Goal: Task Accomplishment & Management: Use online tool/utility

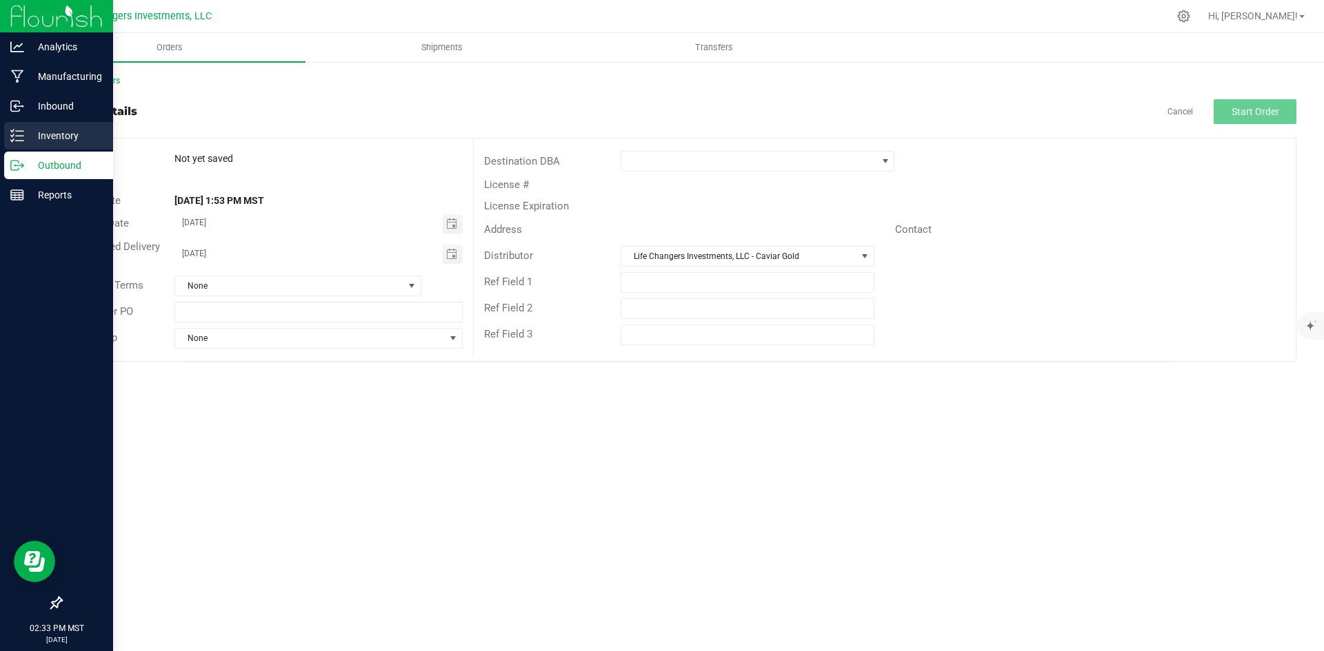
click at [52, 134] on p "Inventory" at bounding box center [65, 136] width 83 height 17
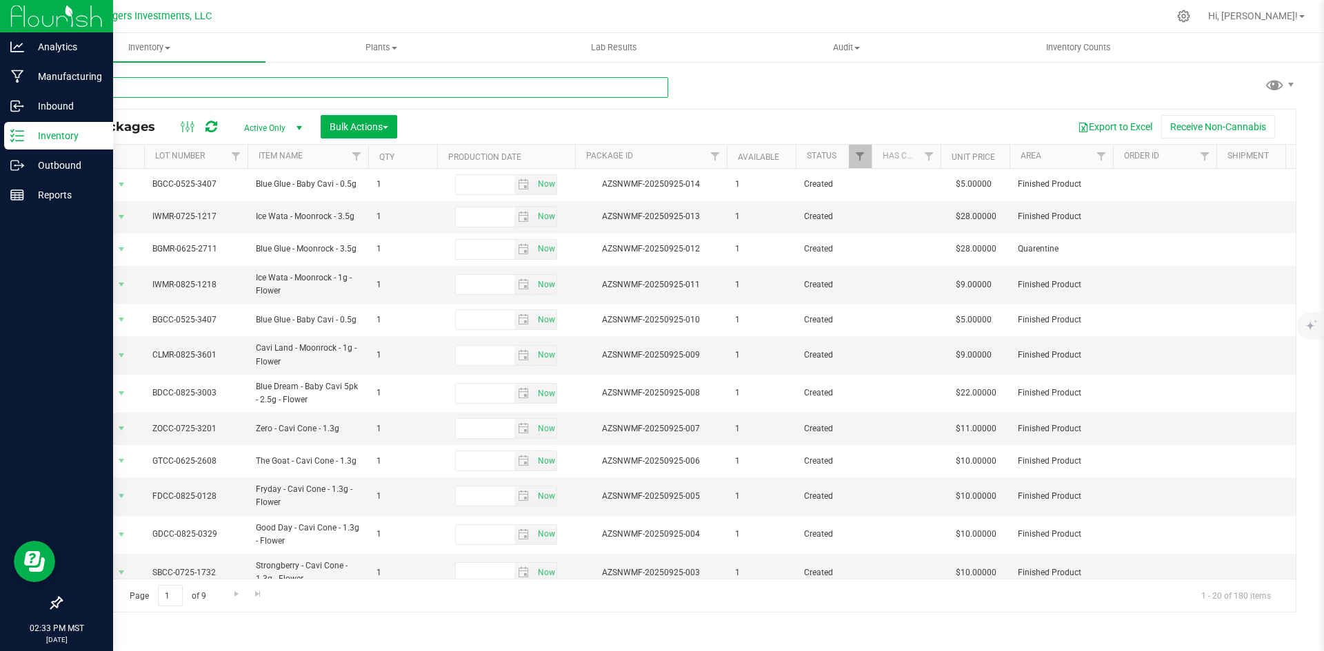
click at [222, 86] on input "text" at bounding box center [364, 87] width 607 height 21
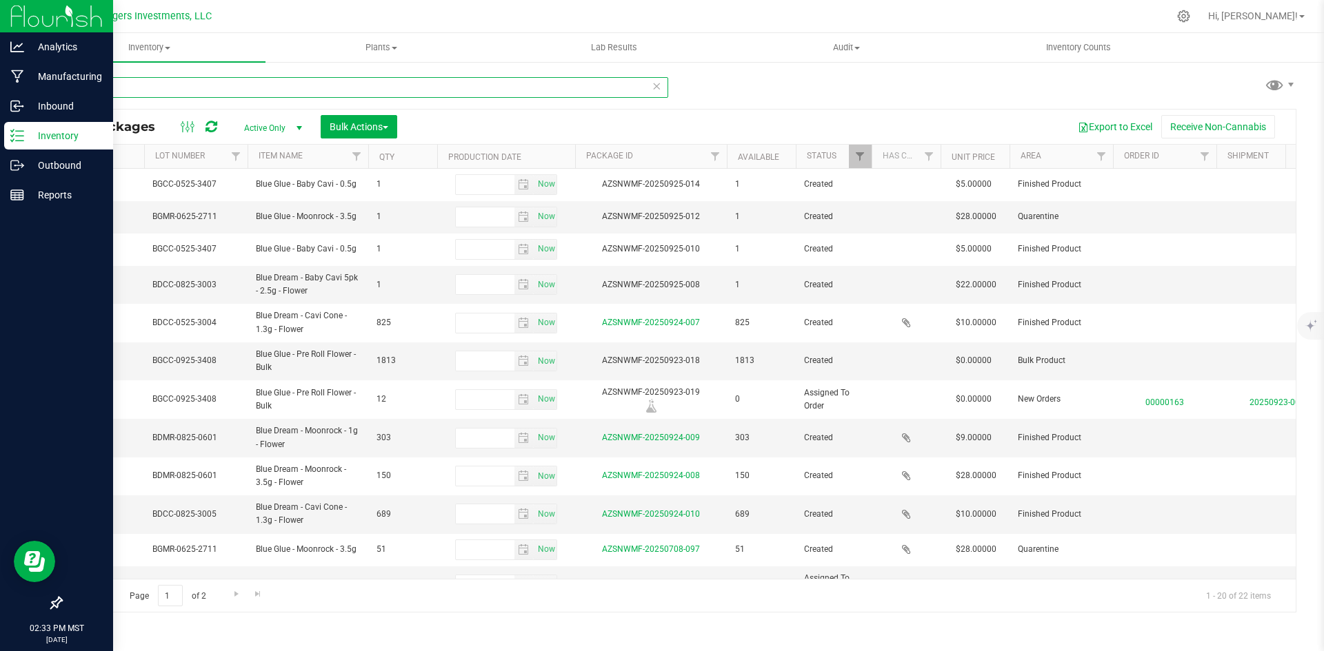
type input "blue"
type input "[DATE]"
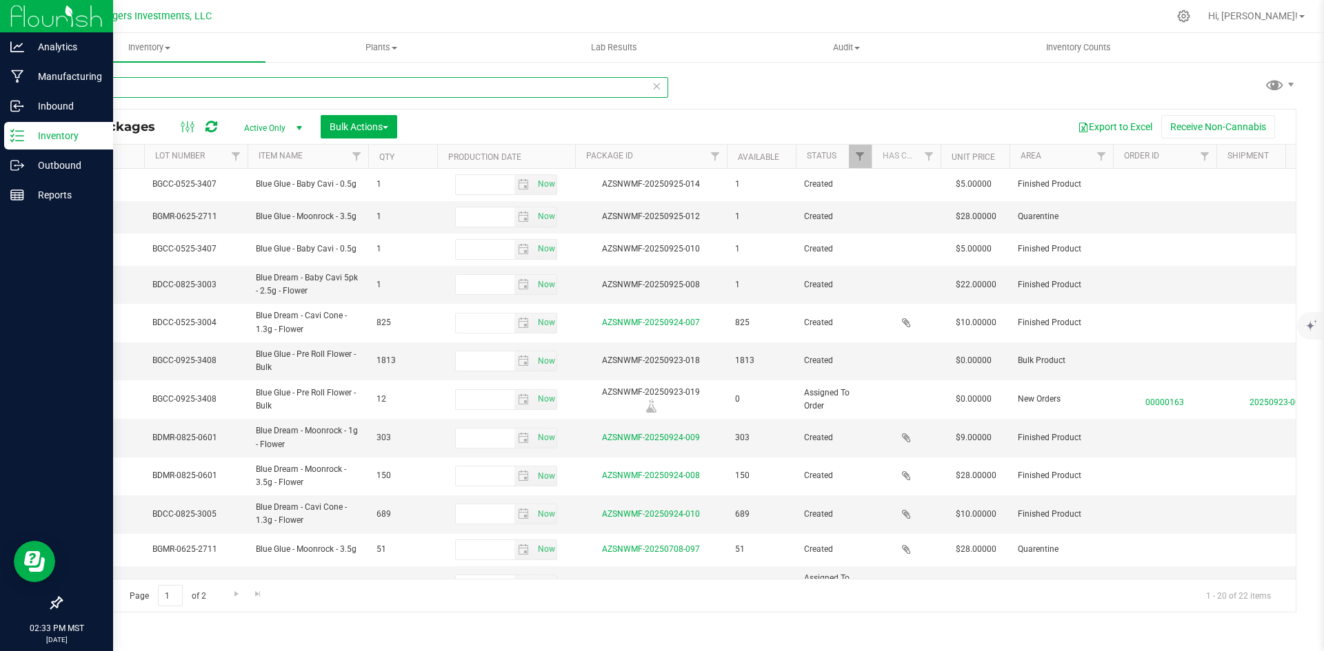
type input "[DATE]"
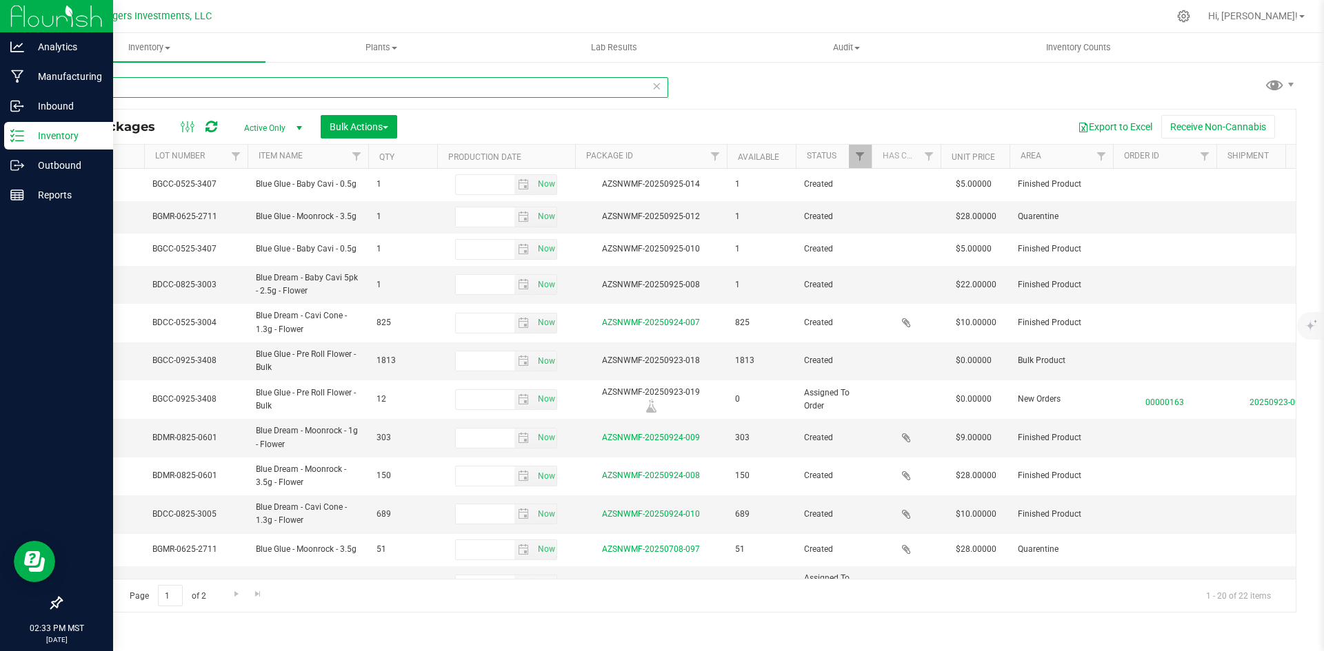
type input "[DATE]"
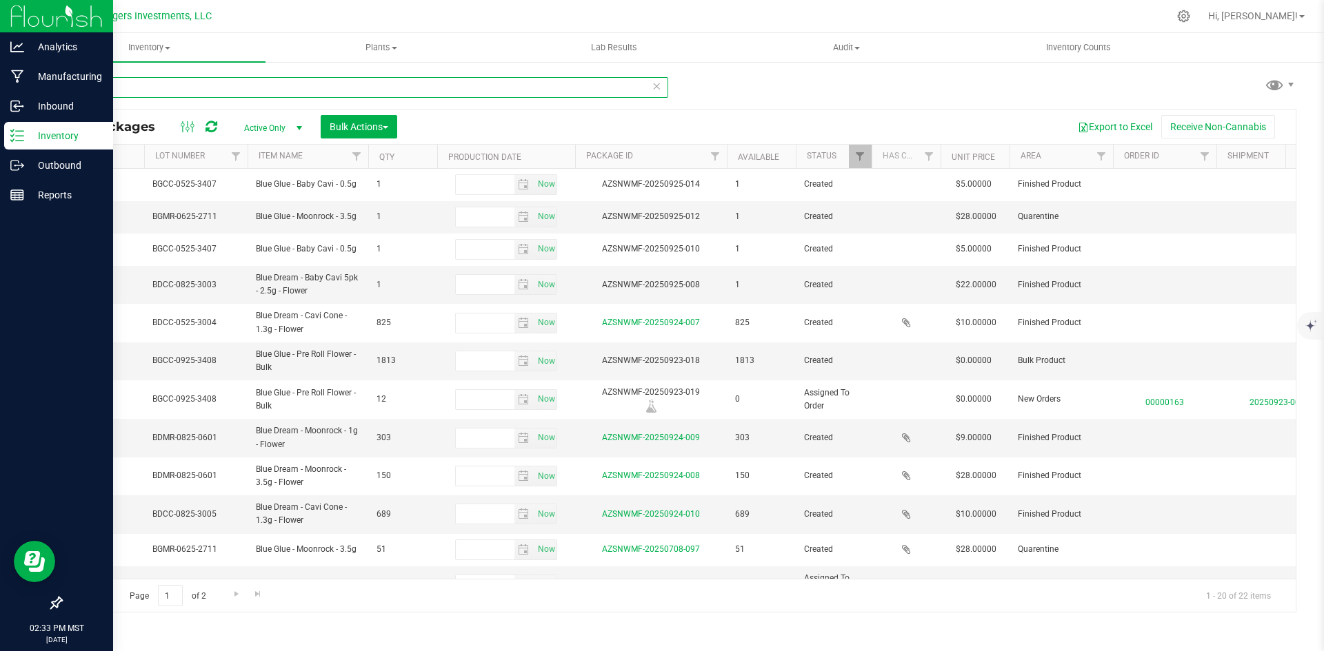
type input "[DATE]"
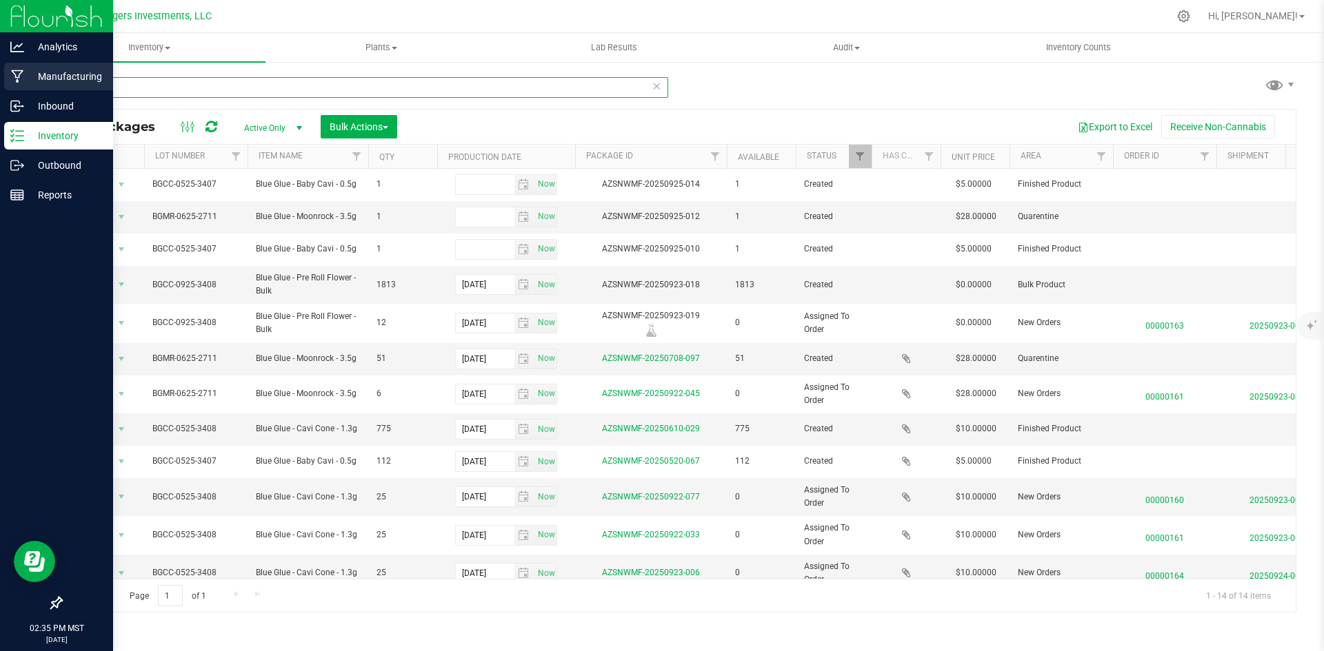
type input "blue g"
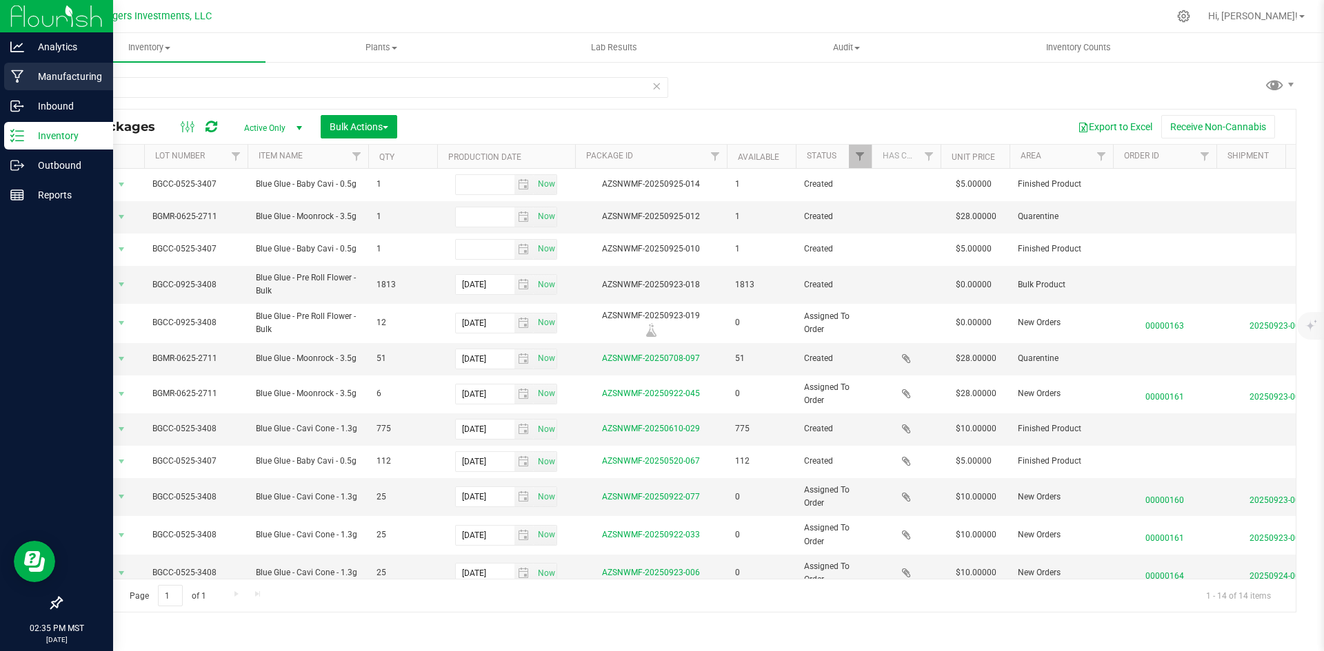
click at [49, 83] on p "Manufacturing" at bounding box center [65, 76] width 83 height 17
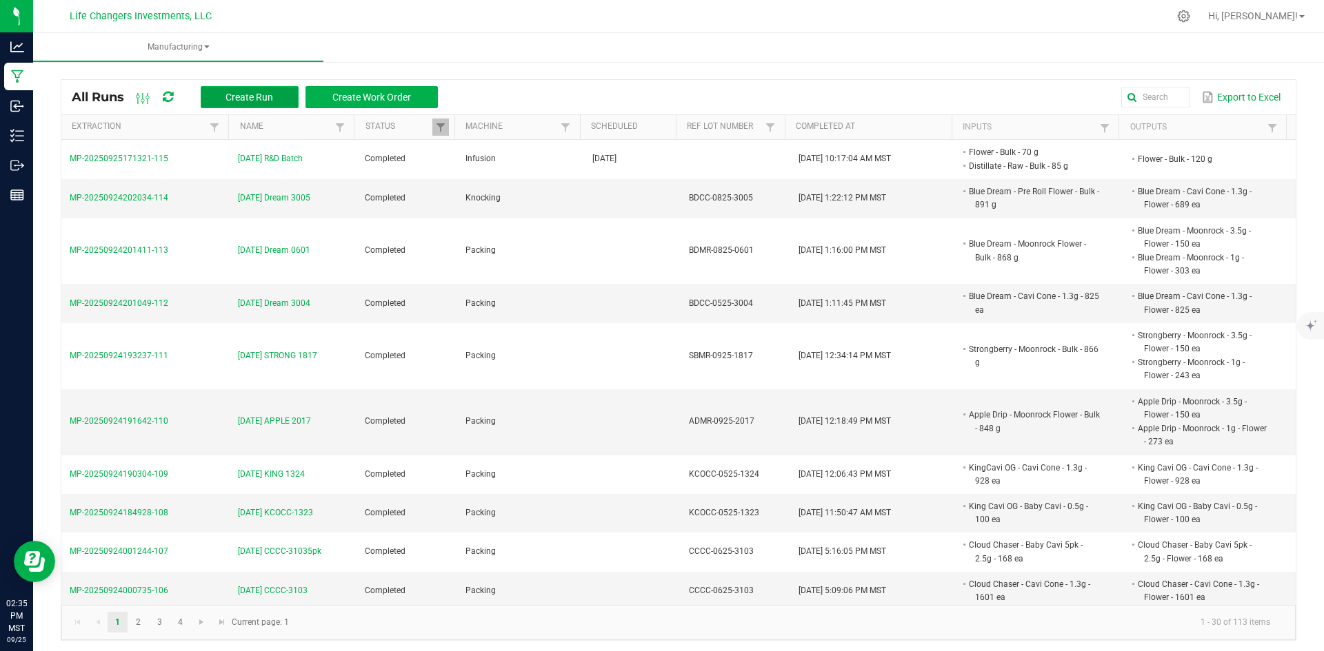
click at [263, 94] on span "Create Run" at bounding box center [249, 97] width 48 height 11
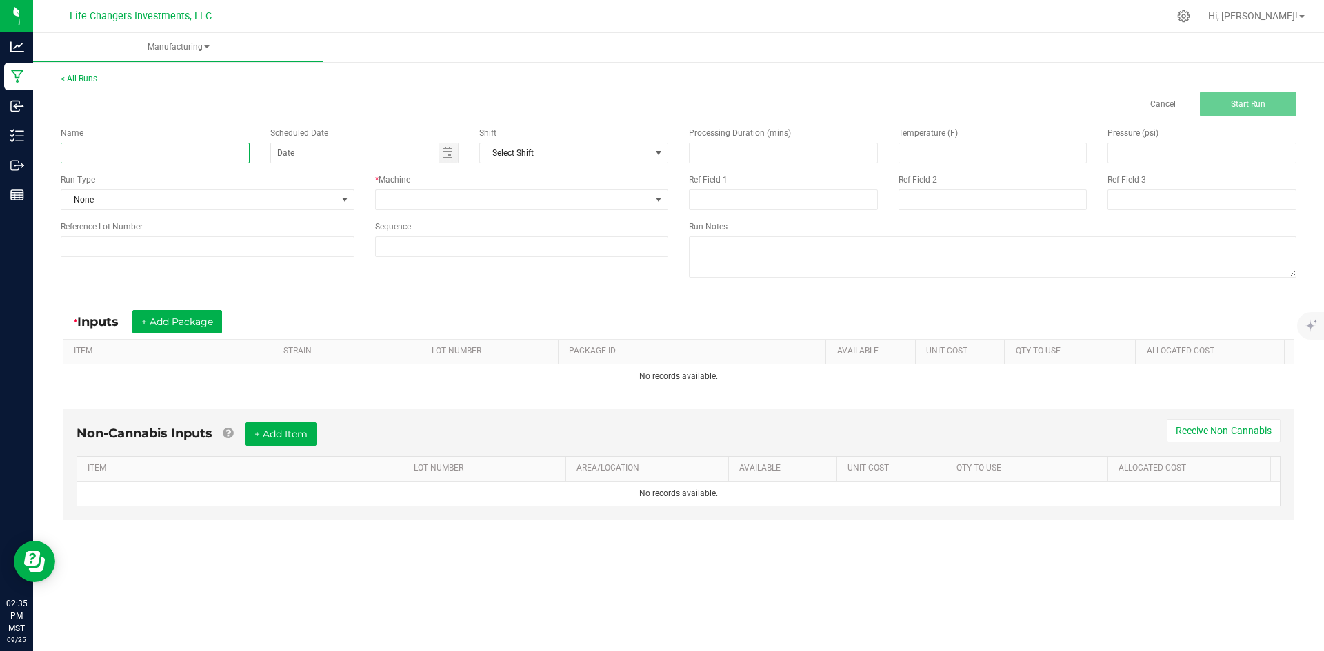
click at [208, 153] on input at bounding box center [155, 153] width 189 height 21
type input "[DATE] BGMR -2711"
click at [175, 314] on button "+ Add Package" at bounding box center [177, 321] width 90 height 23
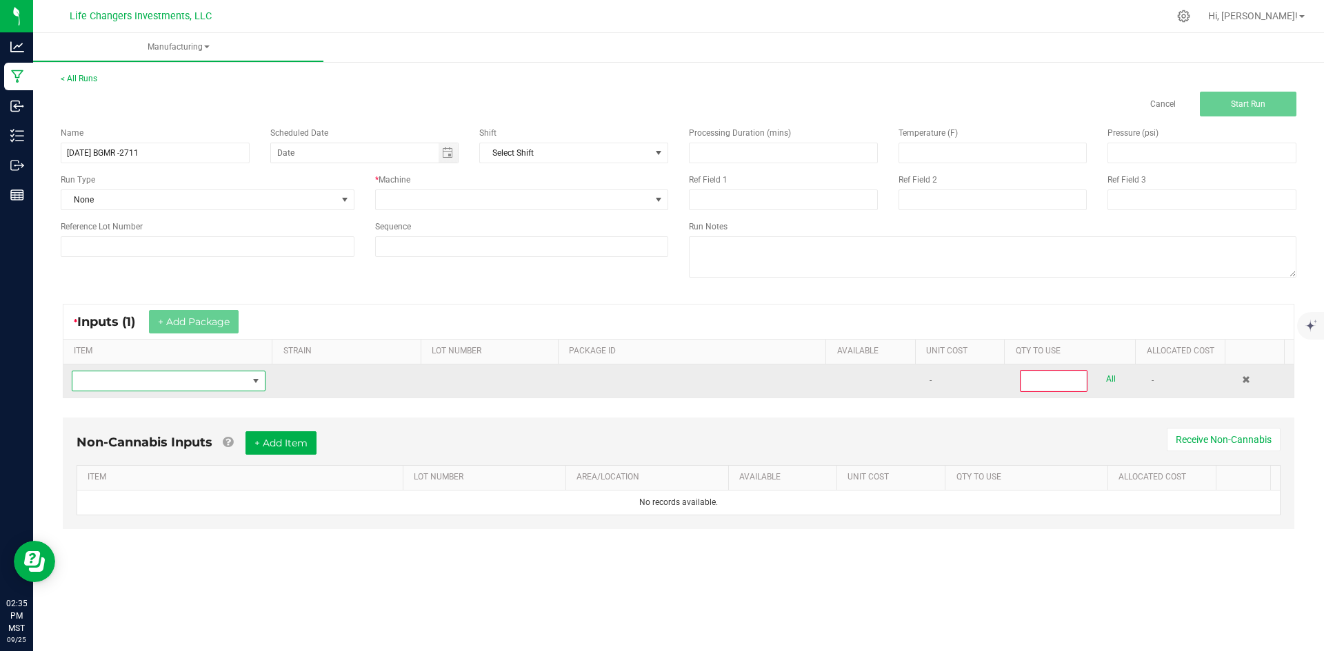
click at [152, 380] on span "NO DATA FOUND" at bounding box center [159, 381] width 175 height 19
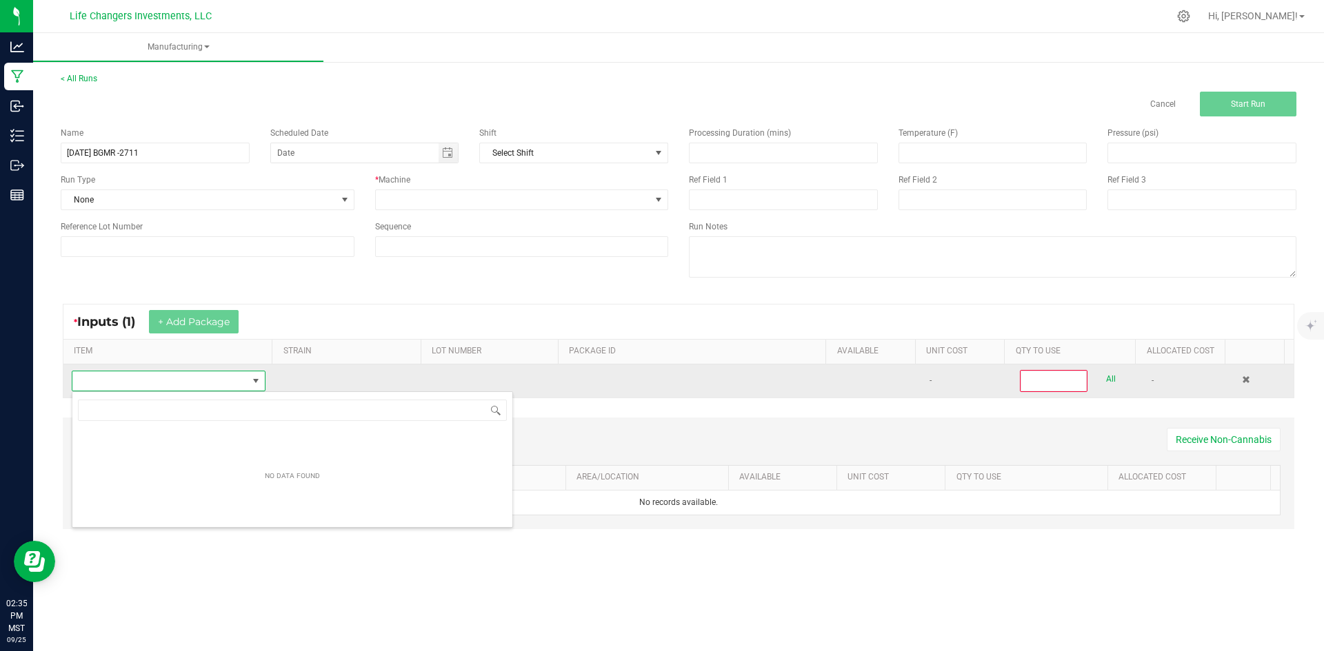
scroll to position [21, 190]
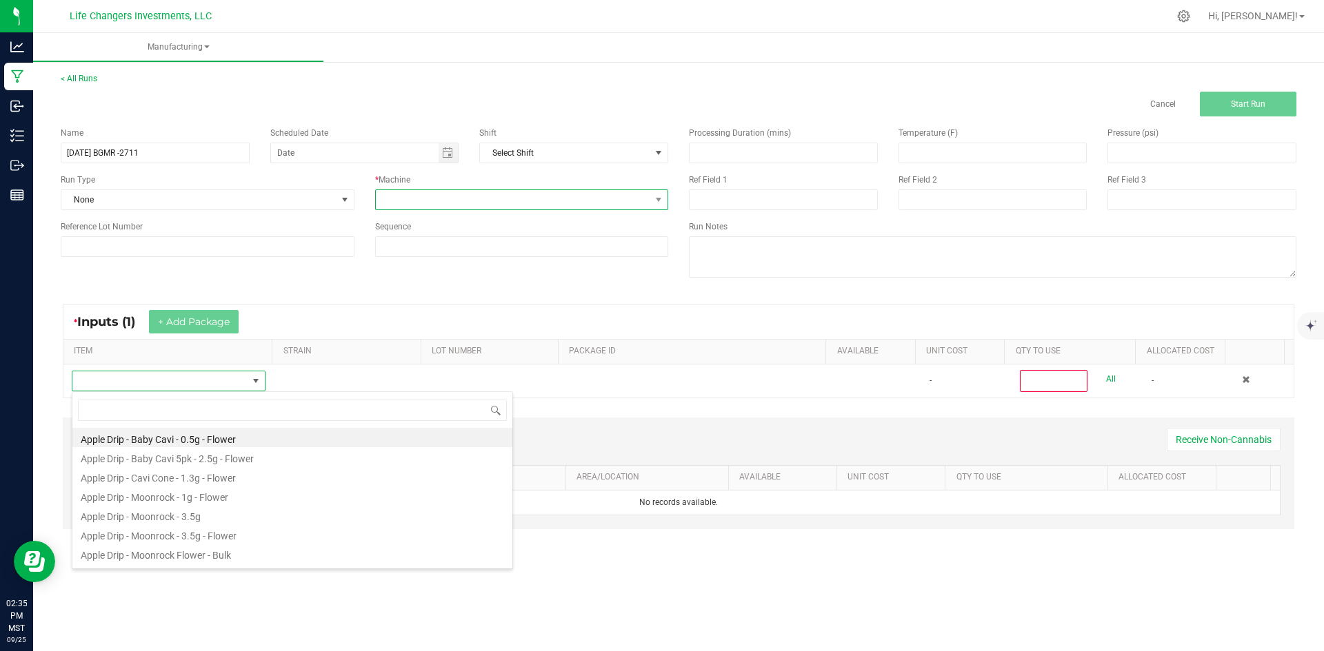
click at [572, 203] on span at bounding box center [513, 199] width 275 height 19
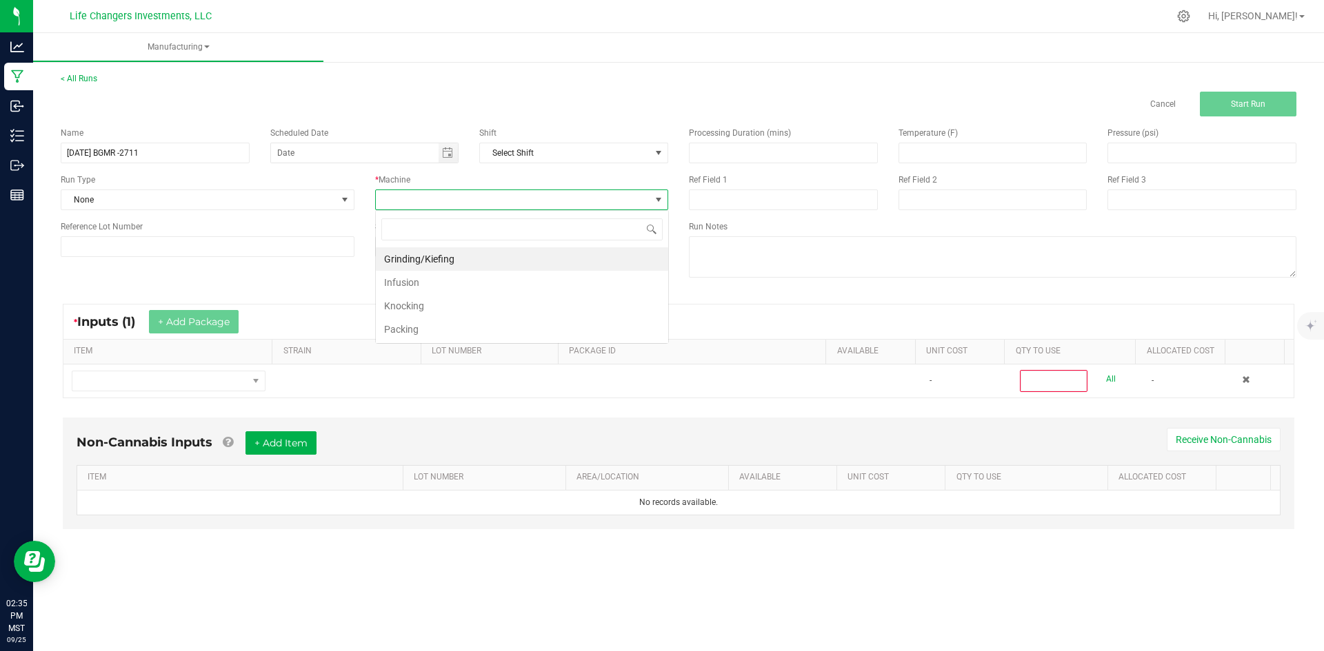
scroll to position [21, 293]
click at [440, 321] on li "Packing" at bounding box center [522, 329] width 292 height 23
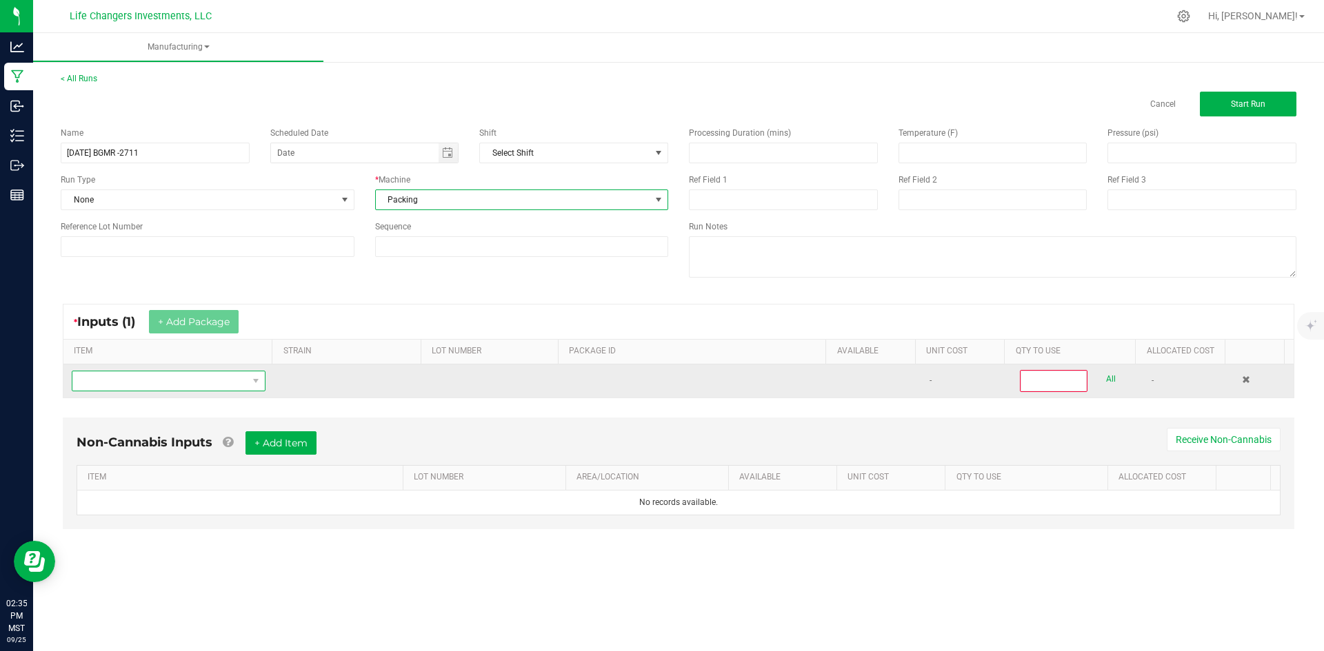
click at [157, 384] on span "NO DATA FOUND" at bounding box center [159, 381] width 175 height 19
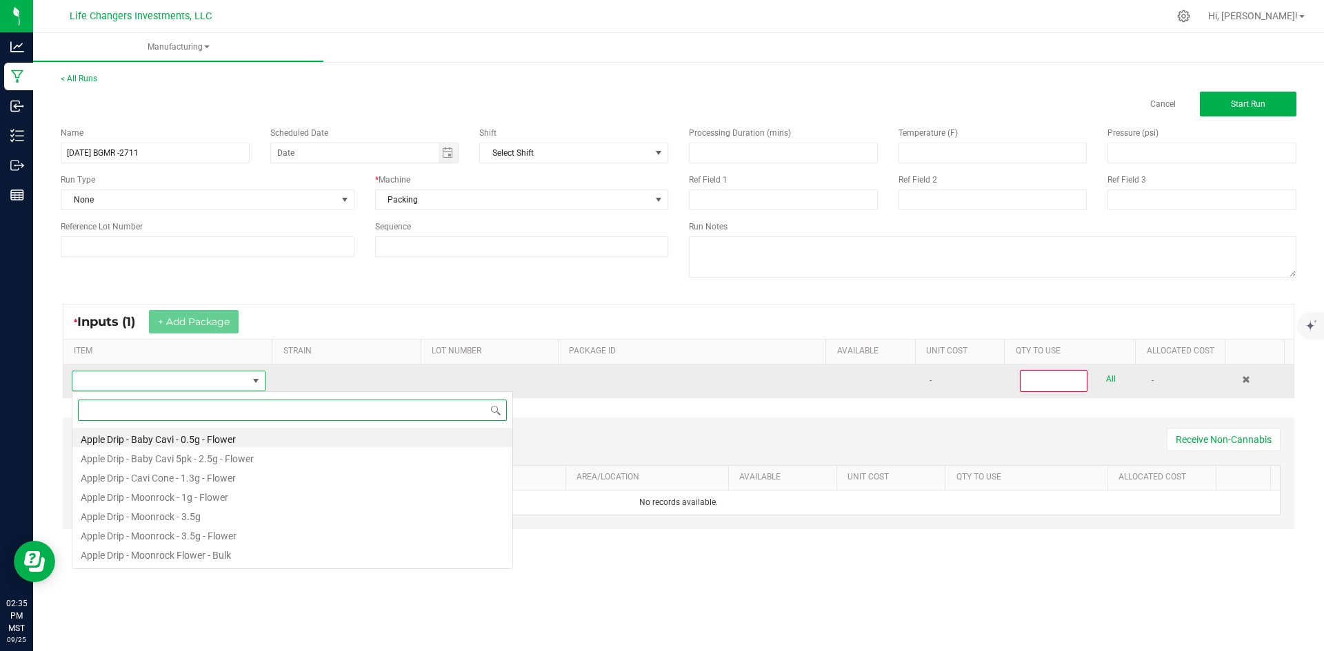
scroll to position [21, 190]
type input "blue glue"
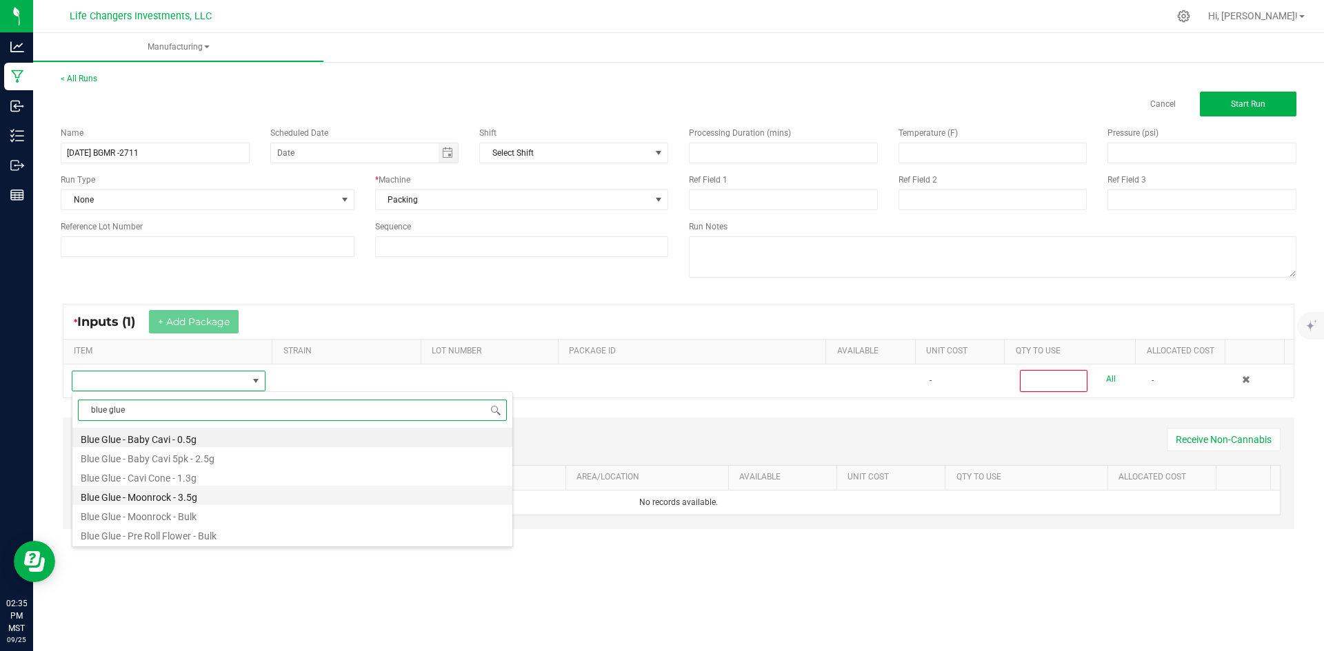
click at [170, 497] on li "Blue Glue - Moonrock - 3.5g" at bounding box center [292, 495] width 440 height 19
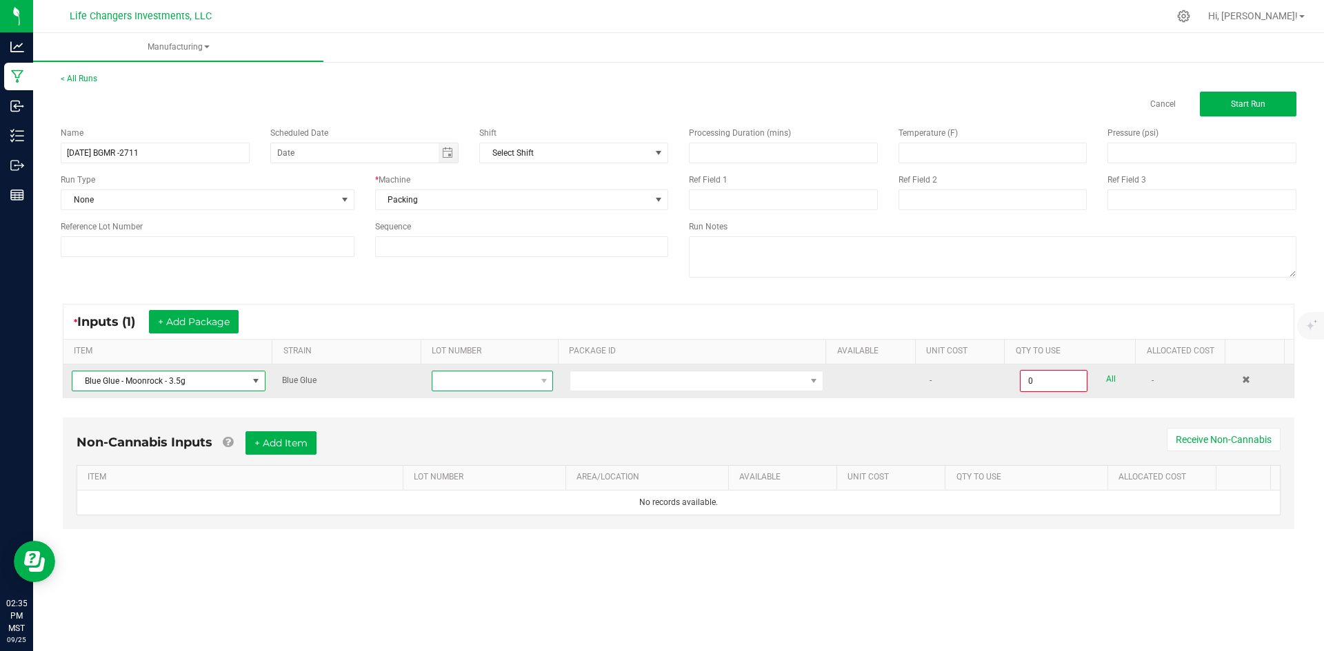
click at [504, 385] on span at bounding box center [483, 381] width 103 height 19
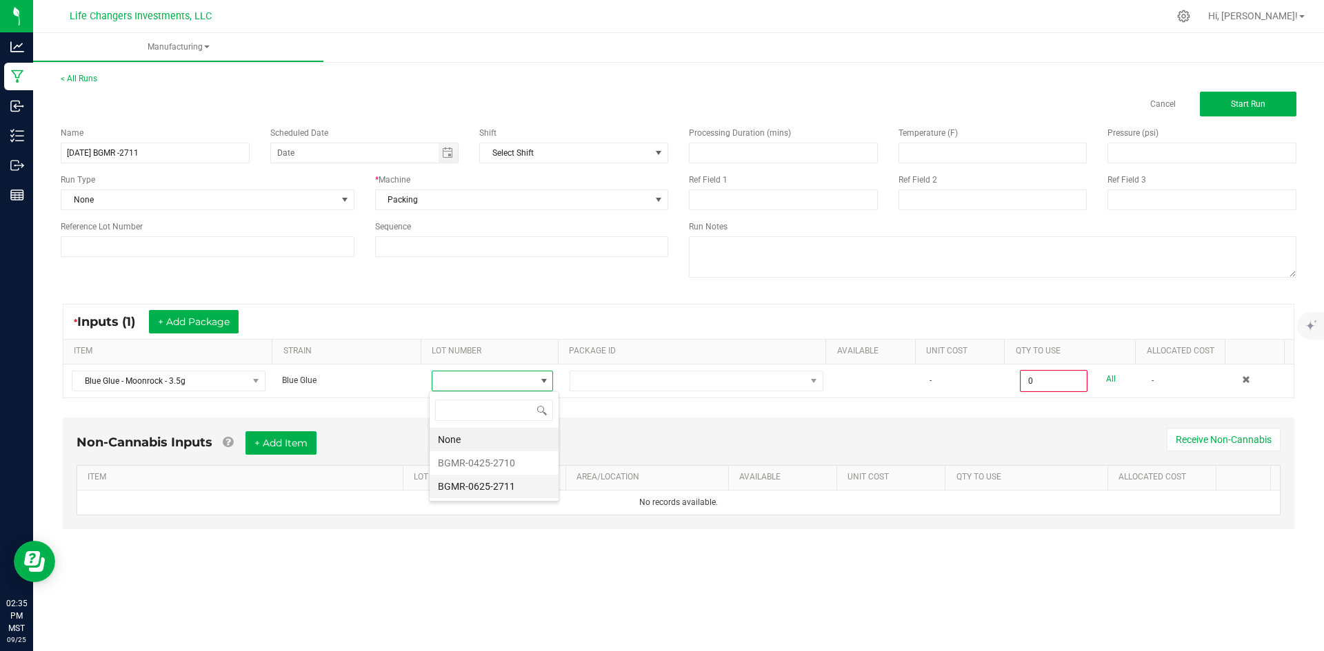
click at [509, 486] on li "BGMR-0625-2711" at bounding box center [494, 486] width 129 height 23
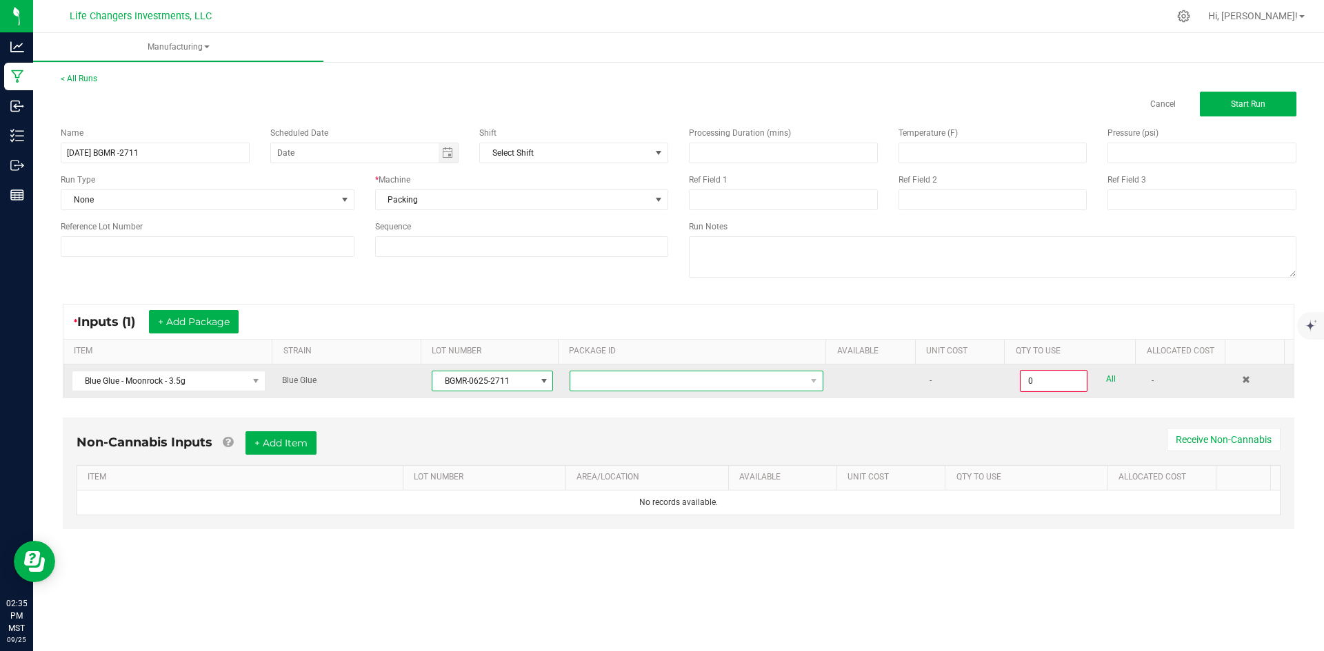
click at [674, 378] on span at bounding box center [687, 381] width 235 height 19
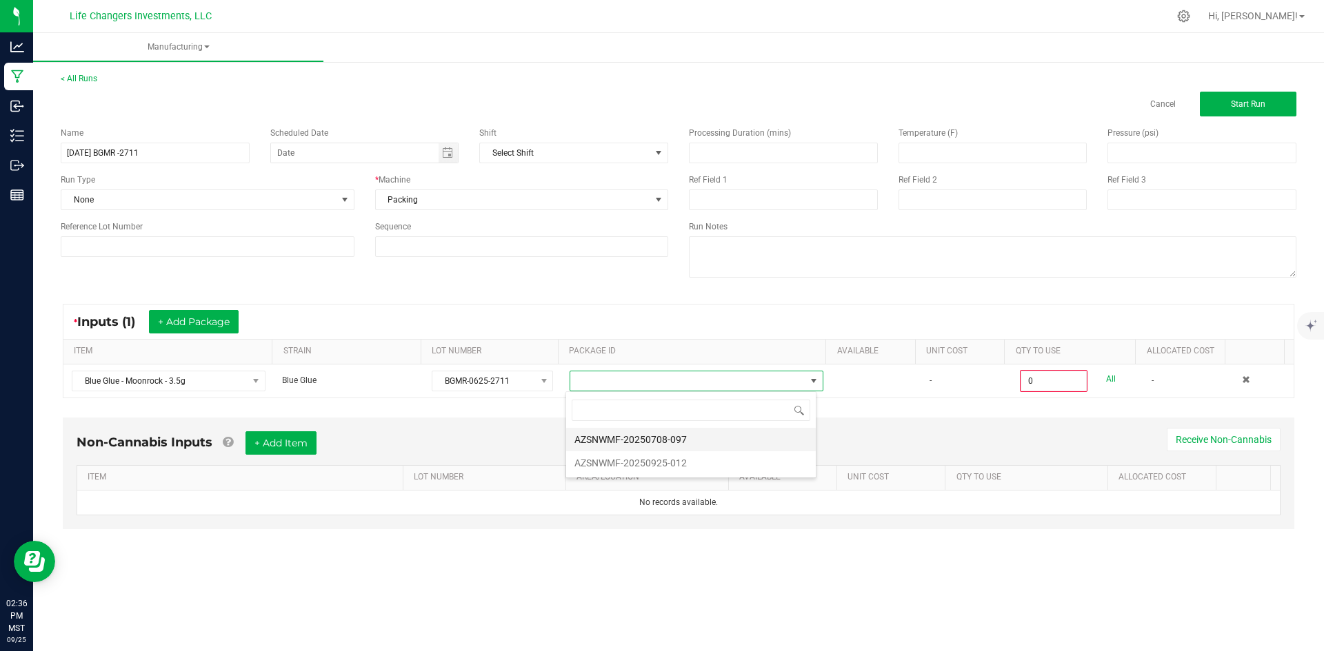
click at [696, 438] on li "AZSNWMF-20250708-097" at bounding box center [691, 439] width 250 height 23
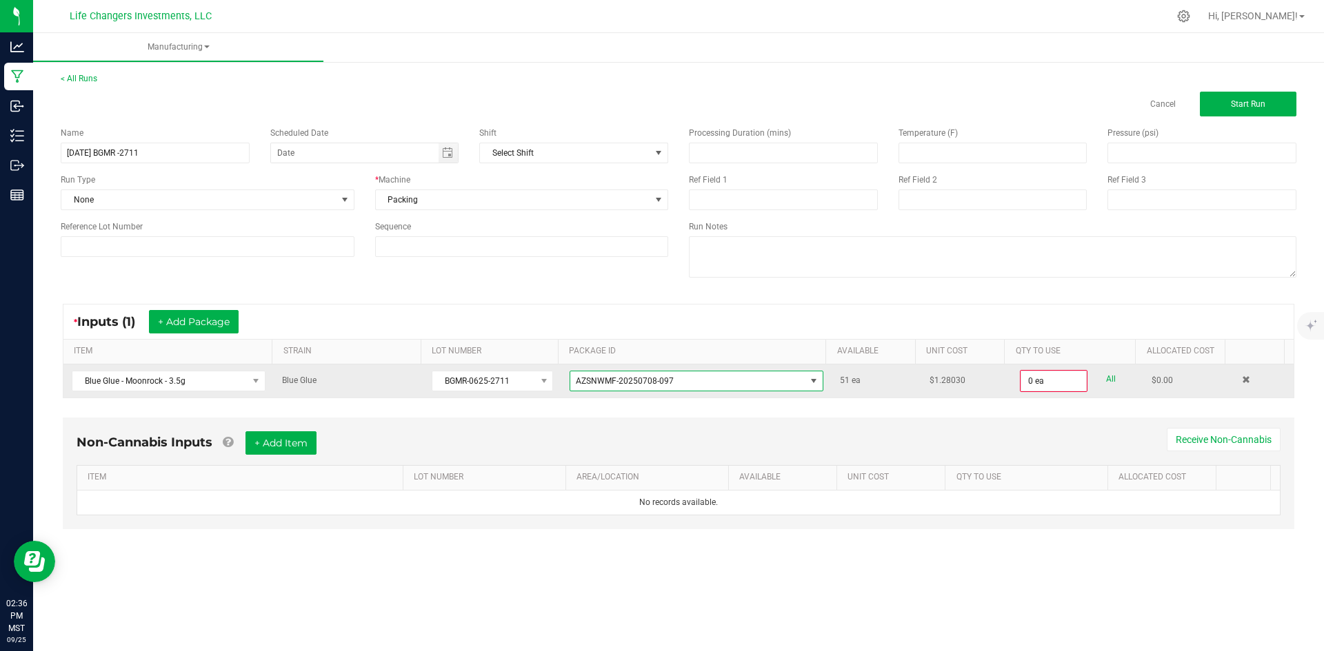
click at [1106, 379] on link "All" at bounding box center [1111, 379] width 10 height 19
type input "51 ea"
click at [188, 319] on button "+ Add Package" at bounding box center [194, 321] width 90 height 23
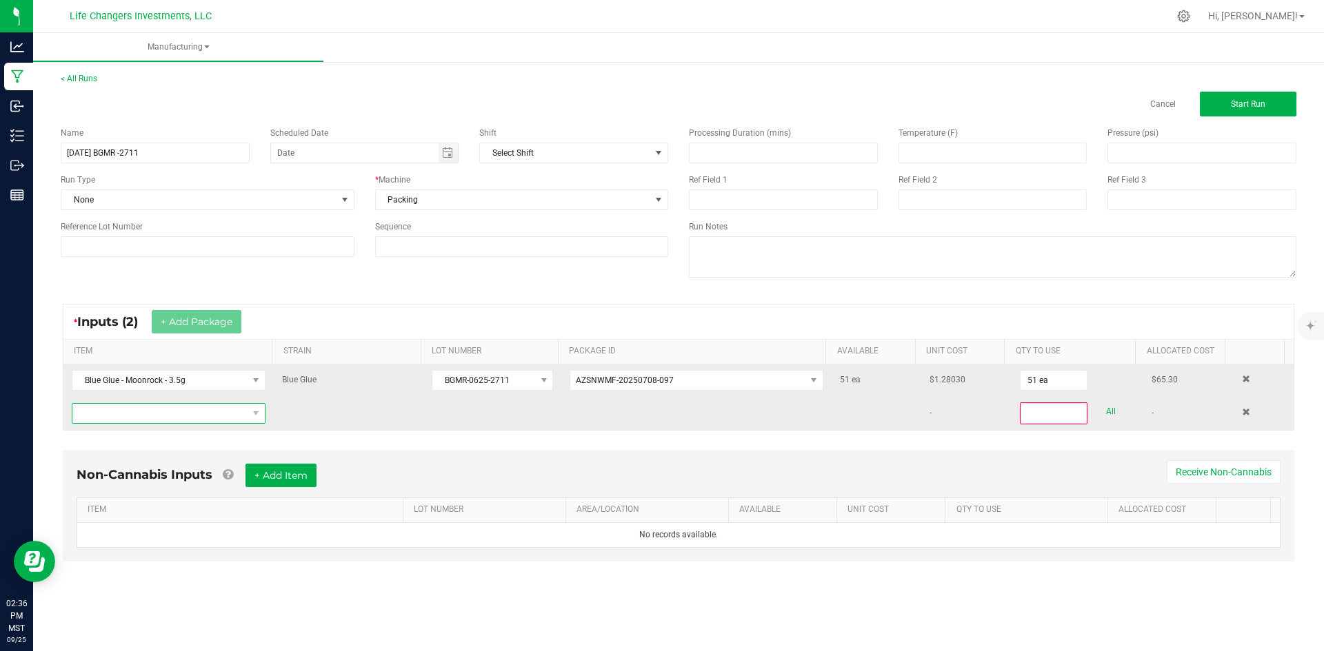
click at [110, 418] on span "NO DATA FOUND" at bounding box center [159, 413] width 175 height 19
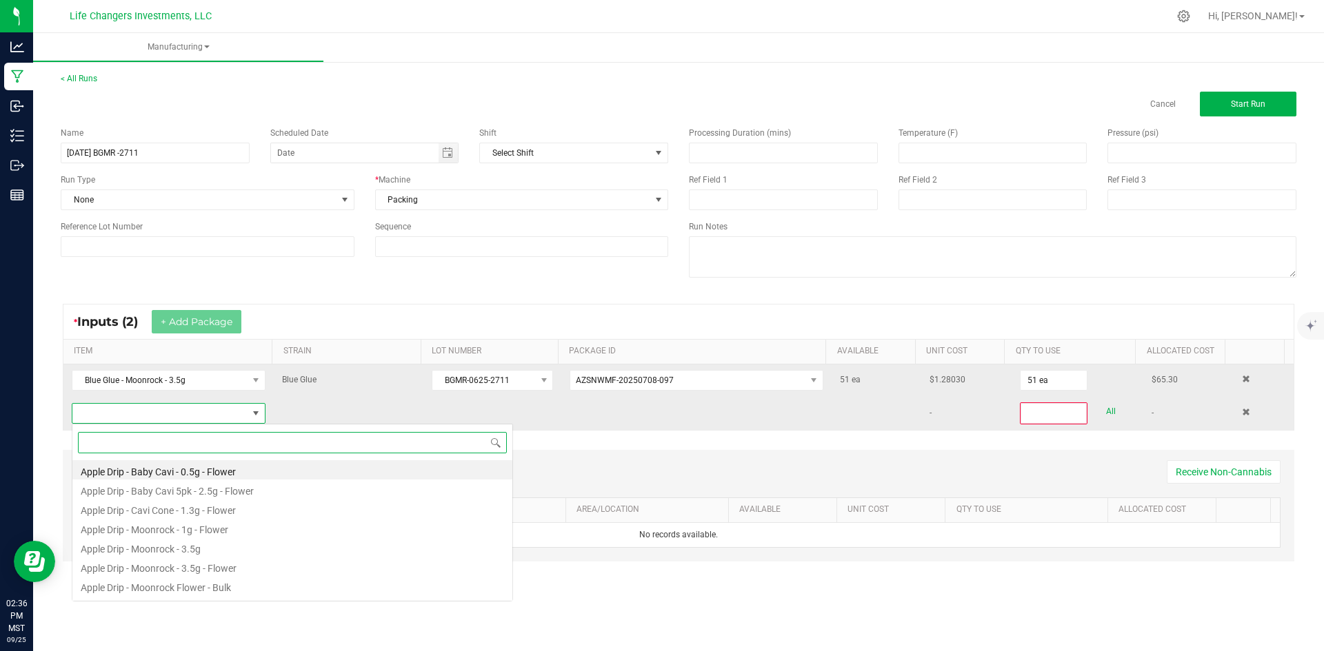
scroll to position [21, 190]
type input "blue glue"
click at [172, 529] on li "Blue Glue - Moonrock - 3.5g" at bounding box center [292, 527] width 440 height 19
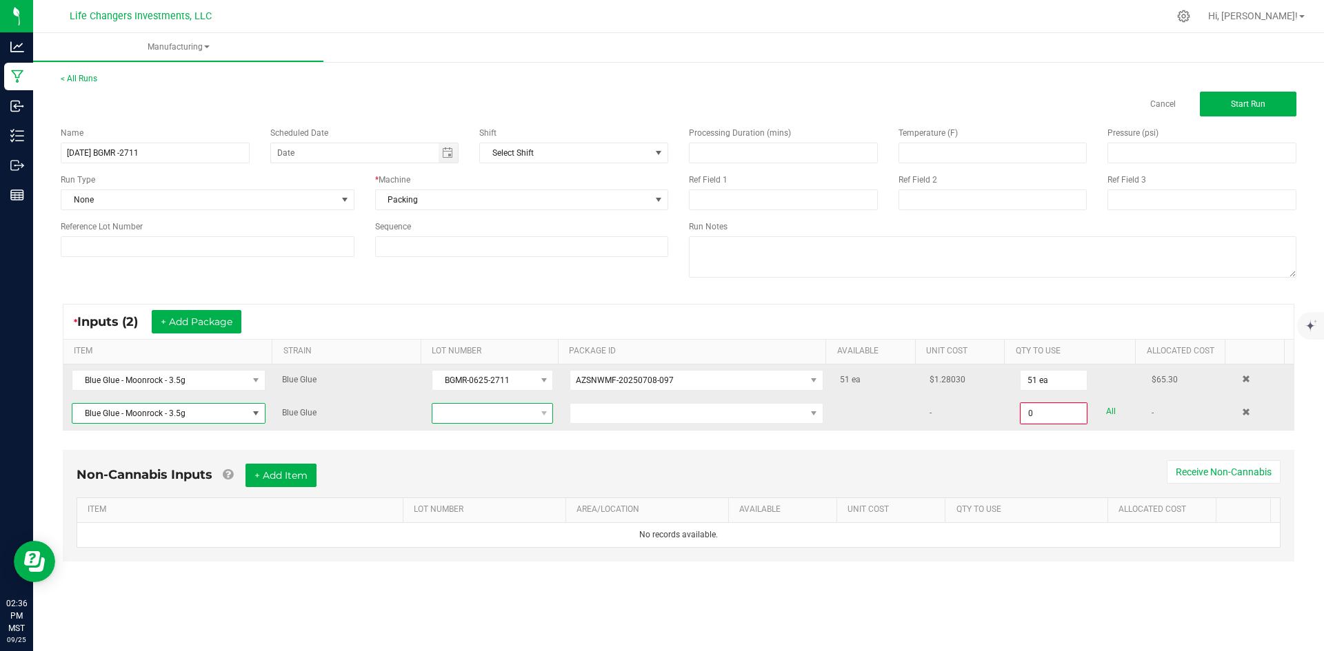
click at [523, 411] on span at bounding box center [483, 413] width 103 height 19
click at [502, 517] on li "BGMR-0625-2711" at bounding box center [494, 518] width 129 height 23
click at [669, 406] on span at bounding box center [687, 413] width 235 height 19
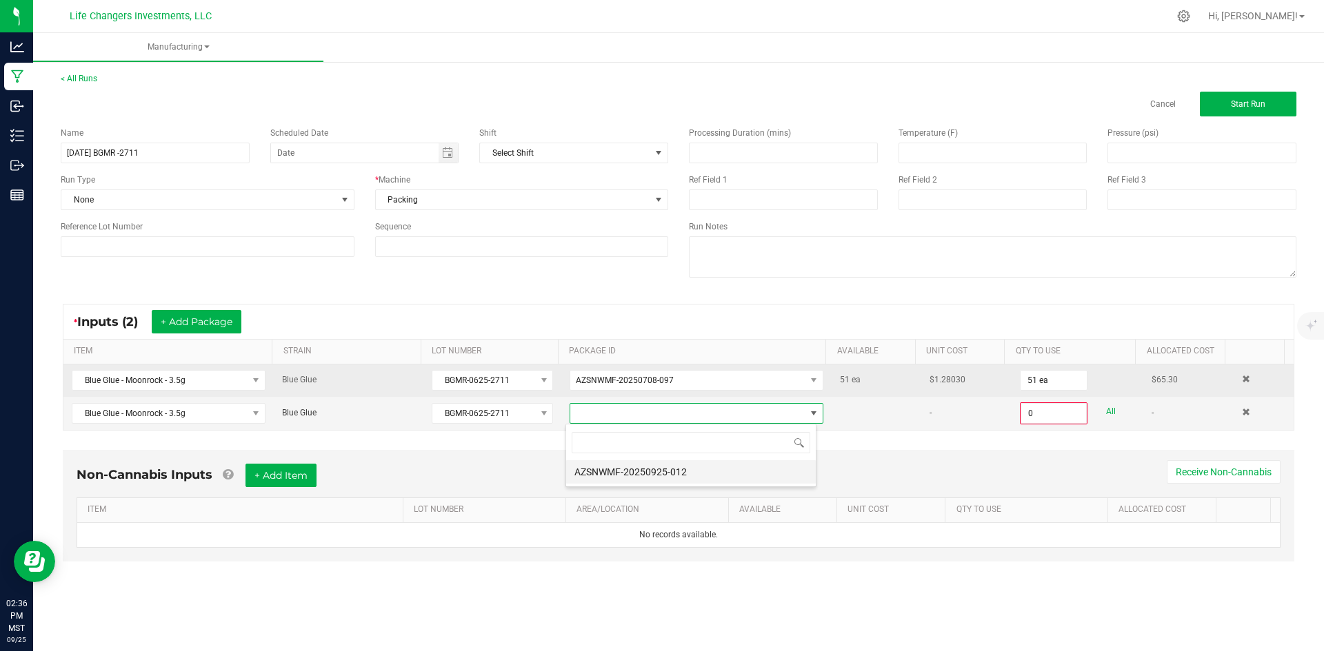
click at [671, 467] on li "AZSNWMF-20250925-012" at bounding box center [691, 472] width 250 height 23
click at [1106, 407] on link "All" at bounding box center [1111, 412] width 10 height 19
type input "1 ea"
click at [731, 252] on textarea at bounding box center [992, 256] width 607 height 41
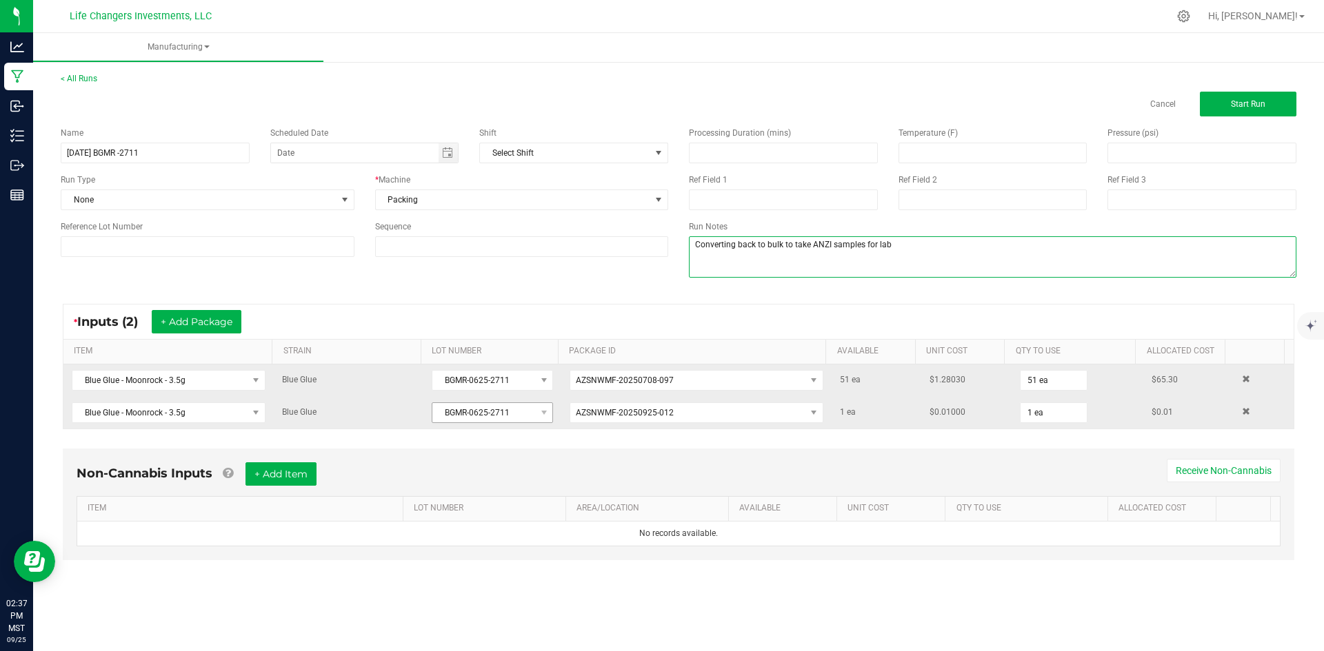
type textarea "Converting back to bulk to take ANZI samples for lab"
drag, startPoint x: 507, startPoint y: 414, endPoint x: 436, endPoint y: 413, distance: 70.3
click at [436, 413] on span "BGMR-0625-2711" at bounding box center [483, 412] width 103 height 19
drag, startPoint x: 441, startPoint y: 415, endPoint x: 512, endPoint y: 417, distance: 71.0
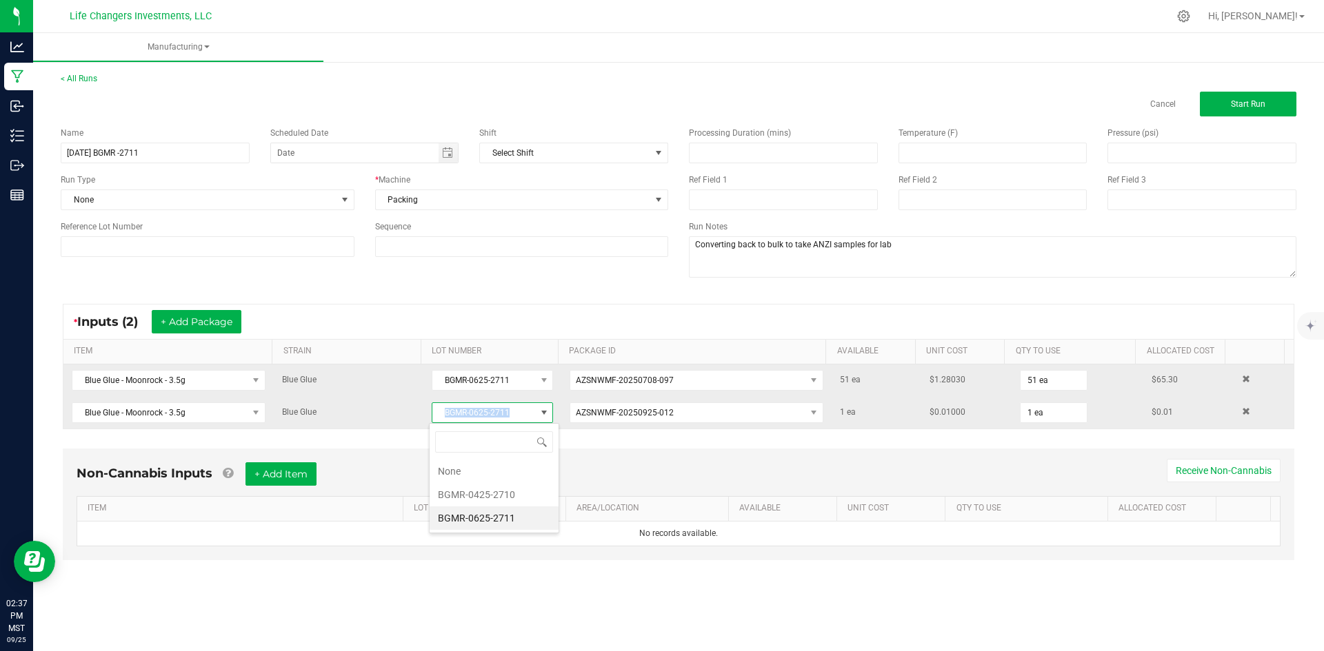
click at [512, 417] on span "BGMR-0625-2711" at bounding box center [483, 412] width 103 height 19
copy span "BGMR-0625-2711"
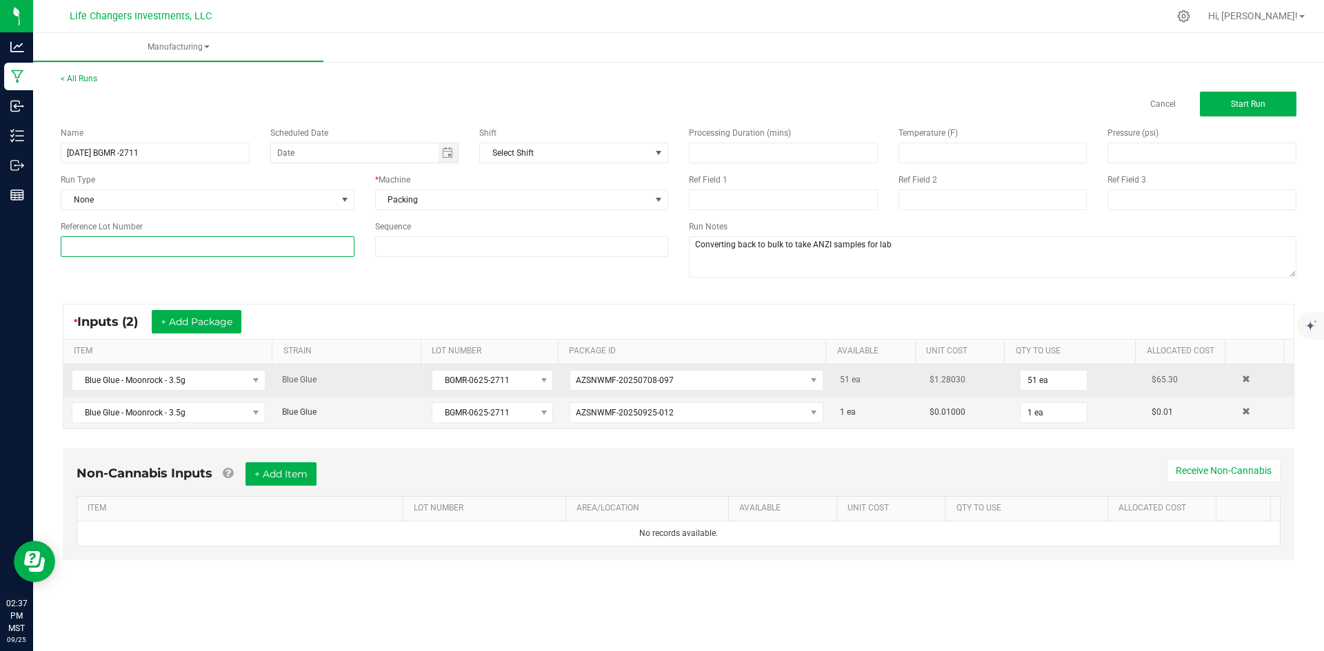
click at [150, 247] on input at bounding box center [208, 246] width 294 height 21
paste input "BGMR-0625-2711"
type input "BGMR-0625-2711"
click at [573, 287] on div "Name [DATE] BGMR -2711 Scheduled Date Shift Select Shift Run Type None * Machin…" at bounding box center [678, 204] width 1256 height 175
click at [1238, 99] on button "Start Run" at bounding box center [1248, 104] width 97 height 25
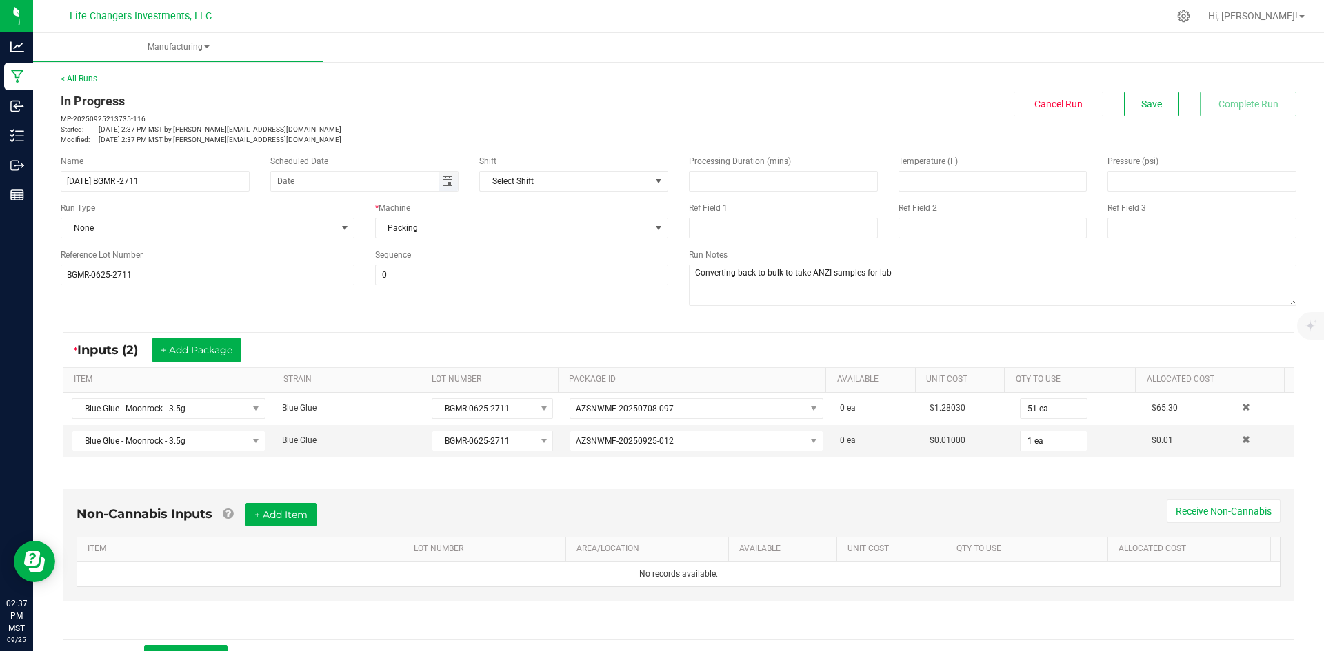
click at [443, 181] on span "Toggle calendar" at bounding box center [447, 181] width 11 height 11
click at [412, 316] on span "25" at bounding box center [411, 317] width 20 height 21
type input "[DATE]"
click at [622, 301] on div "Name [DATE] BGMR -2711 Scheduled Date [DATE] Shift Select Shift Run Type None *…" at bounding box center [678, 232] width 1256 height 175
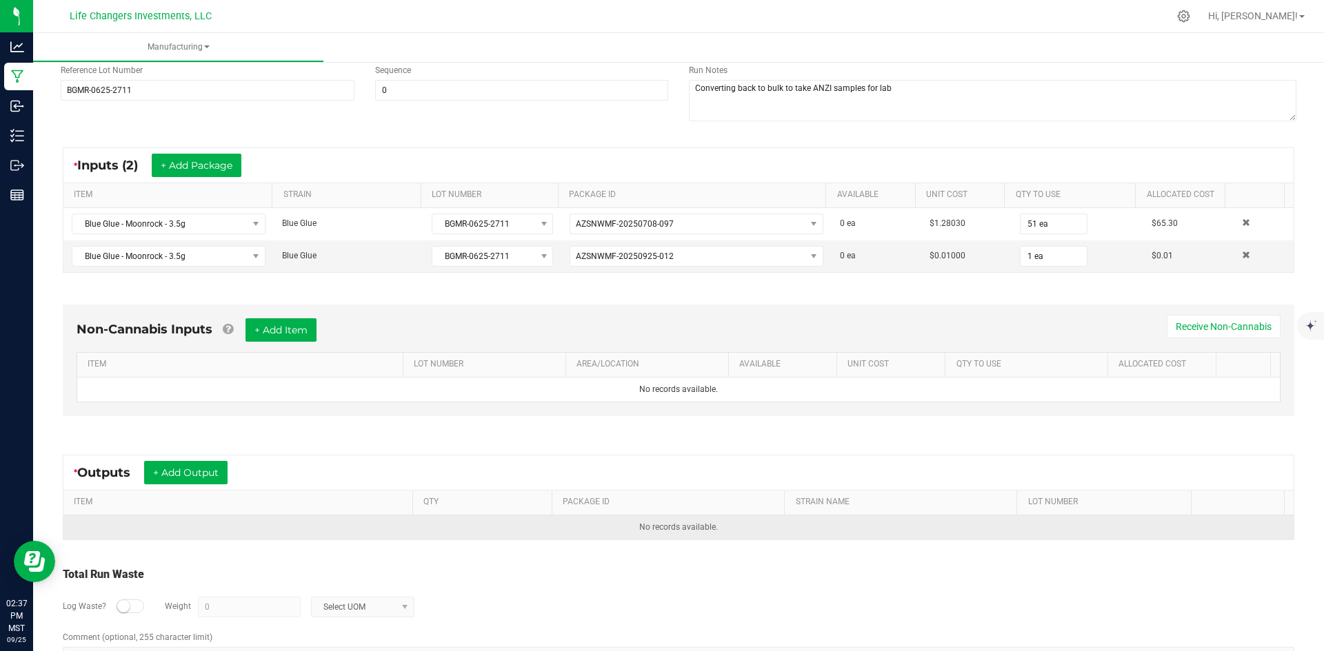
scroll to position [231, 0]
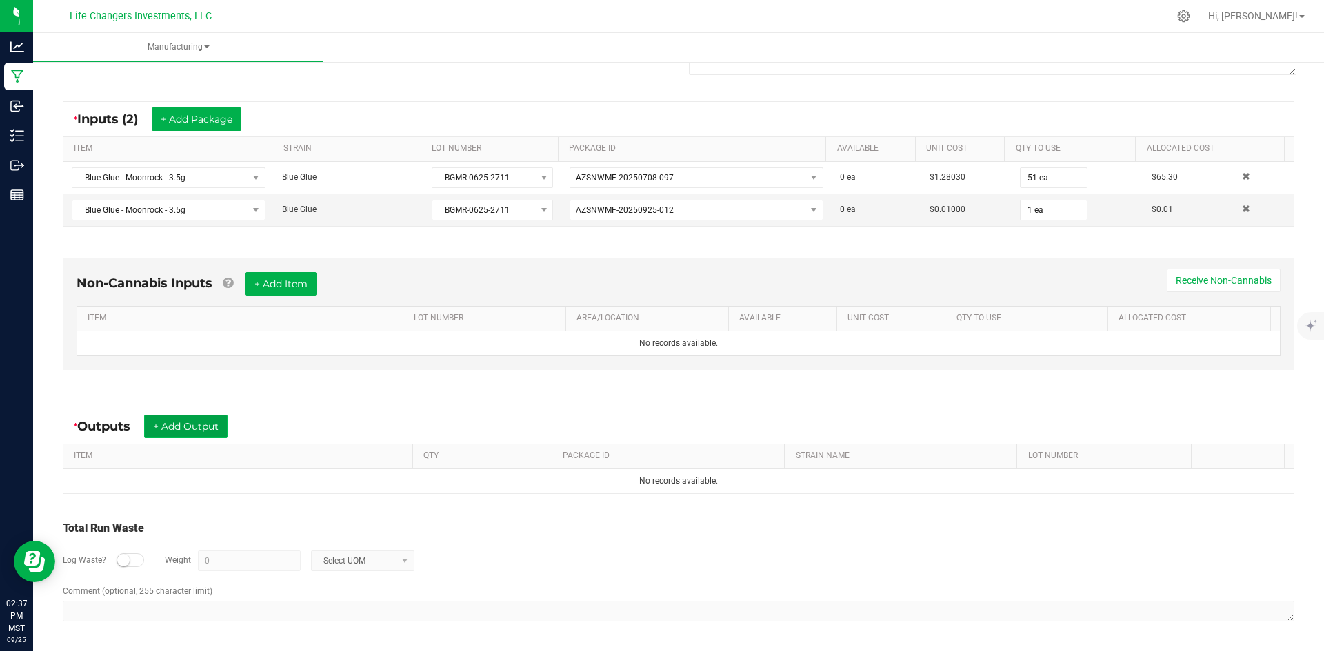
click at [207, 425] on button "+ Add Output" at bounding box center [185, 426] width 83 height 23
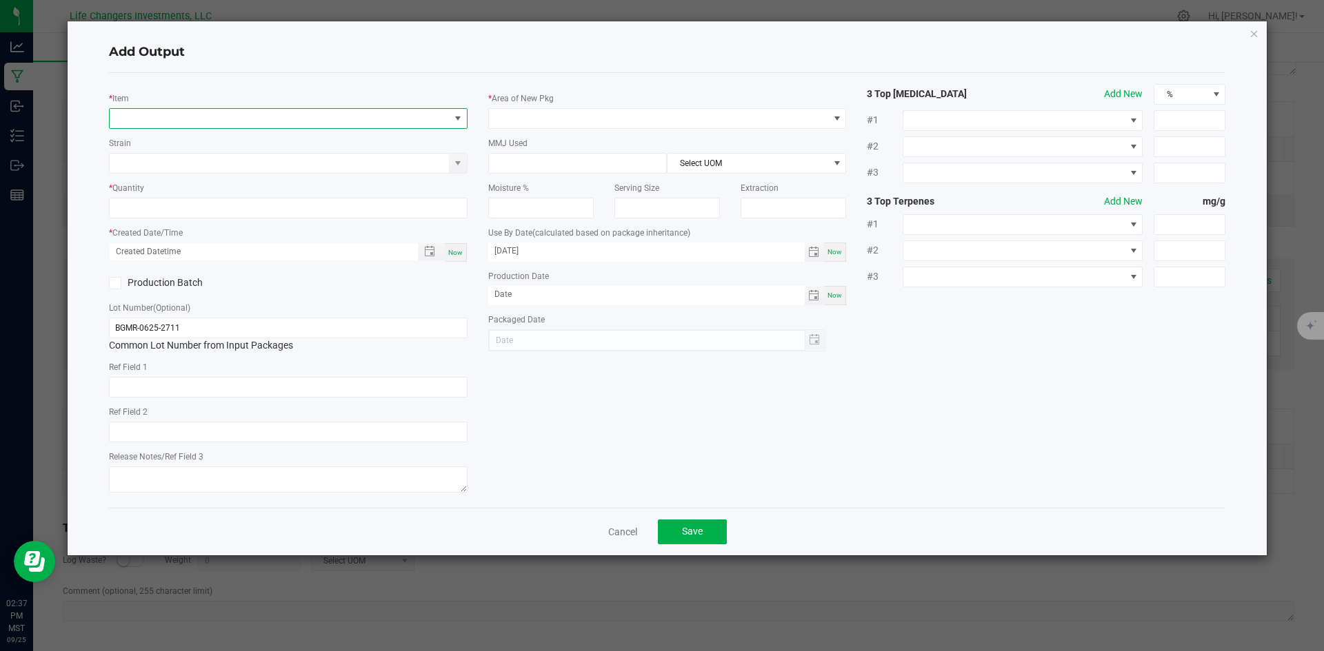
click at [236, 128] on span "NO DATA FOUND" at bounding box center [288, 118] width 358 height 21
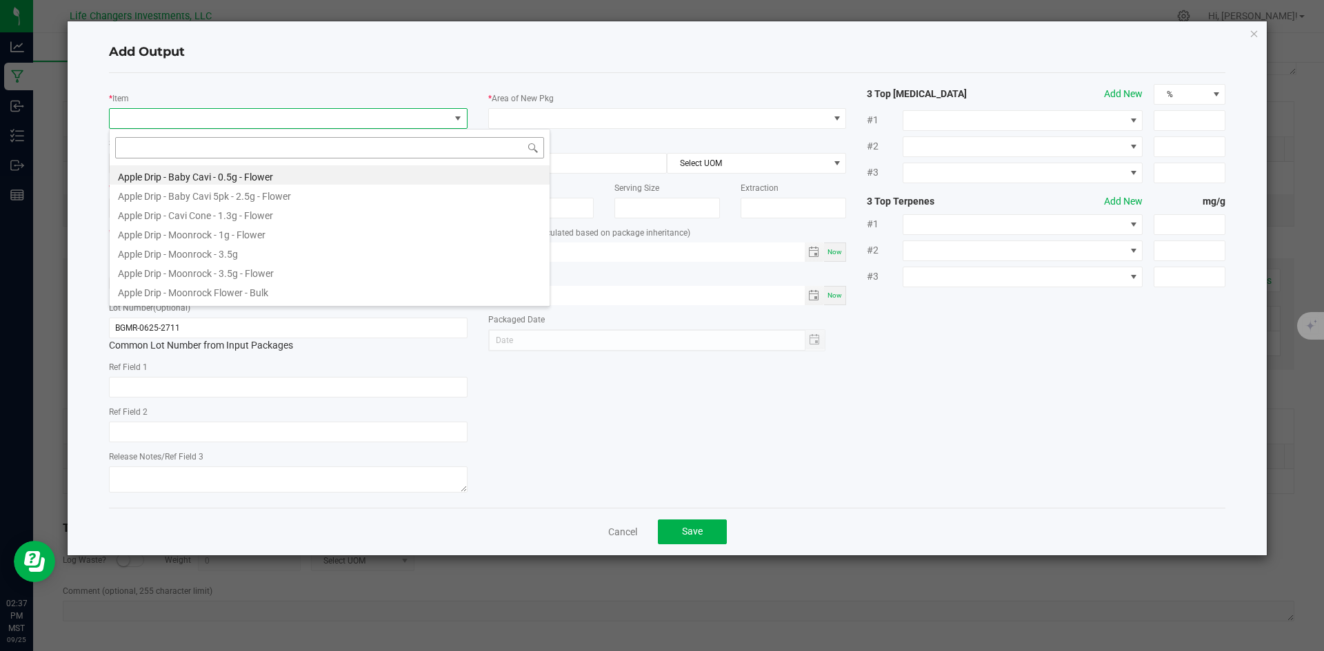
scroll to position [21, 358]
type input "g"
type input "blue glu"
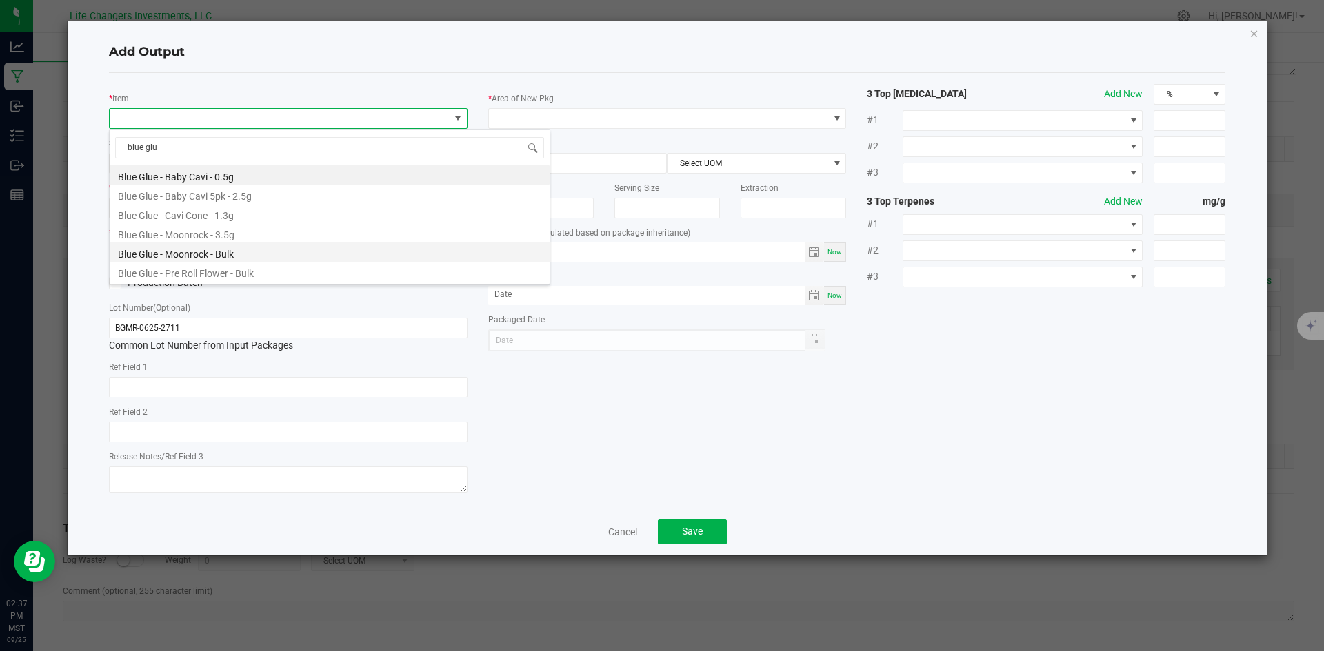
click at [188, 251] on li "Blue Glue - Moonrock - Bulk" at bounding box center [330, 252] width 440 height 19
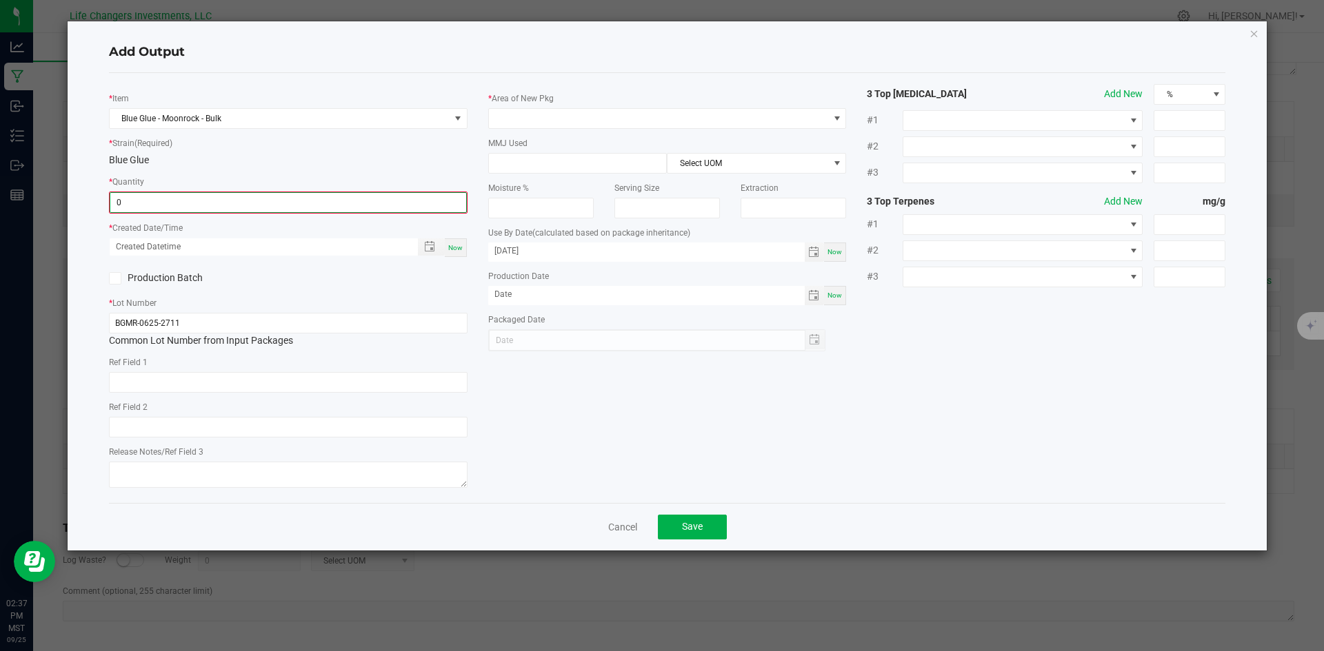
click at [208, 200] on input "0" at bounding box center [288, 202] width 356 height 19
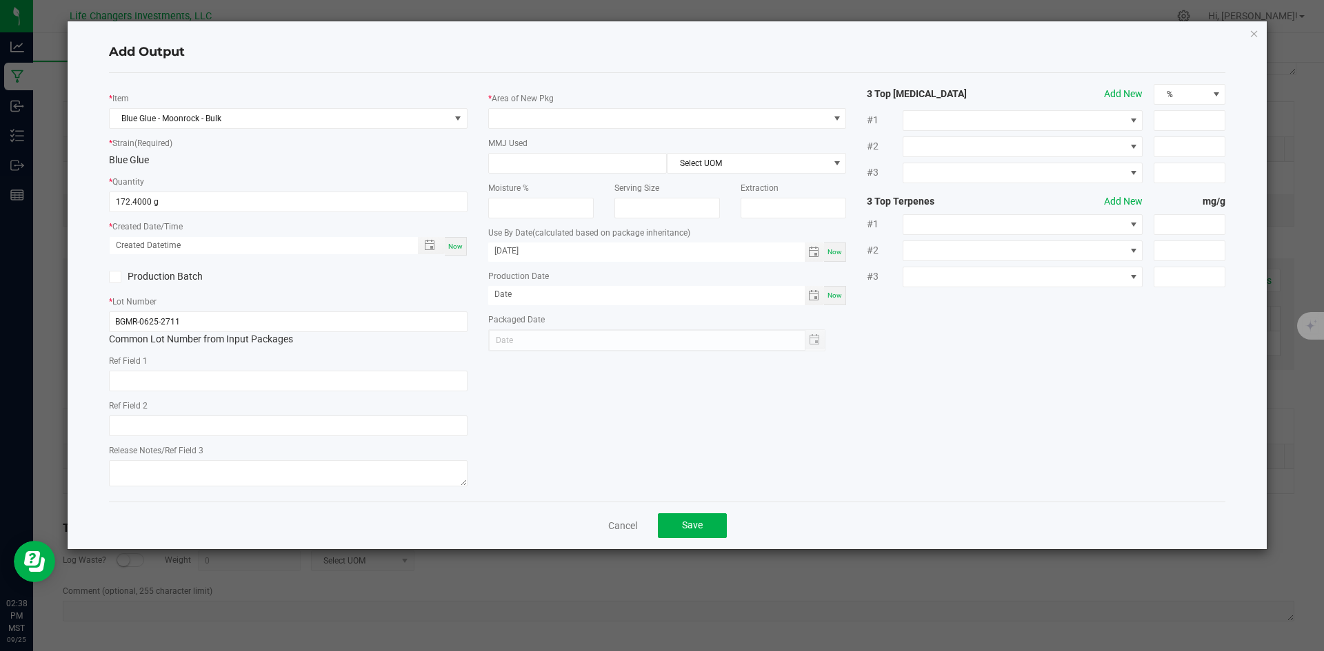
click at [290, 289] on div "* Item Blue Glue - Moonrock - Bulk * Strain (Required) Blue Glue * Quantity 172…" at bounding box center [288, 287] width 379 height 407
click at [183, 200] on input "172.4" at bounding box center [288, 201] width 357 height 19
type input "182.0000 g"
click at [302, 283] on div "Production Batch" at bounding box center [288, 277] width 379 height 21
click at [430, 243] on span "Toggle popup" at bounding box center [429, 245] width 11 height 11
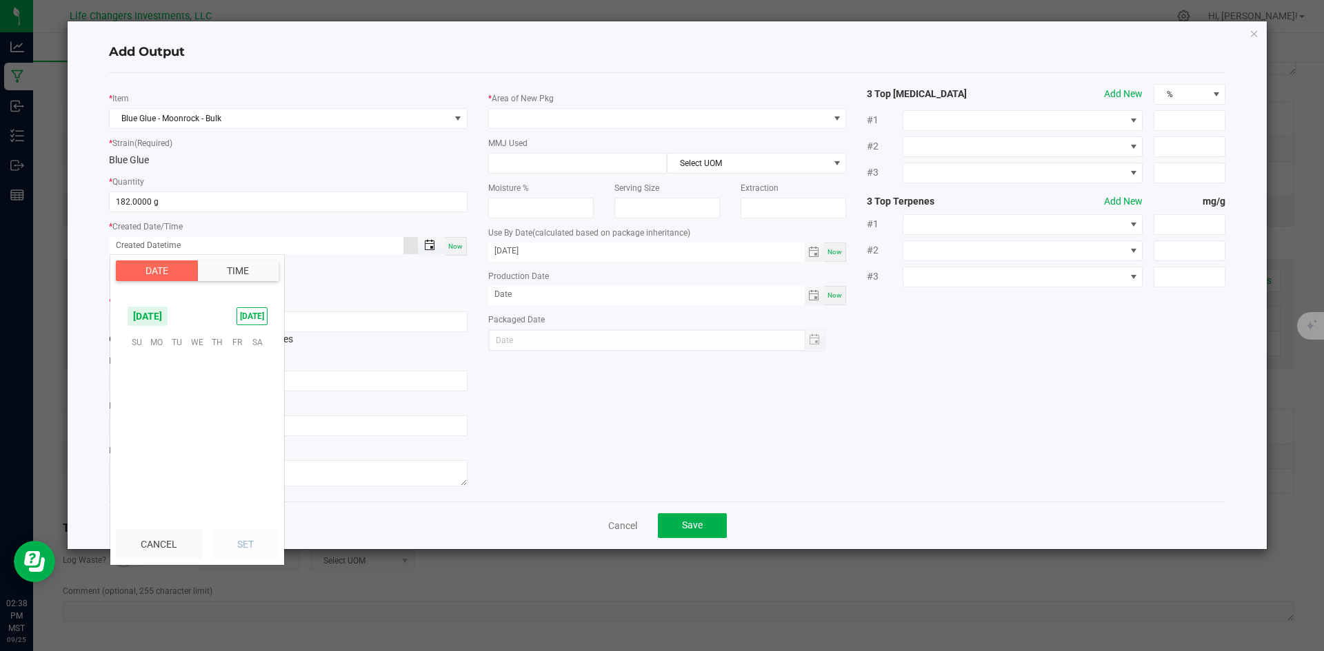
scroll to position [223587, 0]
click at [255, 314] on span "[DATE]" at bounding box center [251, 316] width 31 height 18
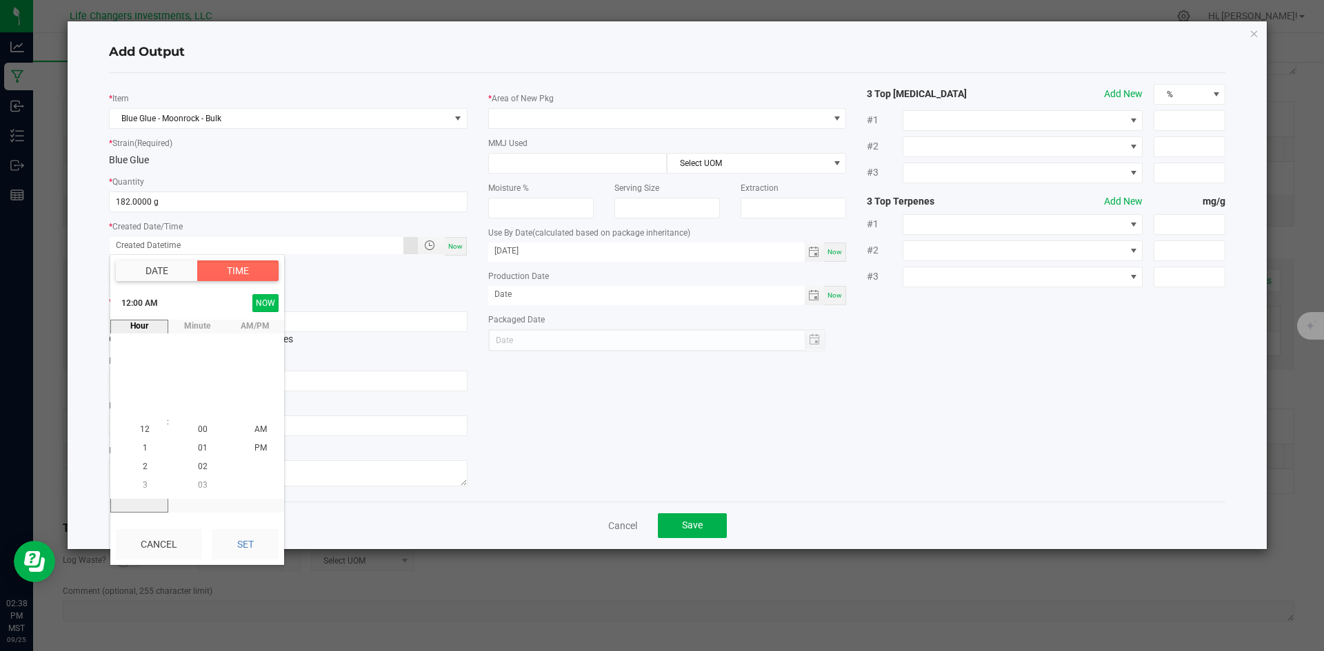
click at [263, 301] on button "NOW" at bounding box center [265, 303] width 26 height 18
click at [260, 550] on button "Set" at bounding box center [245, 544] width 67 height 30
type input "[DATE] 2:38 PM"
type input "[DATE]"
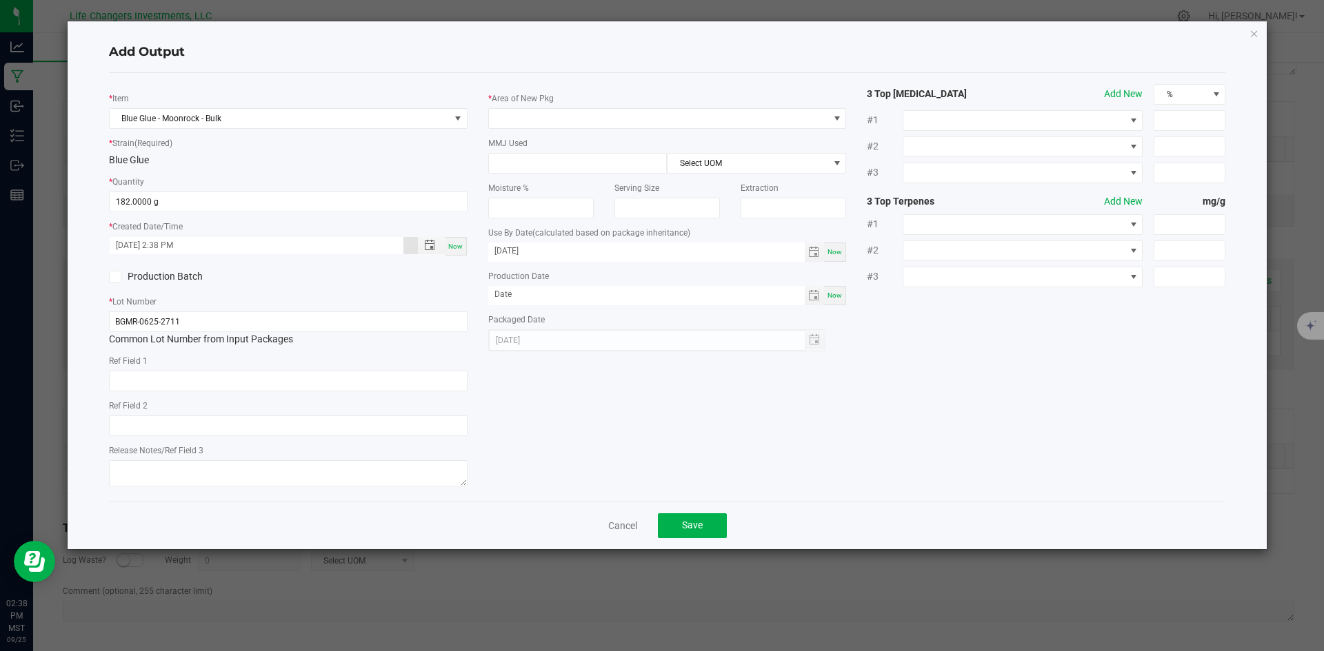
click at [579, 472] on div "* Item Blue Glue - Moonrock - Bulk * Strain (Required) Blue Glue * Quantity 182…" at bounding box center [668, 287] width 1138 height 407
click at [527, 109] on span at bounding box center [659, 118] width 340 height 19
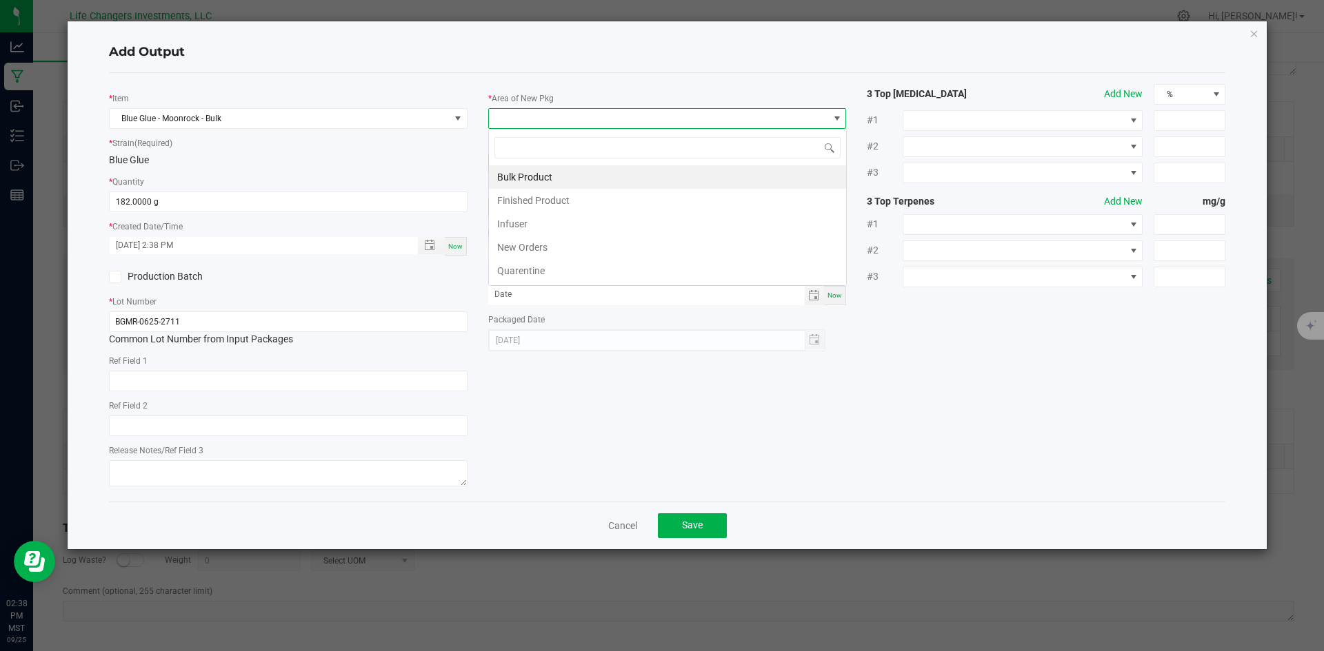
scroll to position [21, 358]
click at [520, 272] on li "Quarentine" at bounding box center [667, 270] width 357 height 23
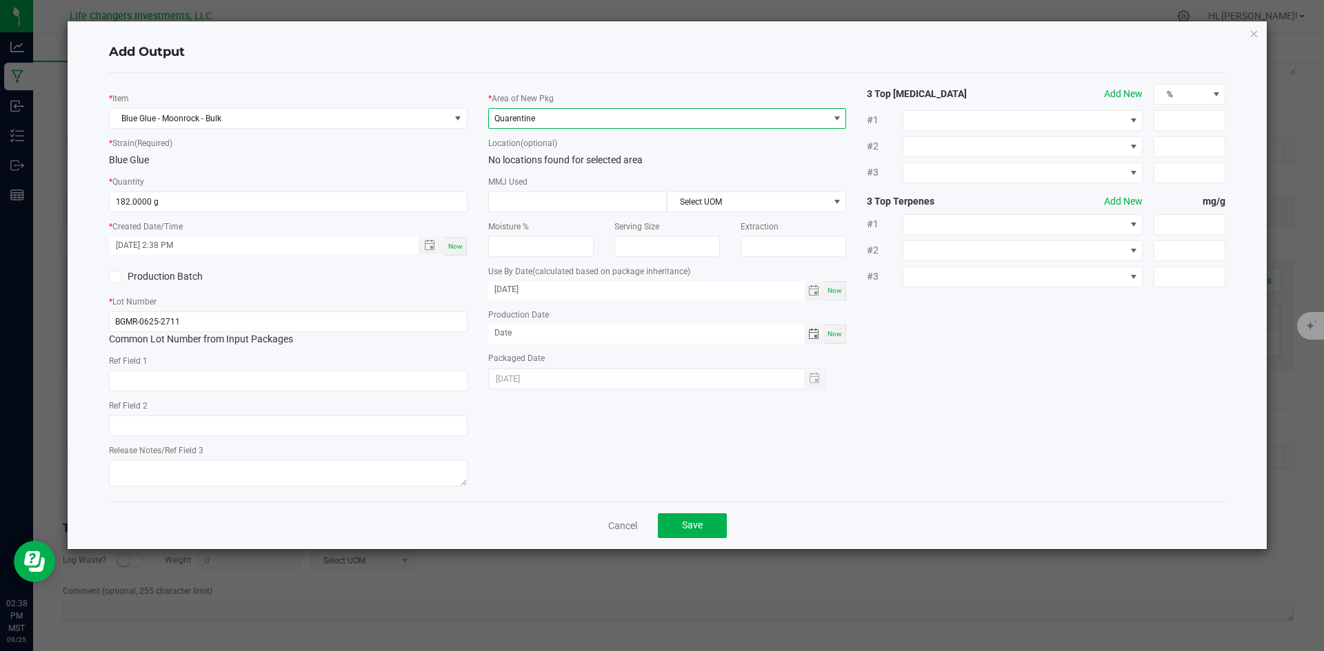
click at [813, 332] on span "Toggle calendar" at bounding box center [813, 334] width 11 height 11
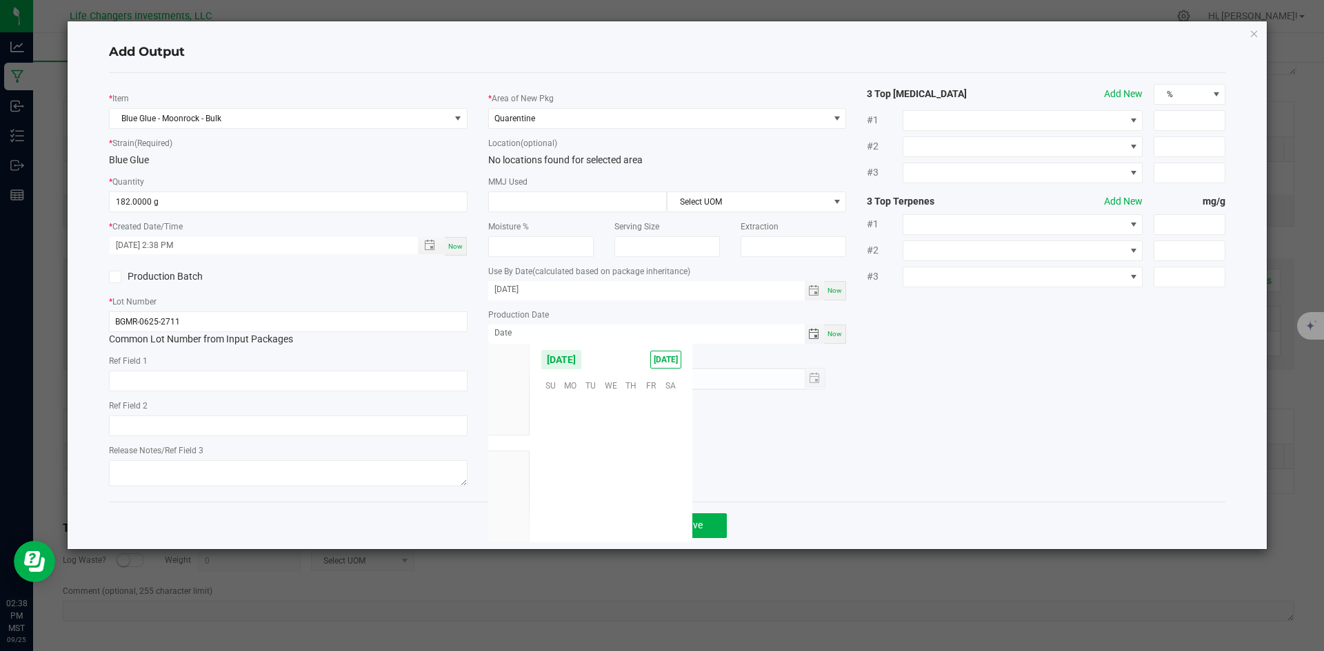
scroll to position [223587, 0]
click at [507, 396] on span "Jun" at bounding box center [508, 394] width 14 height 10
click at [647, 425] on span "13" at bounding box center [650, 426] width 20 height 21
type input "[DATE]"
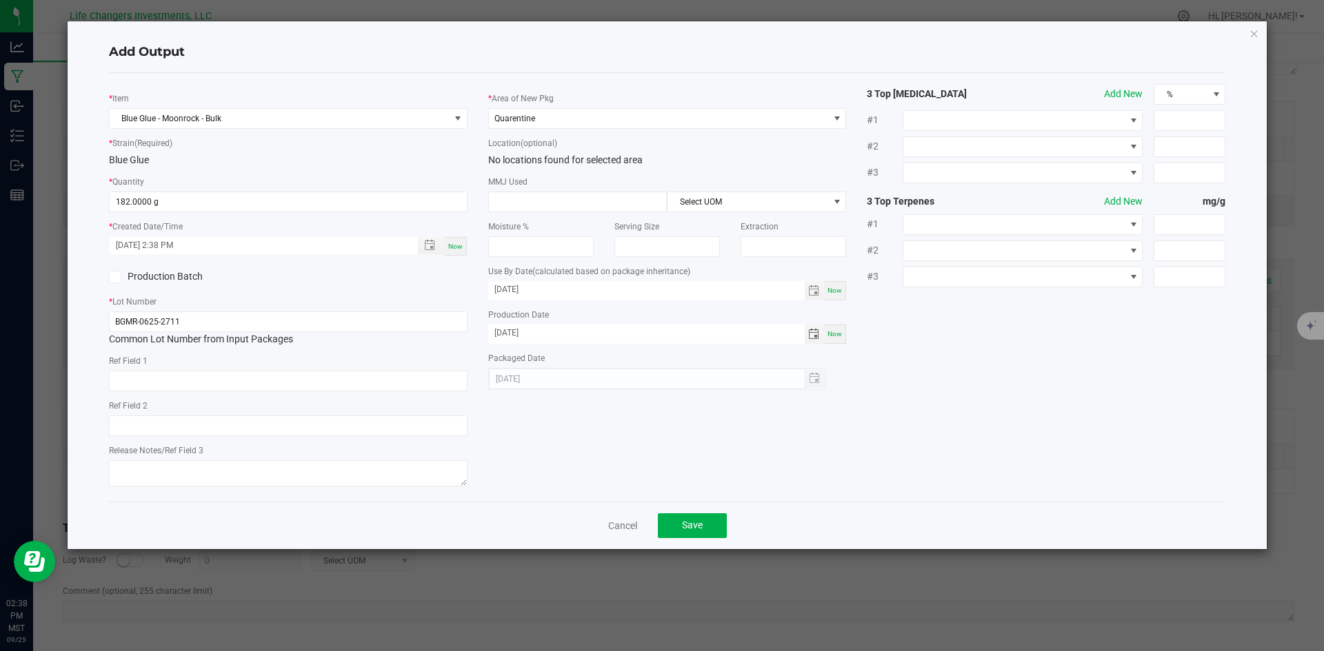
click at [956, 432] on div "* Item Blue Glue - Moonrock - Bulk * Strain (Required) Blue Glue * Quantity 182…" at bounding box center [668, 287] width 1138 height 407
click at [694, 526] on span "Save" at bounding box center [692, 525] width 21 height 11
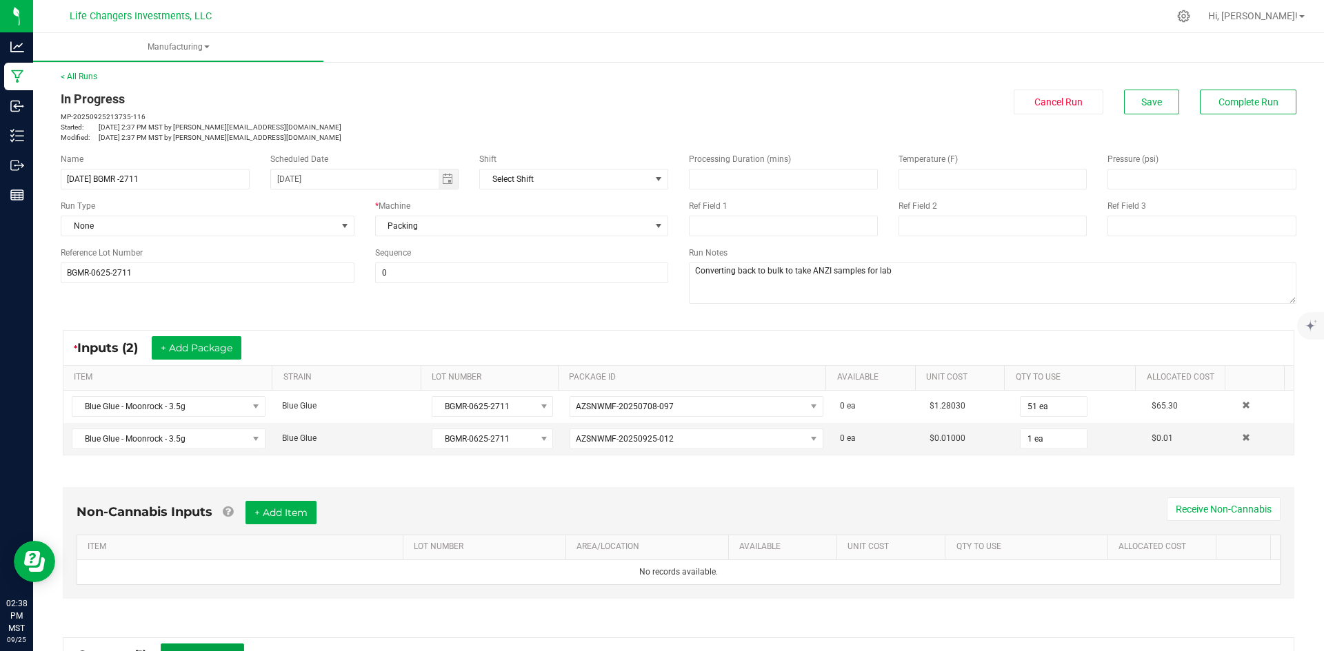
scroll to position [0, 0]
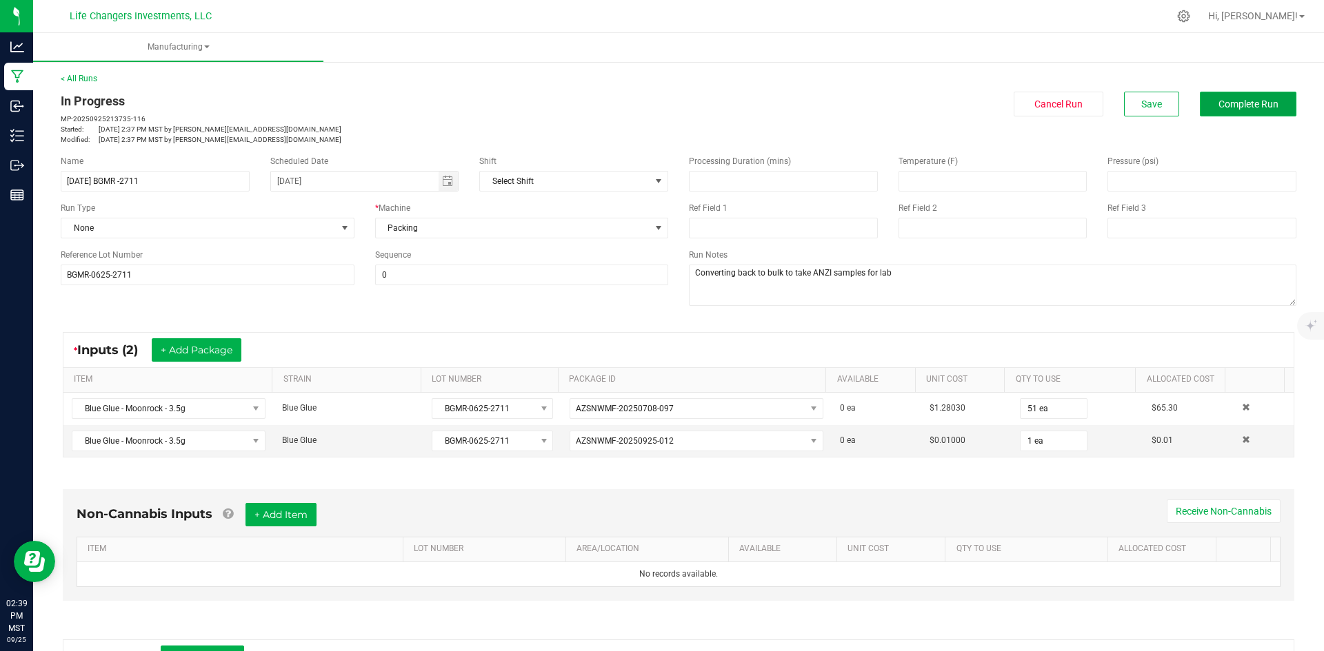
click at [1258, 102] on span "Complete Run" at bounding box center [1248, 104] width 60 height 11
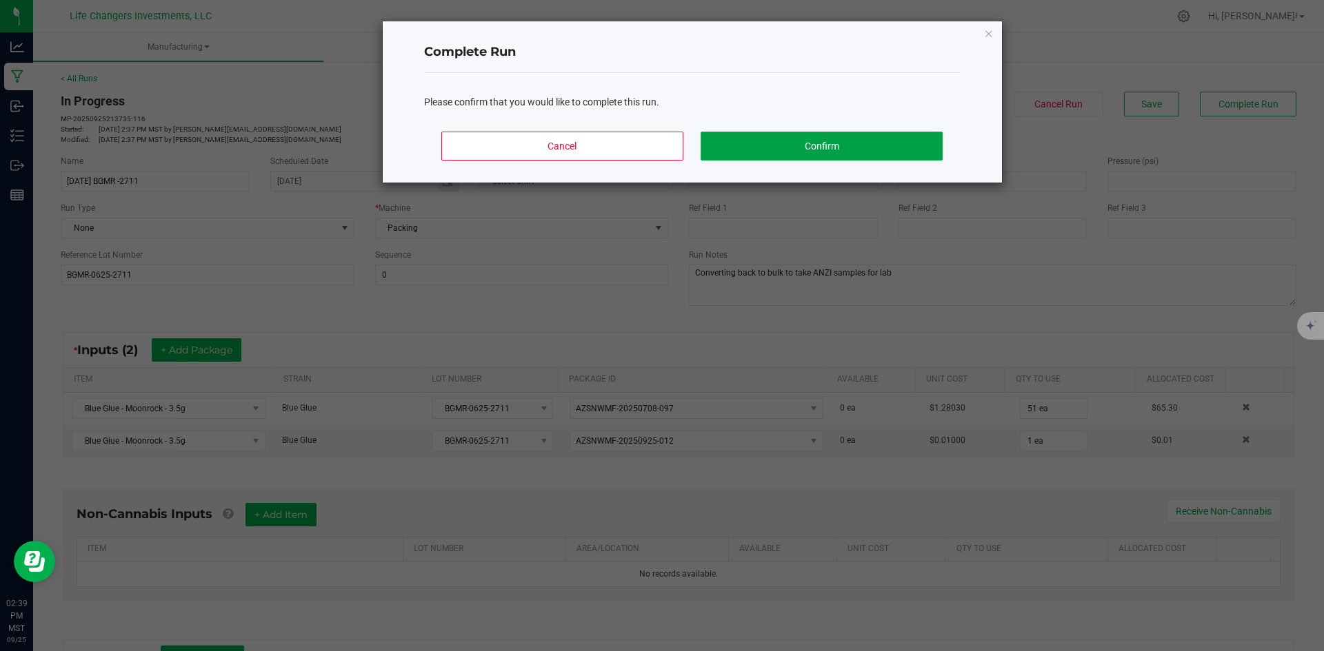
click at [824, 142] on button "Confirm" at bounding box center [820, 146] width 241 height 29
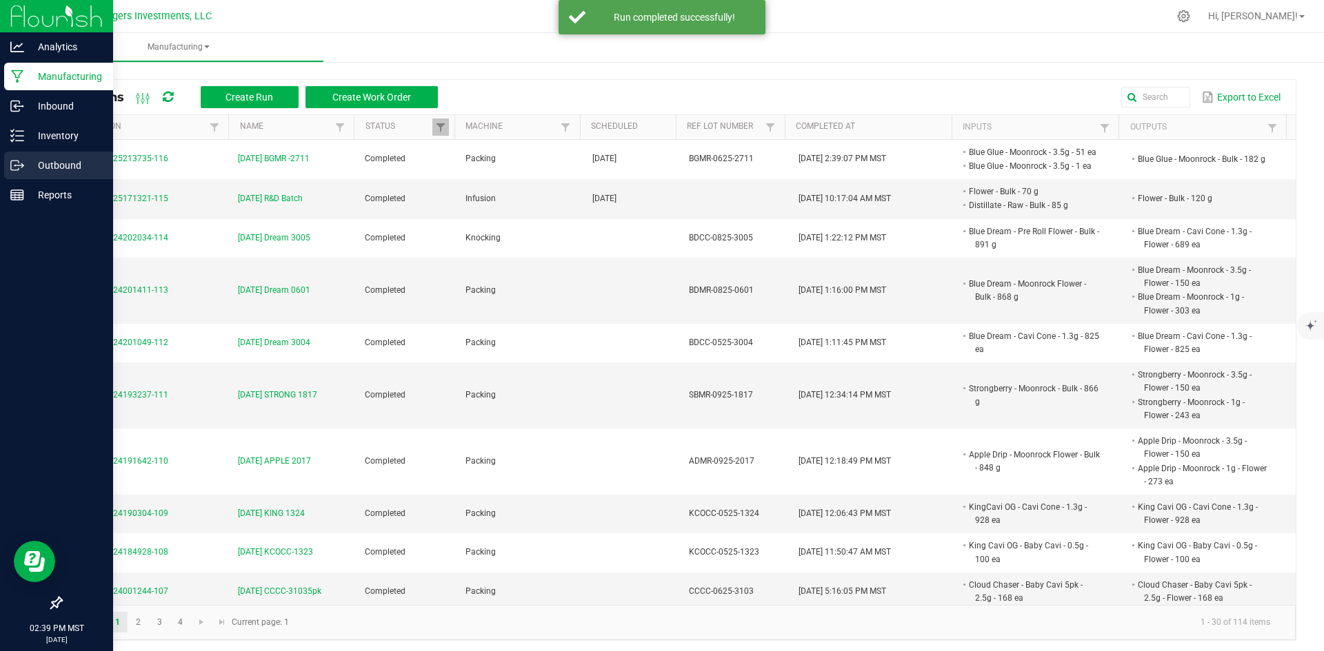
click at [61, 162] on p "Outbound" at bounding box center [65, 165] width 83 height 17
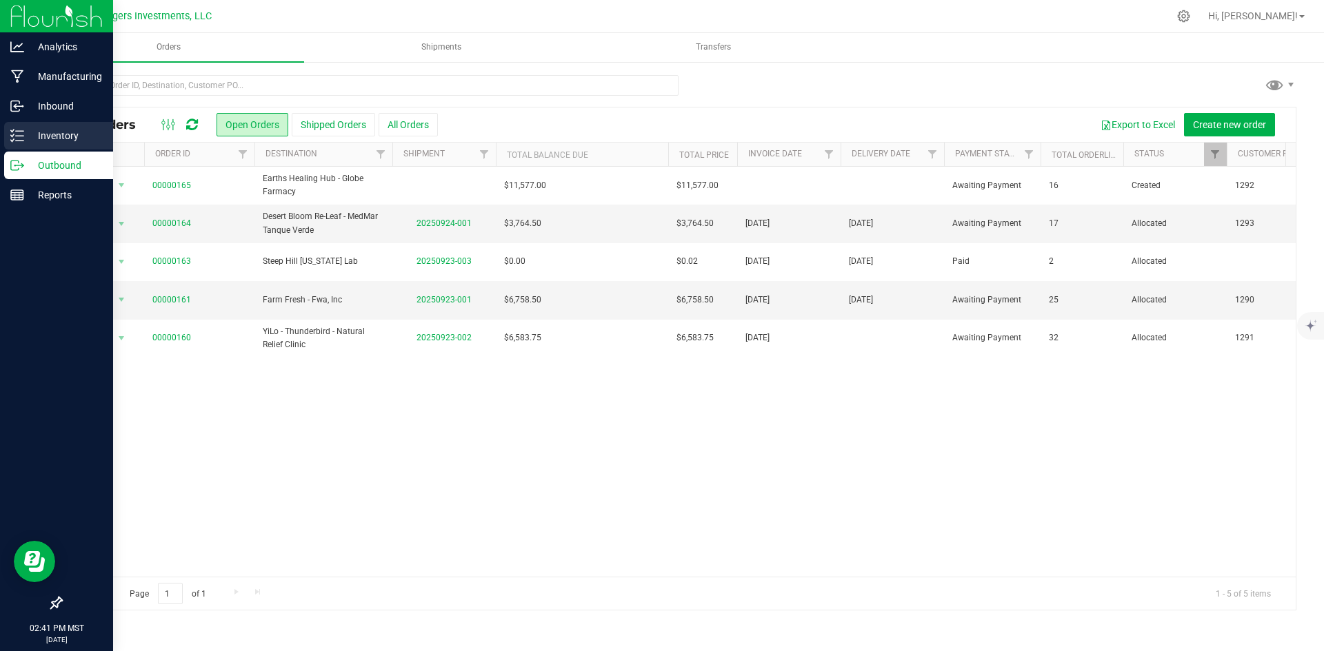
click at [57, 134] on p "Inventory" at bounding box center [65, 136] width 83 height 17
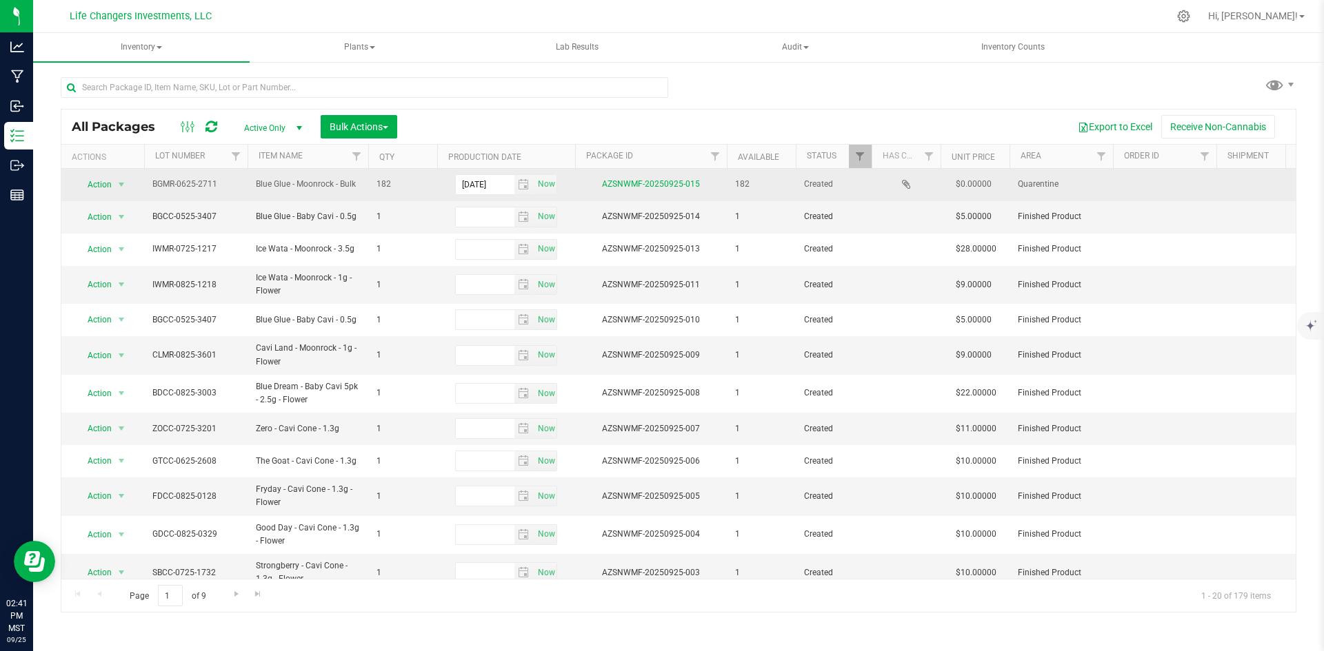
drag, startPoint x: 219, startPoint y: 184, endPoint x: 148, endPoint y: 184, distance: 71.7
click at [148, 184] on td "BGMR-0625-2711" at bounding box center [195, 185] width 103 height 32
drag, startPoint x: 214, startPoint y: 183, endPoint x: 130, endPoint y: 180, distance: 83.5
click at [130, 180] on tr "Action Action Adjust qty Create package Edit attributes Global inventory Locate…" at bounding box center [1022, 185] width 1923 height 32
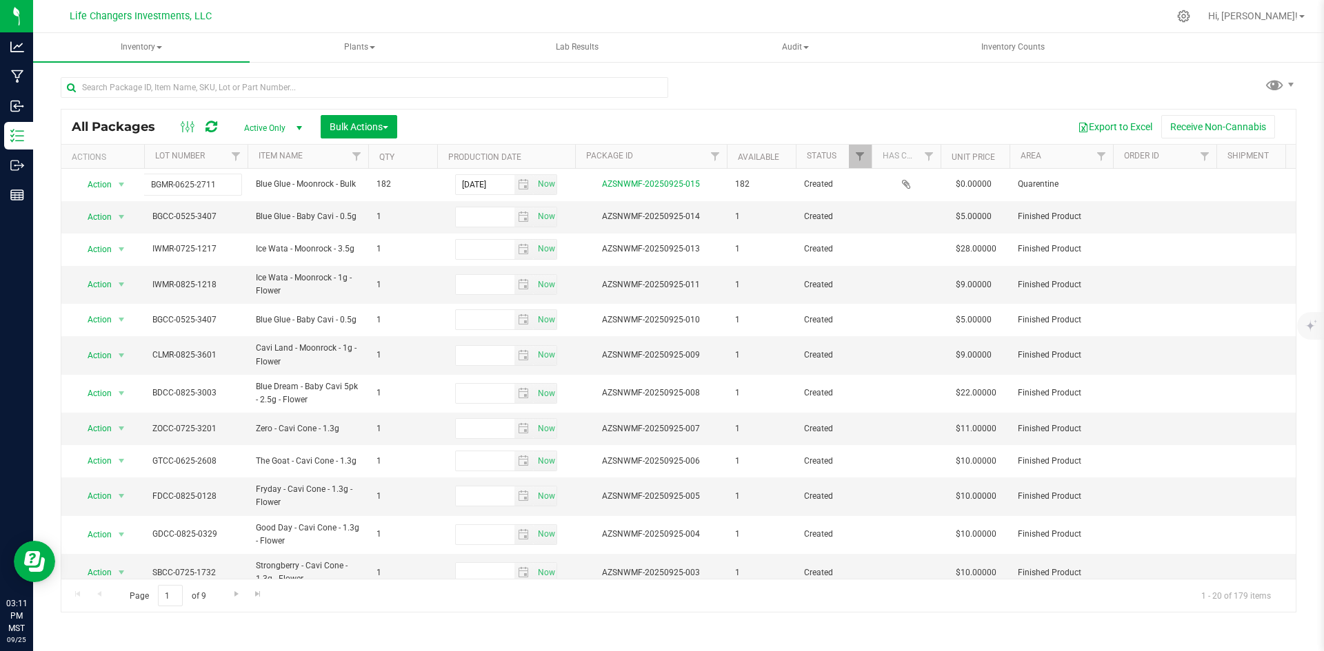
click at [747, 94] on div "All Packages Active Only Active Only Lab Samples Locked All Bulk Actions Add to…" at bounding box center [678, 338] width 1235 height 549
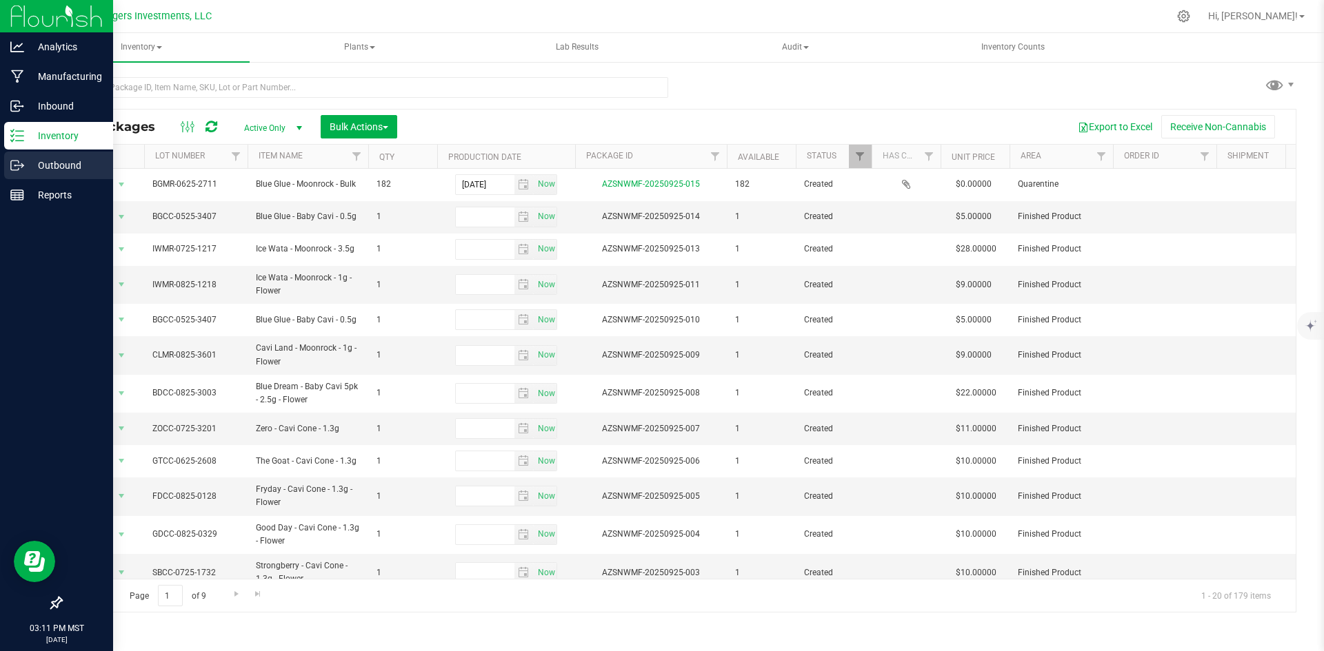
click at [72, 160] on p "Outbound" at bounding box center [65, 165] width 83 height 17
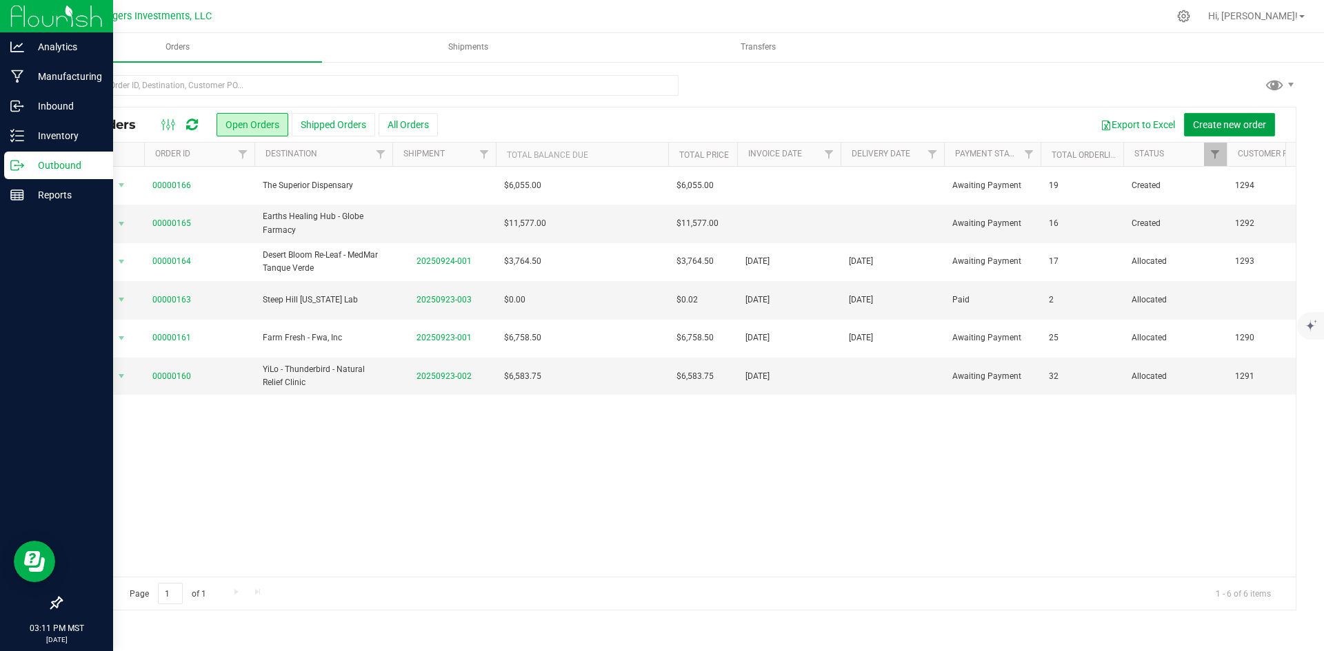
click at [1242, 122] on span "Create new order" at bounding box center [1229, 124] width 73 height 11
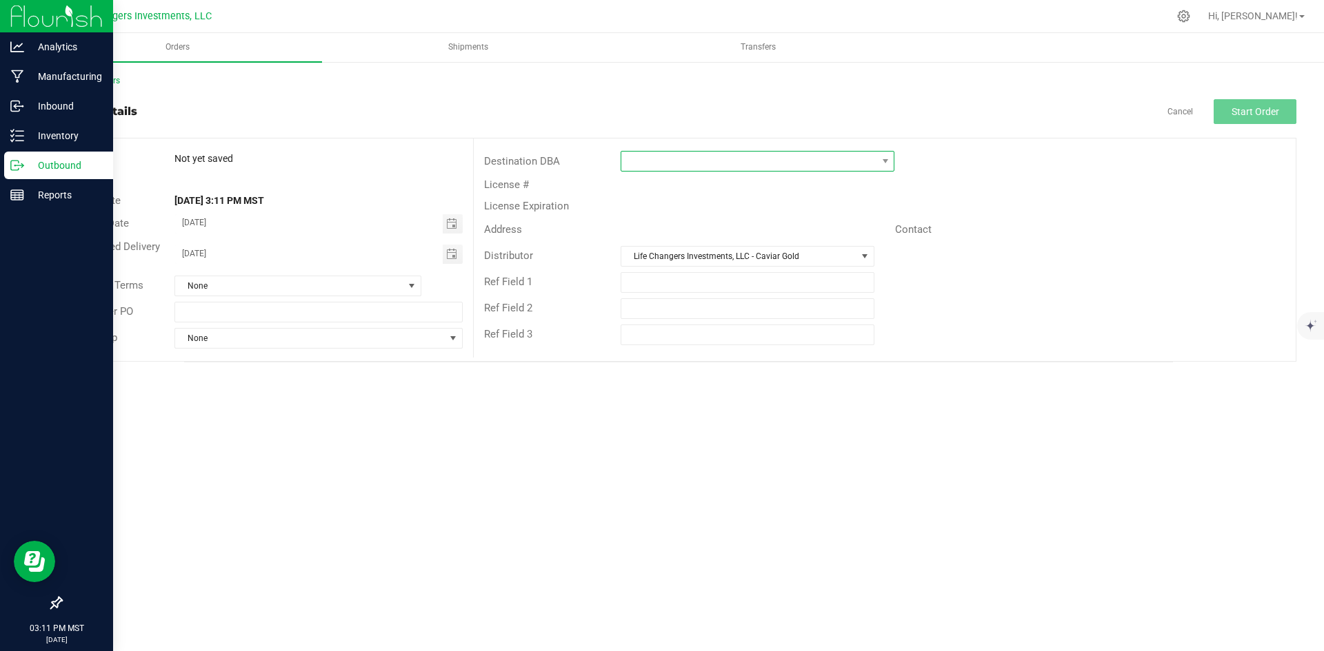
click at [846, 164] on span at bounding box center [748, 161] width 255 height 19
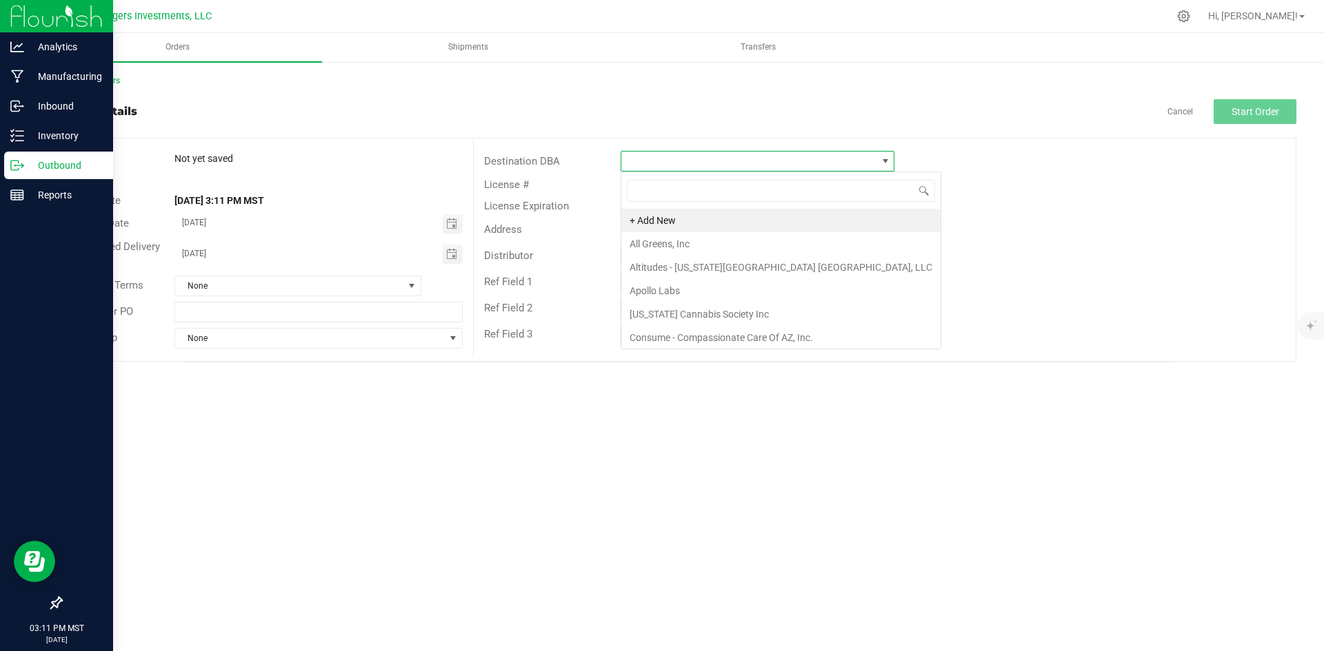
scroll to position [21, 274]
click at [725, 293] on li "Apollo Labs" at bounding box center [780, 290] width 319 height 23
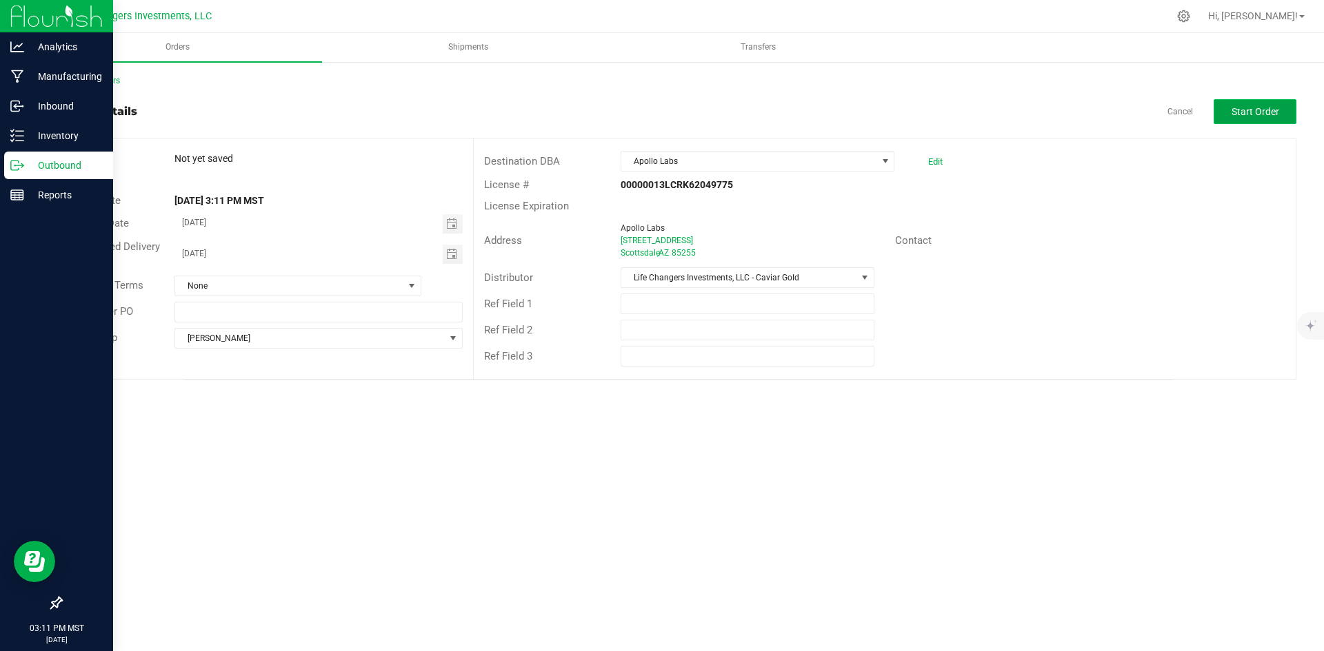
click at [1257, 116] on span "Start Order" at bounding box center [1255, 111] width 48 height 11
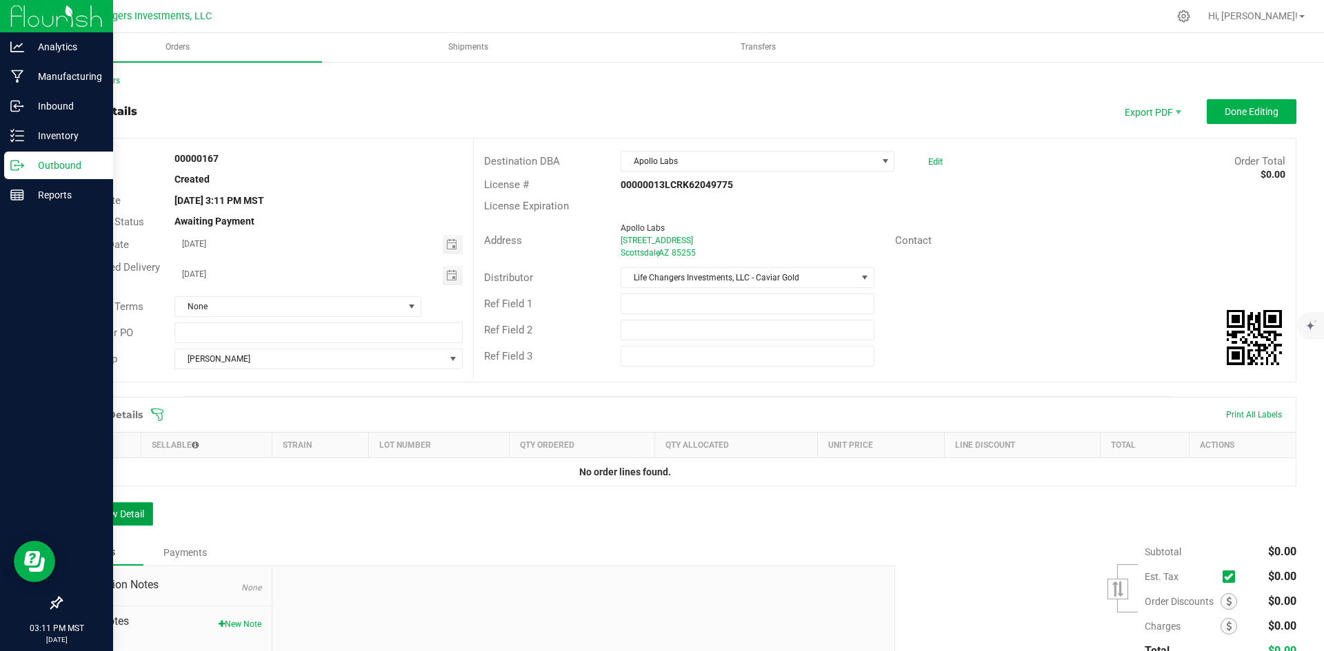
click at [108, 506] on button "Add New Detail" at bounding box center [107, 514] width 92 height 23
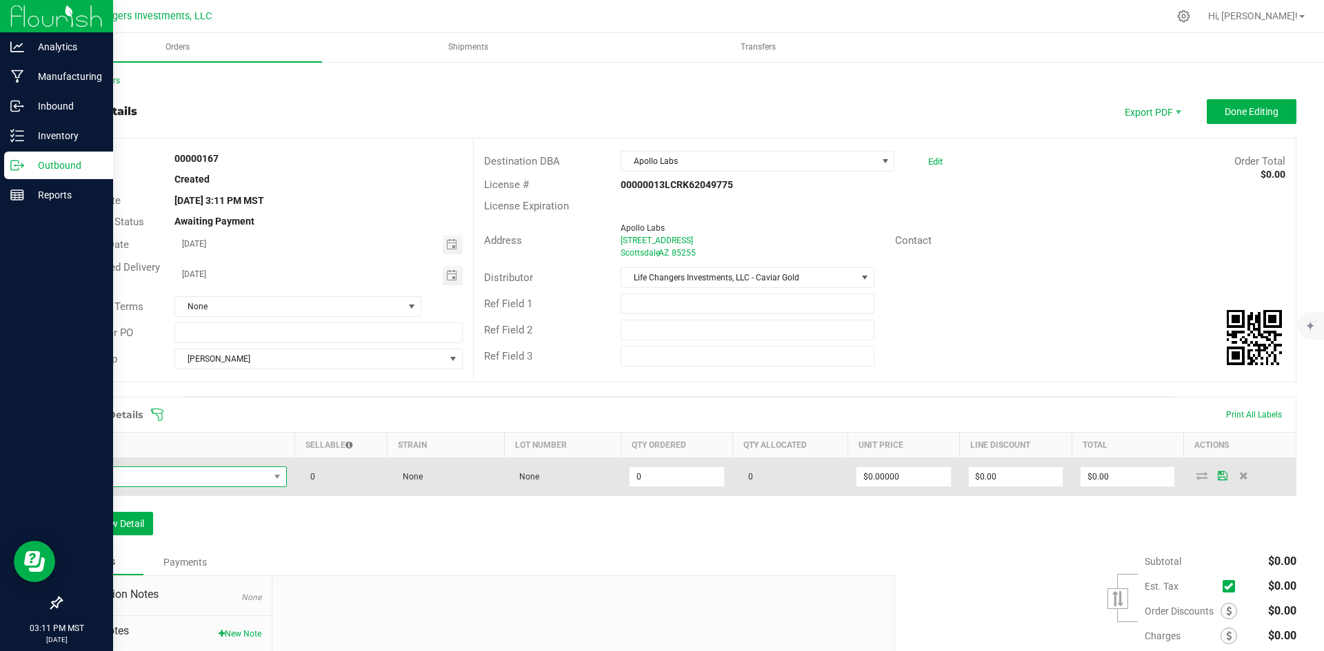
click at [158, 474] on span "NO DATA FOUND" at bounding box center [170, 476] width 198 height 19
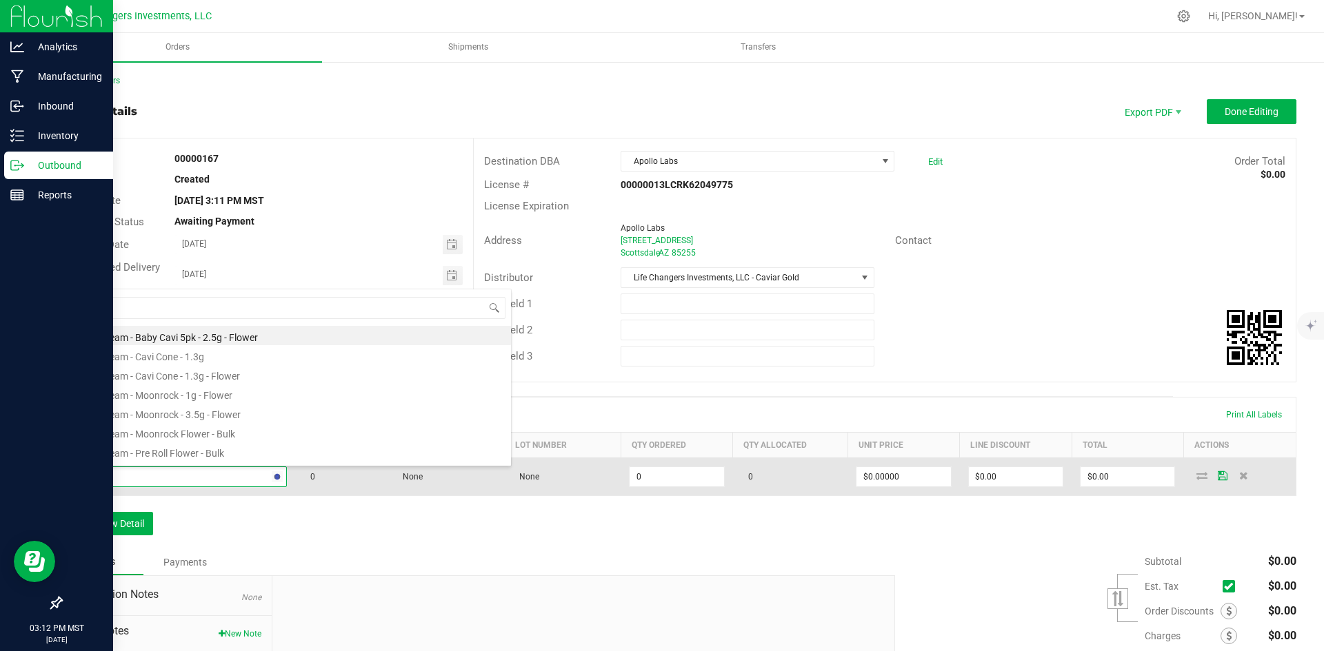
type input "blue g"
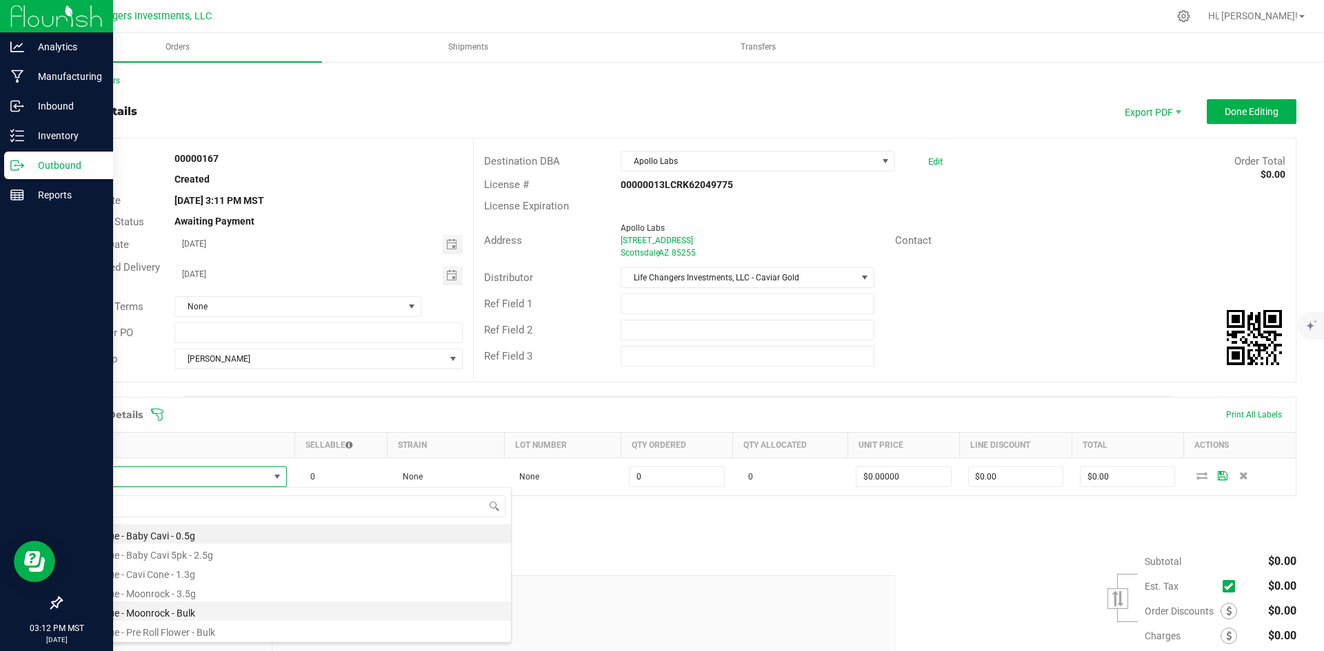
click at [207, 609] on li "Blue Glue - Moonrock - Bulk" at bounding box center [291, 611] width 440 height 19
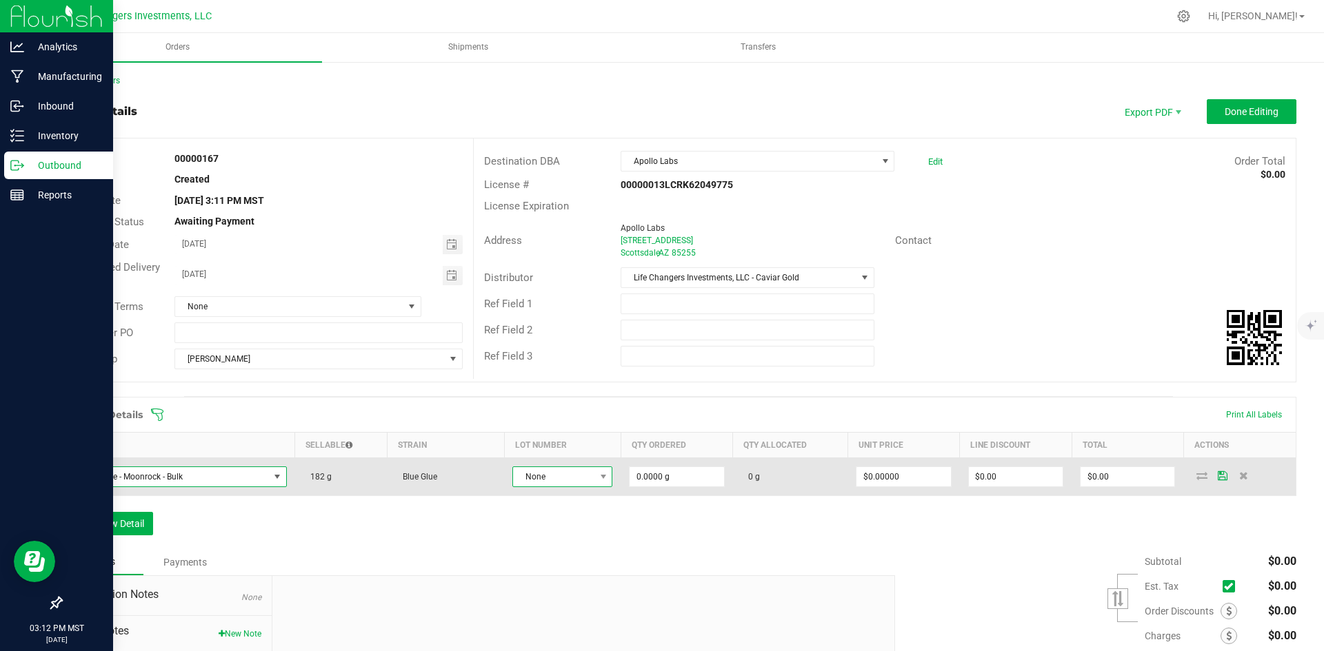
click at [555, 472] on span "None" at bounding box center [553, 476] width 81 height 19
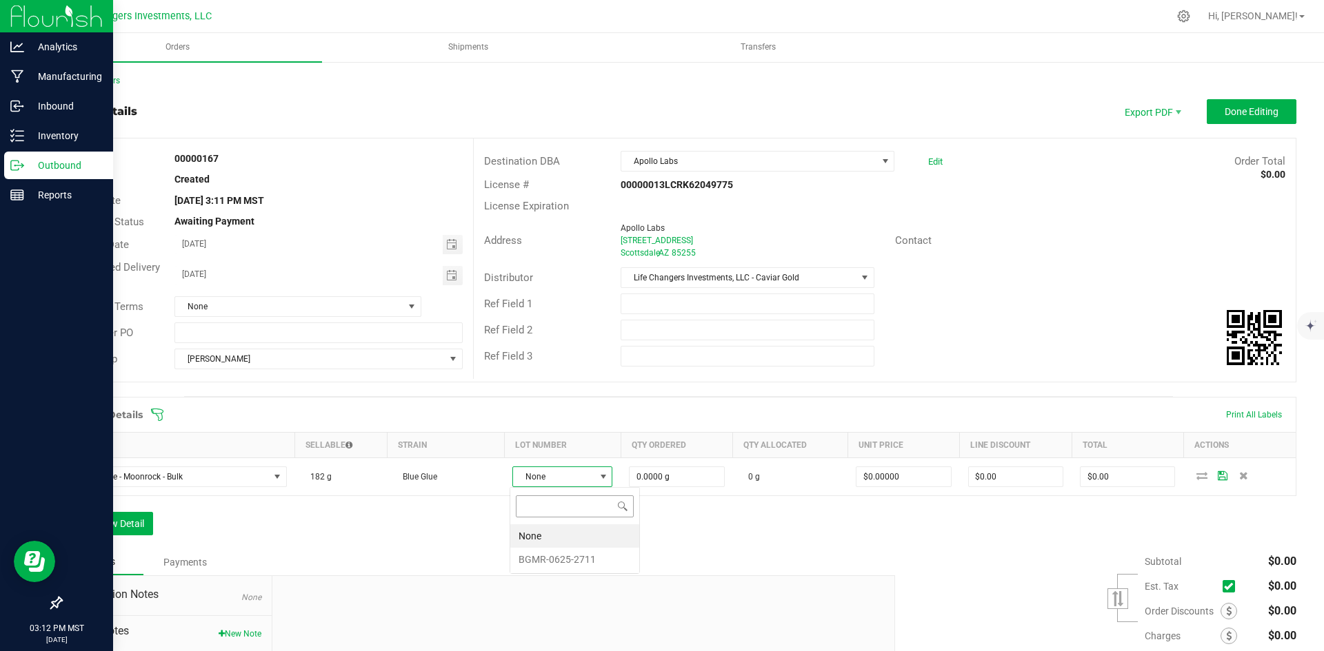
scroll to position [21, 99]
click at [567, 560] on li "BGMR-0625-2711" at bounding box center [574, 559] width 129 height 23
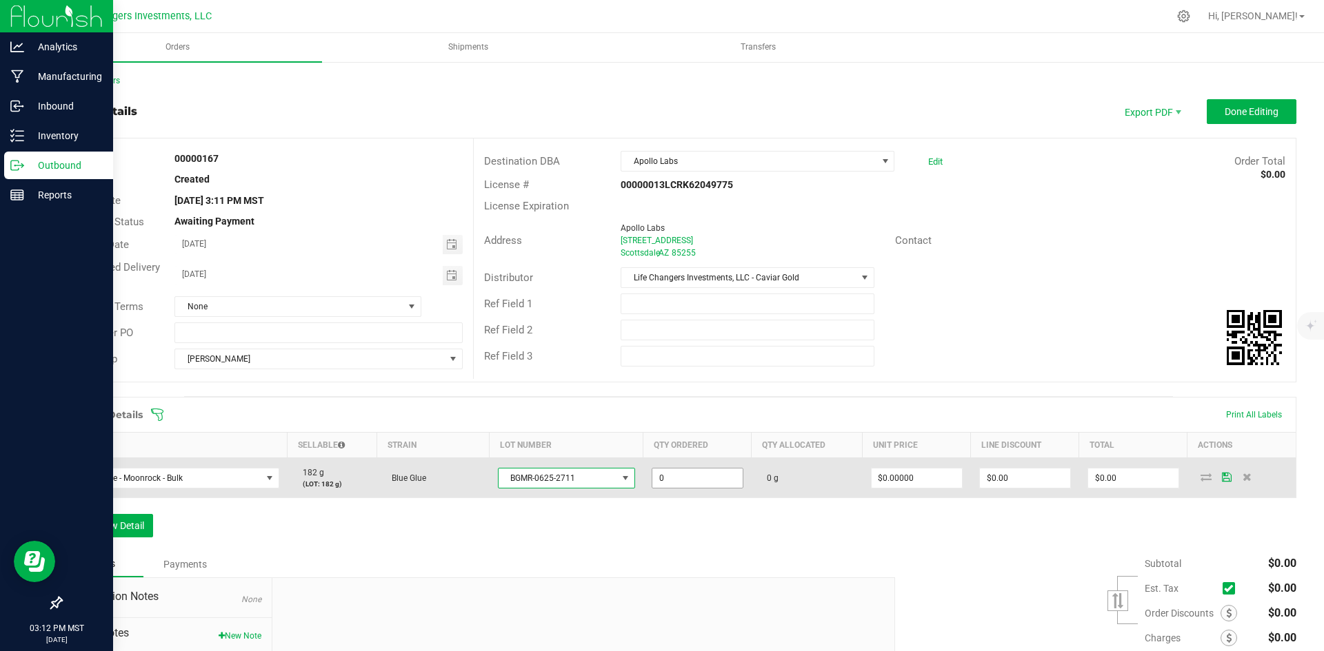
click at [700, 475] on input "0" at bounding box center [697, 478] width 90 height 19
type input "12.0000 g"
type input "0"
click at [940, 486] on input "0" at bounding box center [916, 478] width 90 height 19
click at [1128, 476] on input "0" at bounding box center [1133, 478] width 90 height 19
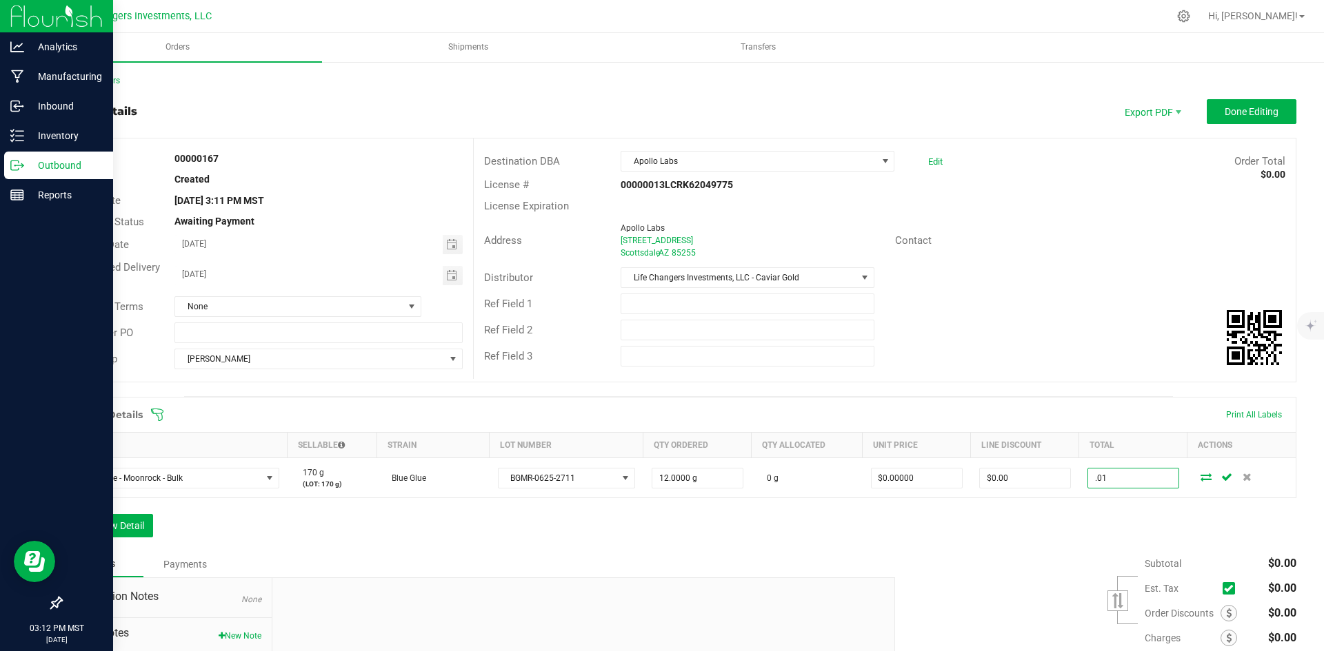
type input ".01"
type input "$0.00083"
type input "$0.01"
click at [1016, 603] on div "Subtotal $0.00 Est. Tax" at bounding box center [1091, 639] width 412 height 174
click at [1057, 539] on div "Order Details Print All Labels Item Sellable Strain Lot Number Qty Ordered Qty …" at bounding box center [678, 474] width 1235 height 154
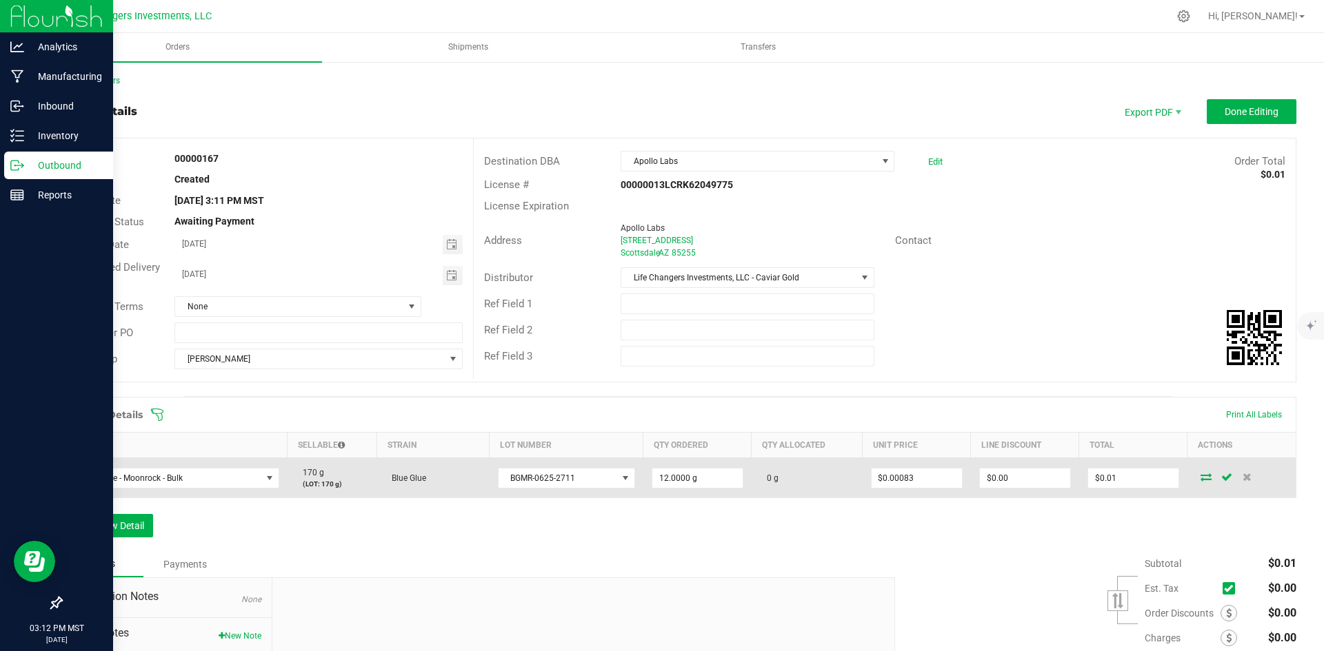
click at [1200, 476] on icon at bounding box center [1205, 477] width 11 height 8
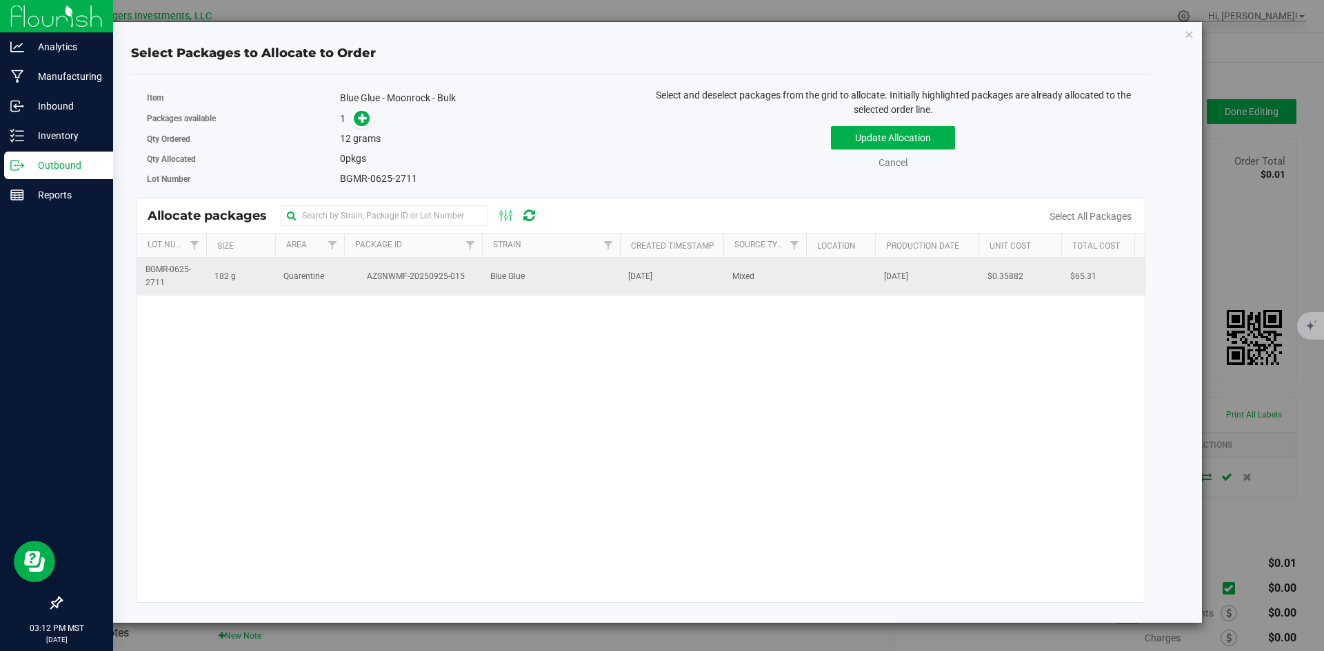
click at [385, 281] on span "AZSNWMF-20250925-015" at bounding box center [412, 276] width 121 height 13
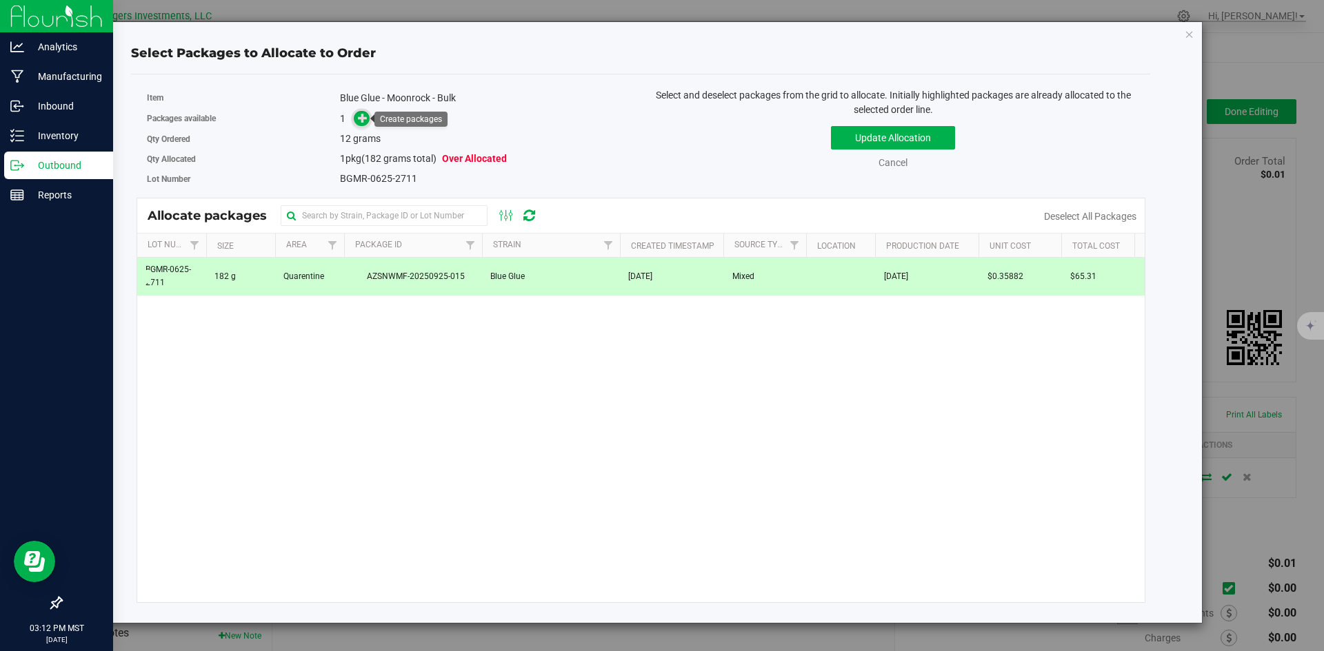
click at [363, 121] on icon at bounding box center [363, 118] width 10 height 10
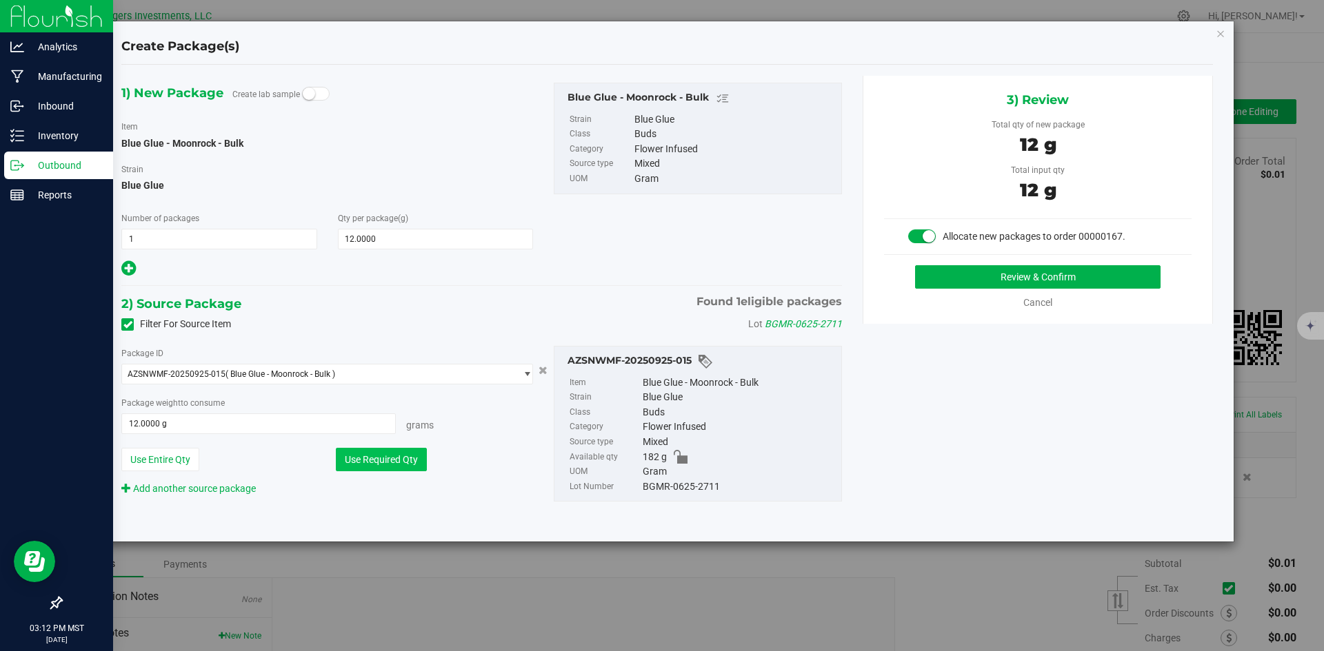
click at [350, 457] on button "Use Required Qty" at bounding box center [381, 459] width 91 height 23
click at [1042, 281] on button "Review & Confirm" at bounding box center [1037, 276] width 245 height 23
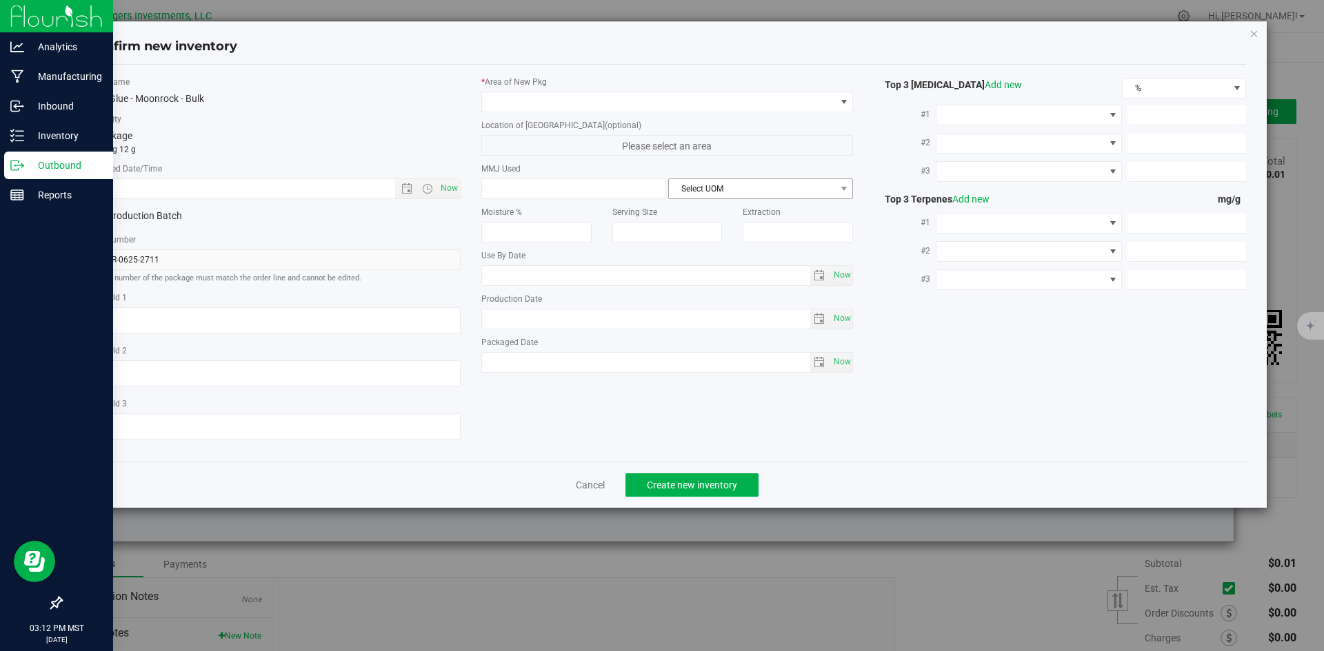
type input "[DATE]"
click at [596, 483] on link "Cancel" at bounding box center [590, 485] width 29 height 14
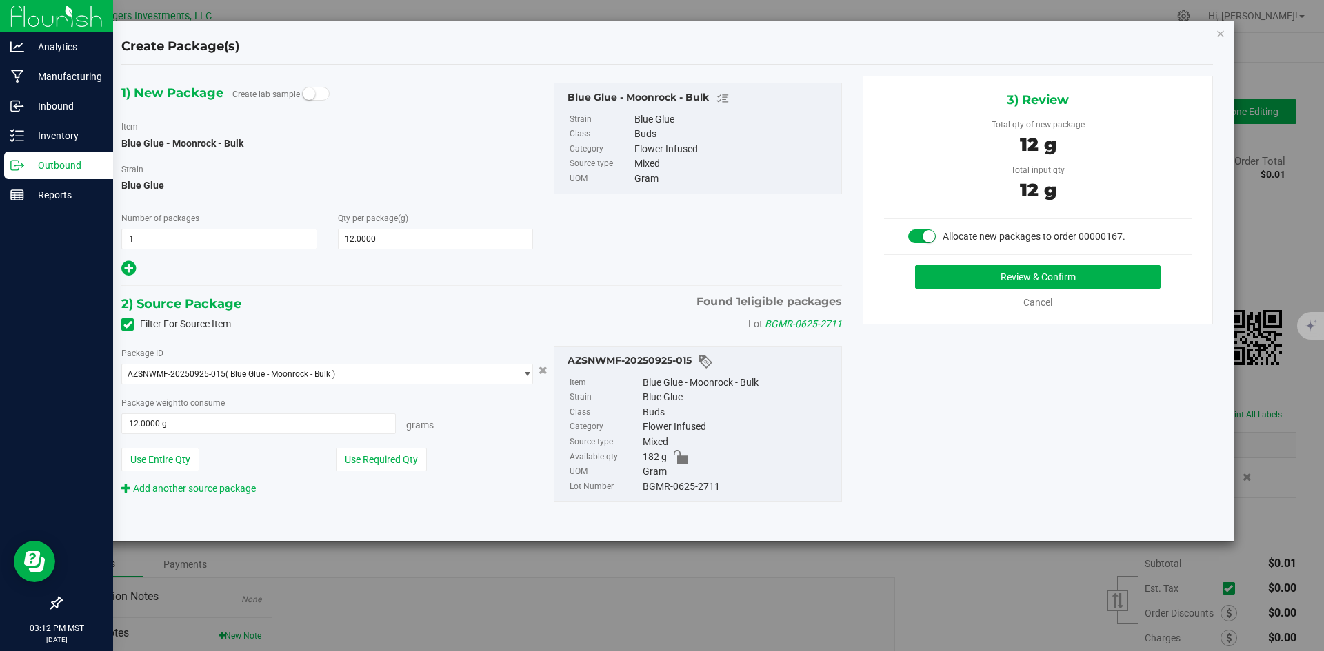
click at [304, 94] on small at bounding box center [309, 94] width 12 height 12
click at [395, 463] on button "Use Required Qty" at bounding box center [381, 459] width 91 height 23
click at [1064, 278] on button "Review & Confirm" at bounding box center [1037, 276] width 245 height 23
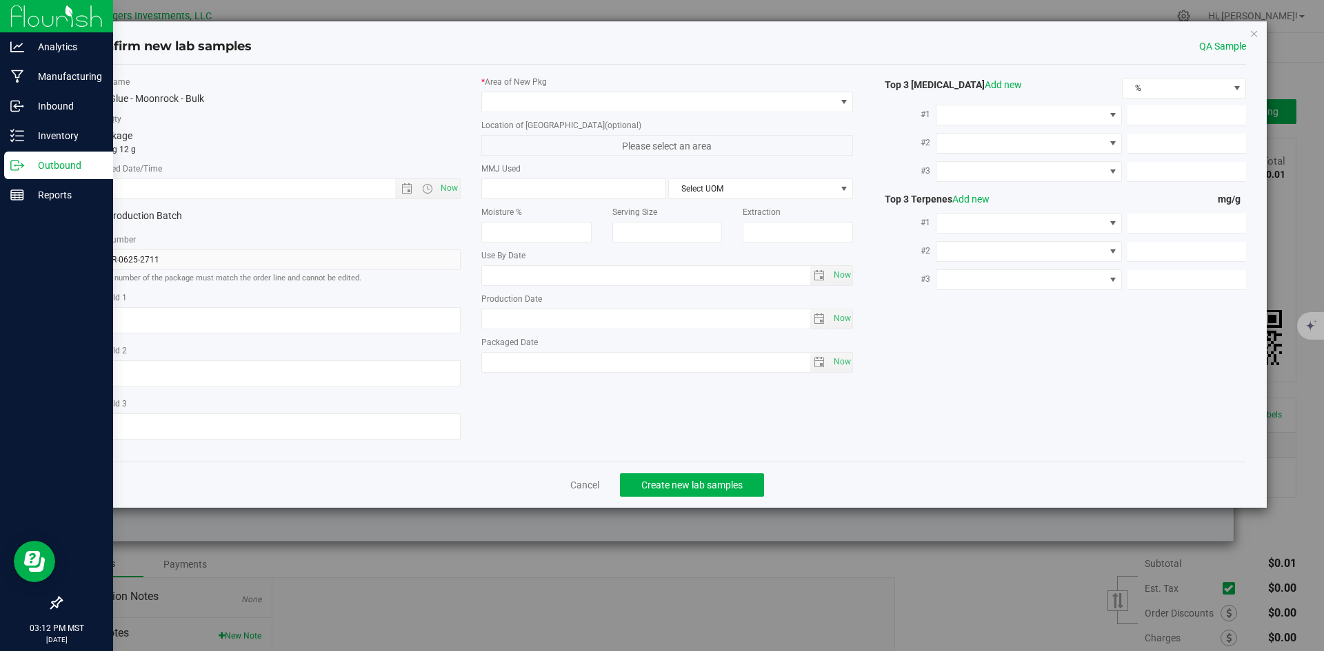
type input "[DATE]"
click at [456, 187] on span "Now" at bounding box center [448, 189] width 23 height 20
type input "[DATE] 3:12 PM"
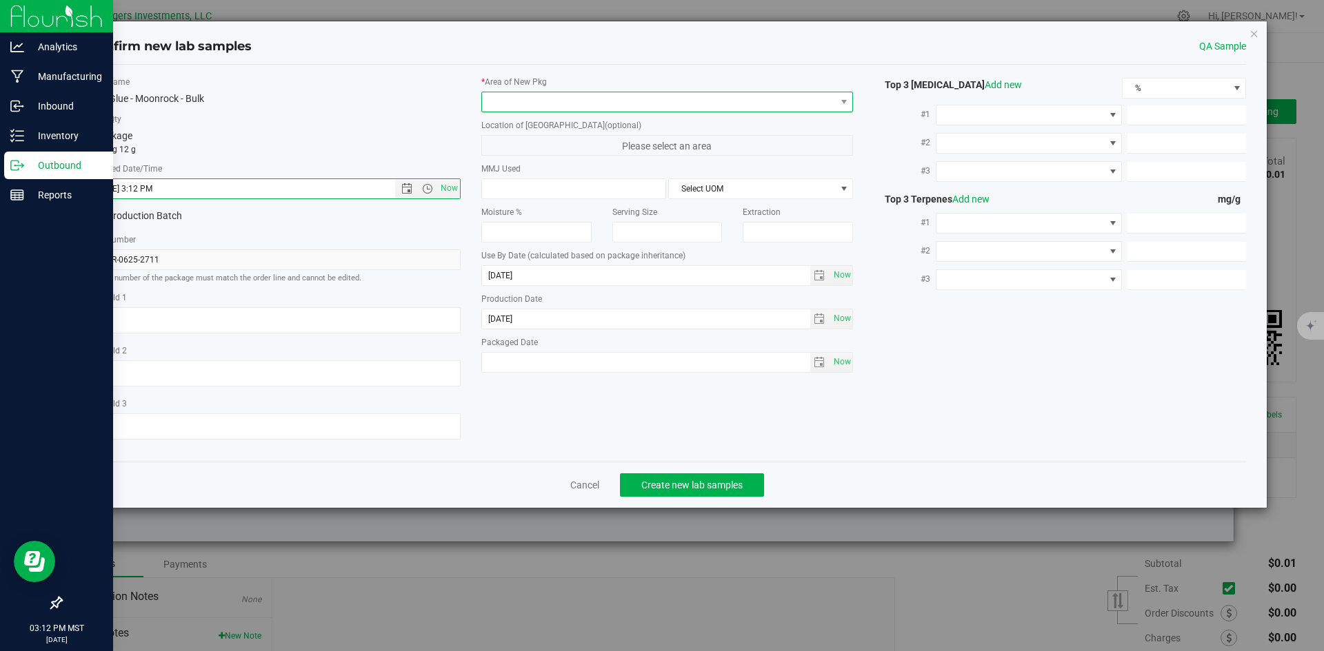
click at [540, 101] on span at bounding box center [659, 101] width 354 height 19
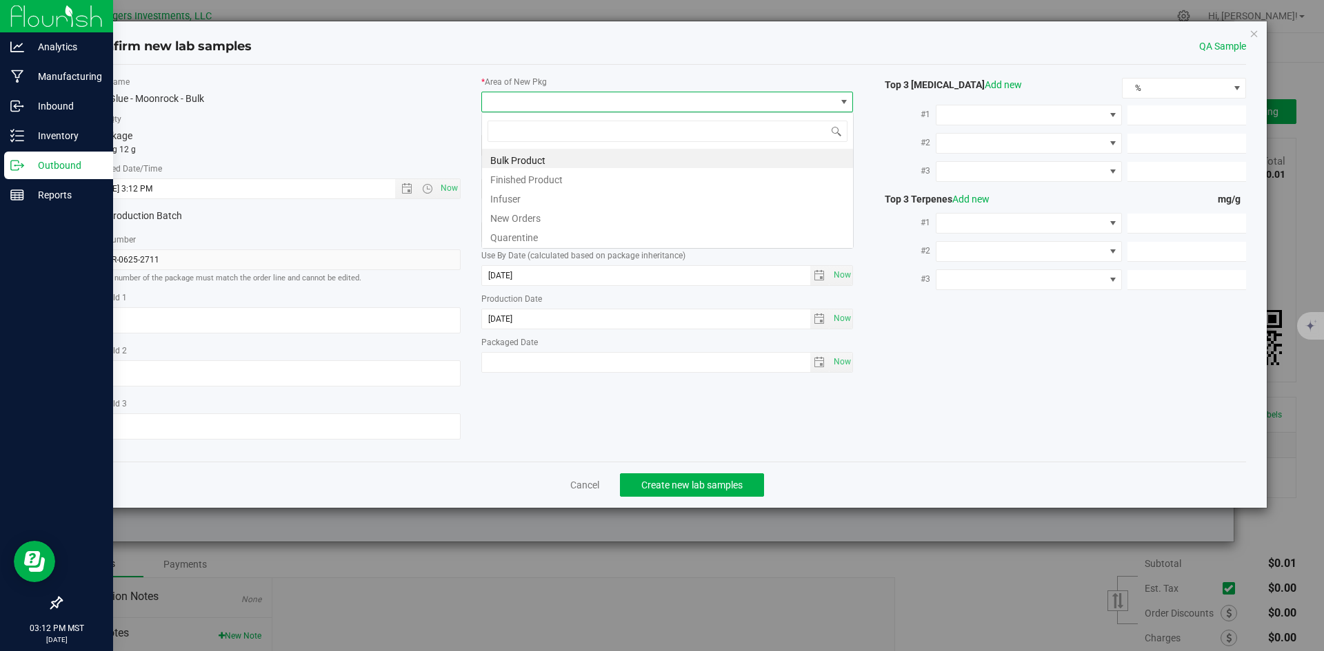
scroll to position [21, 372]
click at [526, 240] on li "Quarentine" at bounding box center [667, 235] width 371 height 19
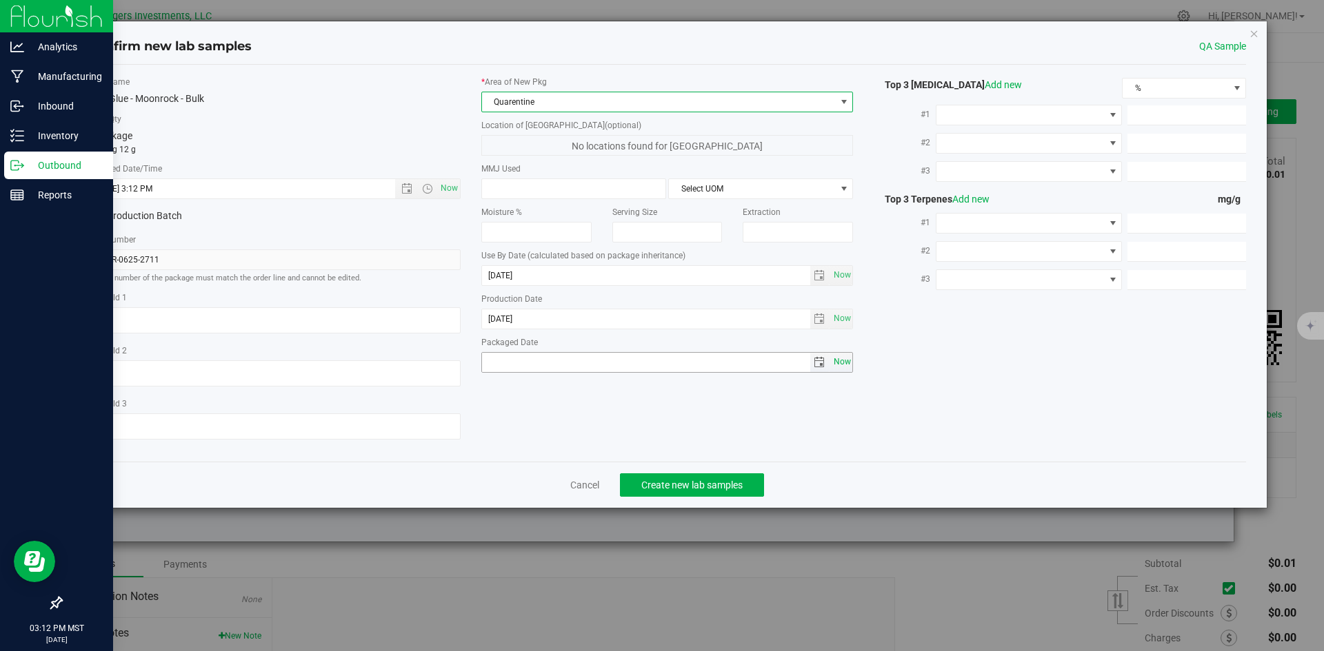
click at [835, 364] on span "Now" at bounding box center [841, 362] width 23 height 20
type input "[DATE]"
click at [707, 489] on span "Create new lab samples" at bounding box center [691, 485] width 101 height 11
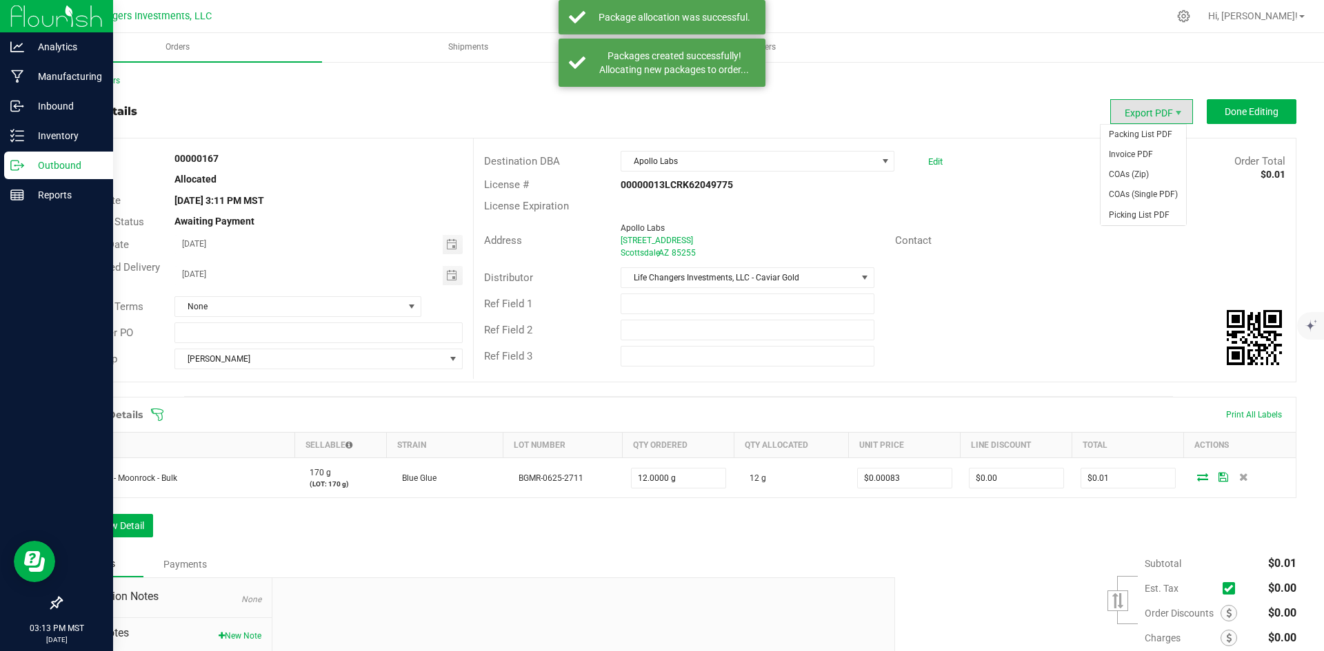
click at [1122, 109] on span "Export PDF" at bounding box center [1151, 111] width 83 height 25
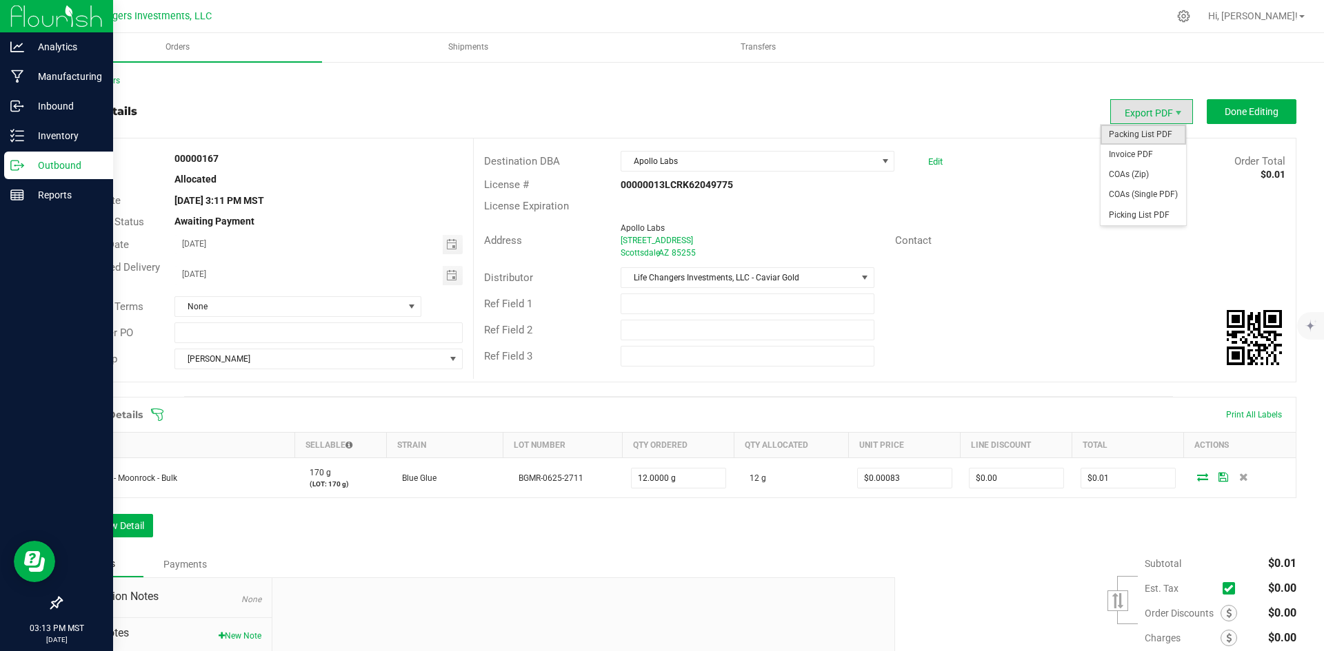
click at [1129, 131] on span "Packing List PDF" at bounding box center [1142, 135] width 85 height 20
click at [43, 135] on p "Inventory" at bounding box center [65, 136] width 83 height 17
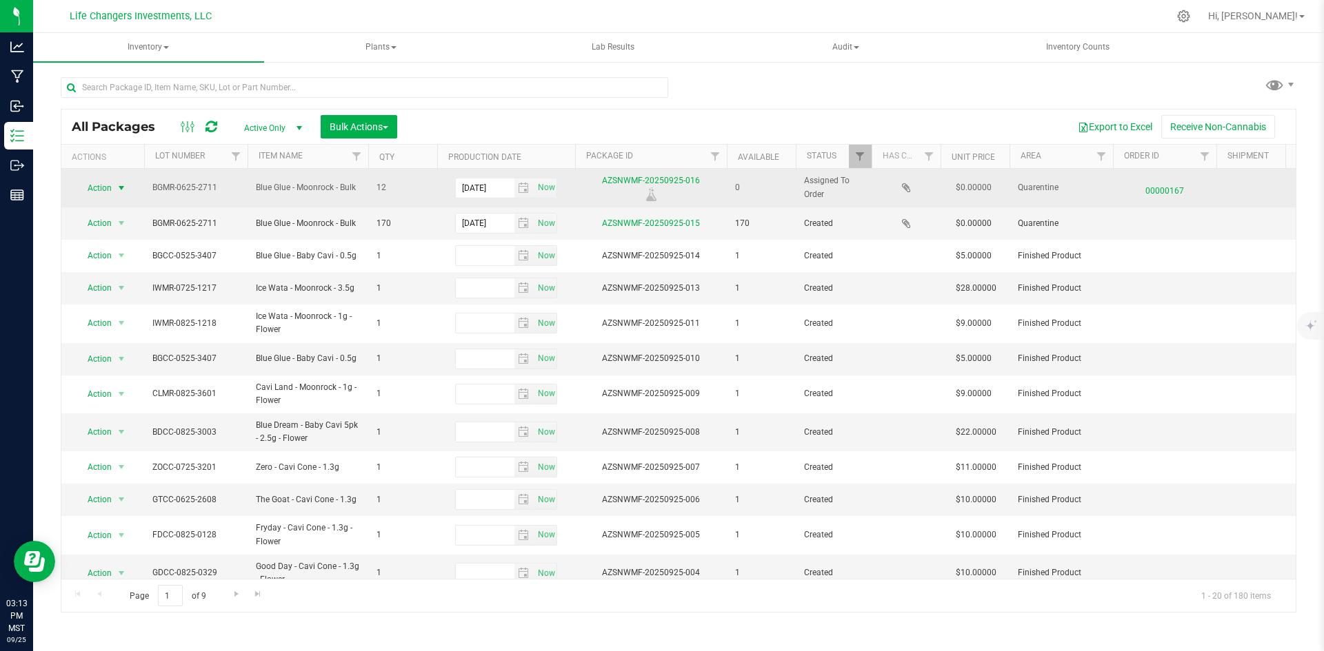
click at [101, 189] on span "Action" at bounding box center [93, 188] width 37 height 19
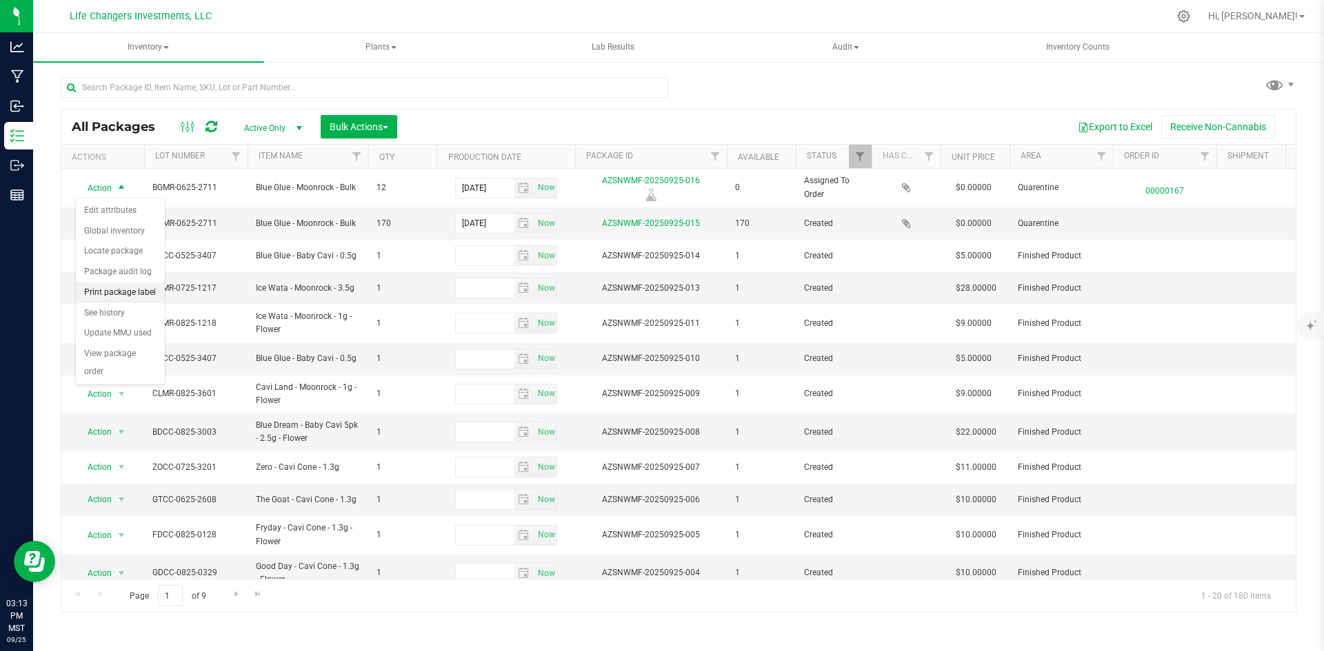
click at [107, 292] on li "Print package label" at bounding box center [120, 293] width 89 height 21
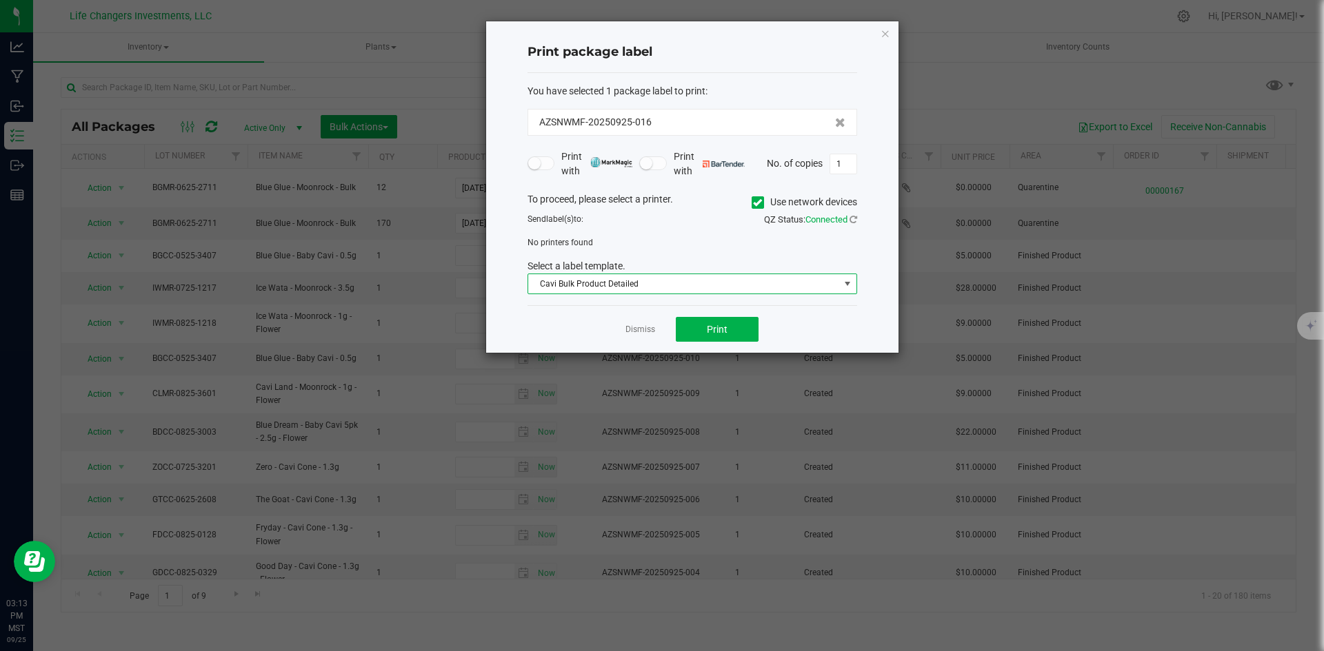
click at [717, 279] on span "Cavi Bulk Product Detailed" at bounding box center [683, 283] width 311 height 19
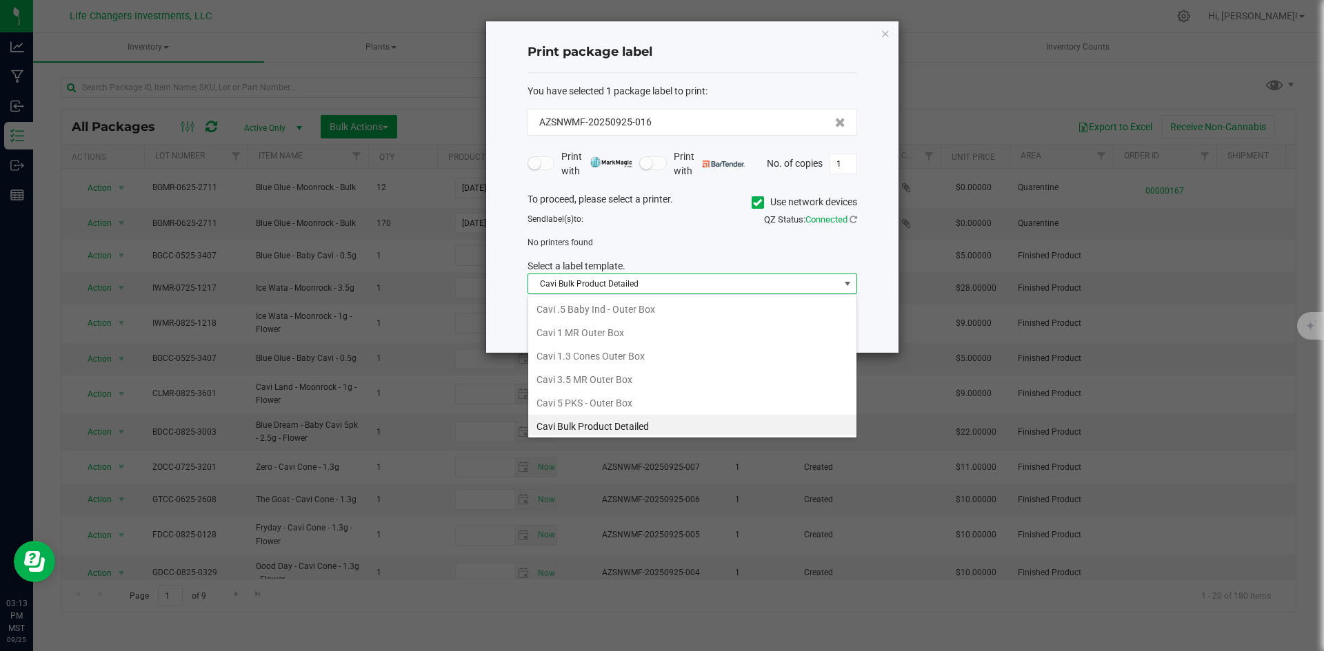
scroll to position [21, 330]
click at [717, 279] on span "Cavi Bulk Product Detailed" at bounding box center [683, 283] width 311 height 19
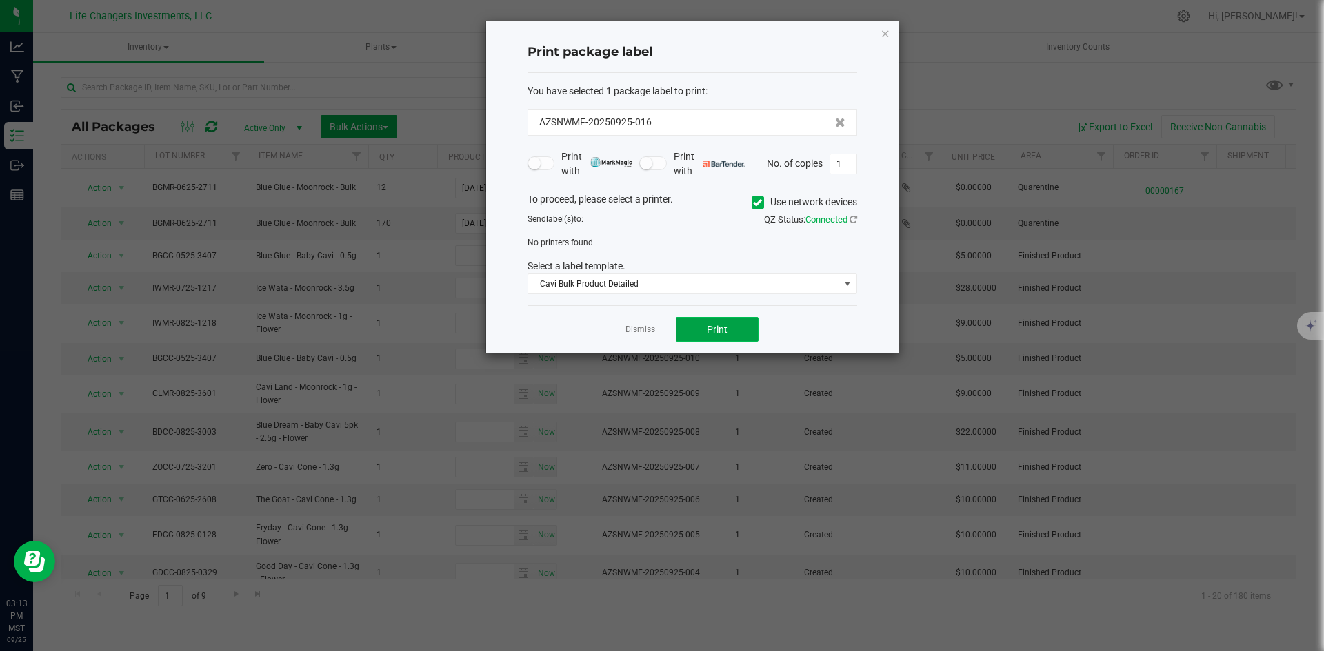
click at [698, 330] on button "Print" at bounding box center [717, 329] width 83 height 25
click at [754, 203] on icon at bounding box center [757, 203] width 9 height 0
click at [0, 0] on input "Use network devices" at bounding box center [0, 0] width 0 height 0
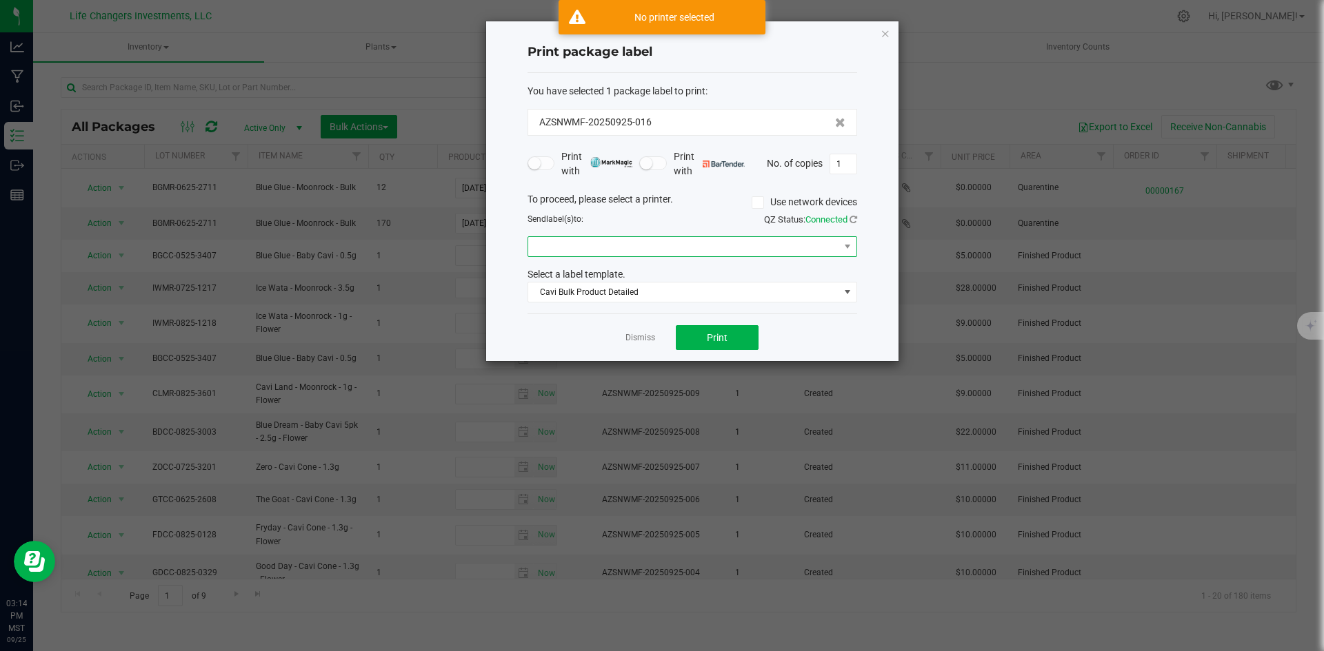
click at [727, 243] on span at bounding box center [683, 246] width 311 height 19
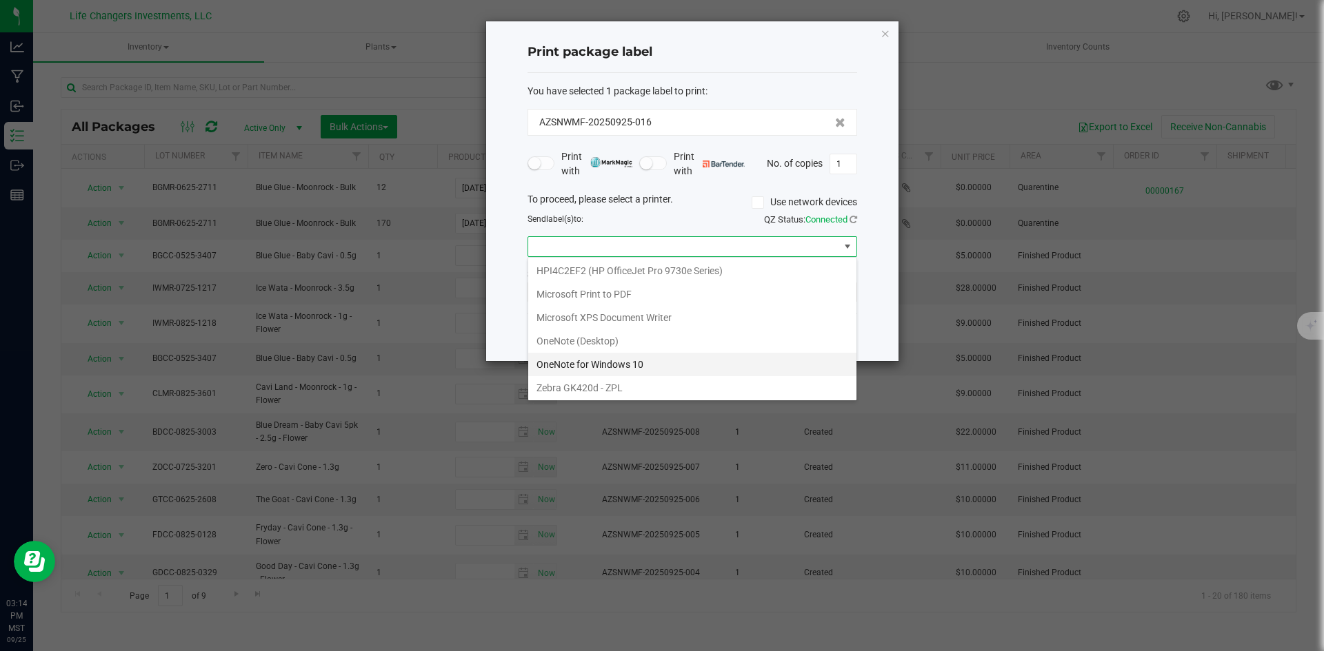
scroll to position [120, 0]
click at [581, 385] on ZPL "Zebra GK420d - ZPL" at bounding box center [692, 386] width 328 height 23
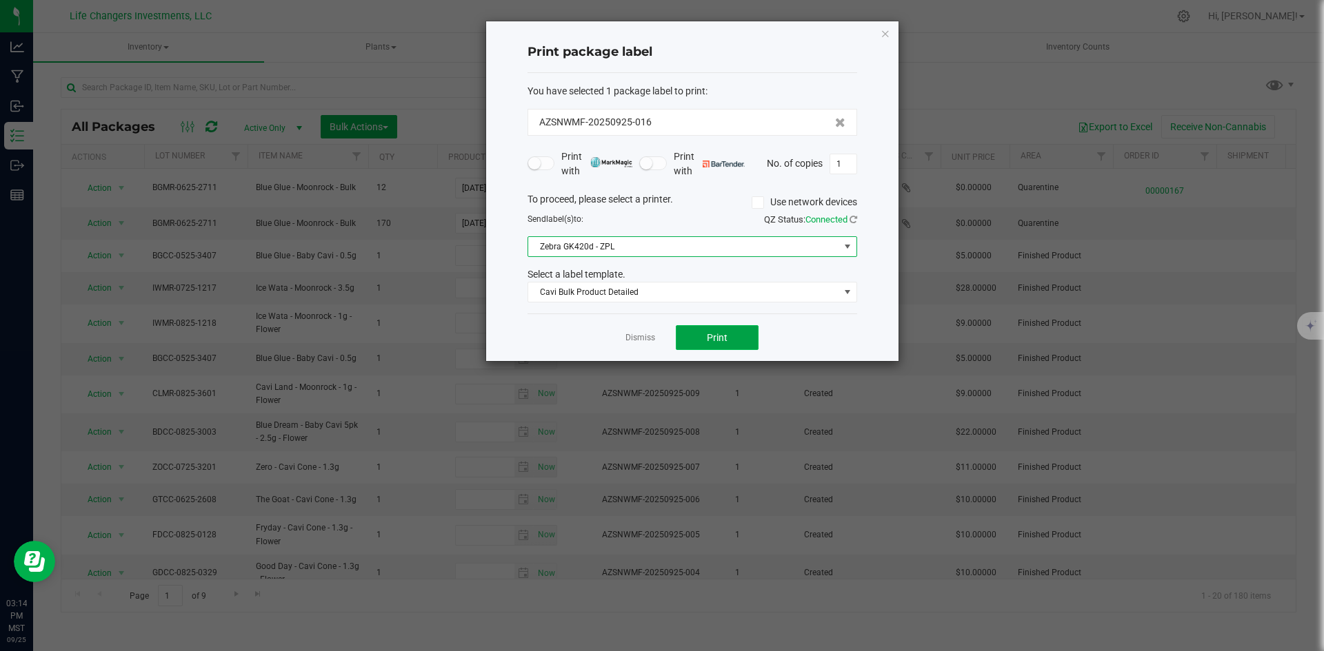
click at [729, 337] on button "Print" at bounding box center [717, 337] width 83 height 25
click at [645, 332] on app-cancel-button "Dismiss" at bounding box center [640, 338] width 30 height 14
click at [637, 342] on link "Dismiss" at bounding box center [640, 338] width 30 height 12
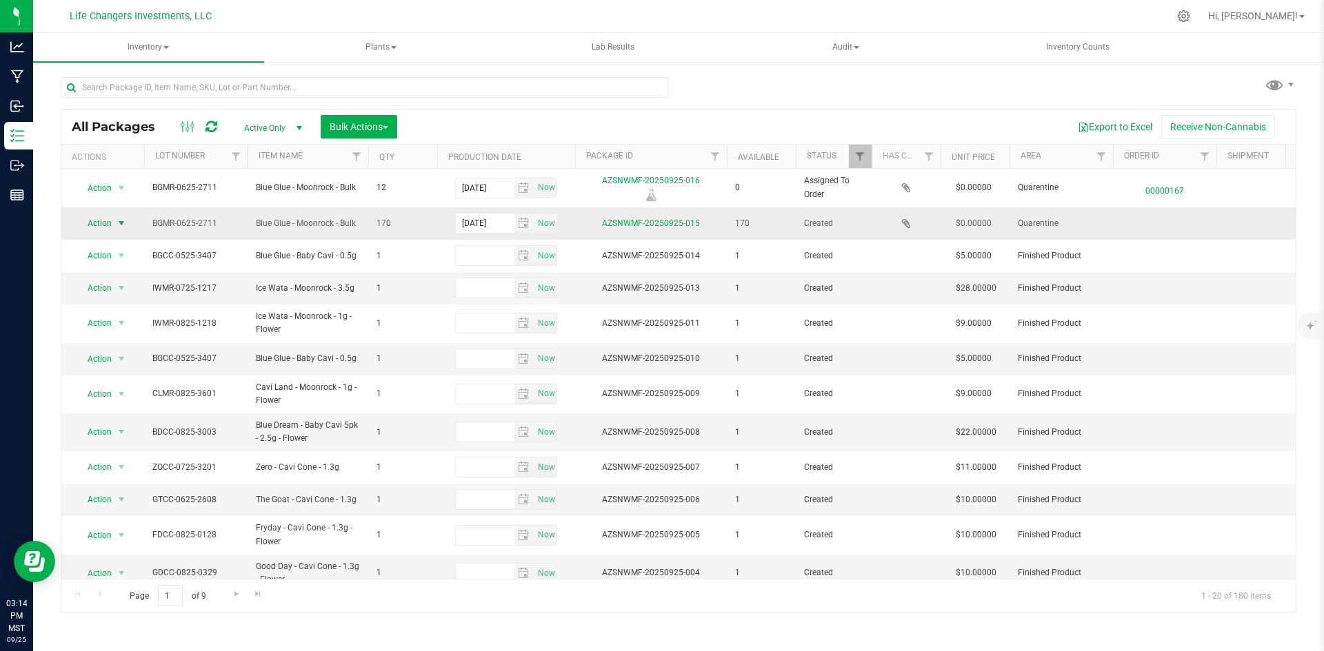
click at [96, 223] on span "Action" at bounding box center [93, 223] width 37 height 19
click at [111, 479] on li "Take lab sample" at bounding box center [119, 489] width 87 height 21
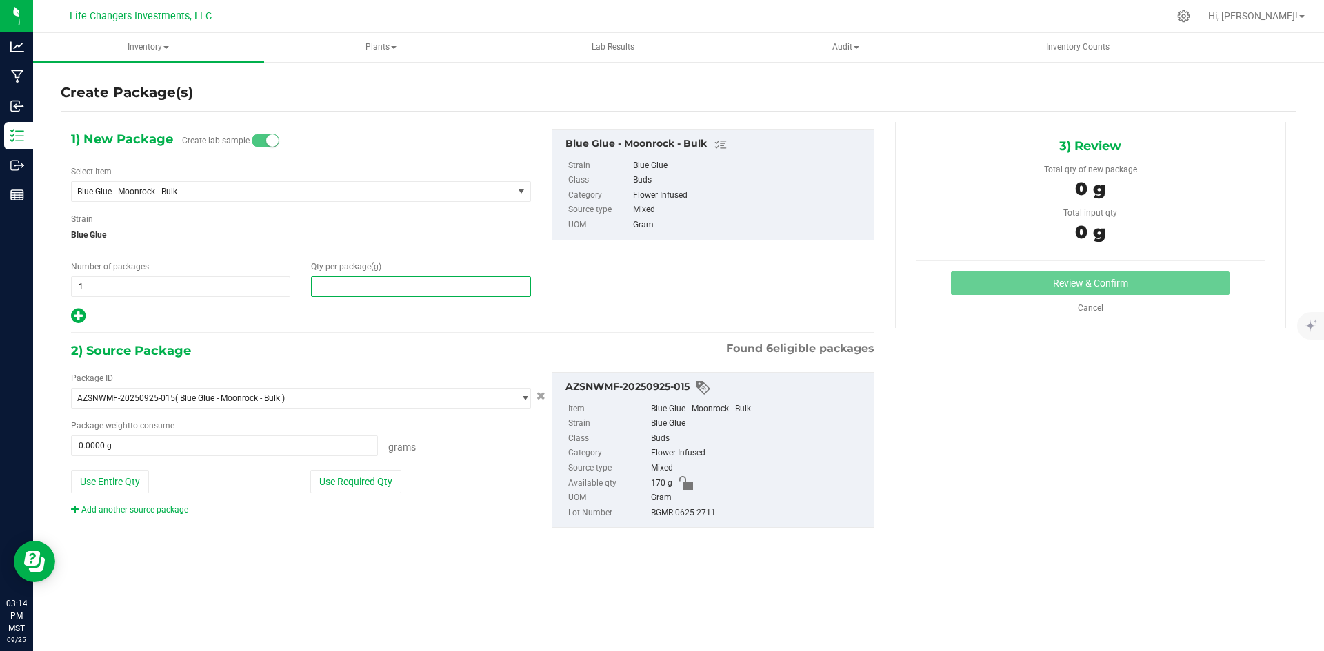
click at [374, 285] on span at bounding box center [420, 286] width 219 height 21
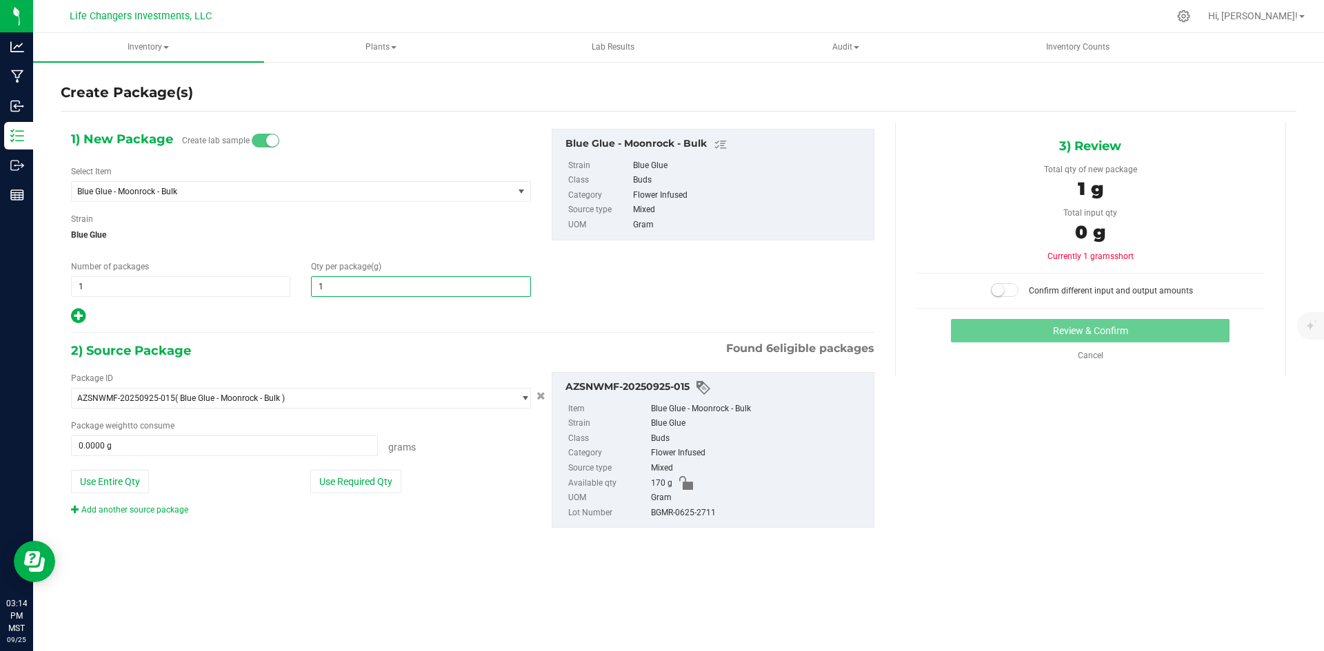
type input "12"
type input "12.0000"
click at [341, 311] on div at bounding box center [301, 316] width 460 height 18
click at [369, 487] on button "Use Required Qty" at bounding box center [355, 481] width 91 height 23
type input "12.0000 g"
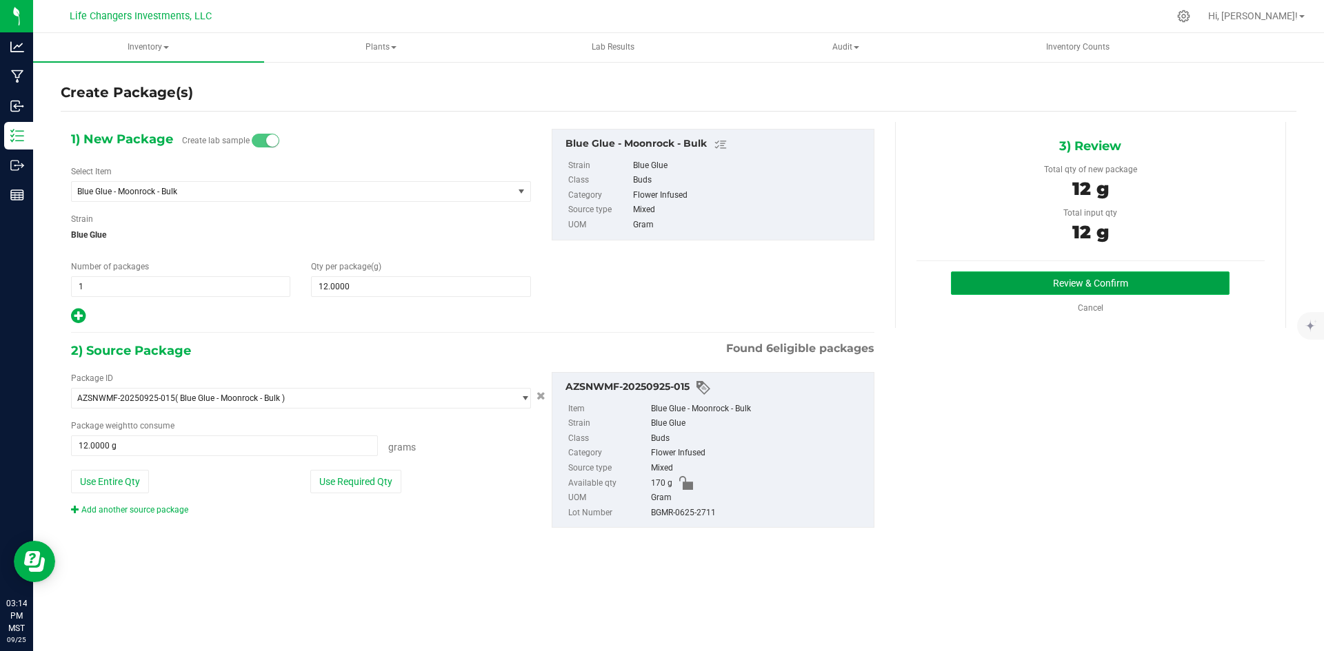
click at [1151, 287] on button "Review & Confirm" at bounding box center [1090, 283] width 279 height 23
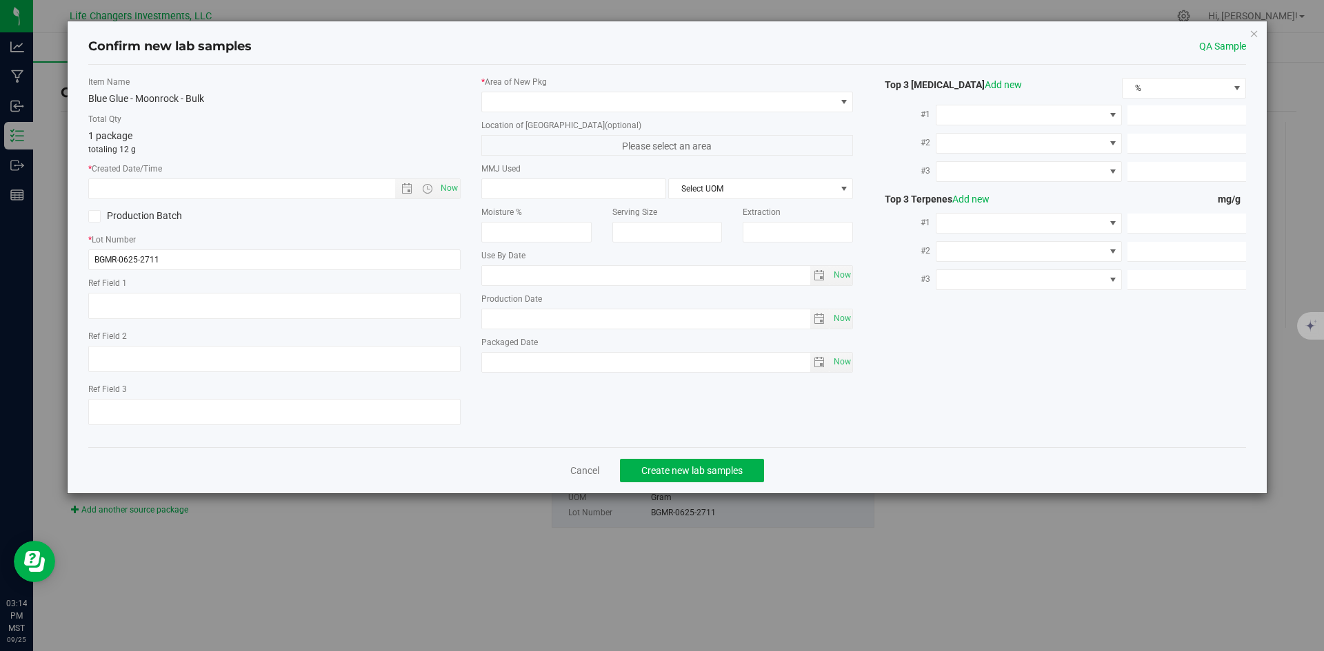
type input "[DATE]"
click at [449, 183] on span "Now" at bounding box center [448, 189] width 23 height 20
type input "[DATE] 3:14 PM"
click at [553, 97] on span at bounding box center [659, 101] width 354 height 19
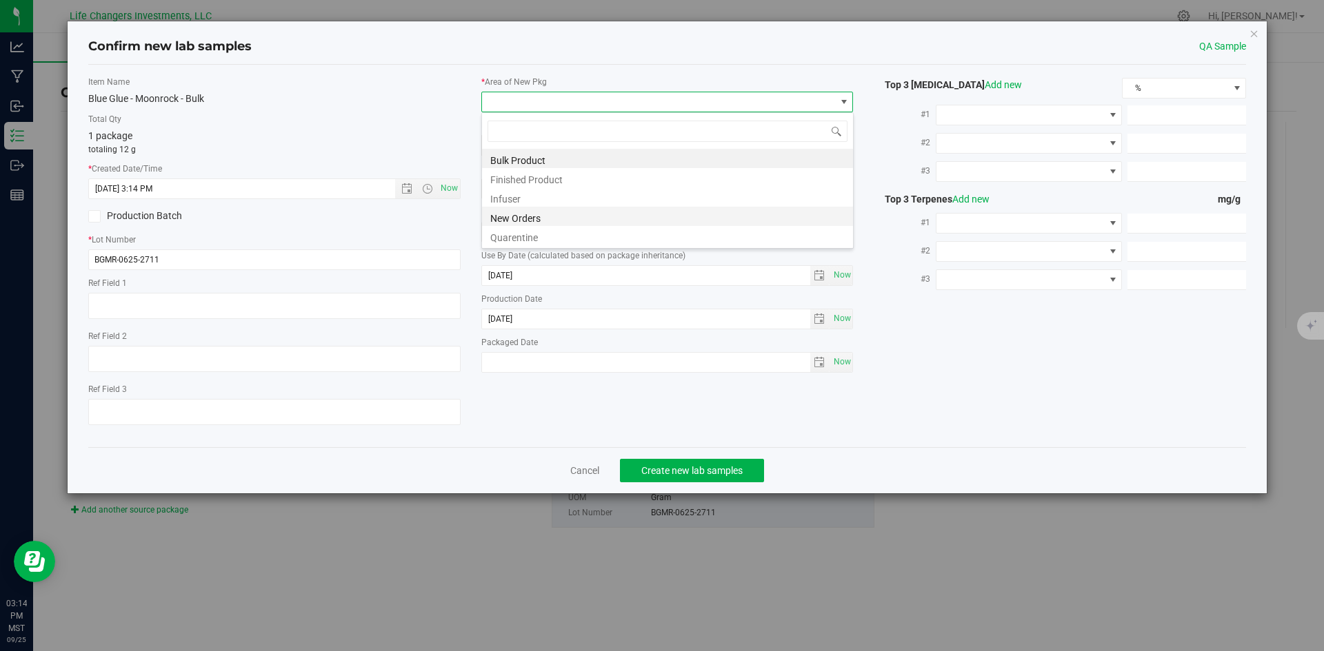
scroll to position [21, 372]
click at [536, 232] on li "Quarentine" at bounding box center [667, 235] width 371 height 19
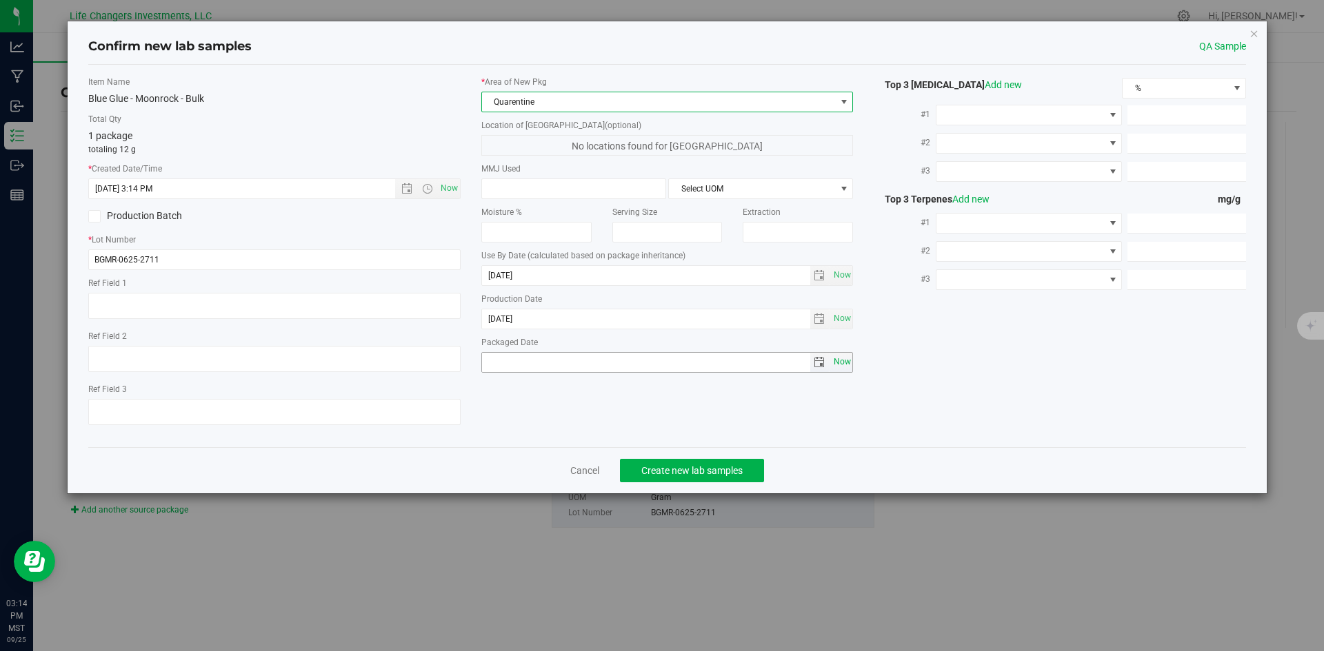
click at [838, 362] on span "Now" at bounding box center [841, 362] width 23 height 20
type input "[DATE]"
click at [698, 467] on span "Create new lab samples" at bounding box center [691, 470] width 101 height 11
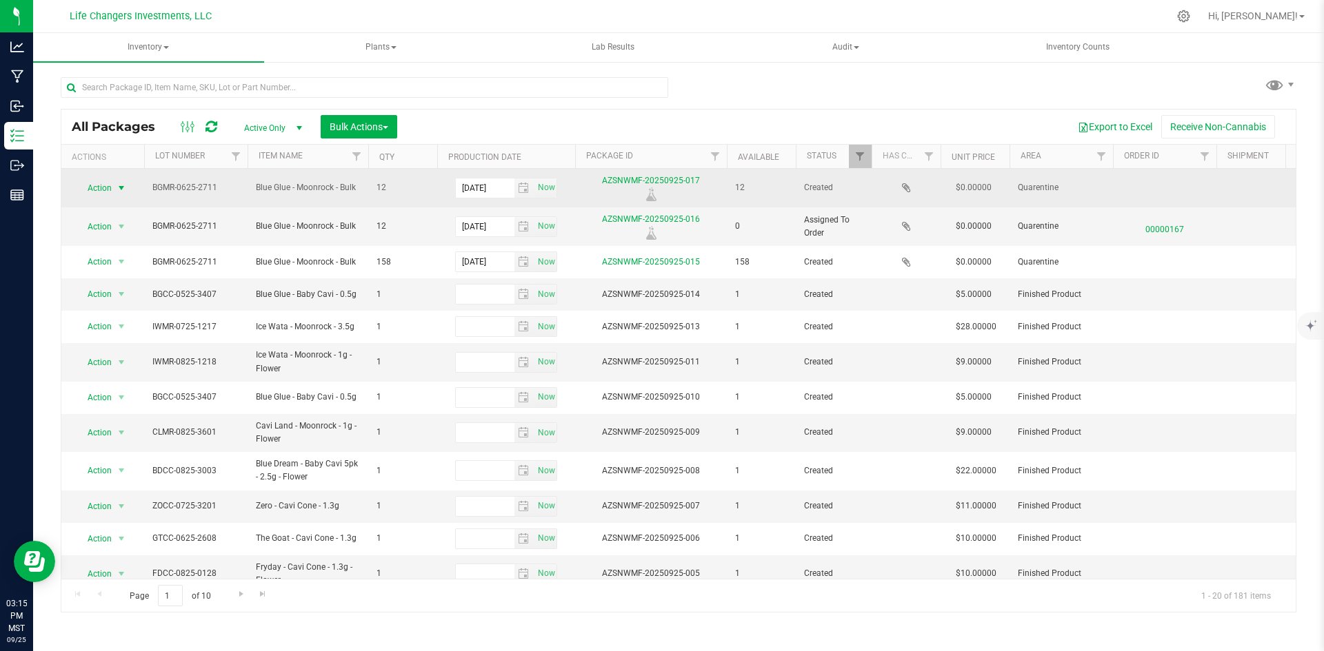
click at [97, 185] on span "Action" at bounding box center [93, 188] width 37 height 19
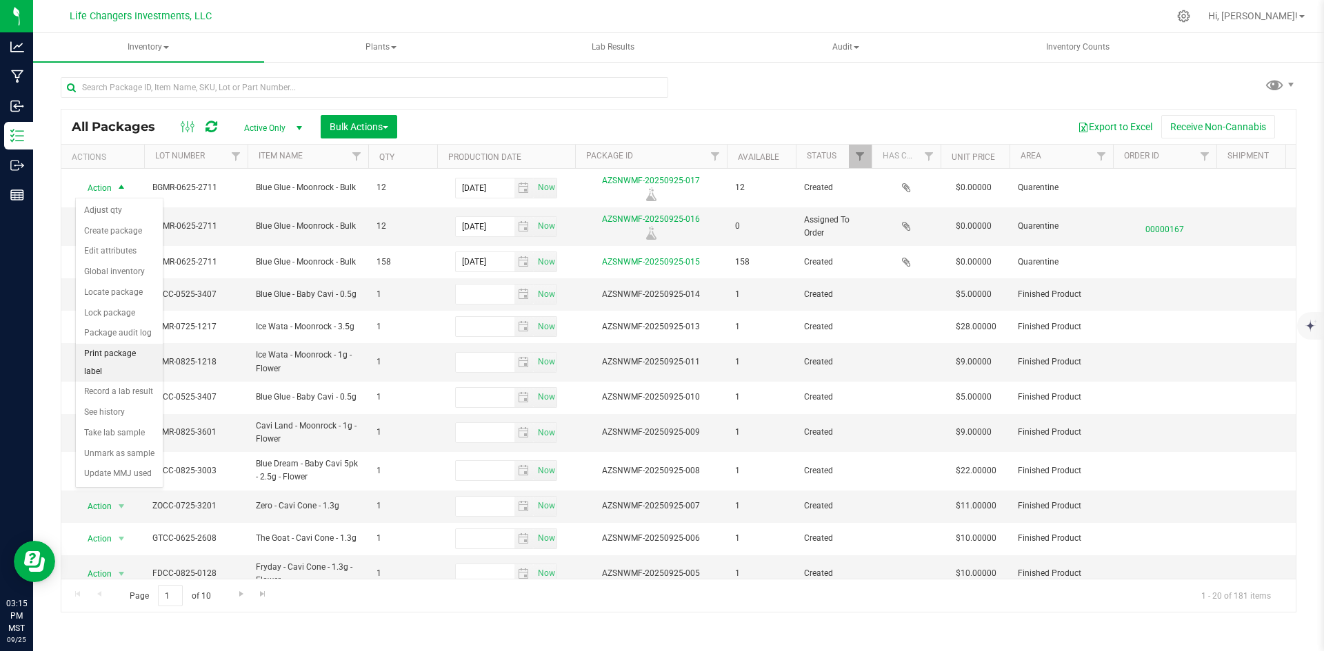
click at [105, 352] on li "Print package label" at bounding box center [119, 363] width 87 height 38
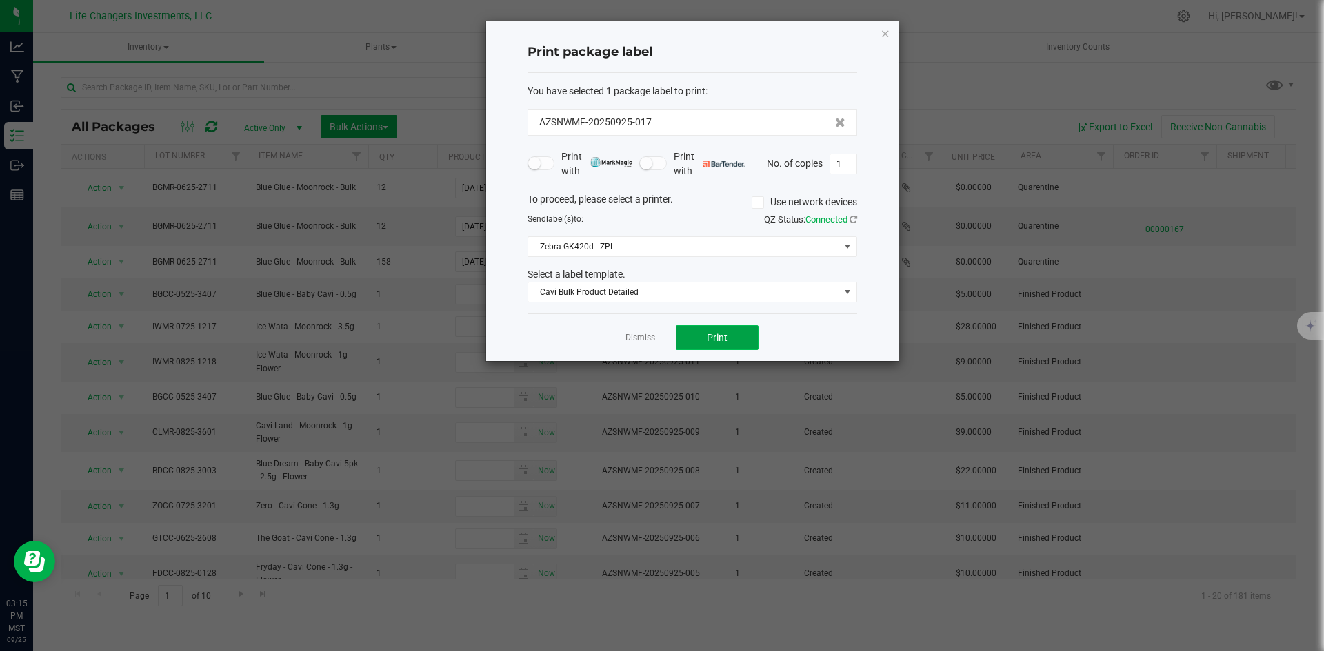
click at [713, 339] on span "Print" at bounding box center [717, 337] width 21 height 11
click at [636, 335] on link "Dismiss" at bounding box center [640, 338] width 30 height 12
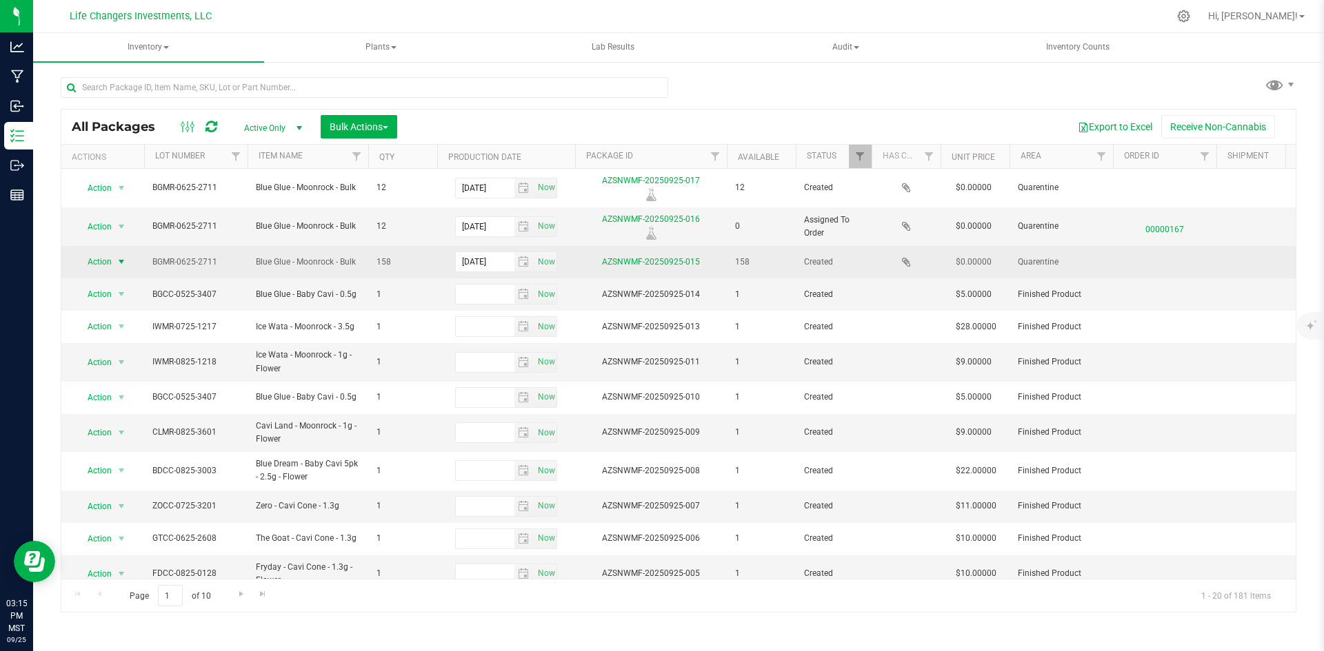
click at [102, 261] on span "Action" at bounding box center [93, 261] width 37 height 19
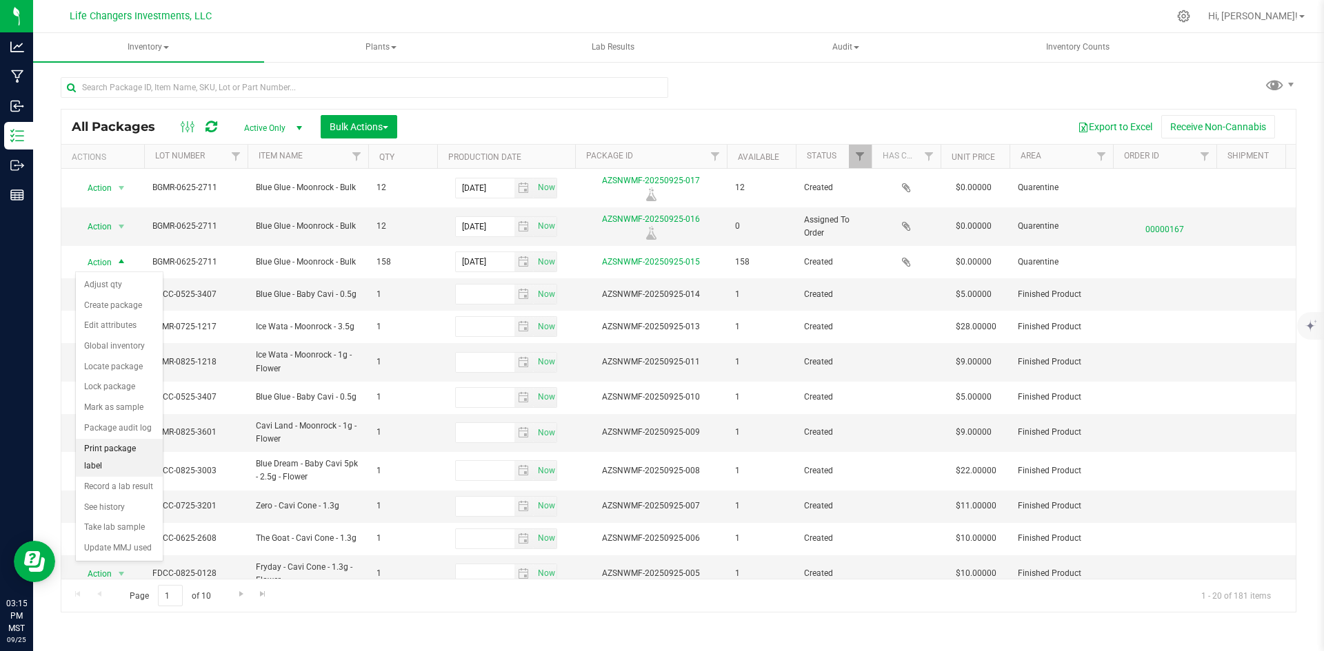
click at [116, 451] on li "Print package label" at bounding box center [119, 458] width 87 height 38
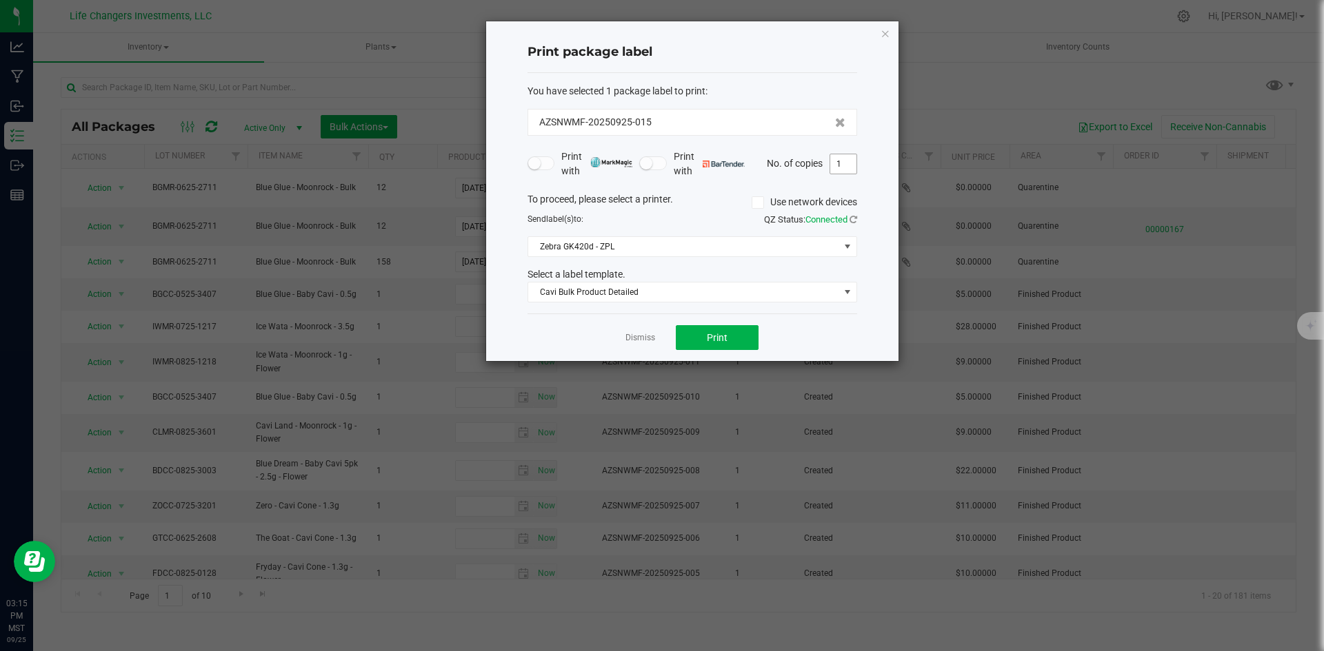
click at [843, 165] on input "1" at bounding box center [843, 163] width 26 height 19
type input "2"
click at [717, 341] on span "Print" at bounding box center [717, 337] width 21 height 11
click at [630, 336] on link "Dismiss" at bounding box center [640, 338] width 30 height 12
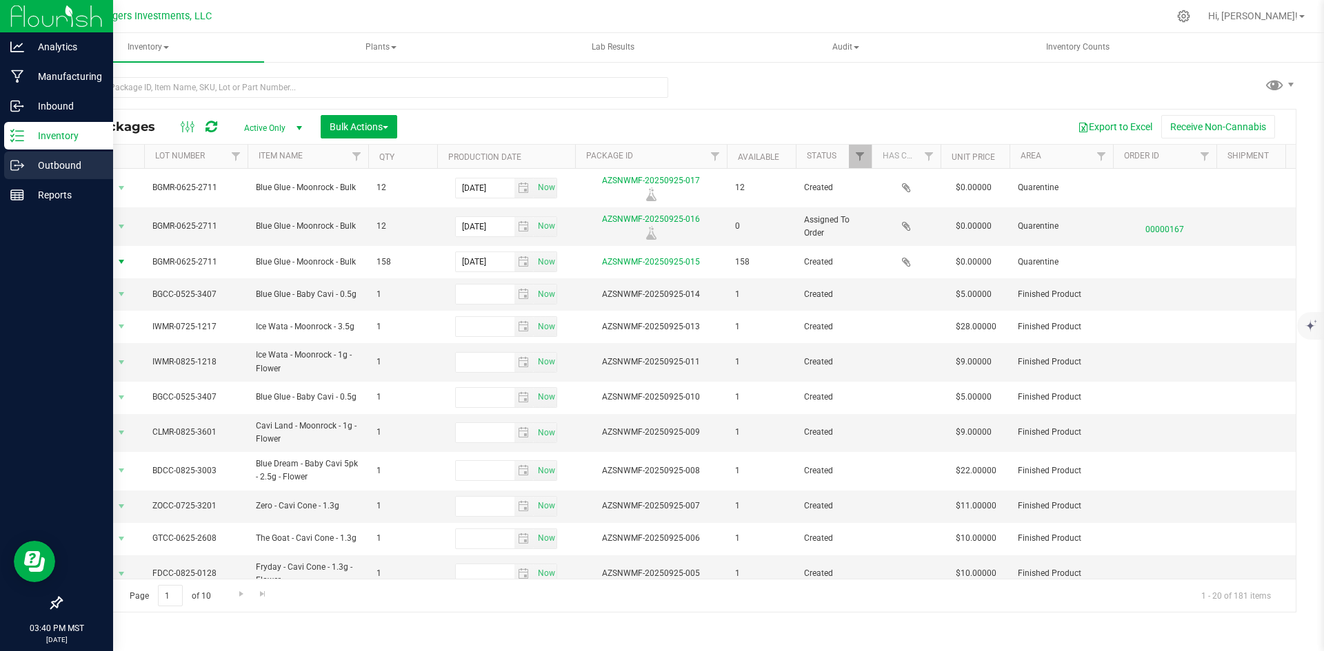
click at [68, 161] on p "Outbound" at bounding box center [65, 165] width 83 height 17
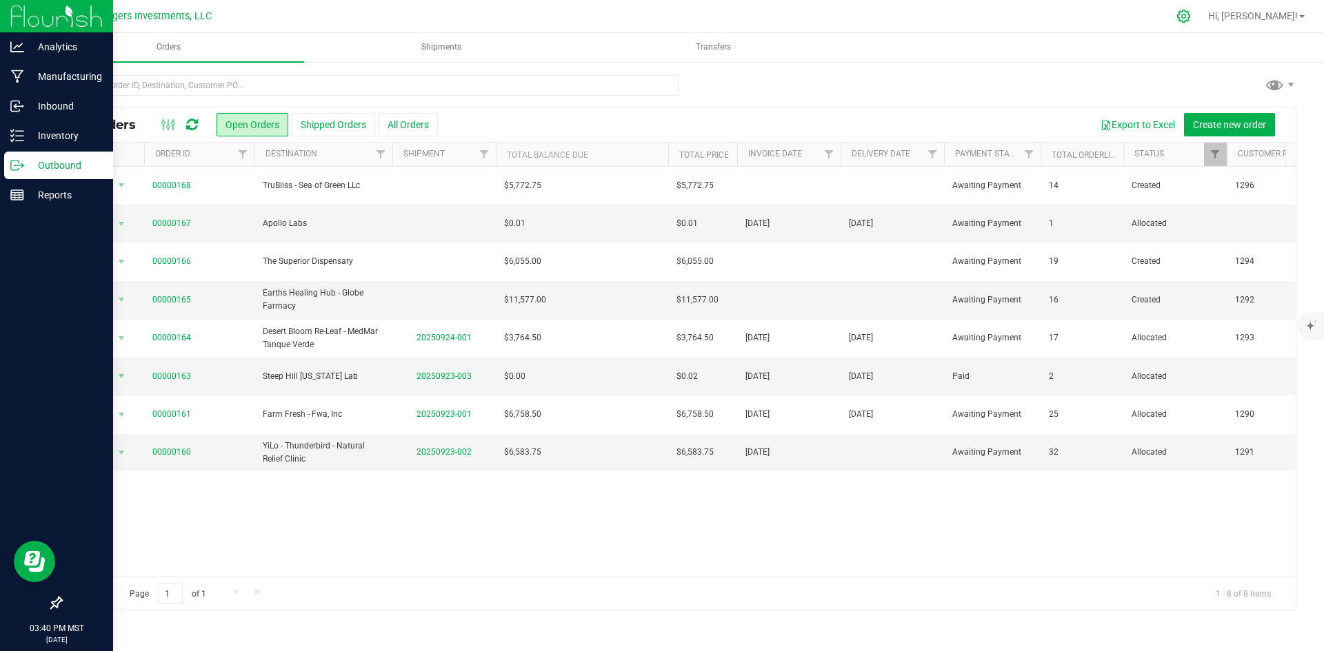
click at [1191, 13] on icon at bounding box center [1183, 16] width 14 height 14
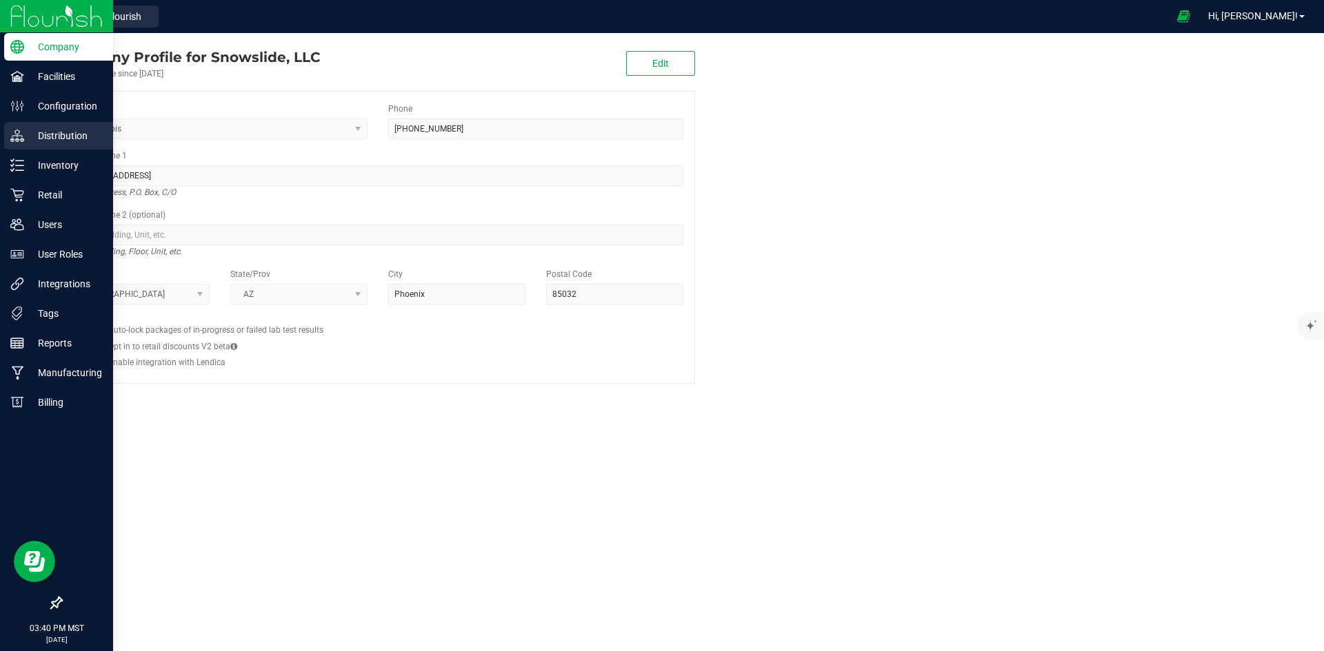
click at [52, 139] on p "Distribution" at bounding box center [65, 136] width 83 height 17
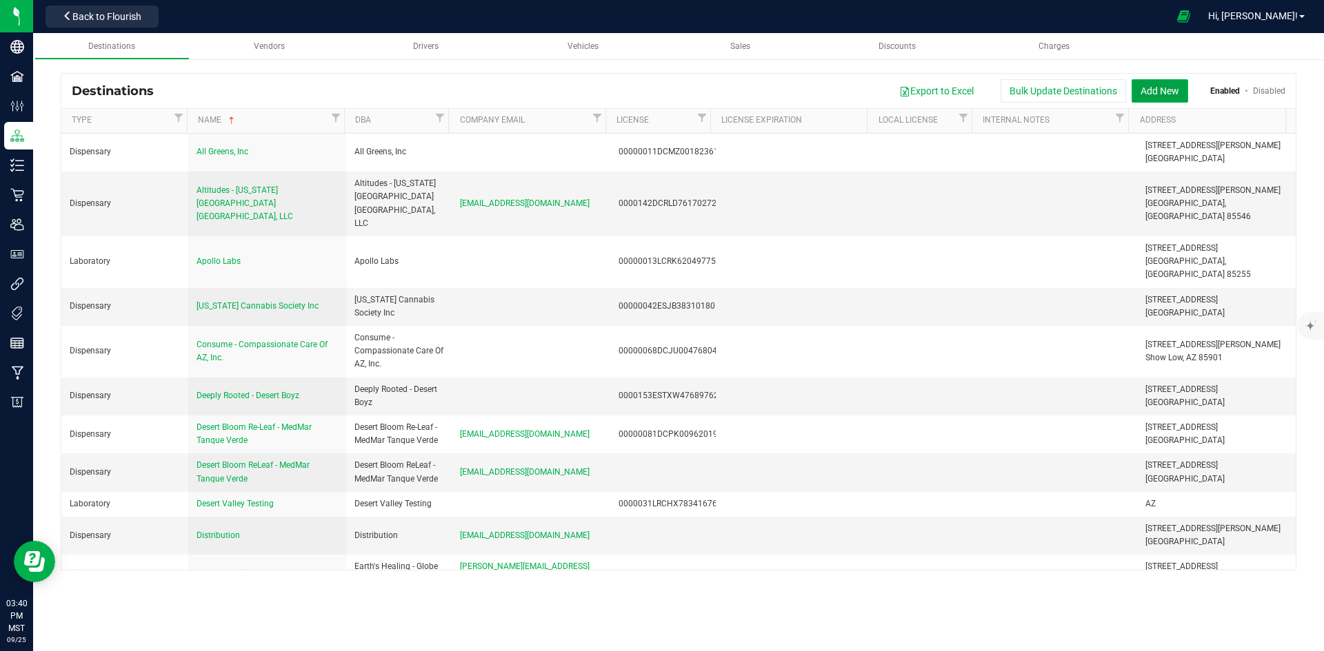
click at [1167, 85] on button "Add New" at bounding box center [1159, 90] width 57 height 23
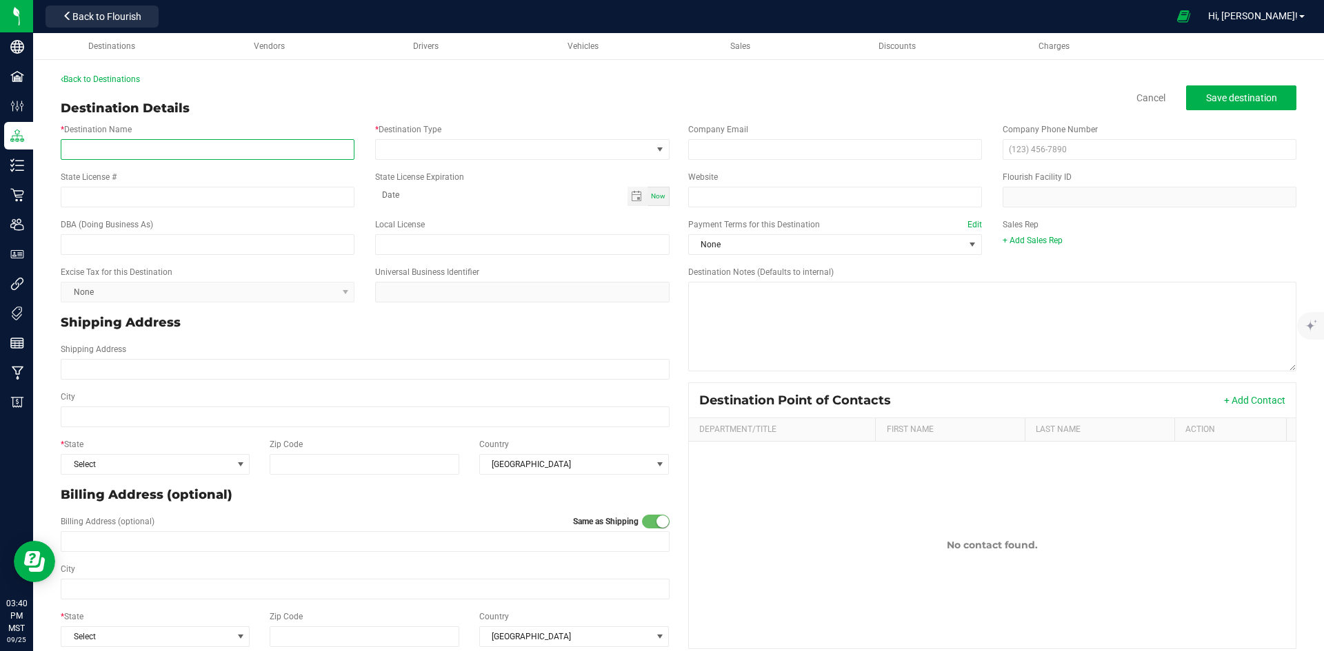
click at [138, 148] on input "* Destination Name" at bounding box center [208, 149] width 294 height 21
drag, startPoint x: 162, startPoint y: 150, endPoint x: 92, endPoint y: 148, distance: 69.7
click at [45, 144] on div "Back to Destinations Destination Details Cancel Save destination * Destination …" at bounding box center [678, 363] width 1291 height 609
type input "[MEDICAL_DATA] Labs [US_STATE] LLC"
click at [112, 243] on input "text" at bounding box center [208, 244] width 294 height 21
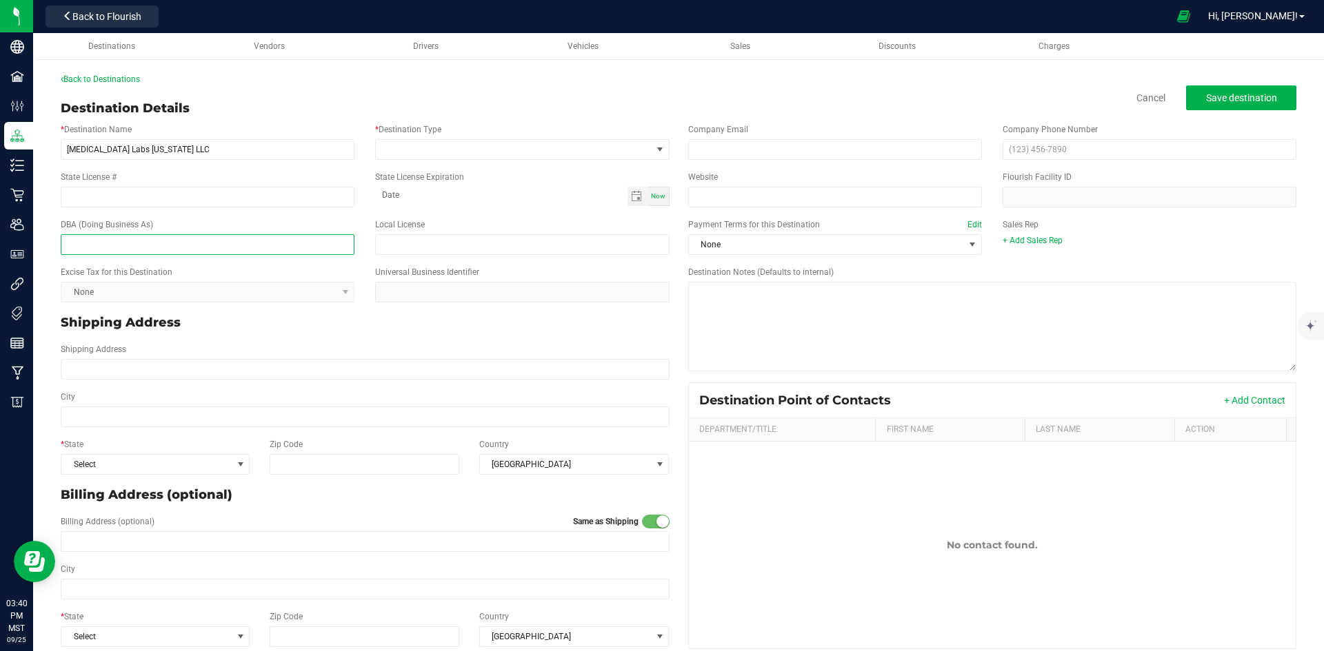
paste input "[MEDICAL_DATA] Labs [US_STATE] LLC"
type input "[MEDICAL_DATA] Labs [US_STATE] LLC"
click at [433, 152] on span at bounding box center [513, 149] width 275 height 19
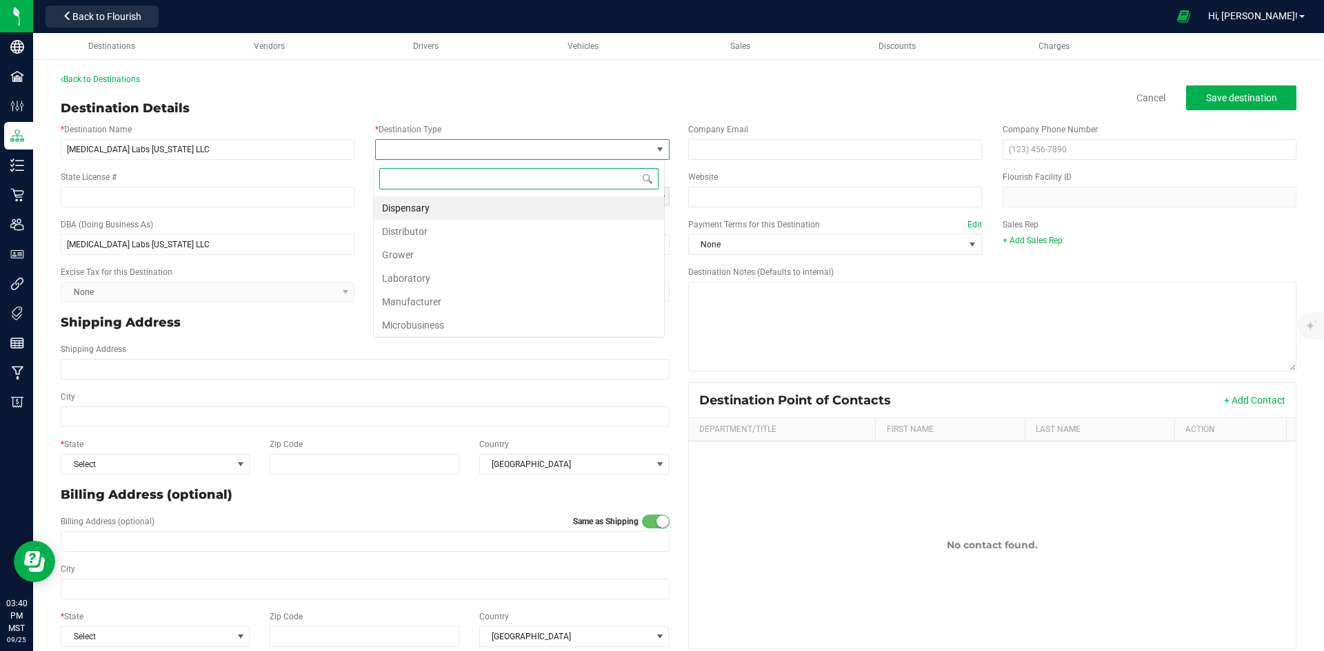
scroll to position [21, 291]
click at [421, 278] on li "Laboratory" at bounding box center [519, 278] width 290 height 23
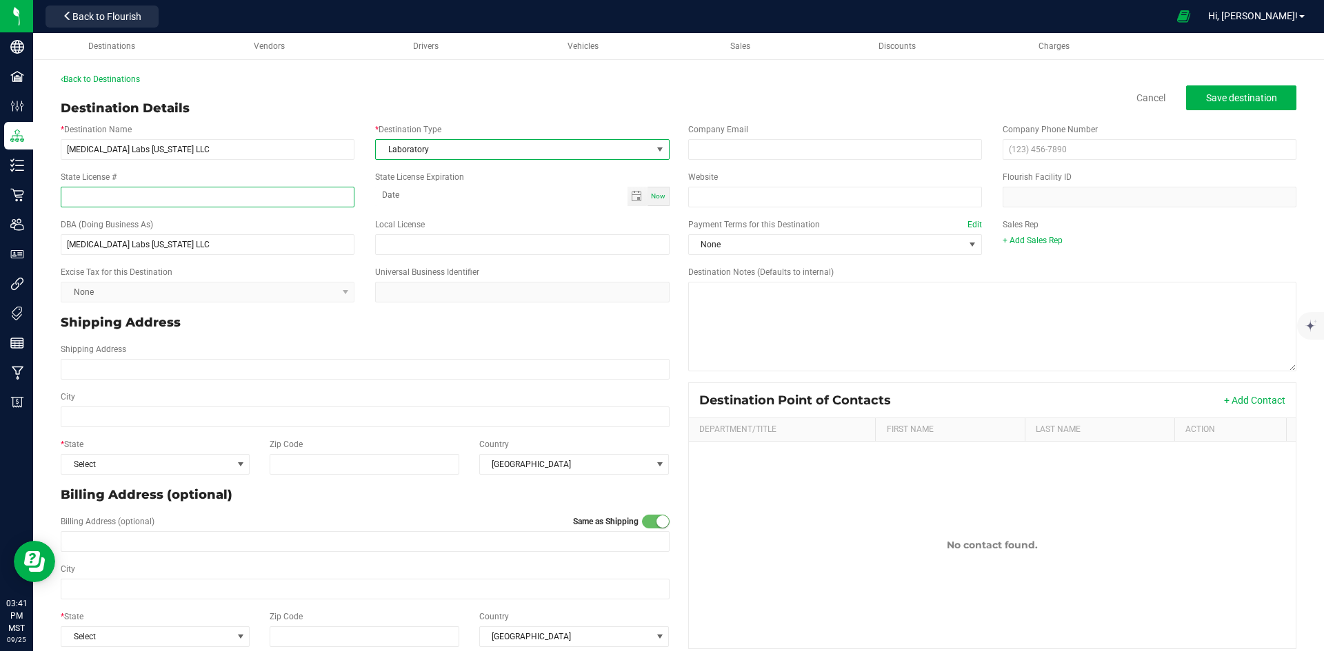
click at [176, 199] on input "State License #" at bounding box center [208, 197] width 294 height 21
paste input "0000034LRCRF78097578"
type input "0000034LRCRF78097578"
click at [494, 205] on span at bounding box center [501, 196] width 252 height 19
click at [634, 196] on span "Toggle calendar" at bounding box center [636, 196] width 11 height 11
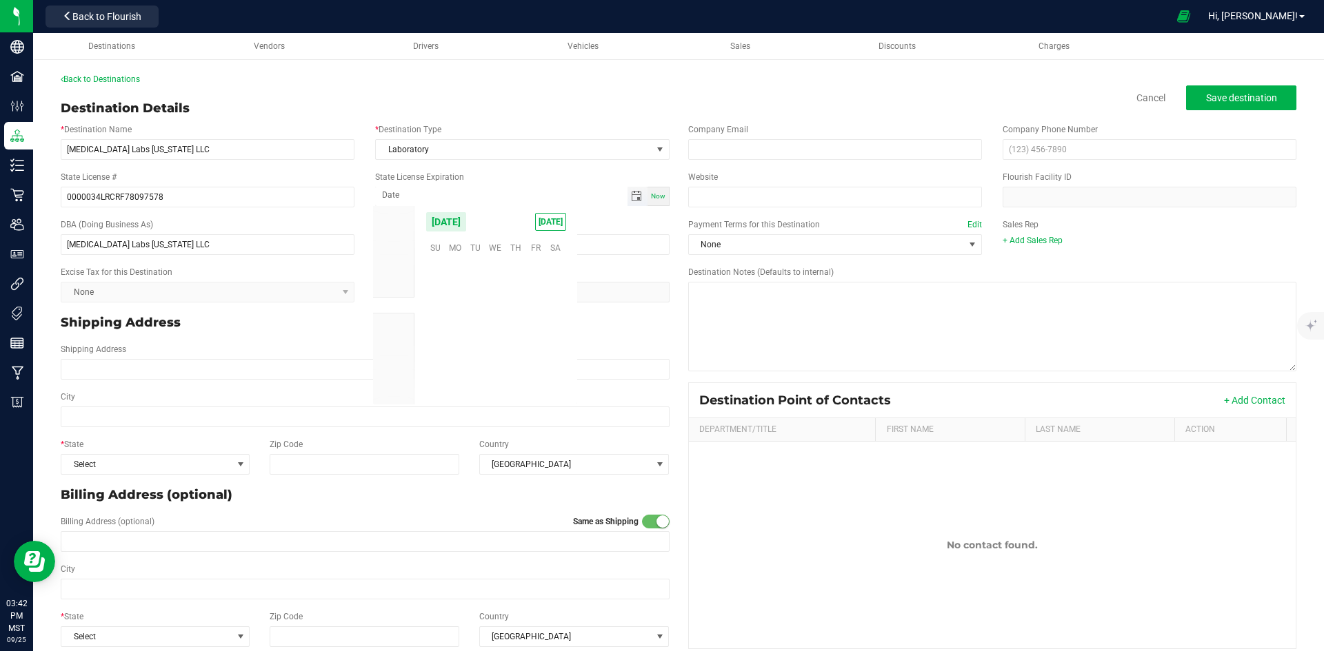
scroll to position [223587, 0]
click at [396, 320] on span "Oct" at bounding box center [393, 322] width 12 height 10
click at [434, 358] on span "26" at bounding box center [435, 352] width 20 height 21
type input "[DATE]"
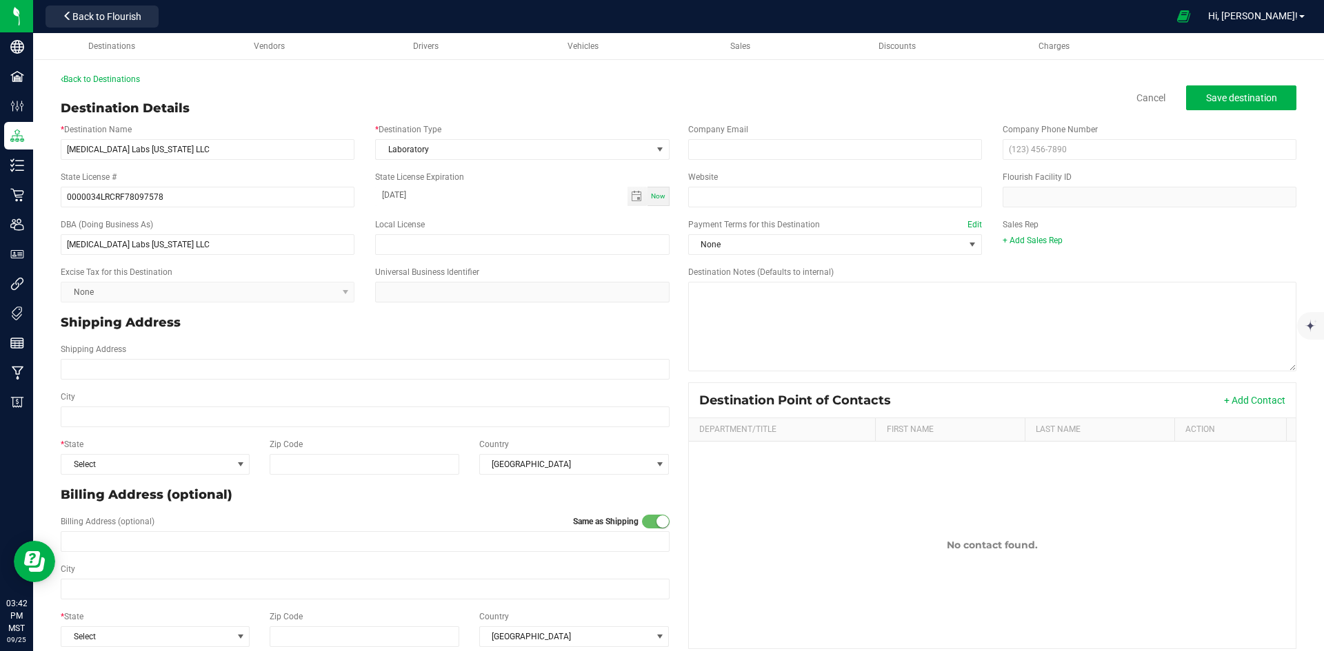
click at [595, 328] on p "Shipping Address" at bounding box center [365, 323] width 609 height 19
click at [147, 366] on input "Shipping Address" at bounding box center [365, 369] width 609 height 21
paste input "[STREET_ADDRESS]"
type input "[STREET_ADDRESS]"
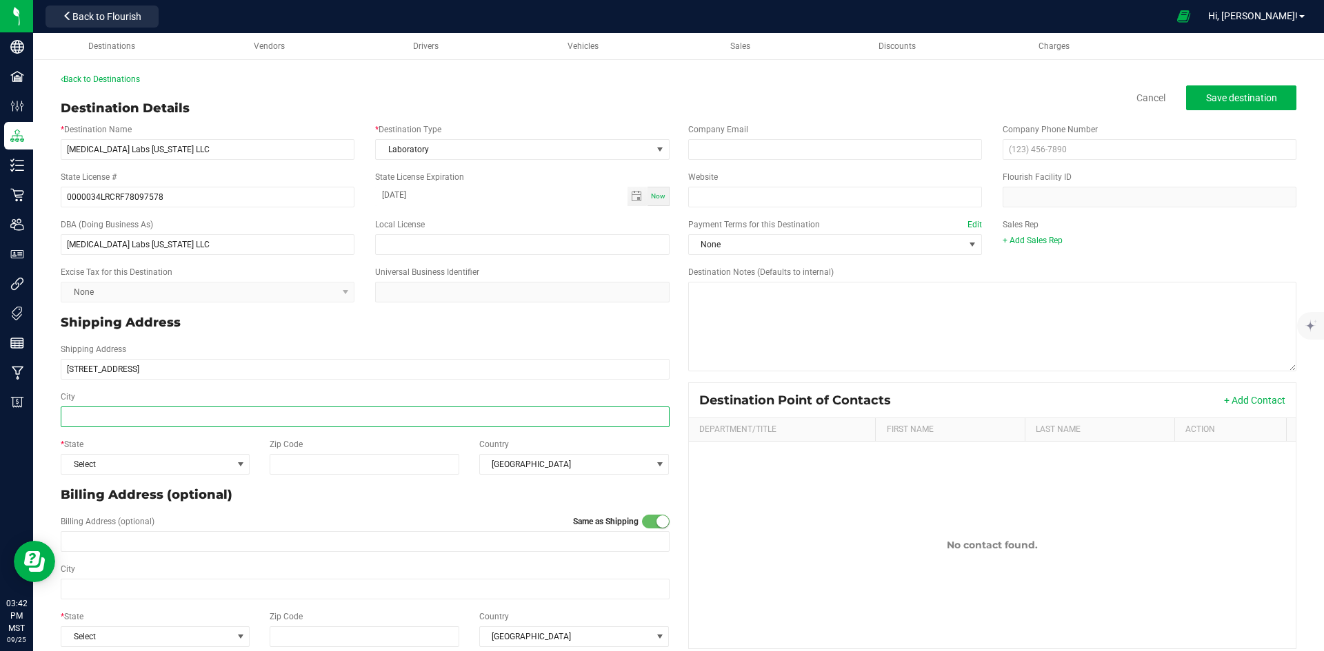
type input "[STREET_ADDRESS]"
click at [143, 411] on input "City" at bounding box center [365, 417] width 609 height 21
type input "Scottsdale"
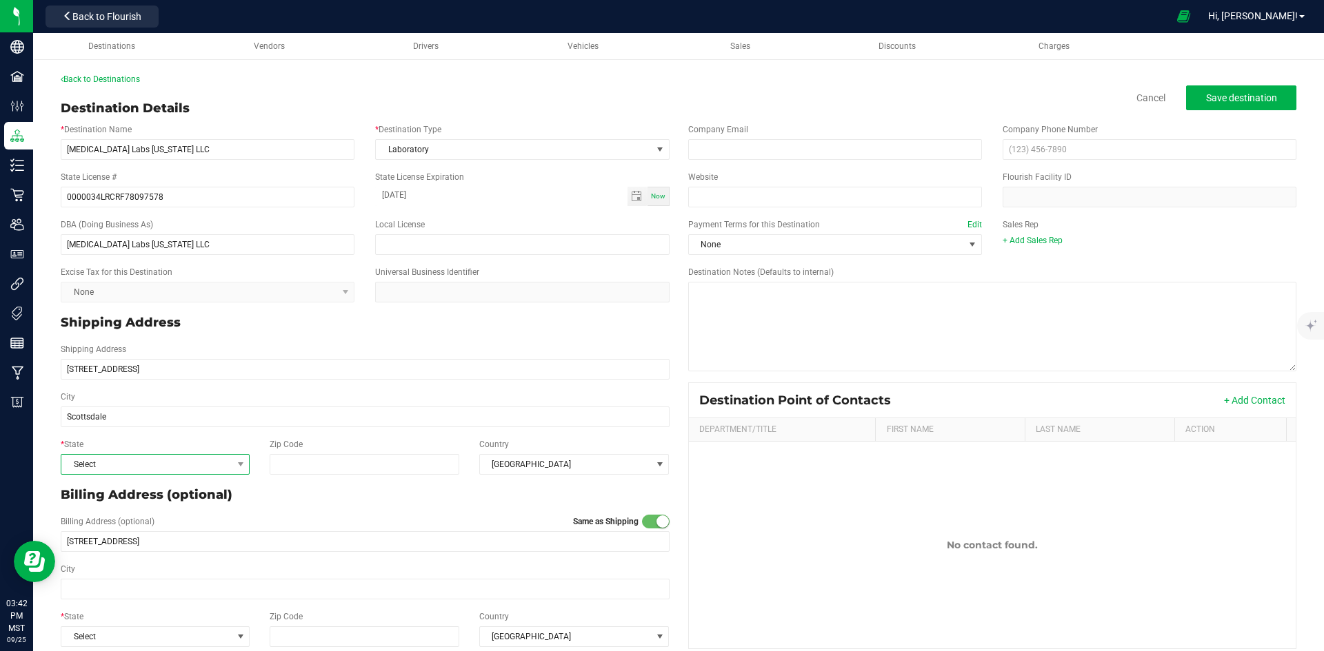
type input "Scottsdale"
click at [148, 463] on span "Select" at bounding box center [146, 464] width 170 height 19
click at [108, 328] on li "AZ" at bounding box center [154, 325] width 186 height 23
click at [333, 465] on input "Zip Code" at bounding box center [365, 464] width 190 height 21
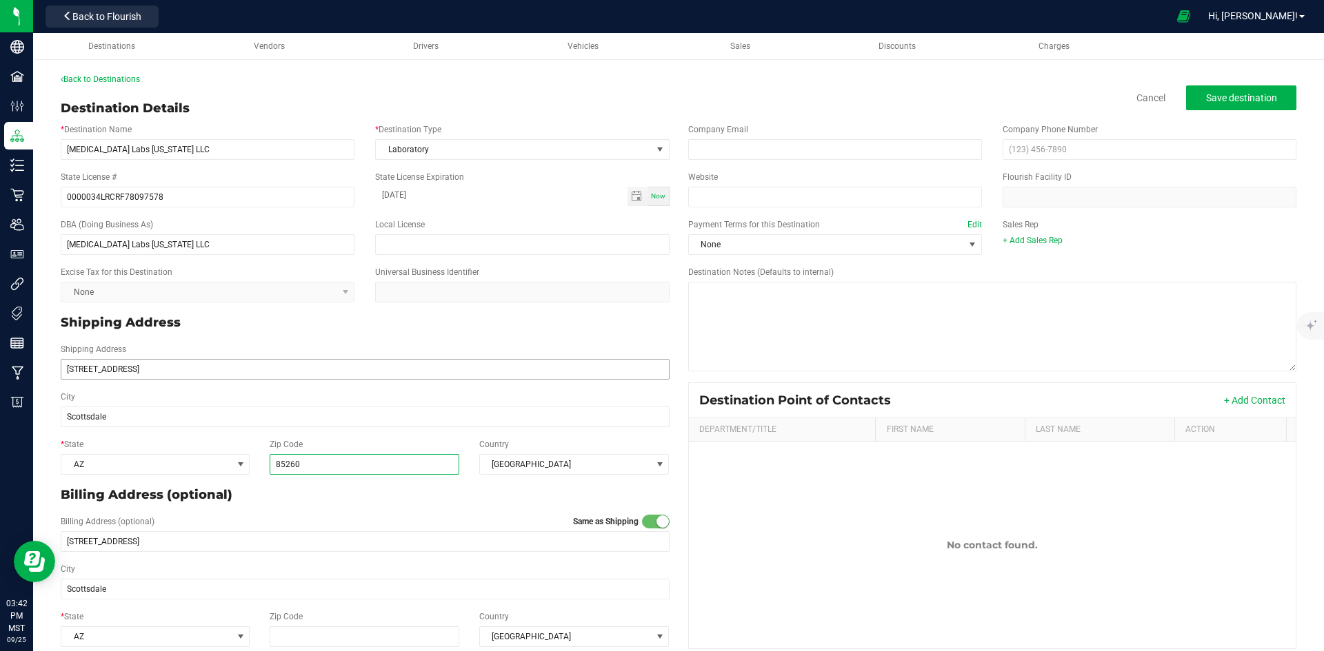
type input "85260"
drag, startPoint x: 176, startPoint y: 369, endPoint x: 320, endPoint y: 374, distance: 143.5
click at [320, 374] on input "[STREET_ADDRESS]" at bounding box center [365, 369] width 609 height 21
type input "[STREET_ADDRESS]"
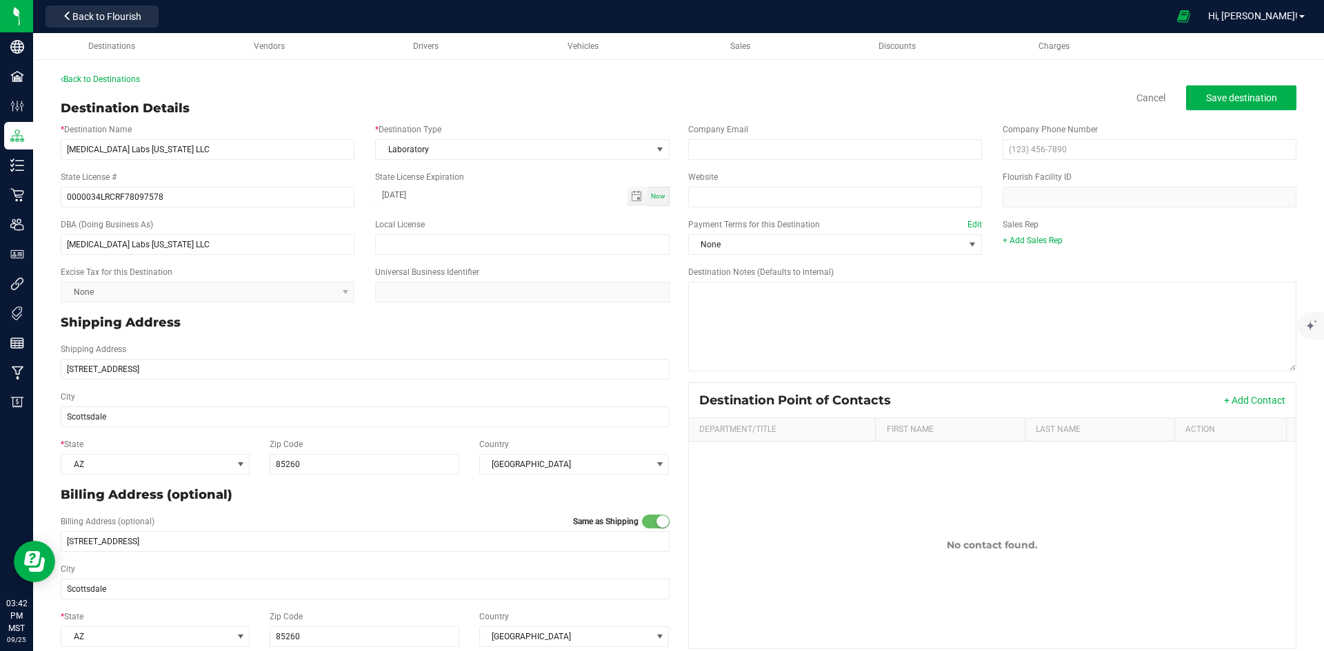
type input "[STREET_ADDRESS]"
click at [669, 443] on div "Country [GEOGRAPHIC_DATA]" at bounding box center [574, 456] width 210 height 37
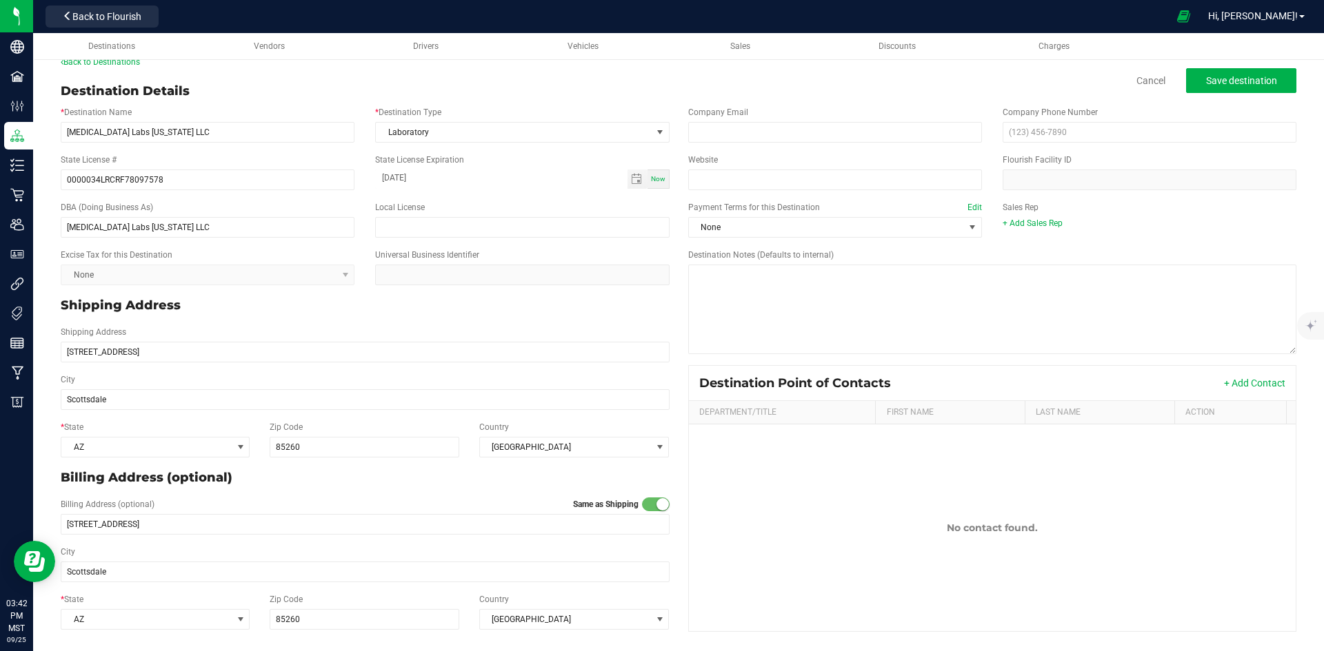
scroll to position [0, 0]
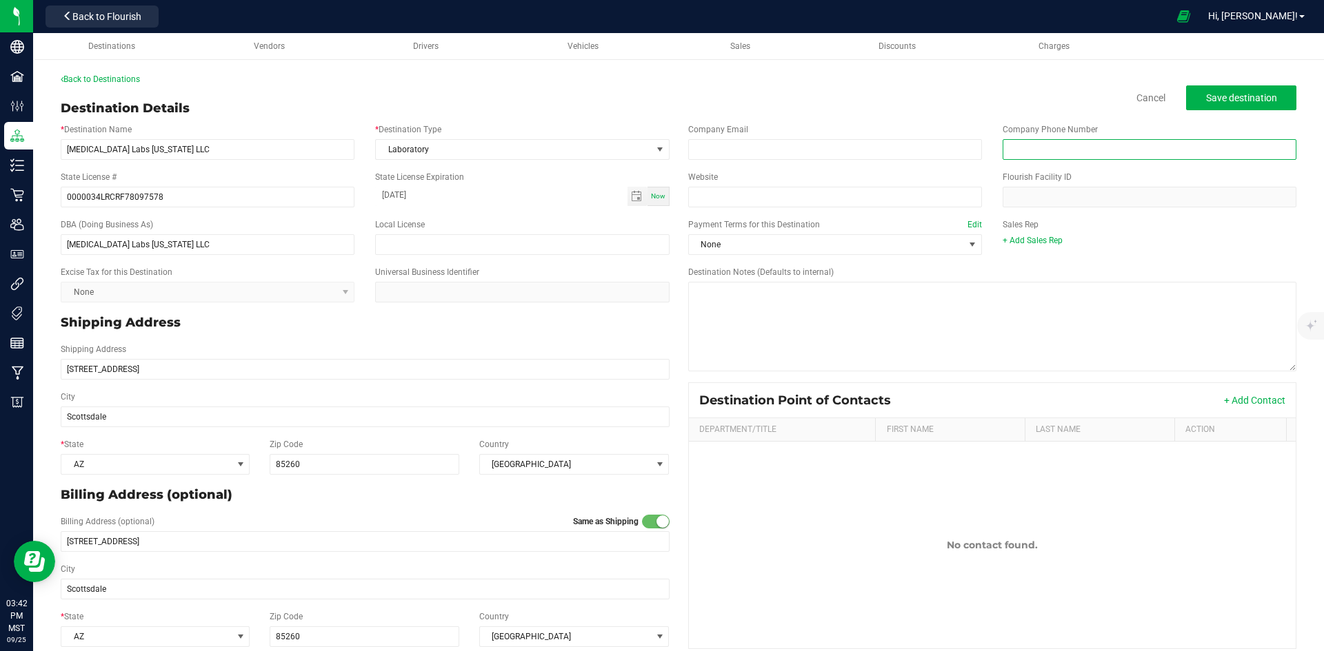
click at [1076, 151] on input "text" at bounding box center [1149, 149] width 294 height 21
type input "[PHONE_NUMBER]"
click at [943, 269] on div "Destination Notes (Defaults to internal)" at bounding box center [992, 318] width 629 height 105
click at [1246, 97] on span "Save destination" at bounding box center [1241, 97] width 71 height 11
click at [97, 14] on span "Back to Flourish" at bounding box center [106, 16] width 69 height 11
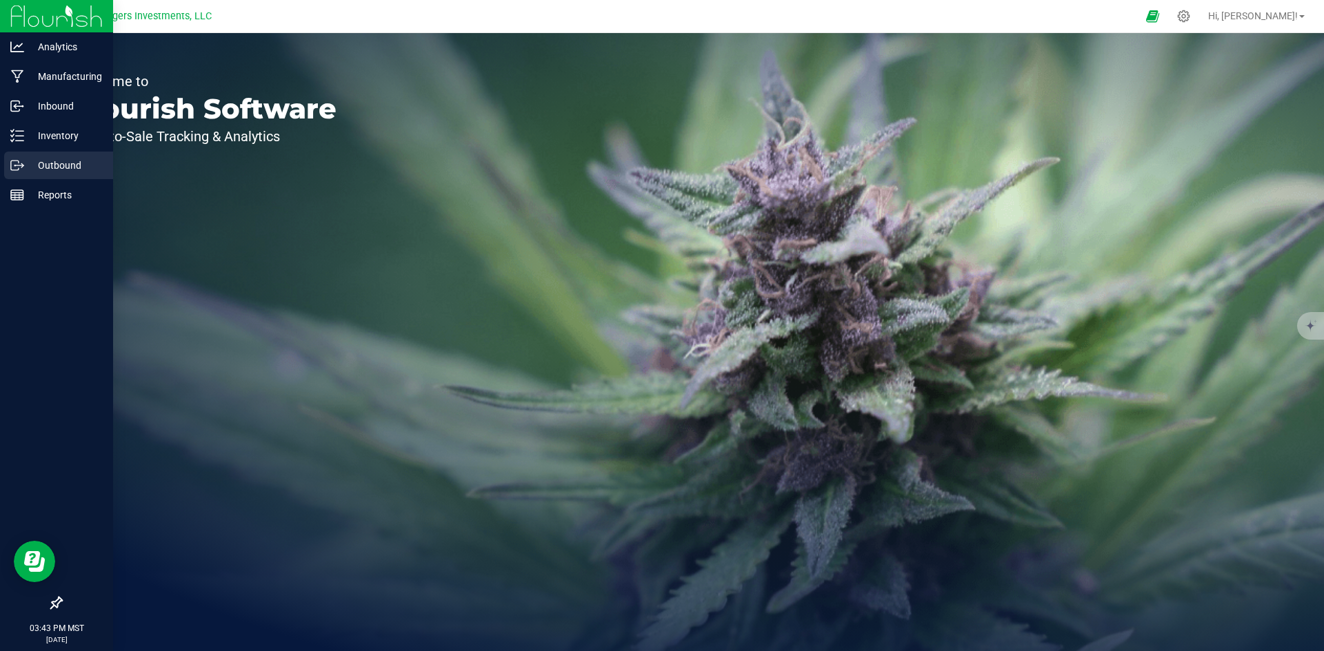
click at [76, 166] on p "Outbound" at bounding box center [65, 165] width 83 height 17
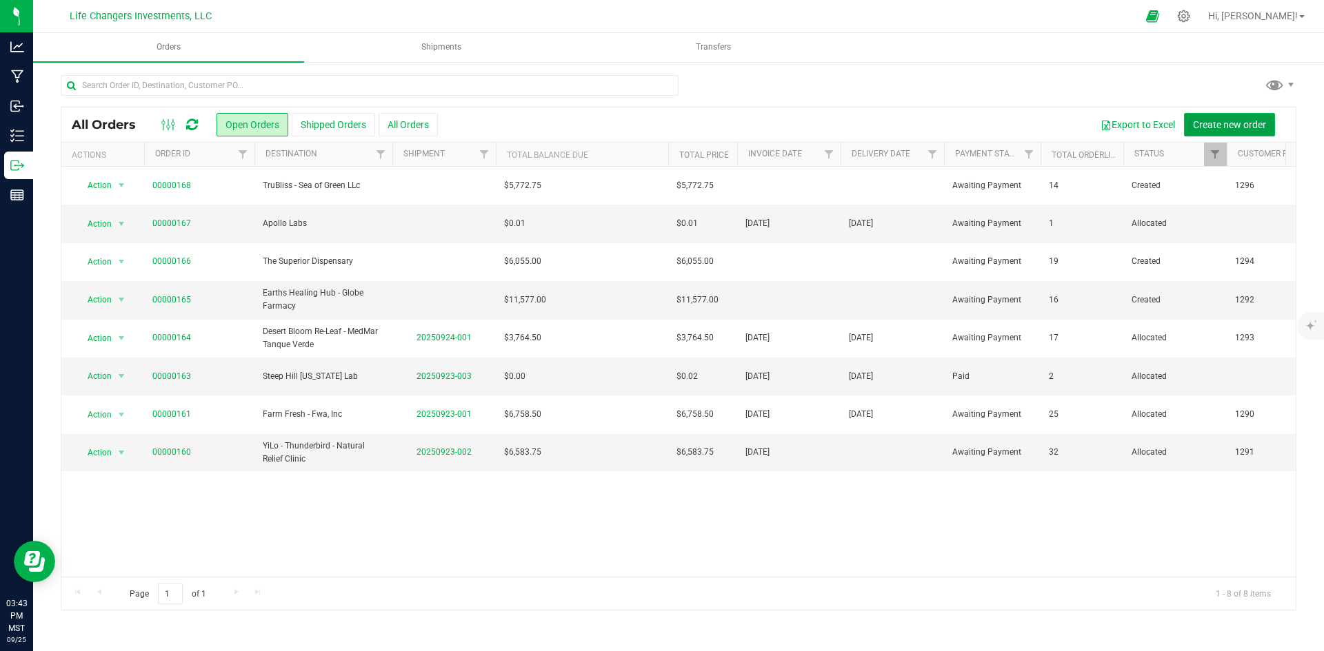
click at [1206, 122] on span "Create new order" at bounding box center [1229, 124] width 73 height 11
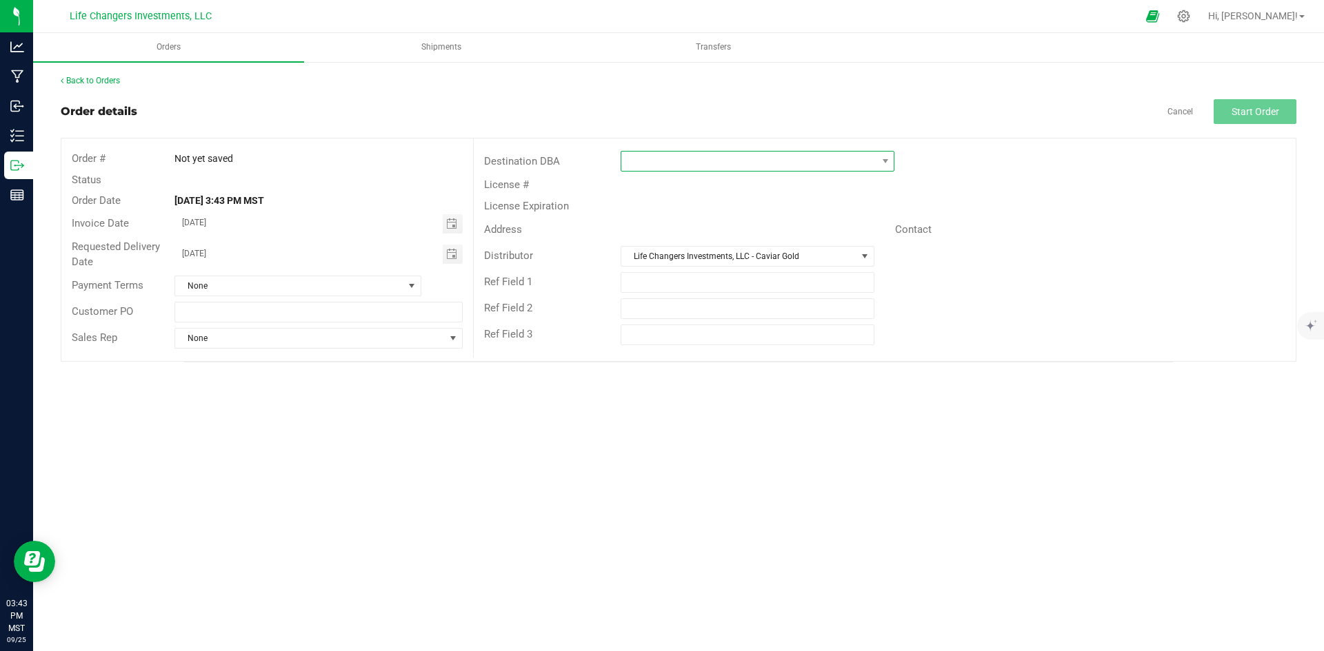
click at [731, 158] on span at bounding box center [748, 161] width 255 height 19
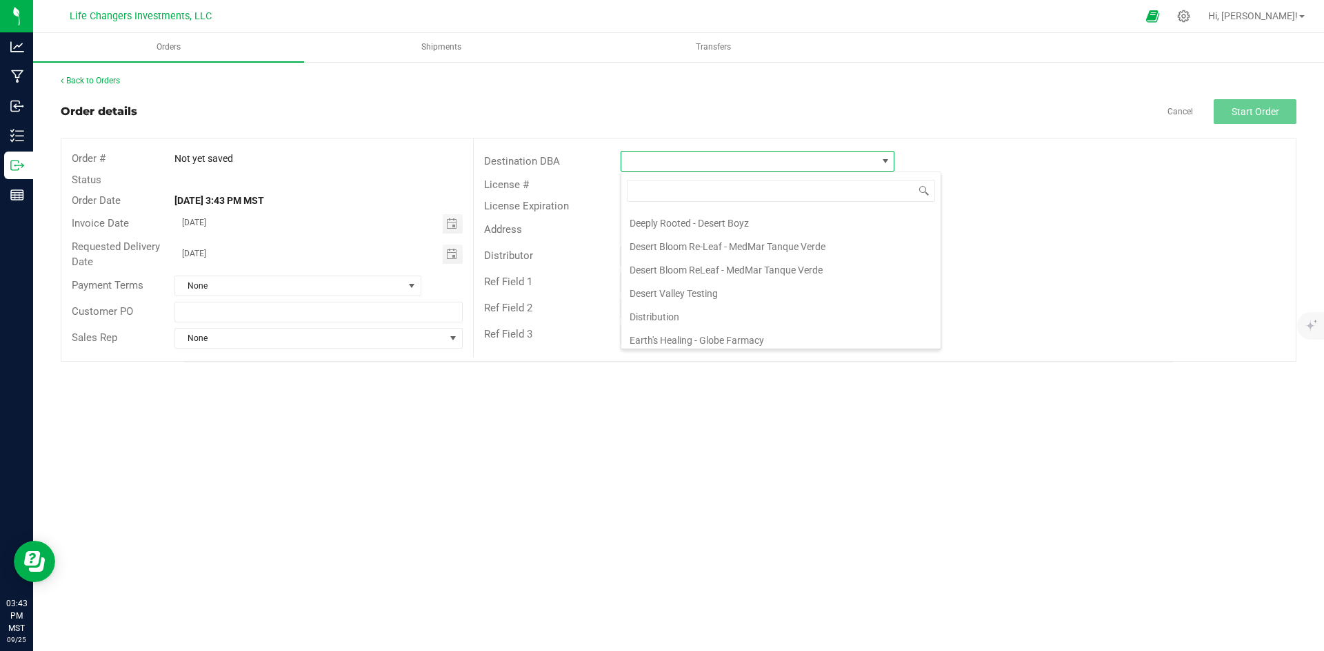
scroll to position [207, 0]
click at [716, 319] on li "[MEDICAL_DATA] Labs [US_STATE] LLC" at bounding box center [780, 318] width 319 height 23
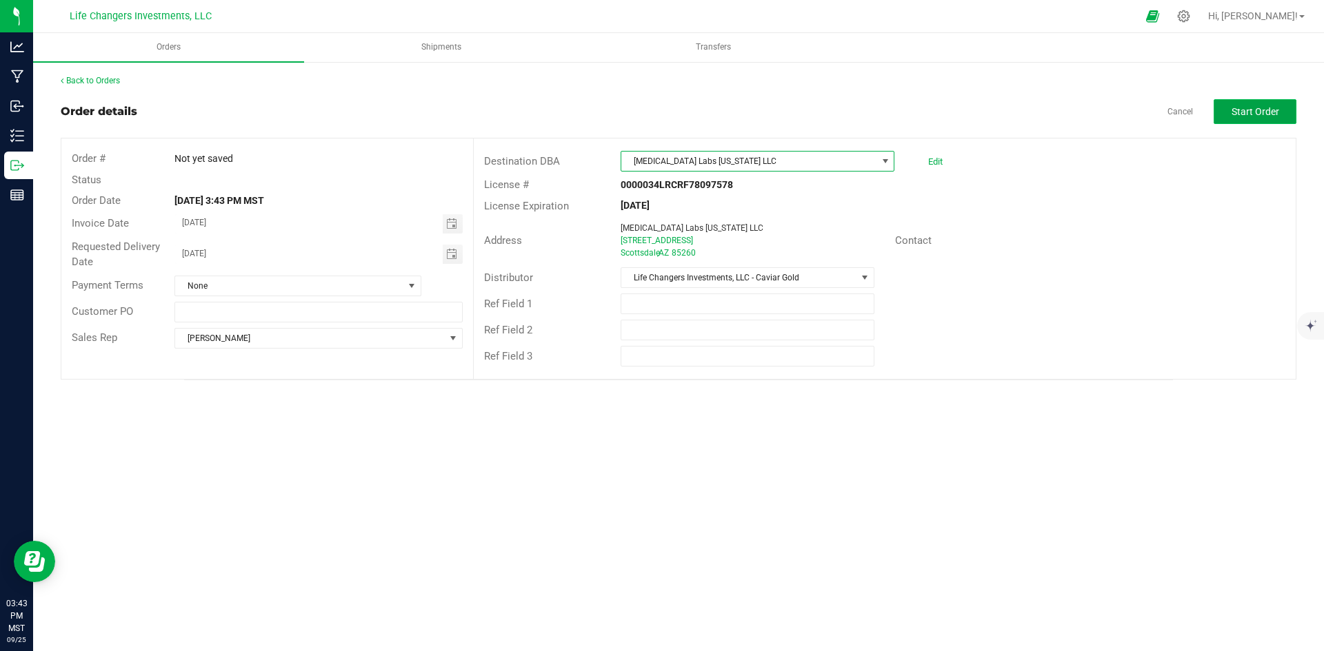
click at [1274, 117] on span "Start Order" at bounding box center [1255, 111] width 48 height 11
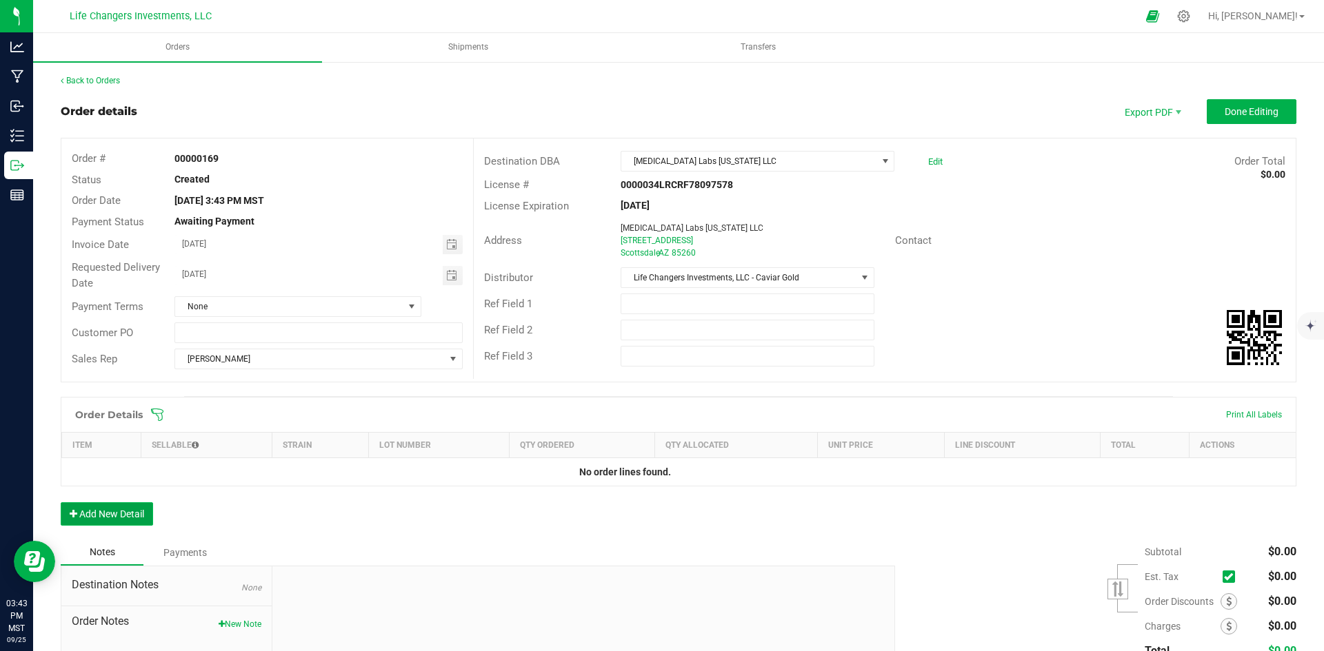
click at [127, 516] on button "Add New Detail" at bounding box center [107, 514] width 92 height 23
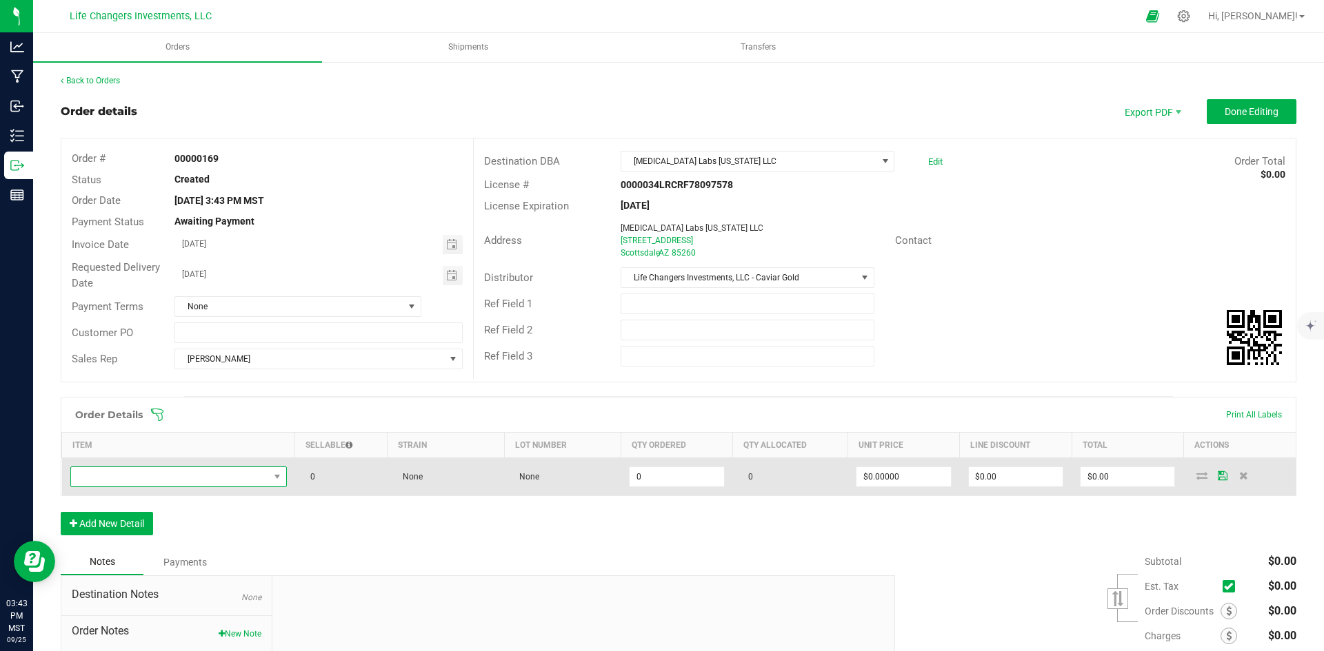
click at [212, 474] on span "NO DATA FOUND" at bounding box center [170, 476] width 198 height 19
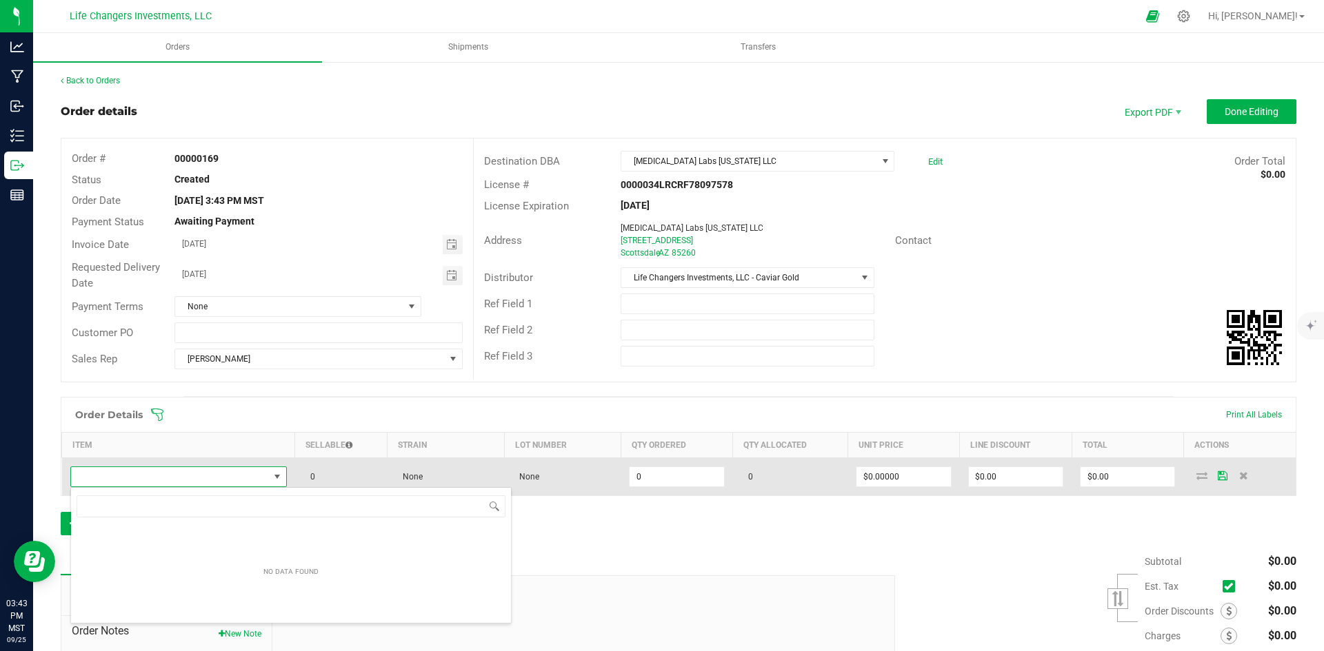
scroll to position [21, 213]
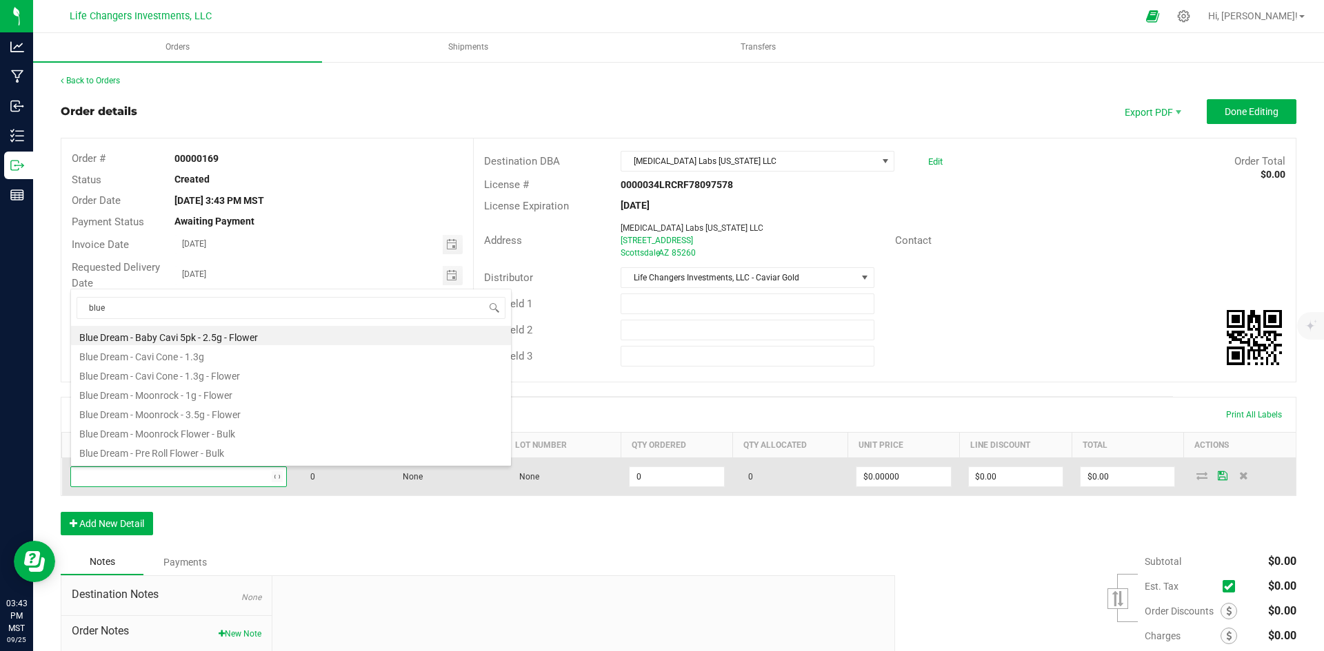
type input "blue g"
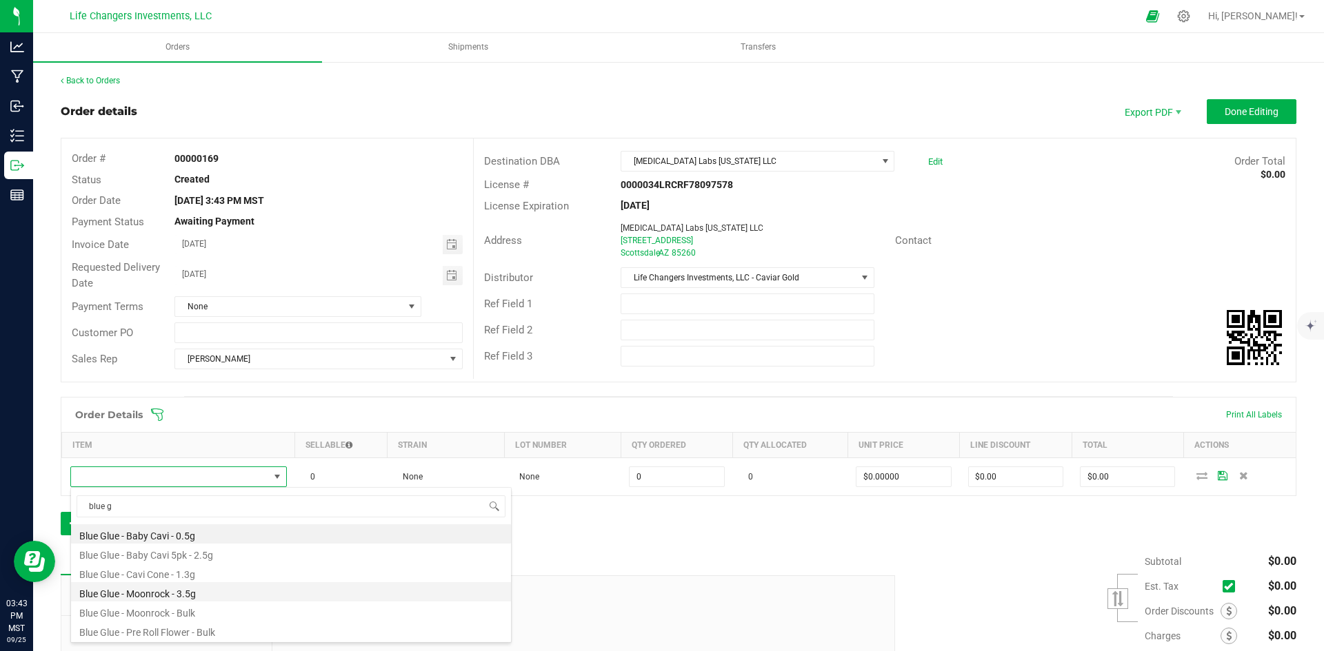
click at [208, 594] on li "Blue Glue - Moonrock - 3.5g" at bounding box center [291, 592] width 440 height 19
type input "0 ea"
type input "$28.00000"
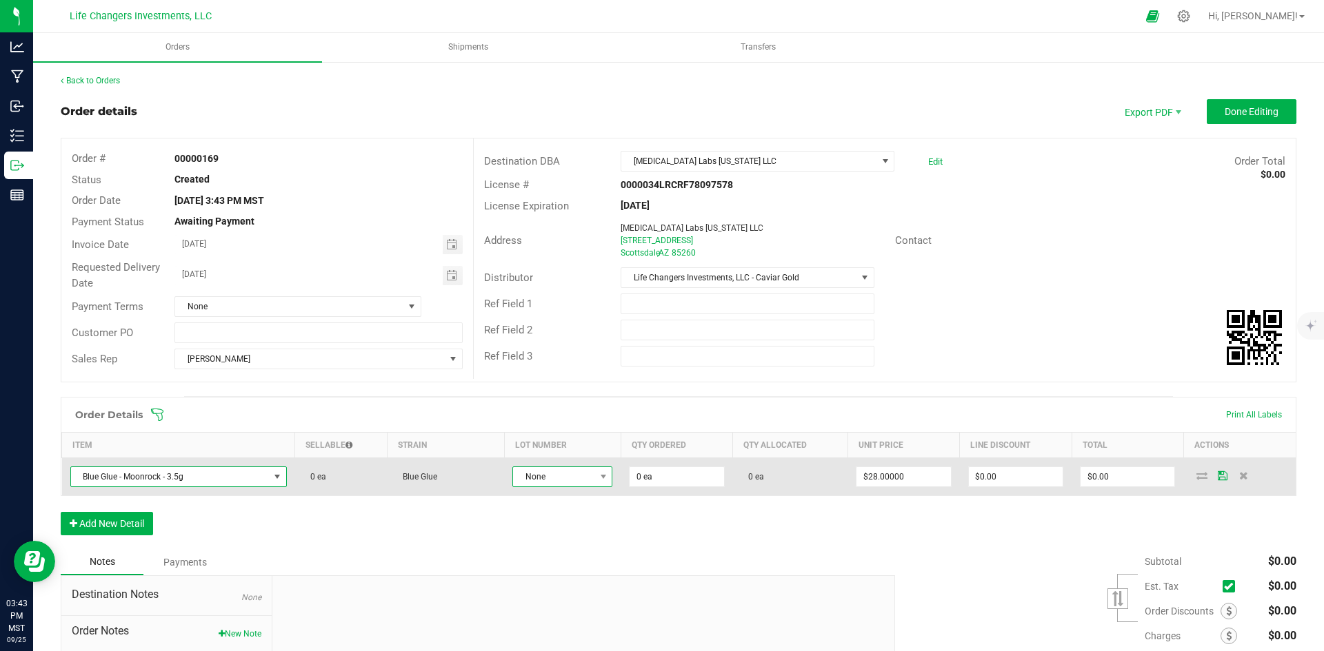
click at [563, 475] on span "None" at bounding box center [553, 476] width 81 height 19
click at [272, 477] on span at bounding box center [277, 477] width 11 height 11
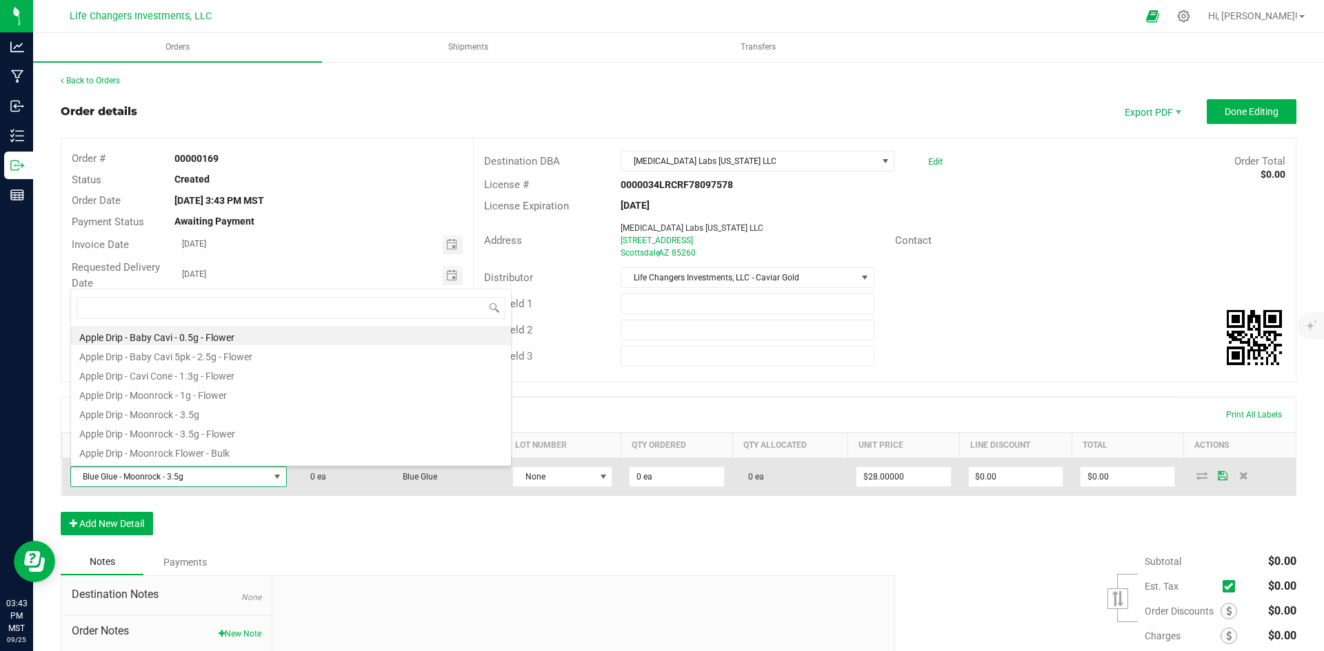
scroll to position [21, 213]
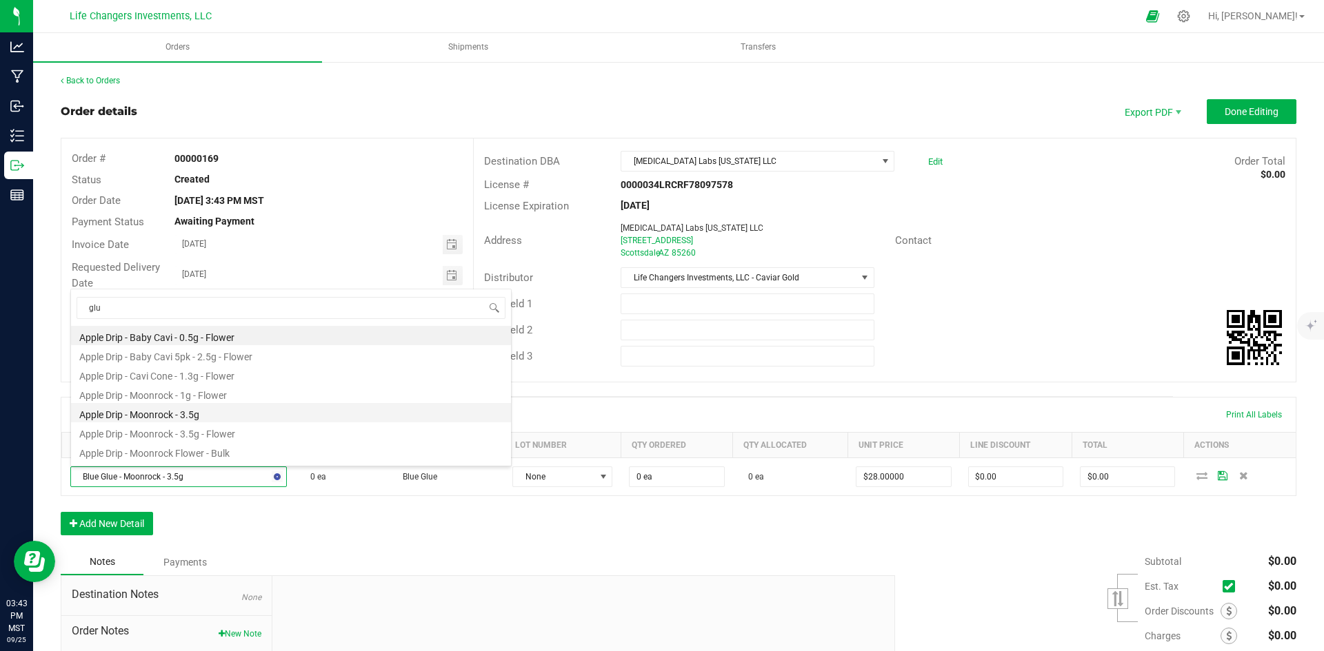
type input "glue"
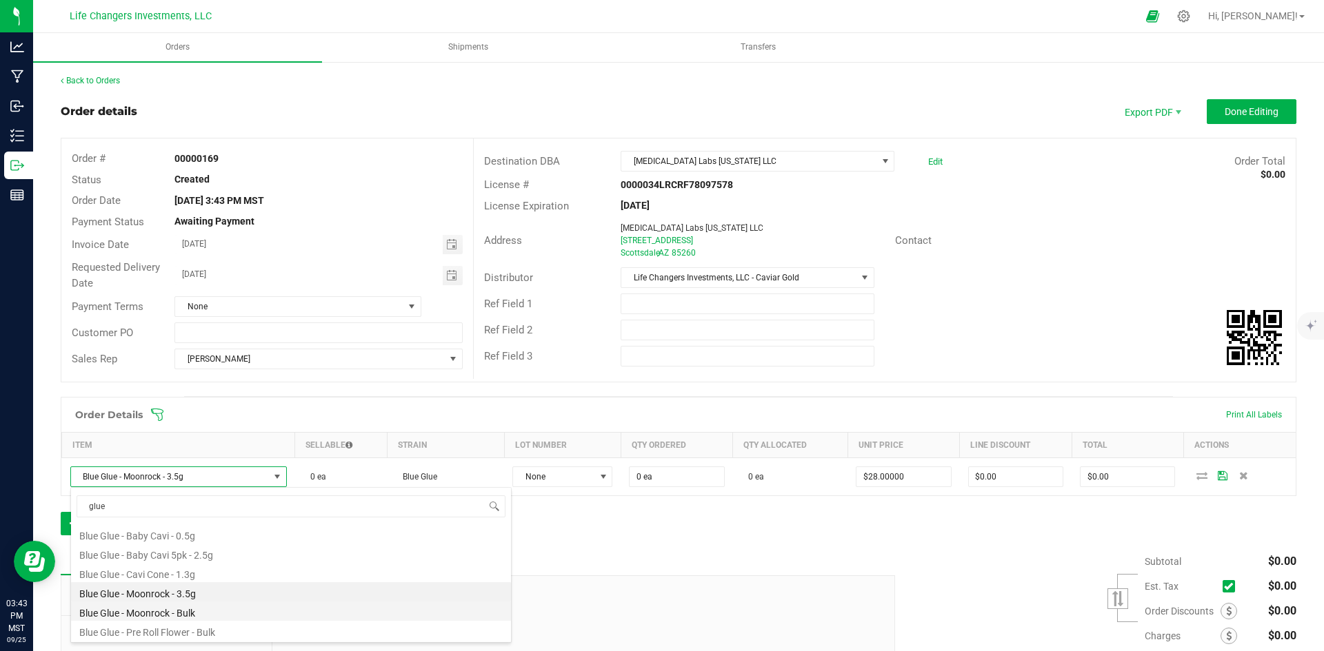
click at [165, 610] on li "Blue Glue - Moonrock - Bulk" at bounding box center [291, 611] width 440 height 19
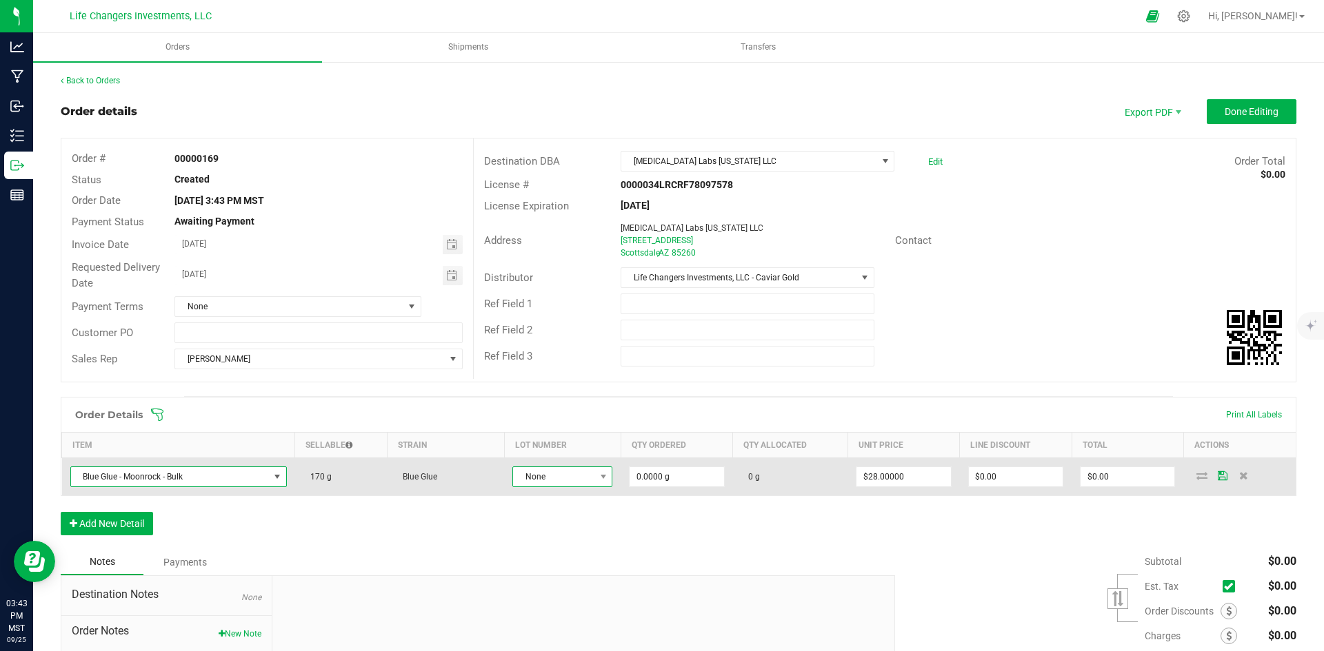
click at [572, 477] on span "None" at bounding box center [553, 476] width 81 height 19
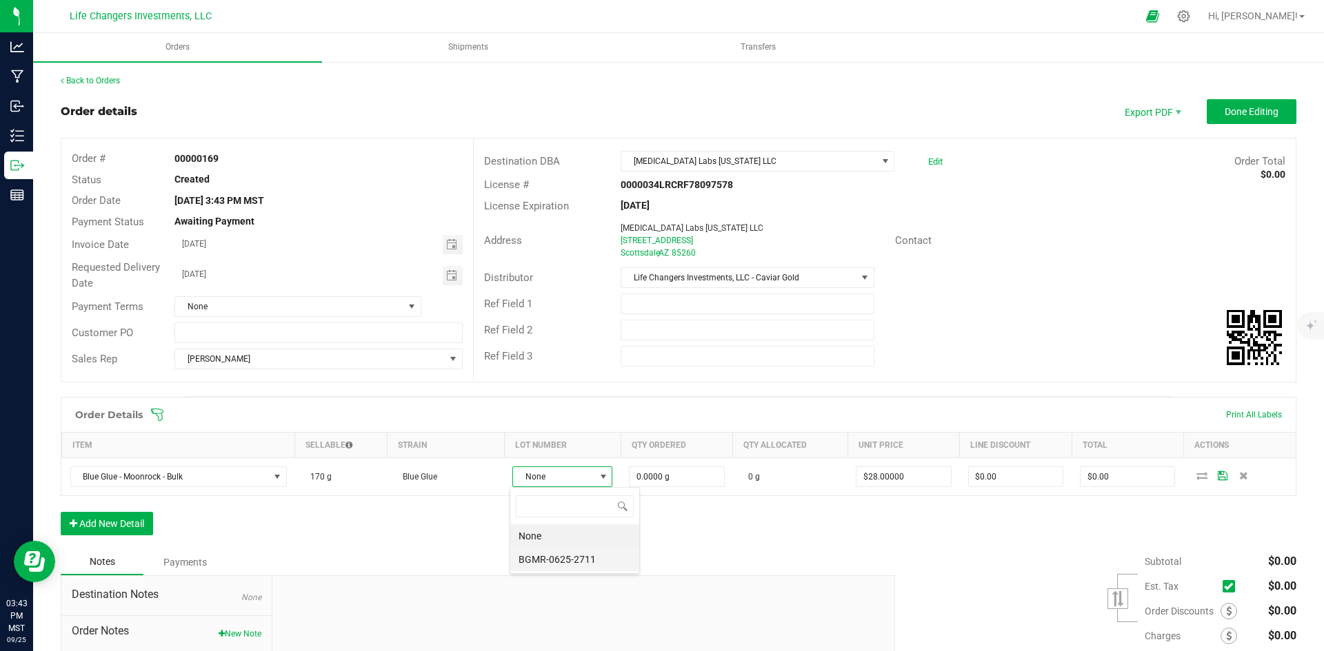
click at [579, 557] on li "BGMR-0625-2711" at bounding box center [574, 559] width 129 height 23
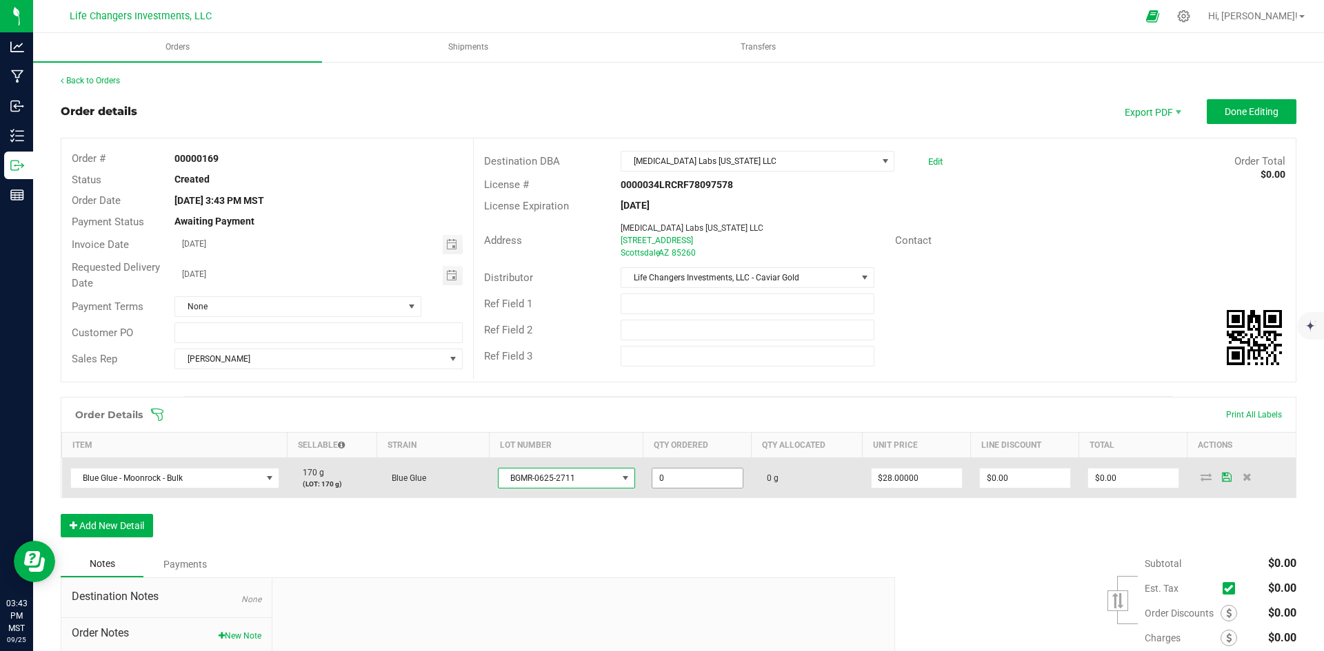
click at [704, 475] on input "0" at bounding box center [697, 478] width 90 height 19
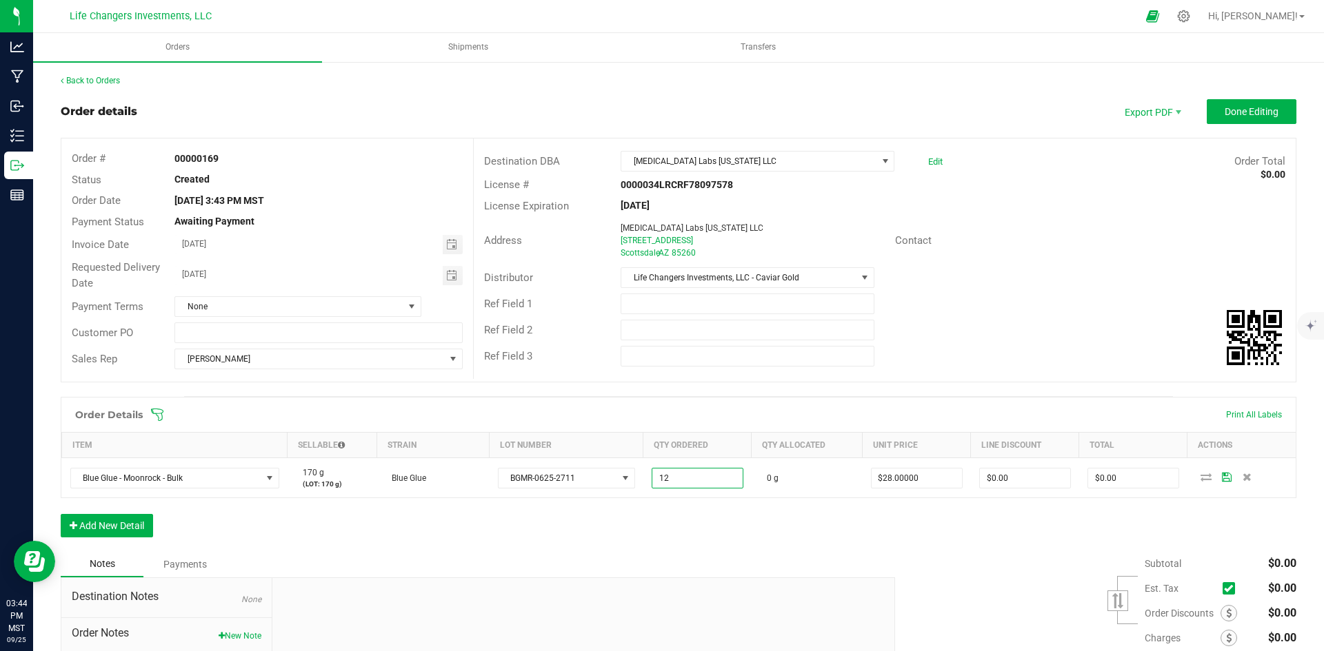
type input "12.0000 g"
type input "$336.00"
click at [855, 543] on div "Order Details Print All Labels Item Sellable Strain Lot Number Qty Ordered Qty …" at bounding box center [678, 474] width 1235 height 154
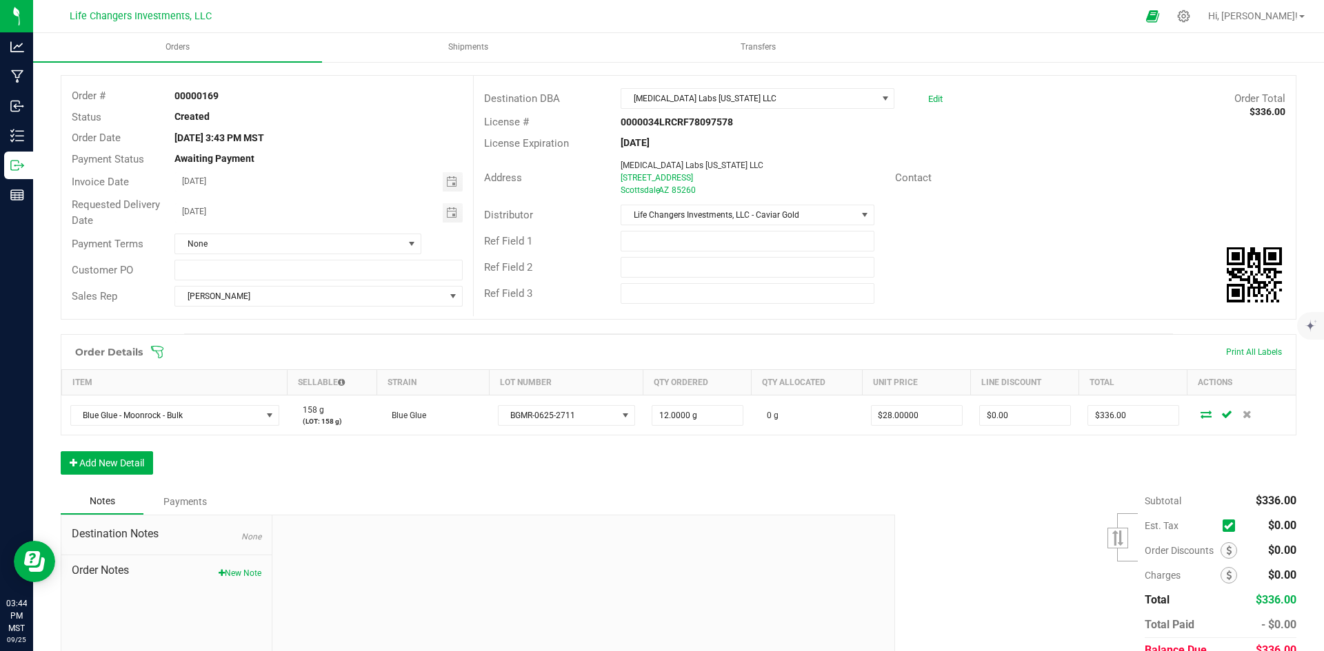
scroll to position [0, 0]
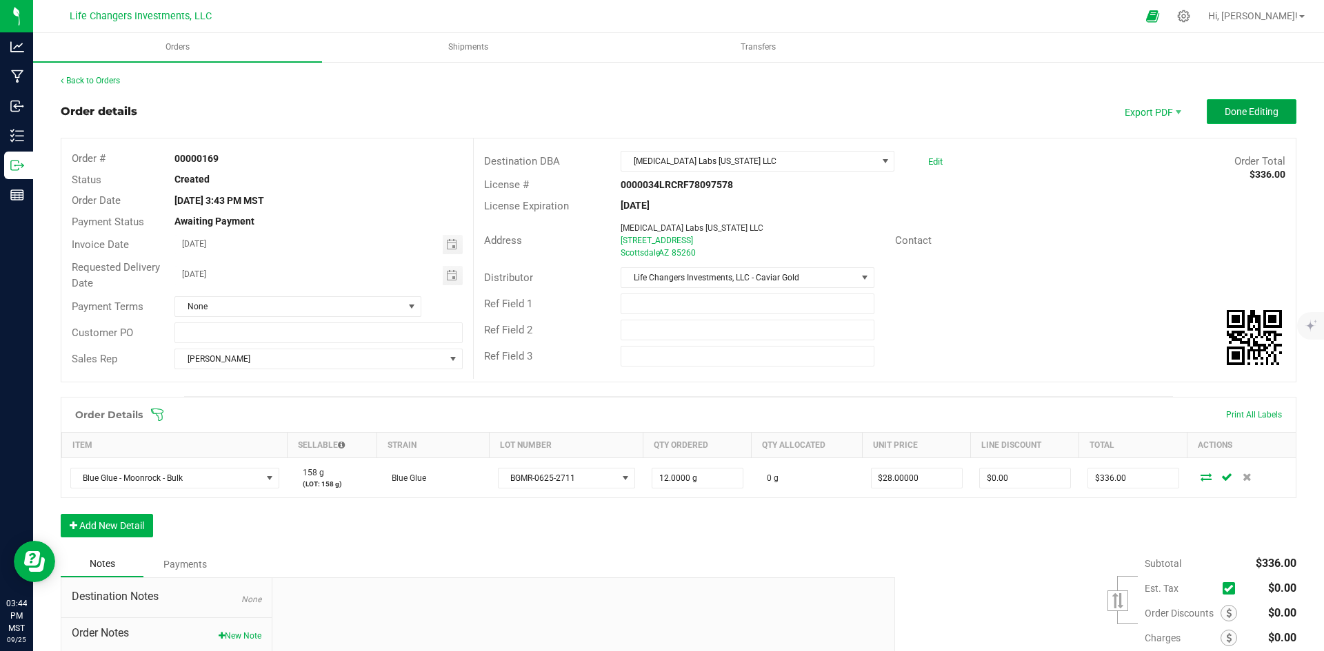
click at [1235, 114] on span "Done Editing" at bounding box center [1251, 111] width 54 height 11
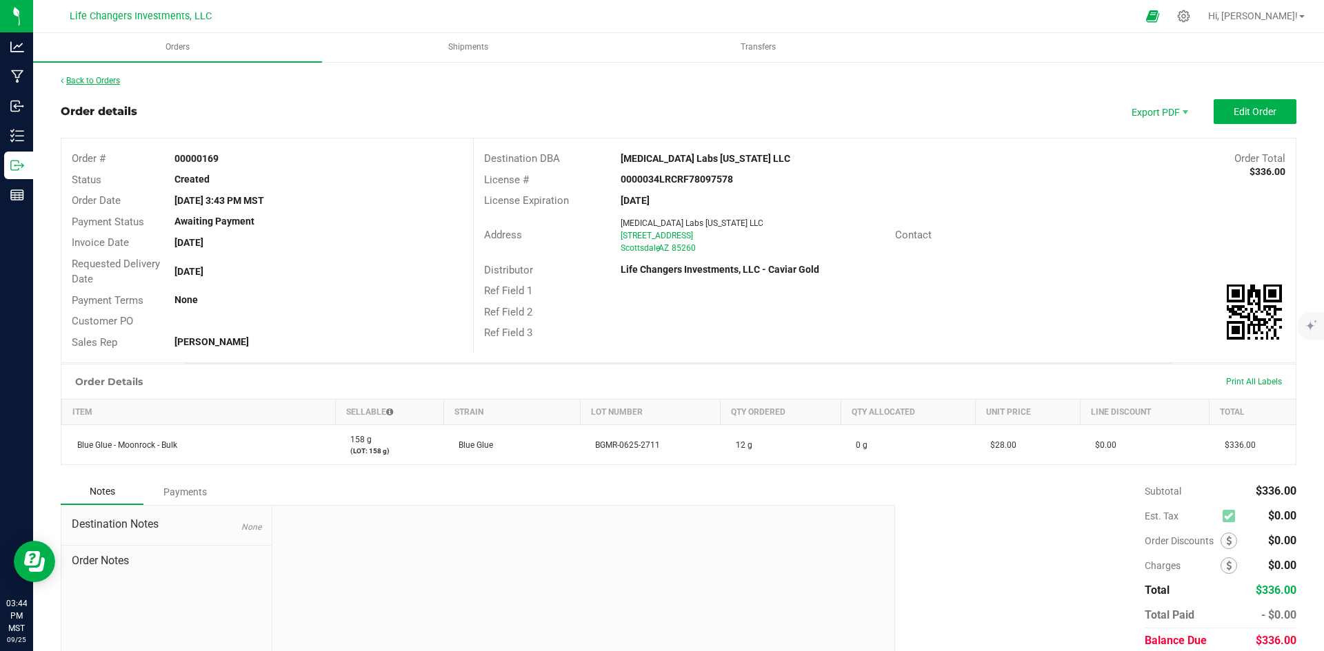
click at [74, 76] on link "Back to Orders" at bounding box center [90, 81] width 59 height 10
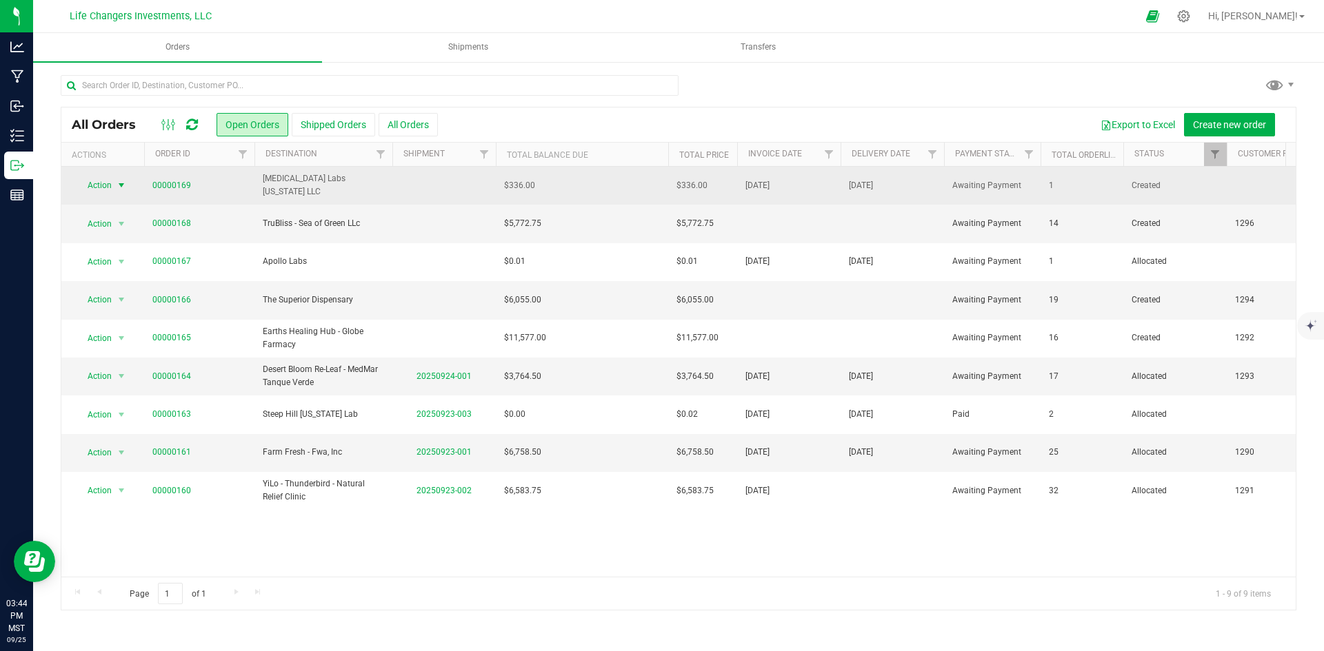
click at [101, 183] on span "Action" at bounding box center [93, 185] width 37 height 19
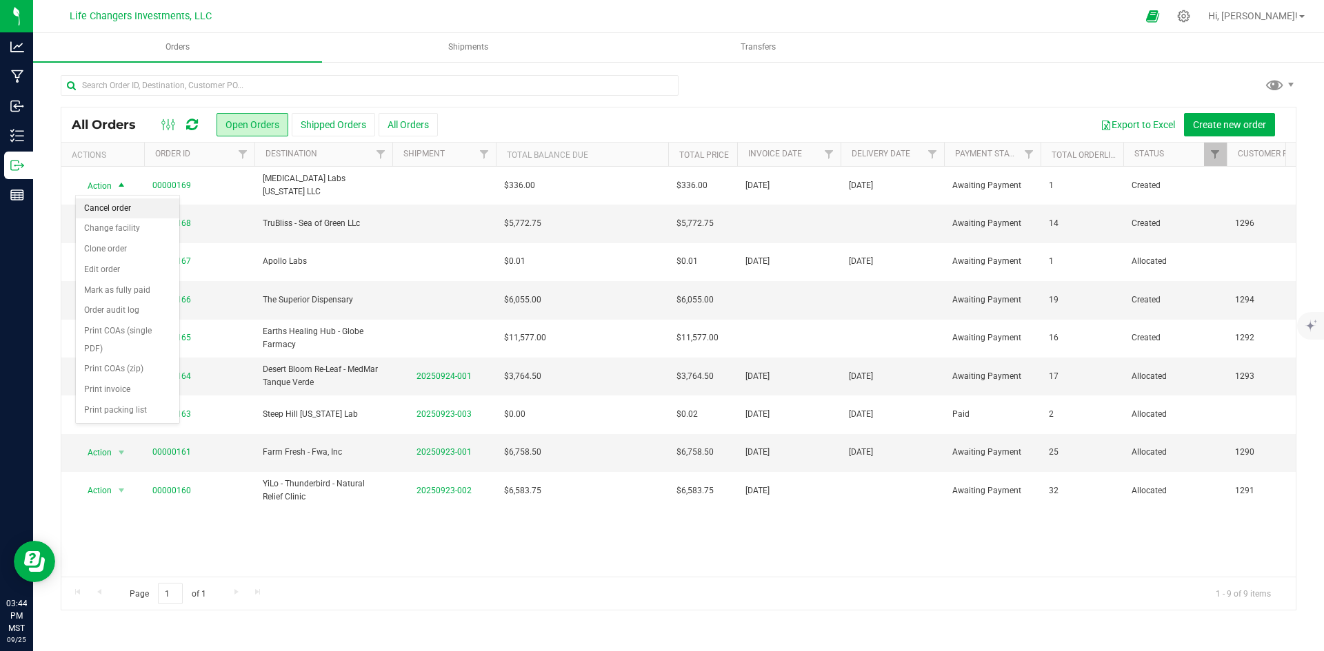
click at [103, 208] on li "Cancel order" at bounding box center [127, 209] width 103 height 21
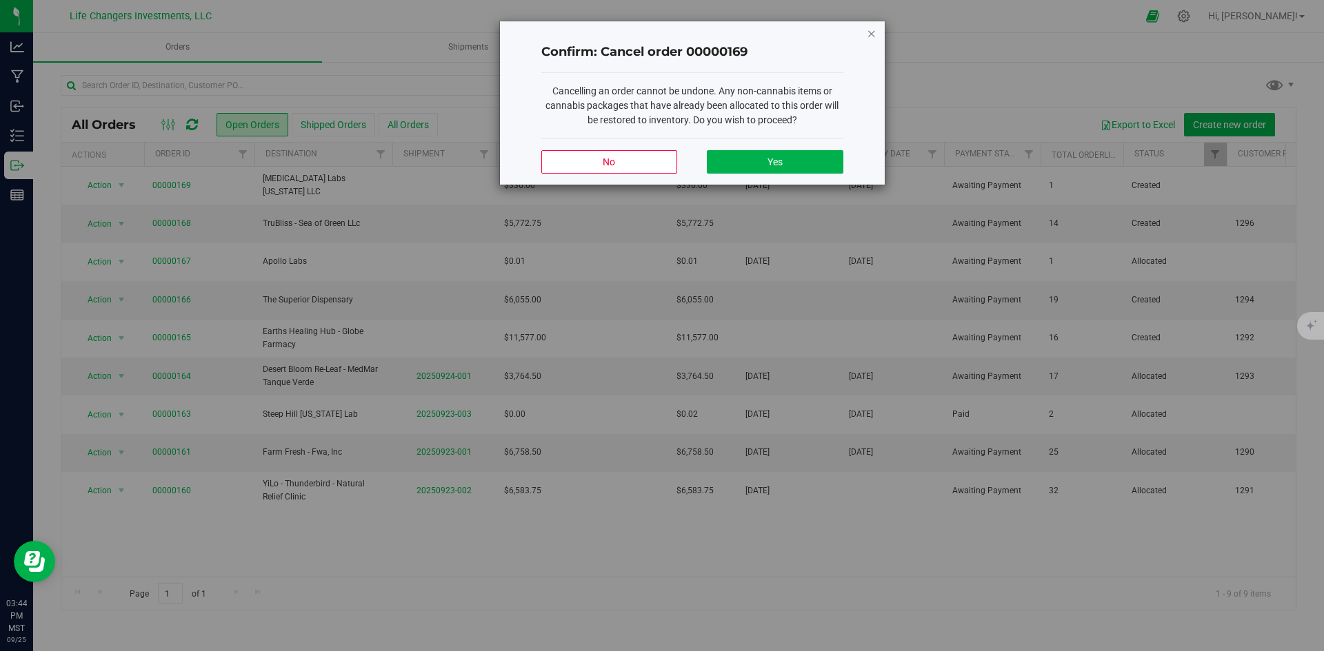
click at [873, 29] on icon "Close modal" at bounding box center [872, 33] width 10 height 17
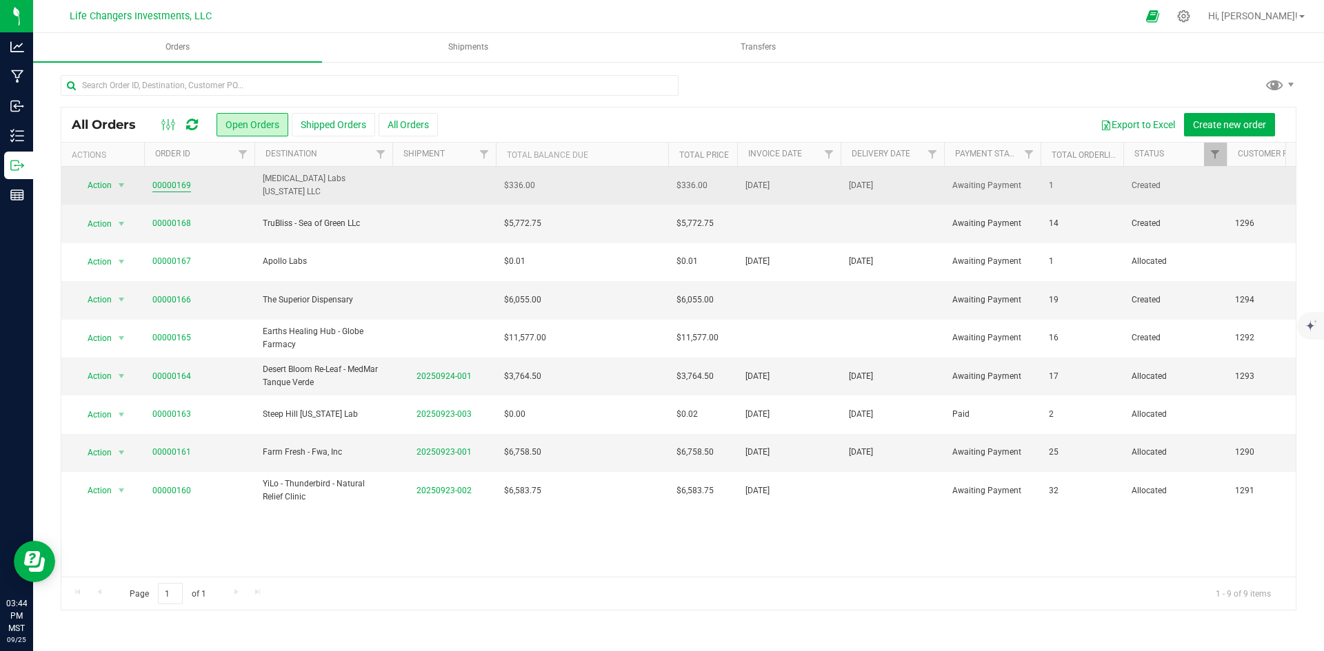
click at [183, 187] on link "00000169" at bounding box center [171, 185] width 39 height 13
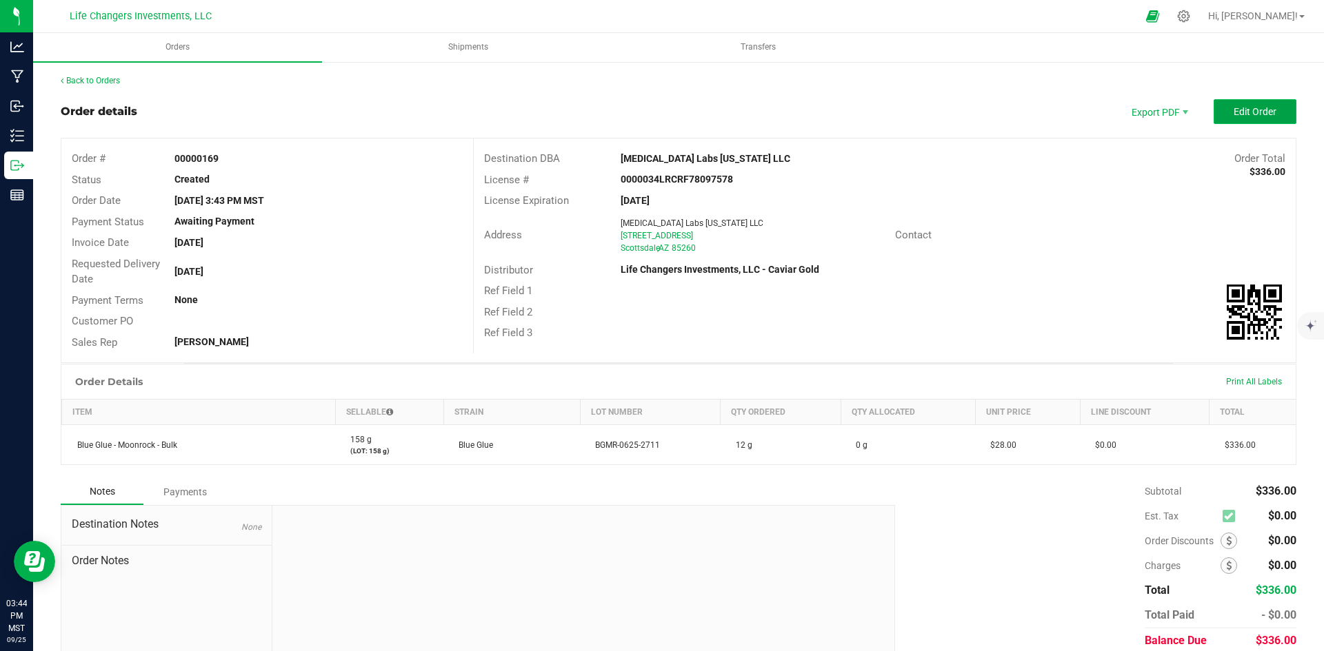
click at [1256, 114] on span "Edit Order" at bounding box center [1254, 111] width 43 height 11
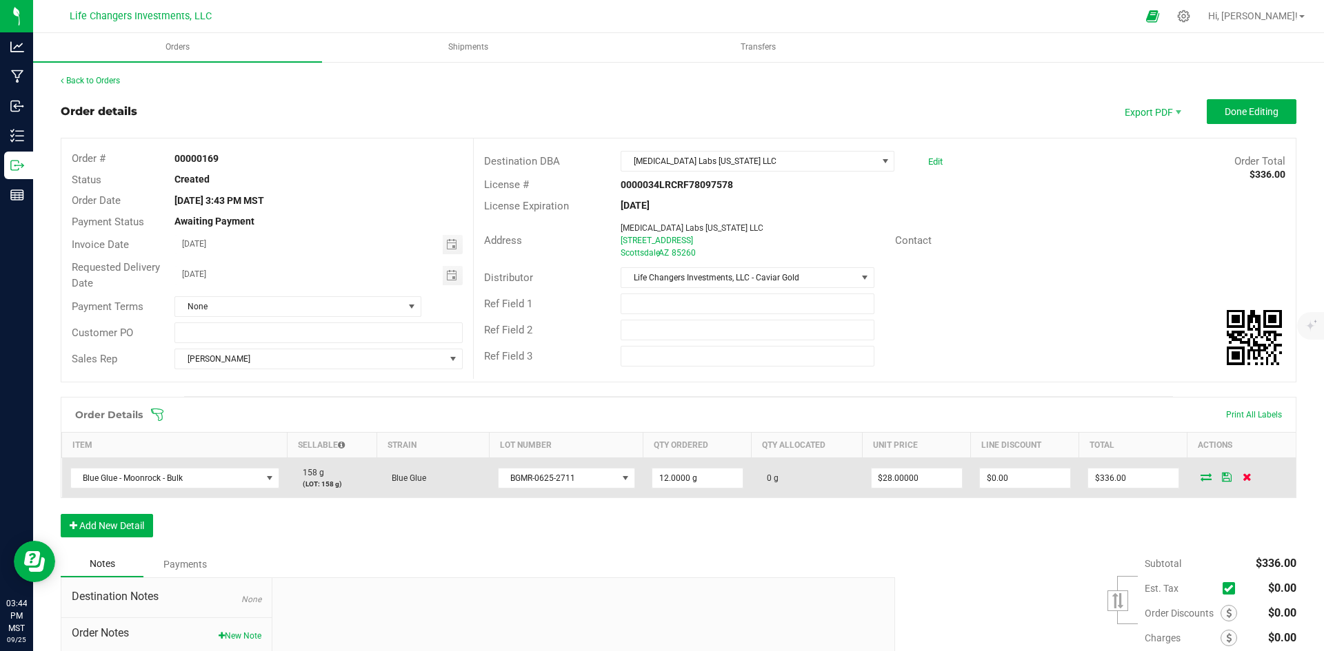
click at [1242, 476] on icon at bounding box center [1246, 477] width 9 height 8
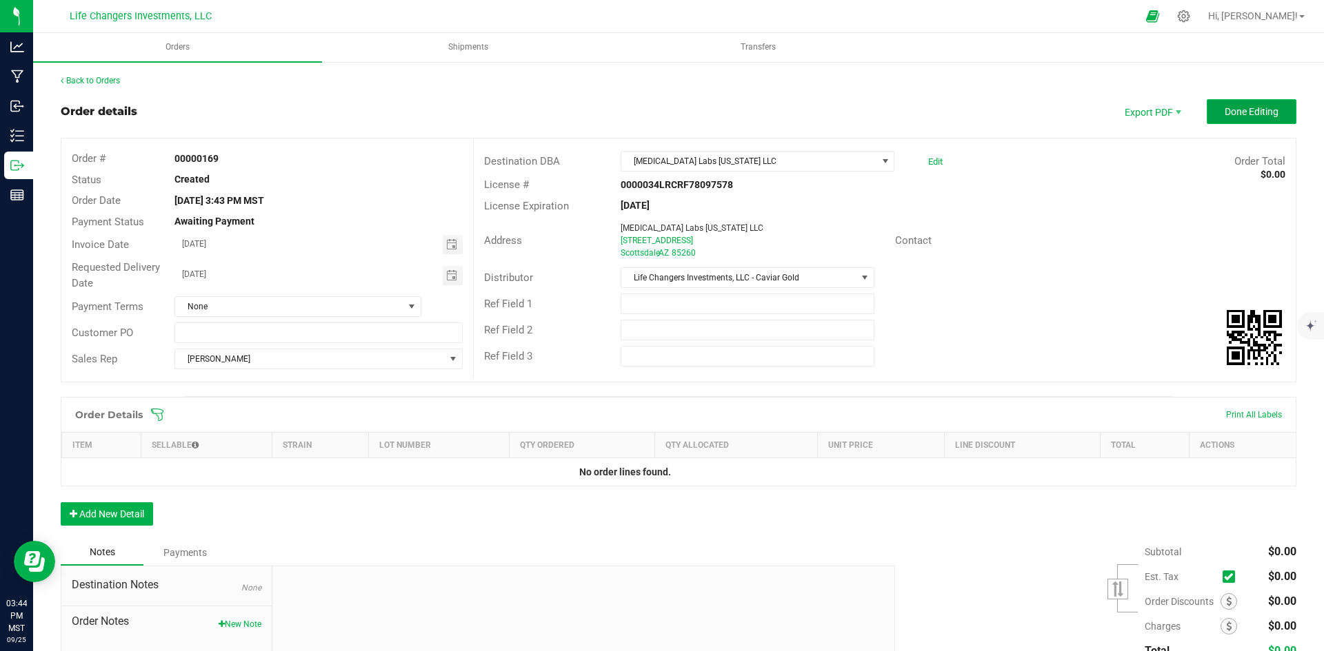
click at [1248, 108] on span "Done Editing" at bounding box center [1251, 111] width 54 height 11
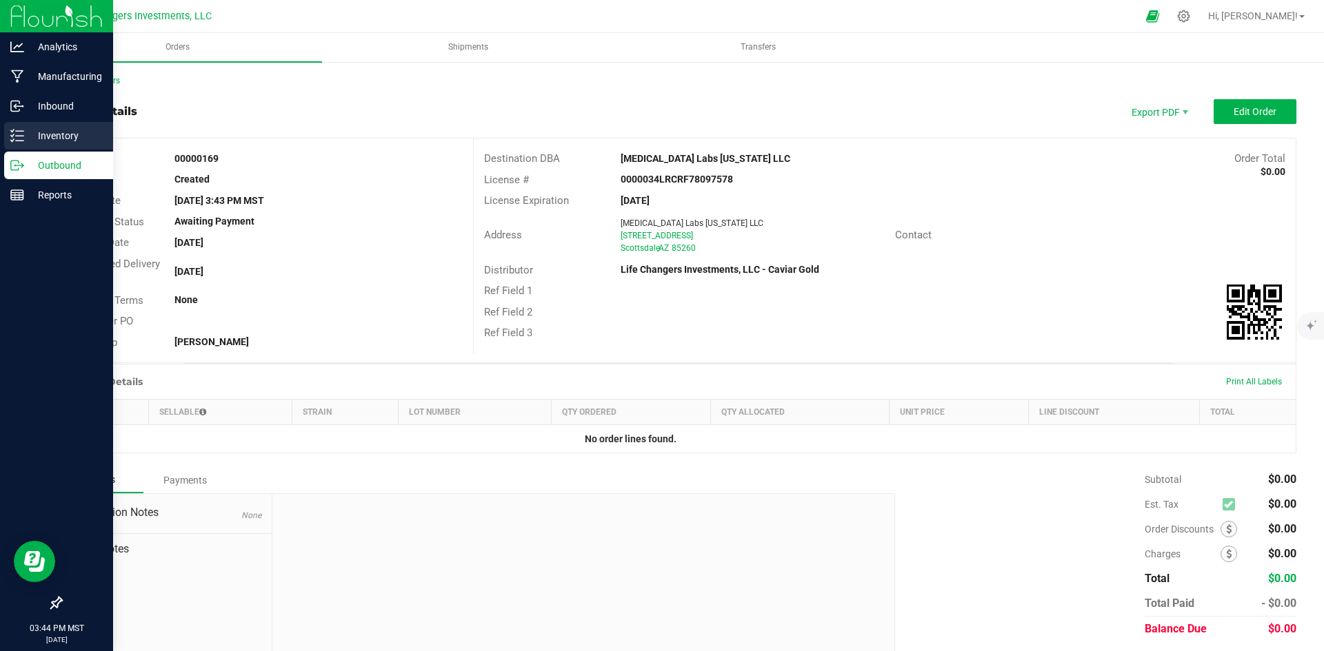
click at [52, 138] on p "Inventory" at bounding box center [65, 136] width 83 height 17
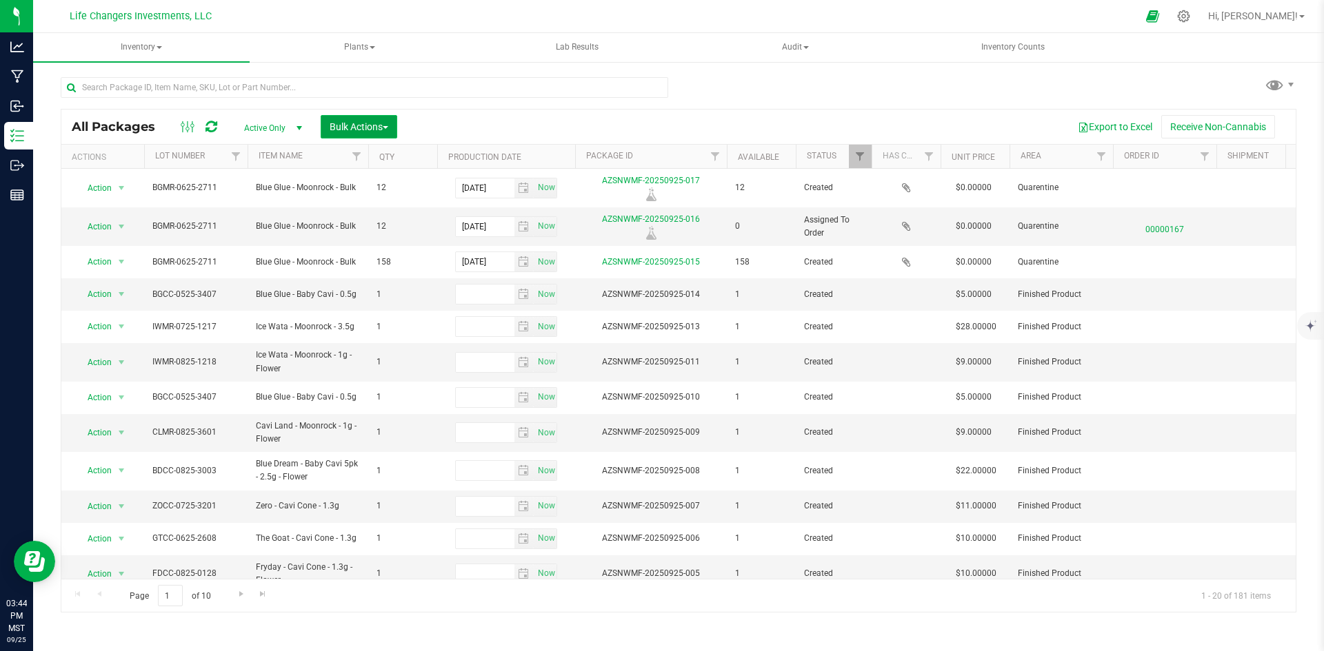
click at [354, 126] on span "Bulk Actions" at bounding box center [359, 126] width 59 height 11
click at [360, 183] on span "Add to outbound order" at bounding box center [376, 182] width 94 height 11
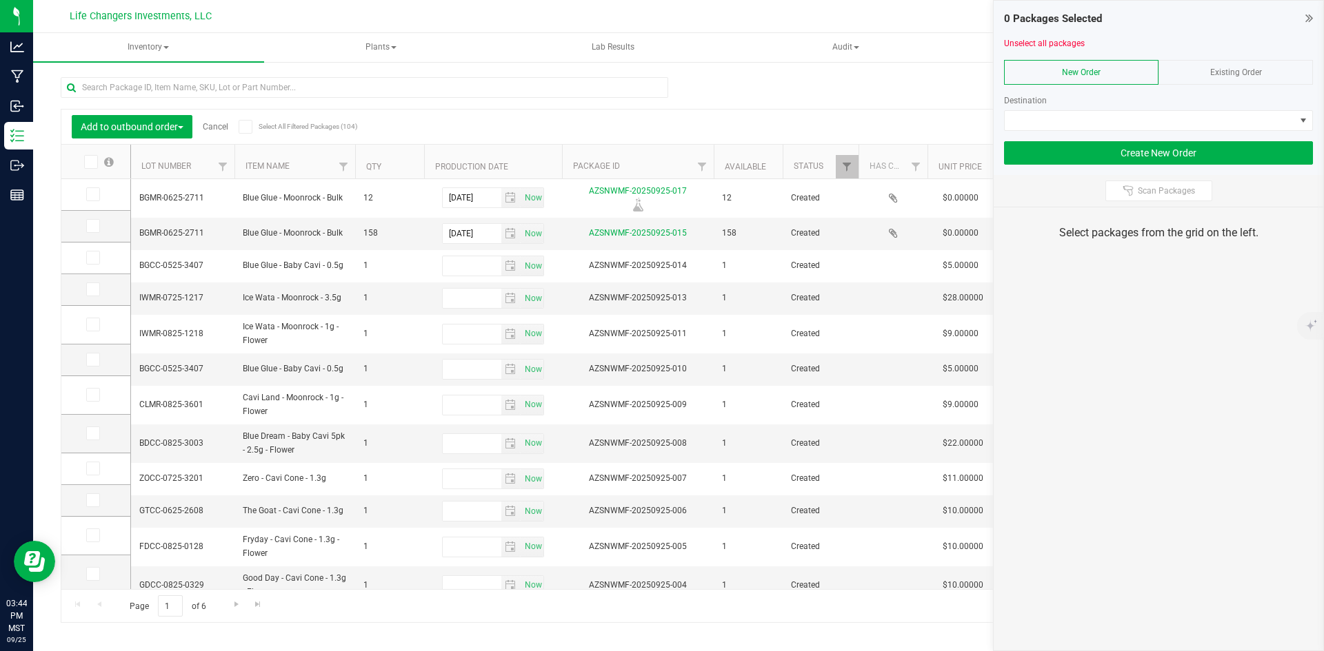
click at [1220, 73] on span "Existing Order" at bounding box center [1236, 73] width 52 height 10
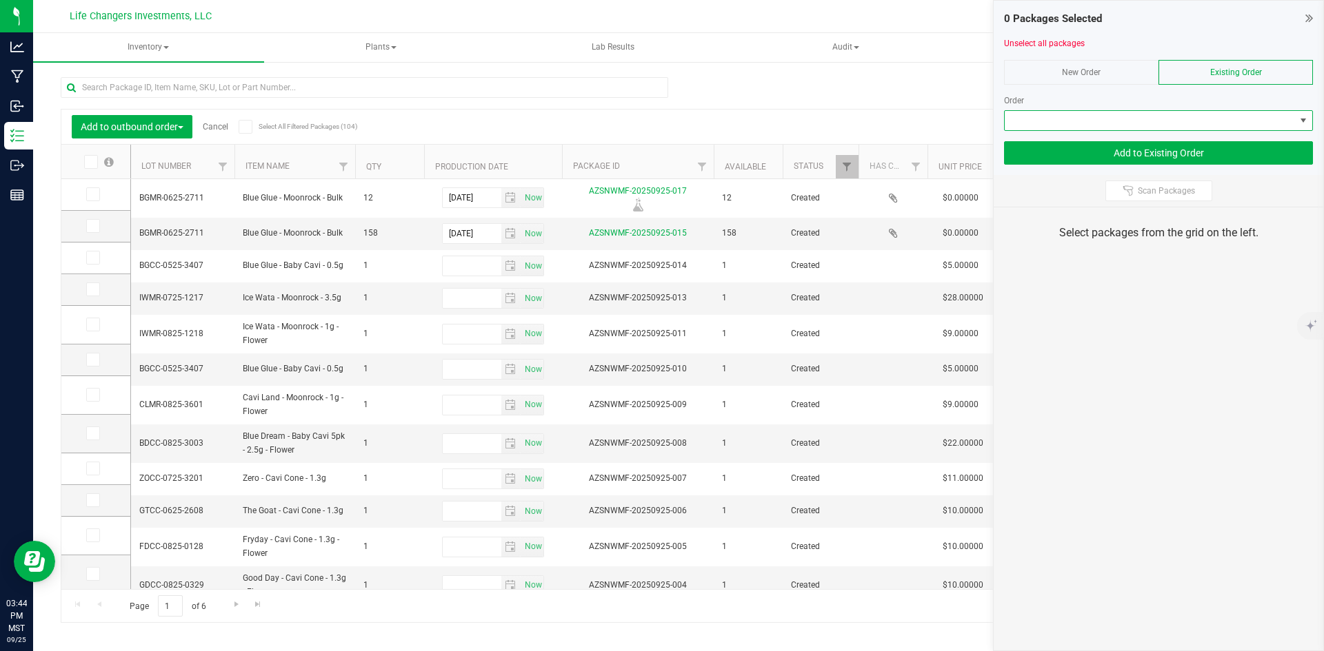
click at [1128, 123] on span at bounding box center [1149, 120] width 290 height 19
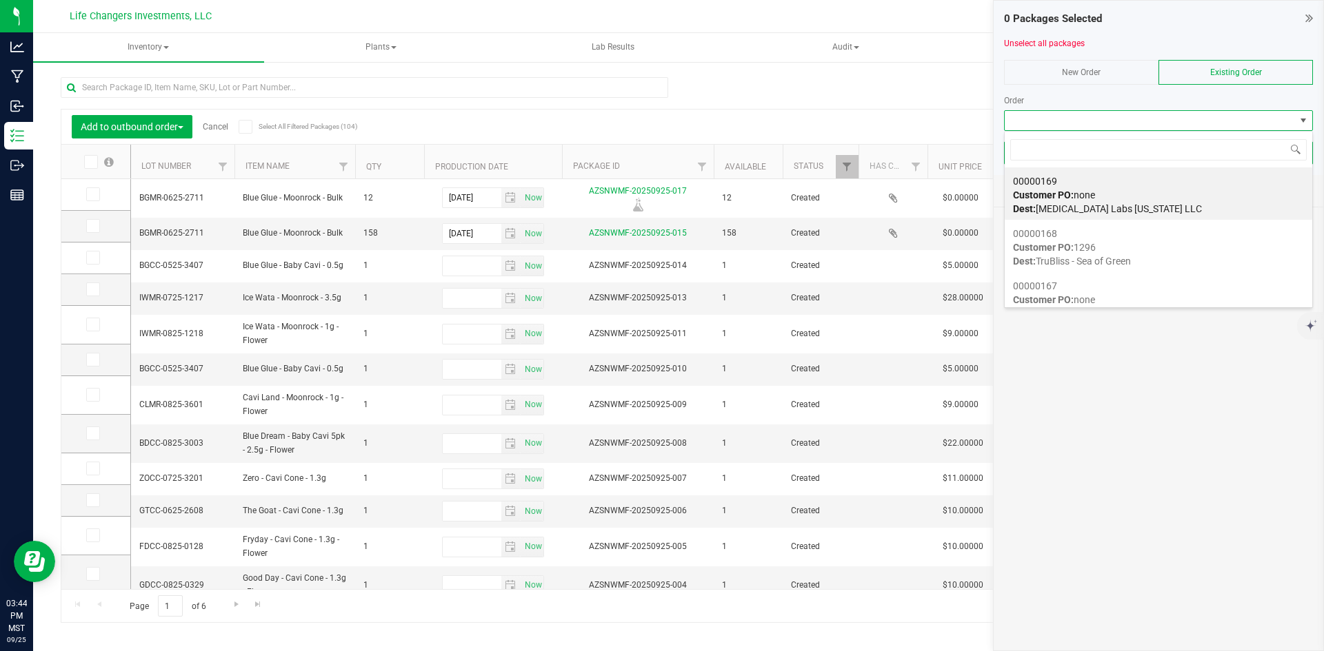
scroll to position [21, 309]
click at [1095, 195] on span "Customer PO: none" at bounding box center [1054, 195] width 82 height 11
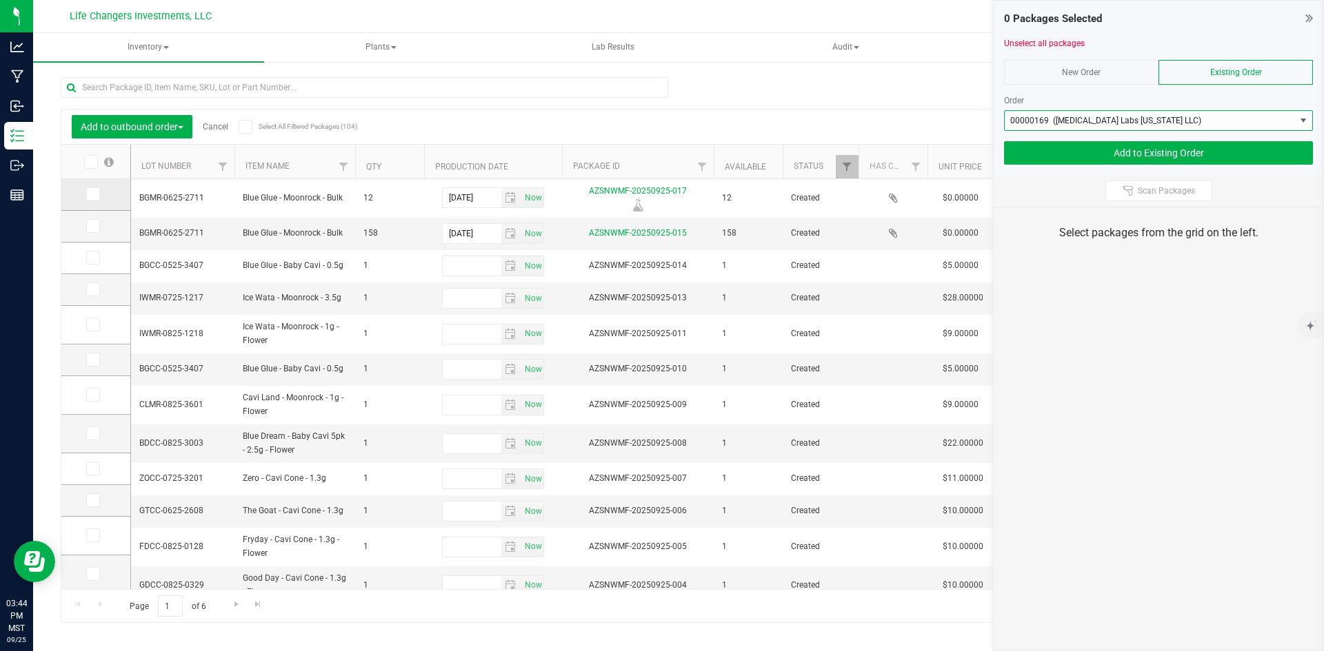
click at [91, 194] on icon at bounding box center [92, 194] width 9 height 0
click at [0, 0] on input "checkbox" at bounding box center [0, 0] width 0 height 0
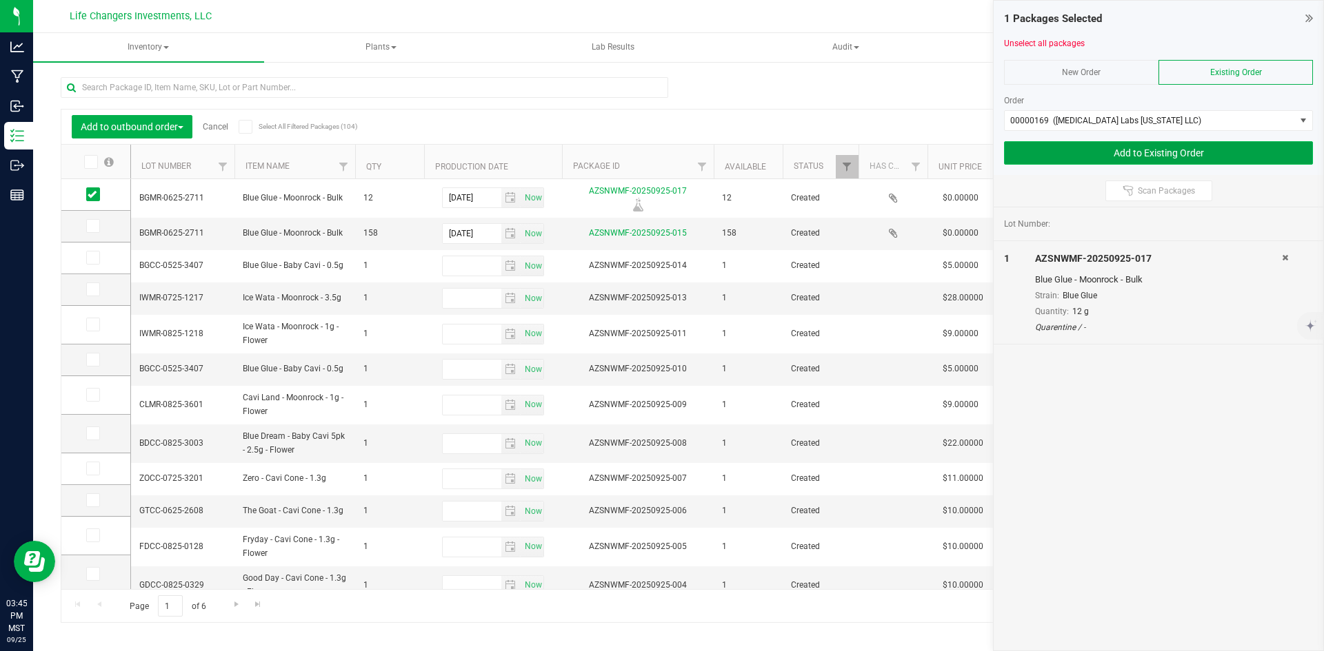
click at [1167, 153] on button "Add to Existing Order" at bounding box center [1158, 152] width 309 height 23
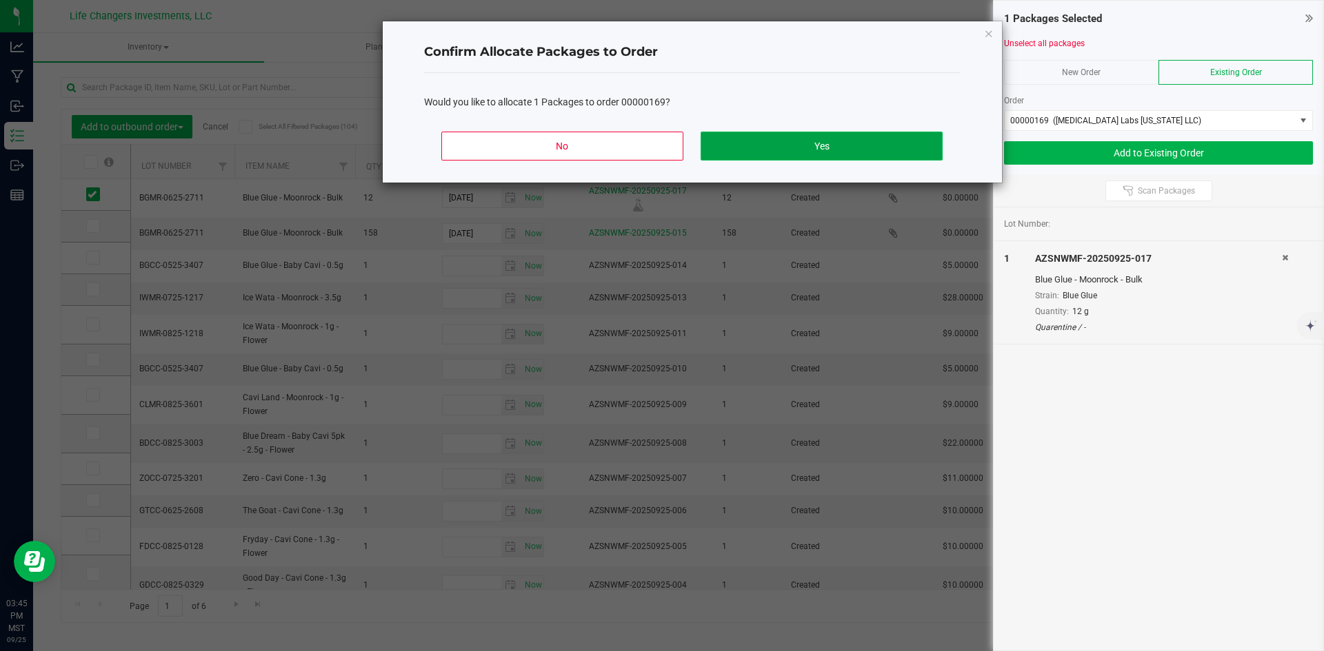
click at [785, 154] on button "Yes" at bounding box center [820, 146] width 241 height 29
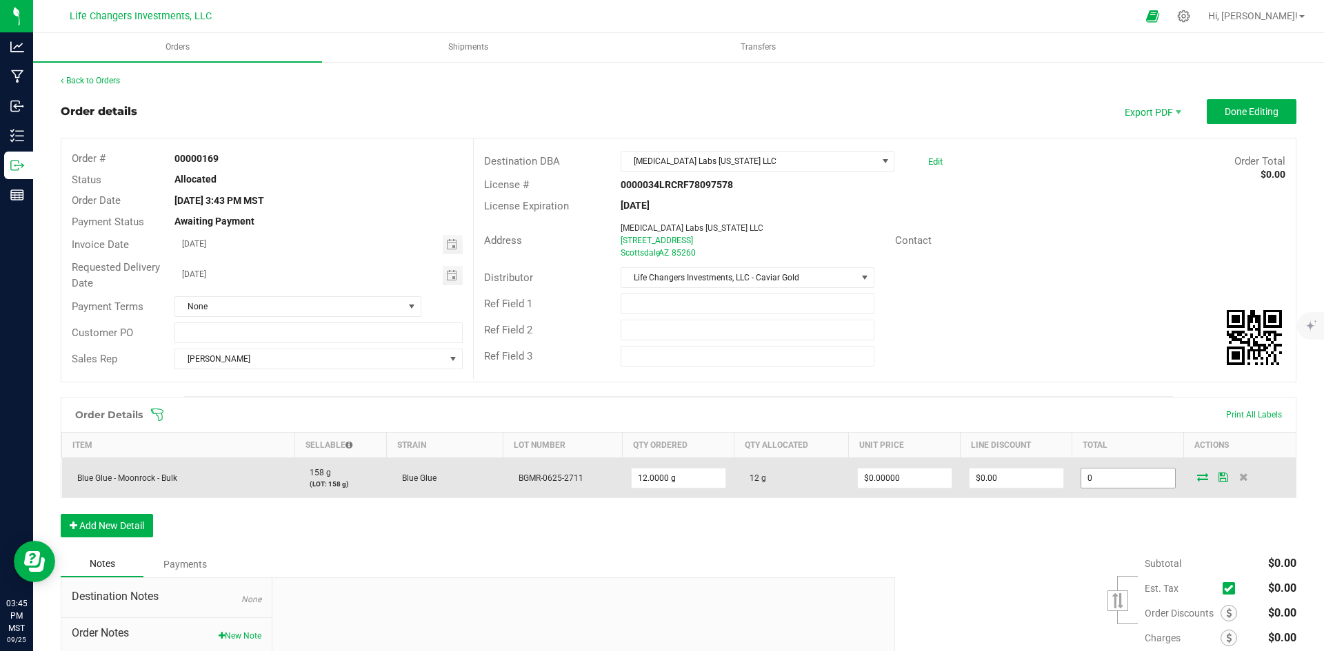
click at [1126, 472] on input "0" at bounding box center [1128, 478] width 94 height 19
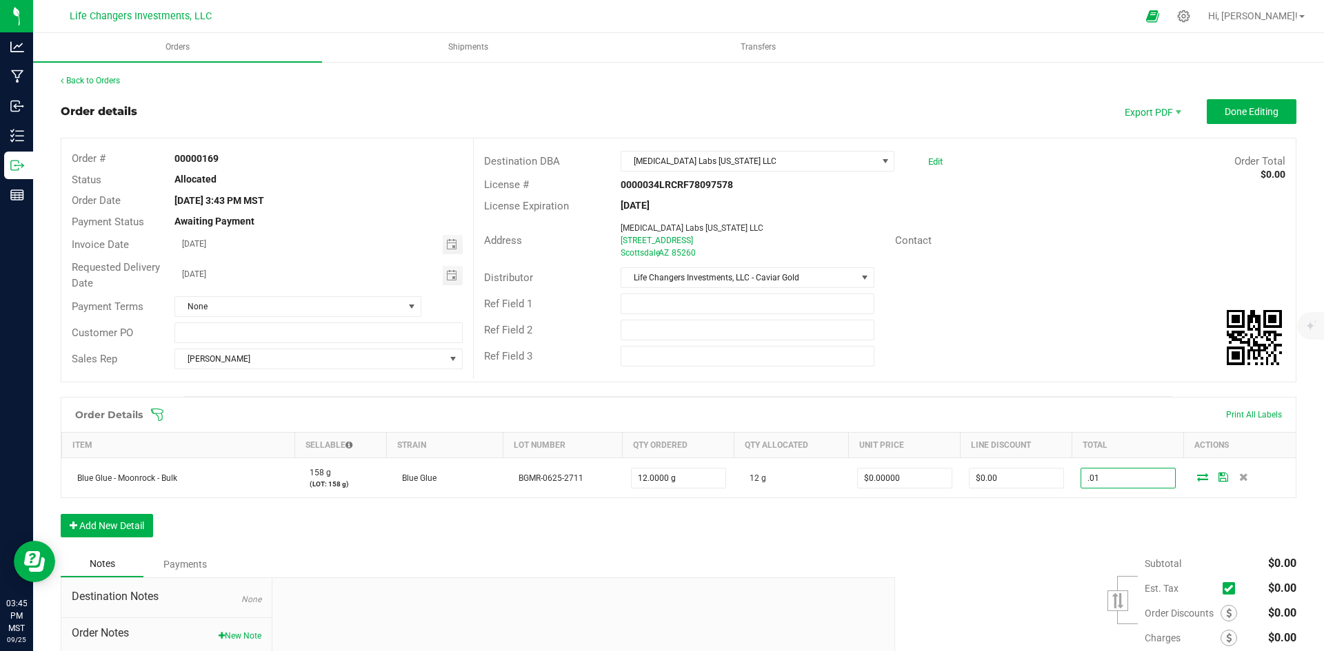
type input ".01"
type input "$0.00083"
type input "$0.01"
click at [1058, 547] on div "Order Details Print All Labels Item Sellable Strain Lot Number Qty Ordered Qty …" at bounding box center [678, 474] width 1235 height 154
click at [1263, 110] on span "Done Editing" at bounding box center [1251, 111] width 54 height 11
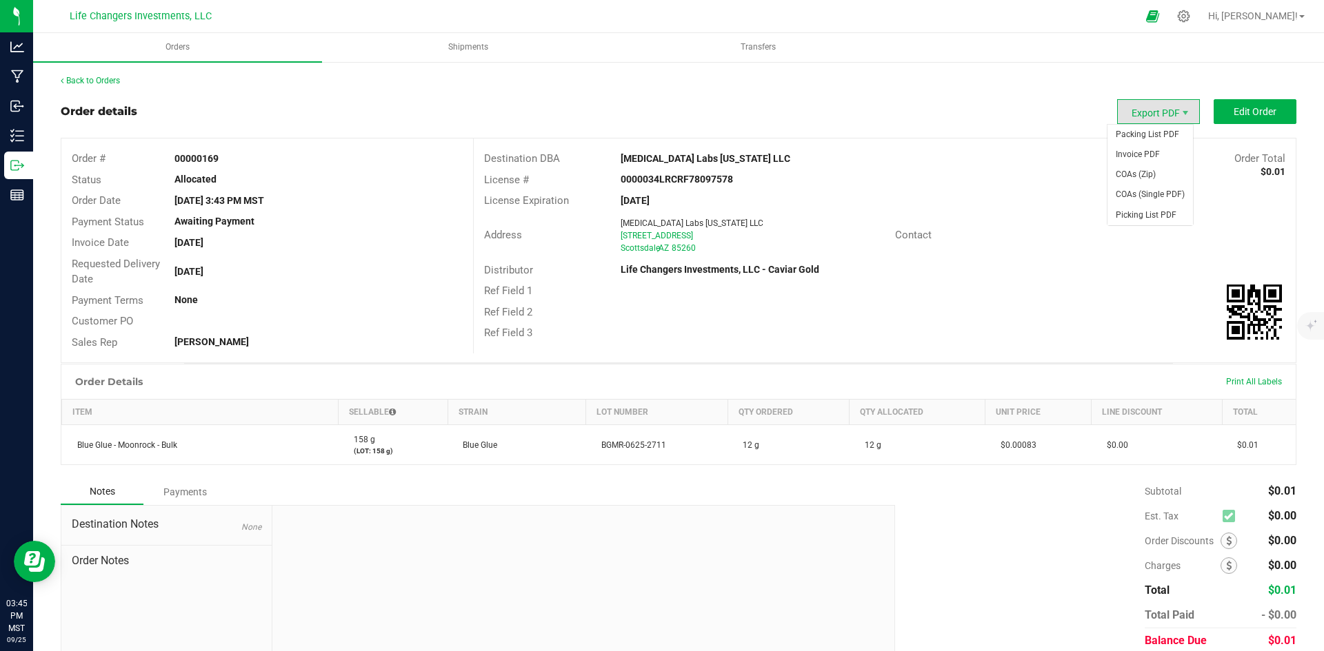
click at [1154, 114] on span "Export PDF" at bounding box center [1158, 111] width 83 height 25
click at [1142, 135] on span "Packing List PDF" at bounding box center [1149, 135] width 85 height 20
click at [81, 83] on link "Back to Orders" at bounding box center [90, 81] width 59 height 10
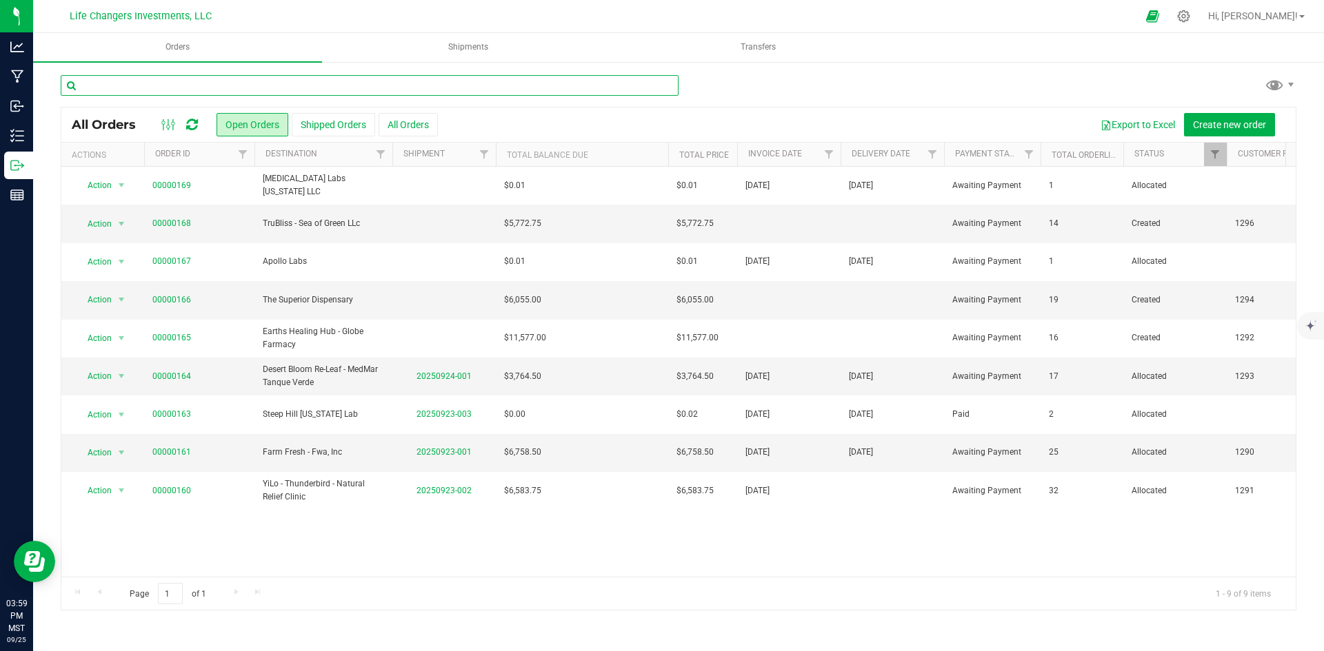
click at [224, 85] on input "text" at bounding box center [370, 85] width 618 height 21
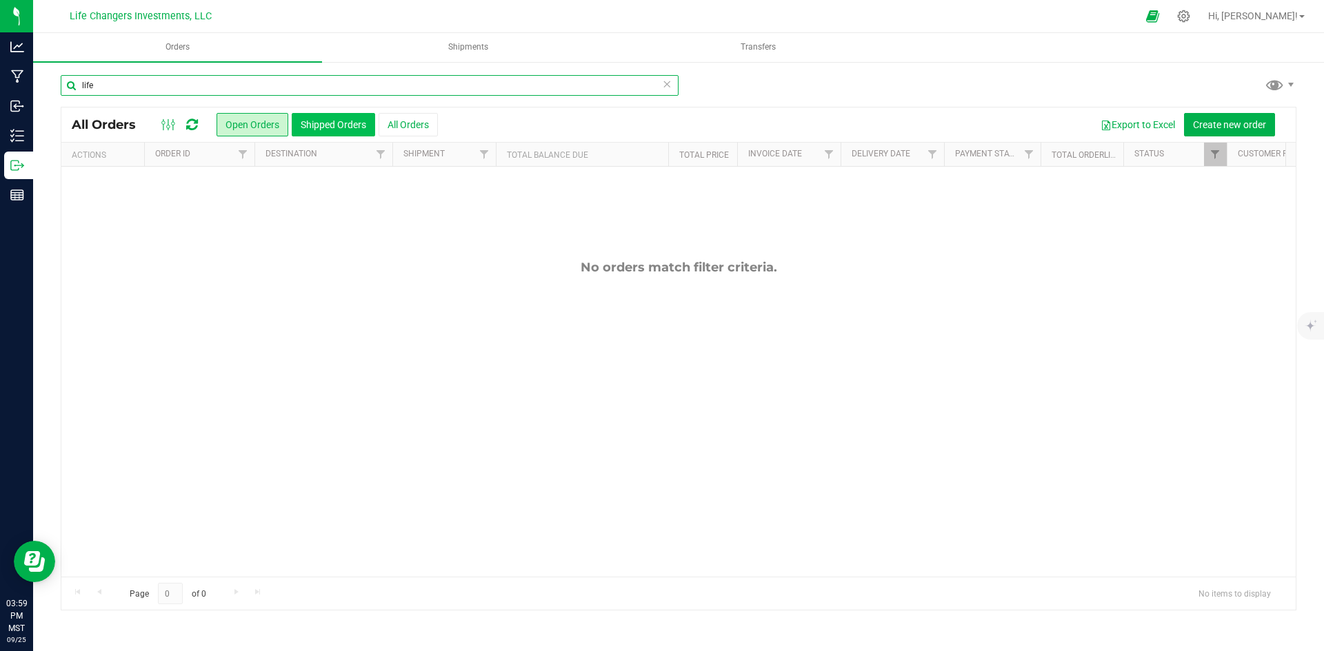
type input "life"
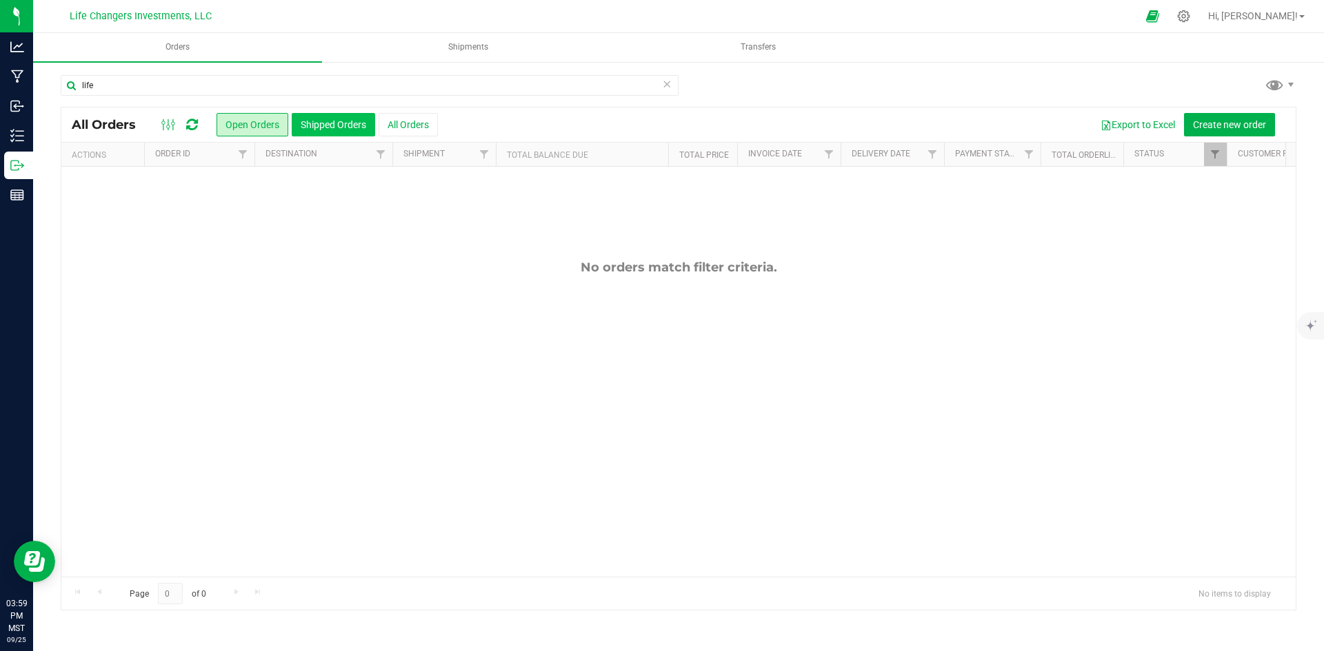
click at [319, 123] on button "Shipped Orders" at bounding box center [333, 124] width 83 height 23
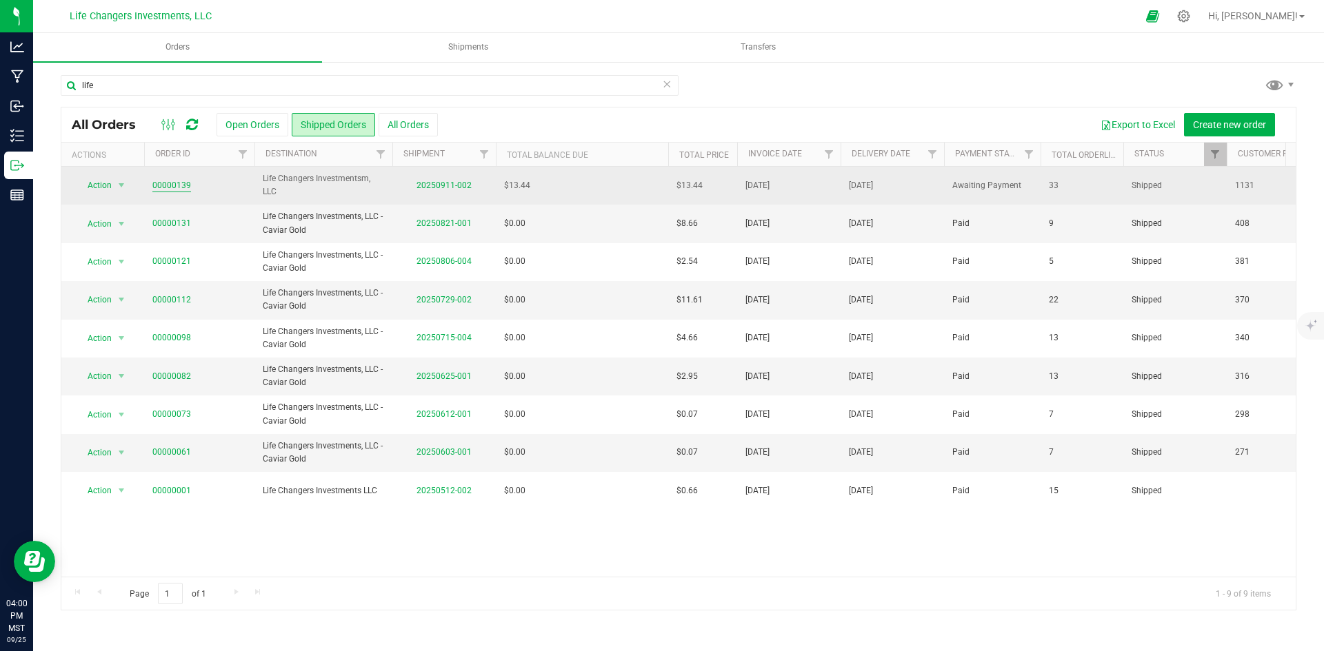
click at [172, 181] on link "00000139" at bounding box center [171, 185] width 39 height 13
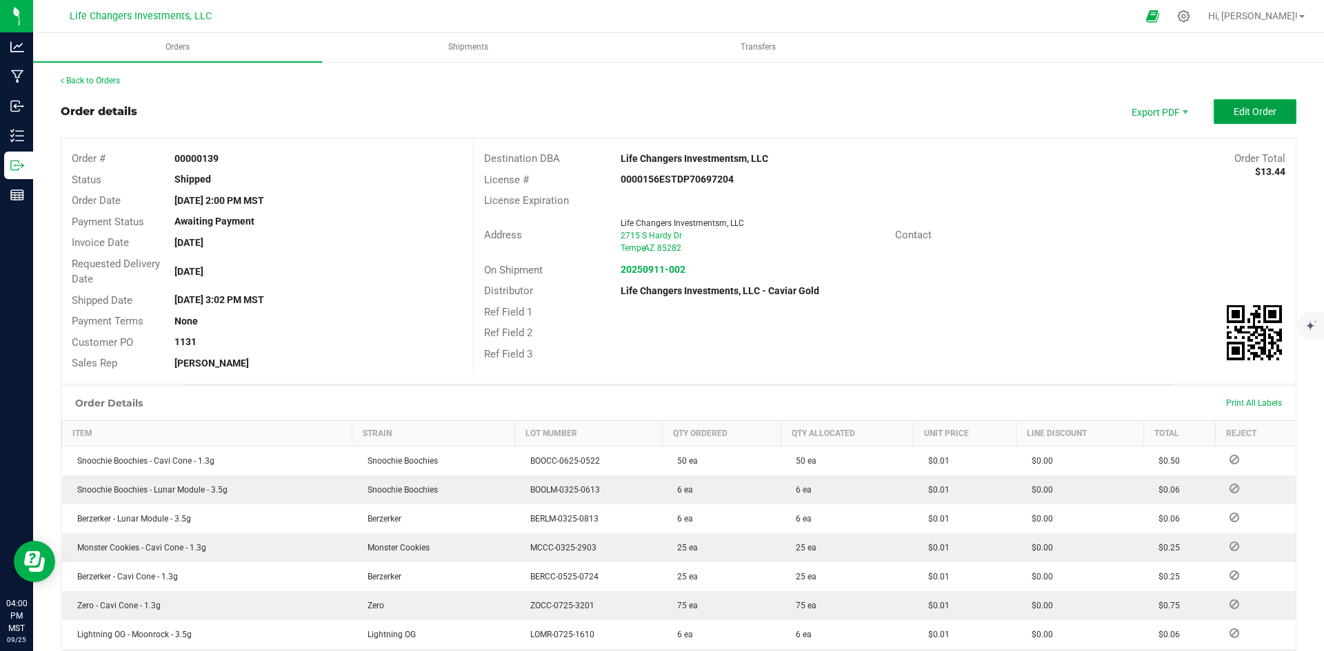
click at [1258, 111] on span "Edit Order" at bounding box center [1254, 111] width 43 height 11
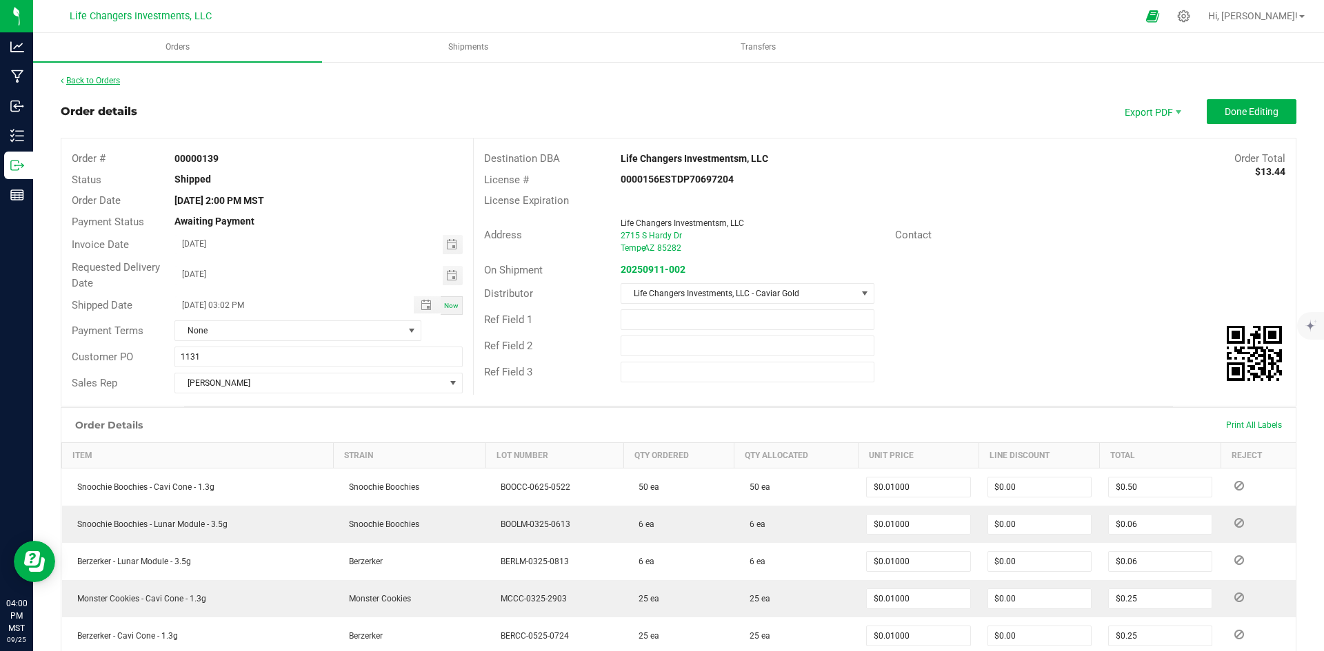
click at [95, 76] on link "Back to Orders" at bounding box center [90, 81] width 59 height 10
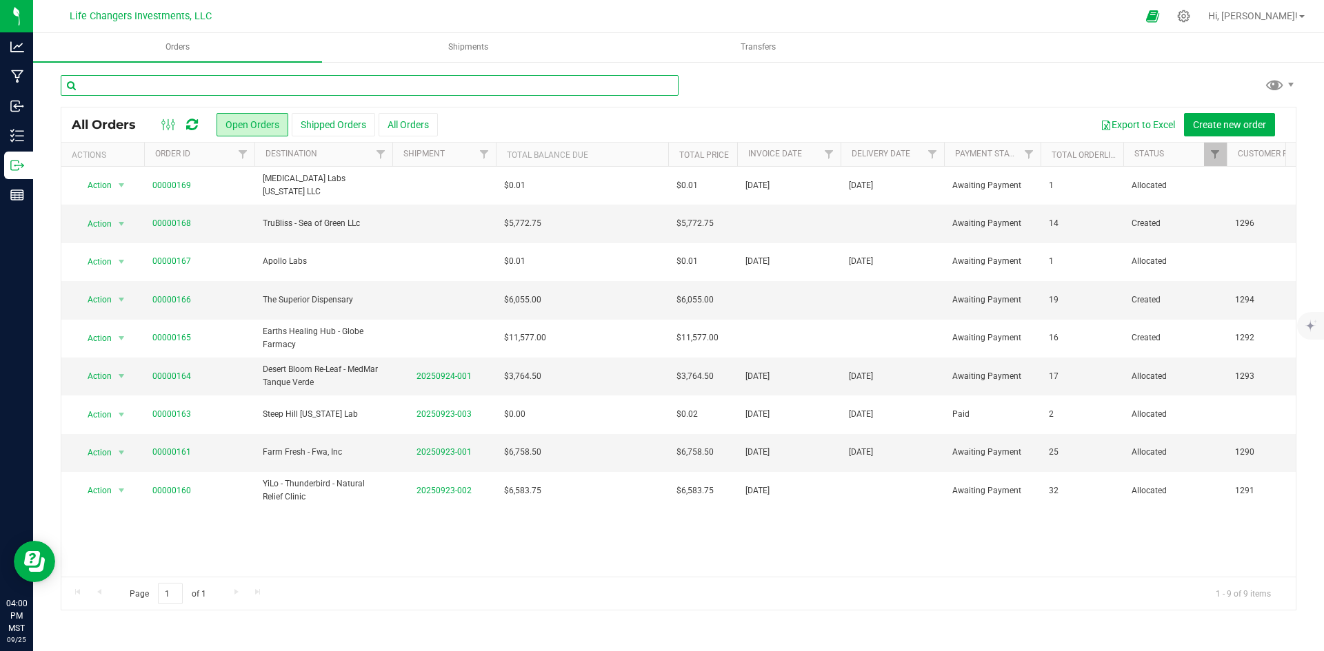
click at [235, 83] on input "text" at bounding box center [370, 85] width 618 height 21
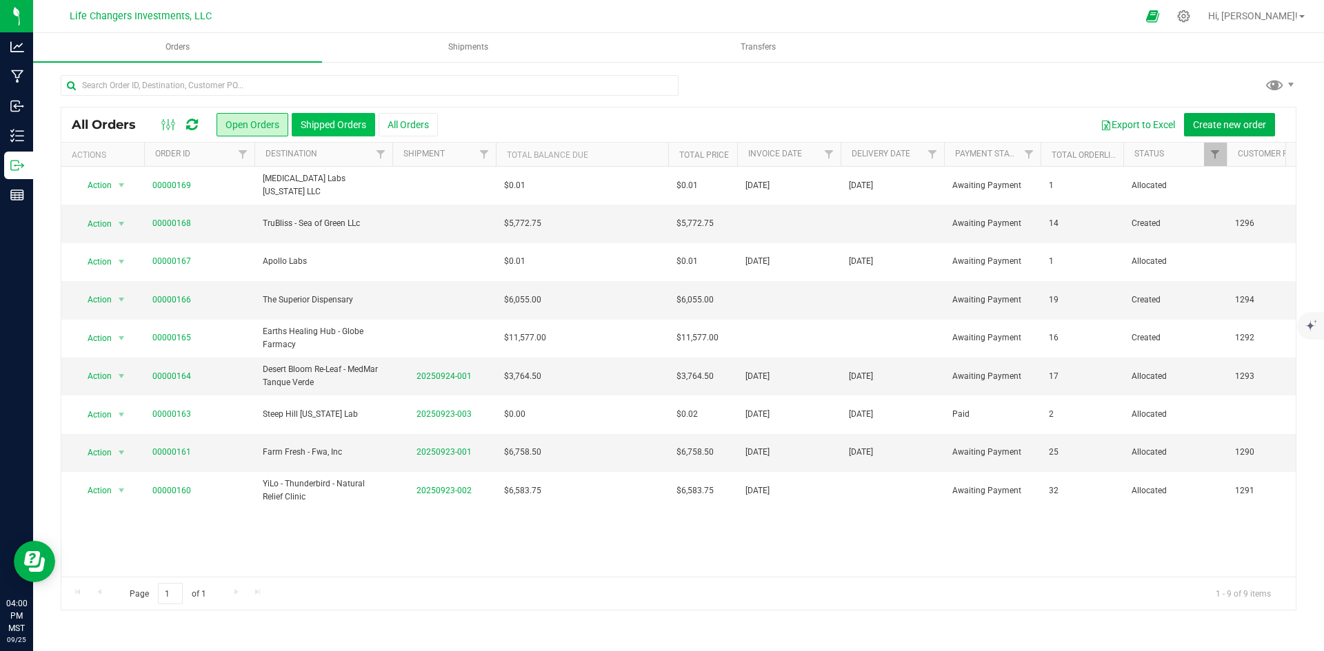
click at [326, 126] on button "Shipped Orders" at bounding box center [333, 124] width 83 height 23
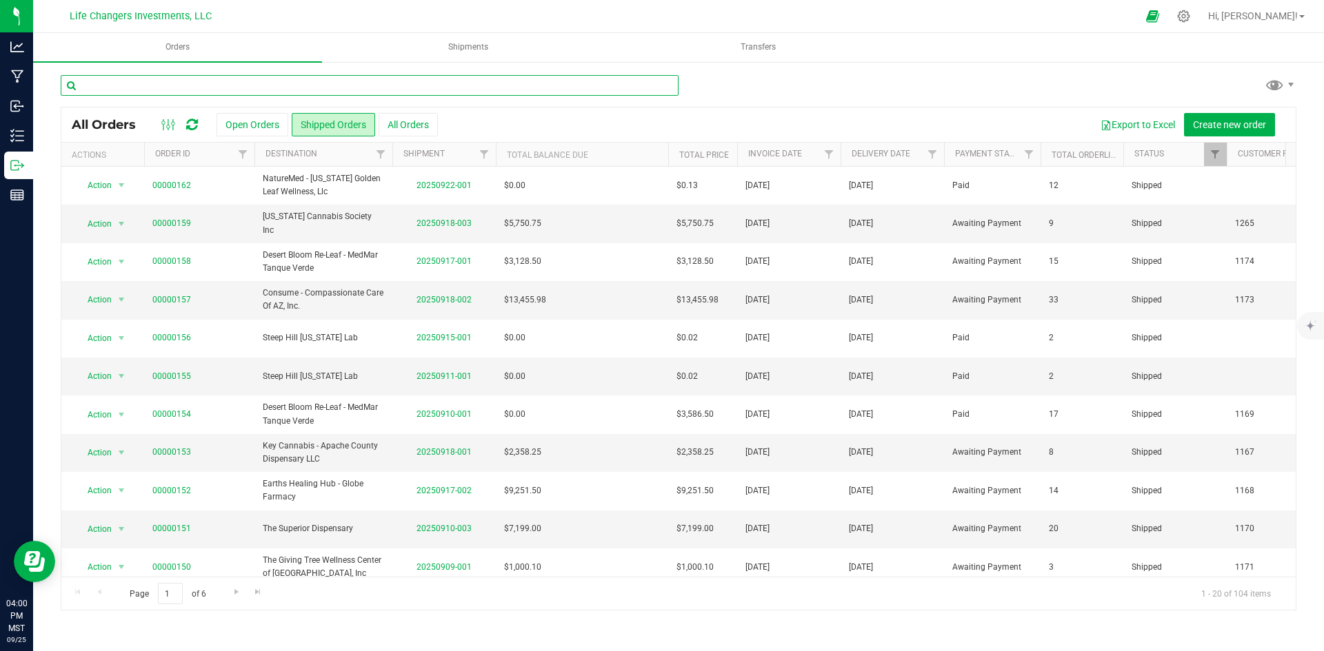
click at [282, 85] on input "text" at bounding box center [370, 85] width 618 height 21
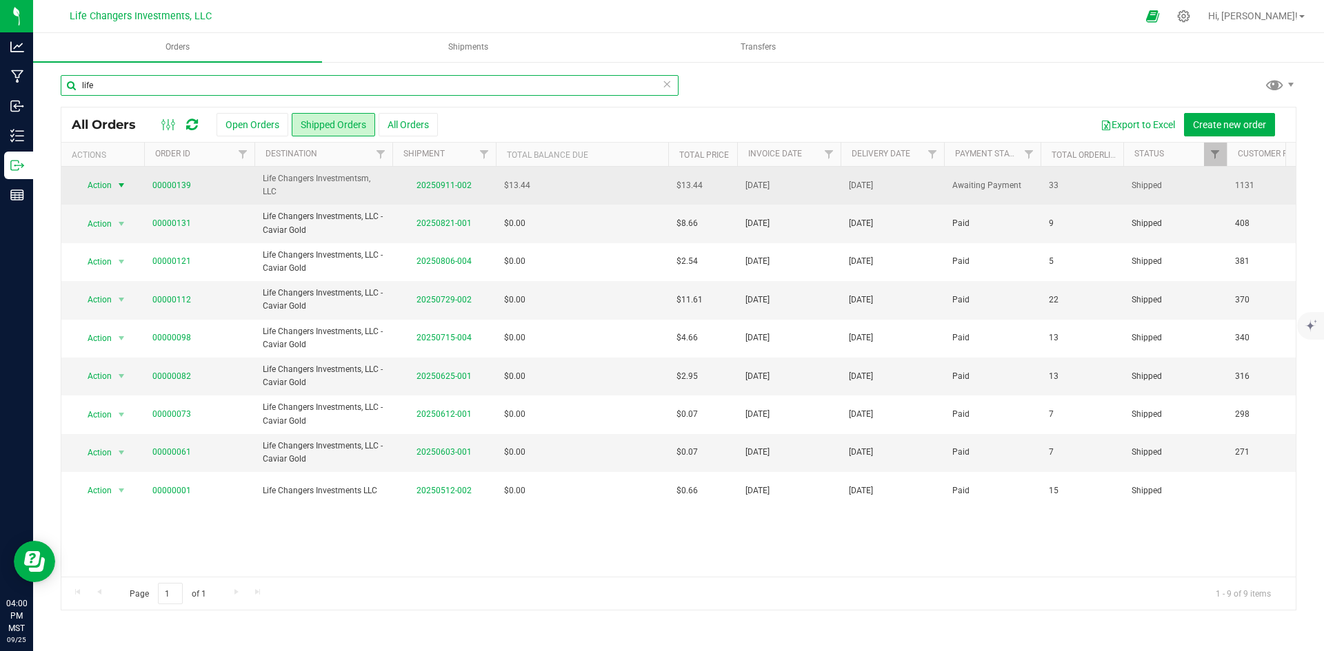
type input "life"
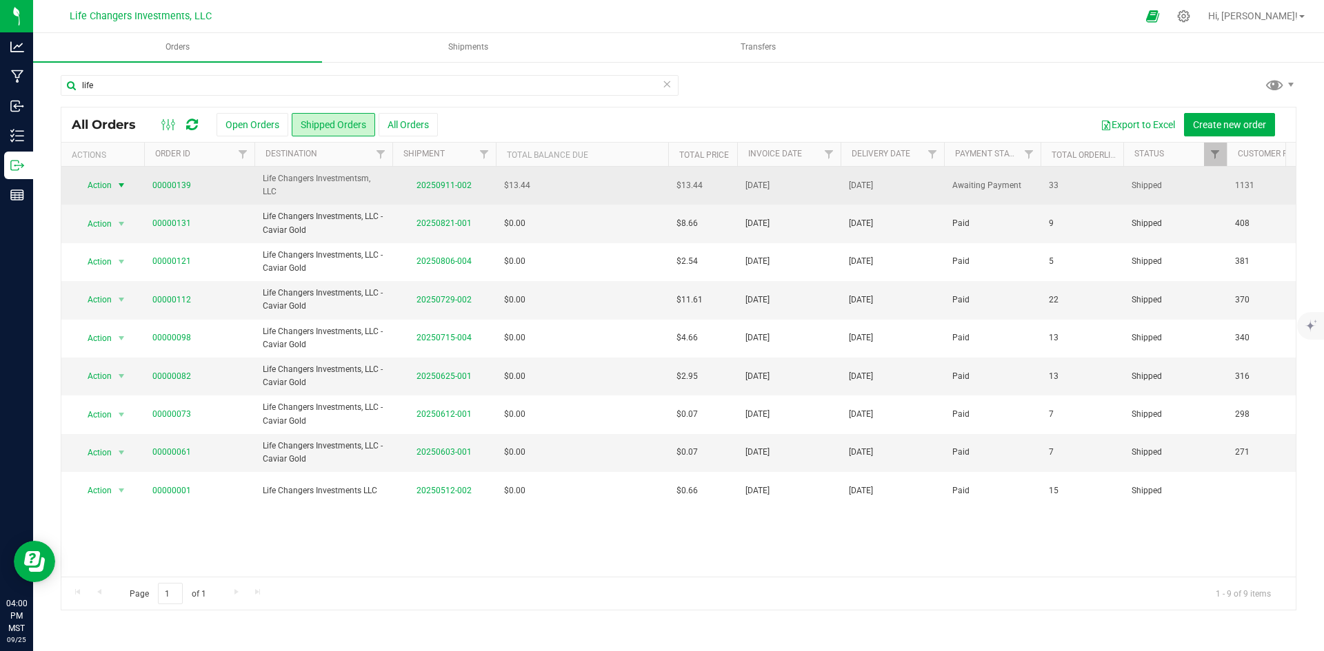
click at [101, 183] on span "Action" at bounding box center [93, 185] width 37 height 19
click at [179, 186] on link "00000139" at bounding box center [171, 185] width 39 height 13
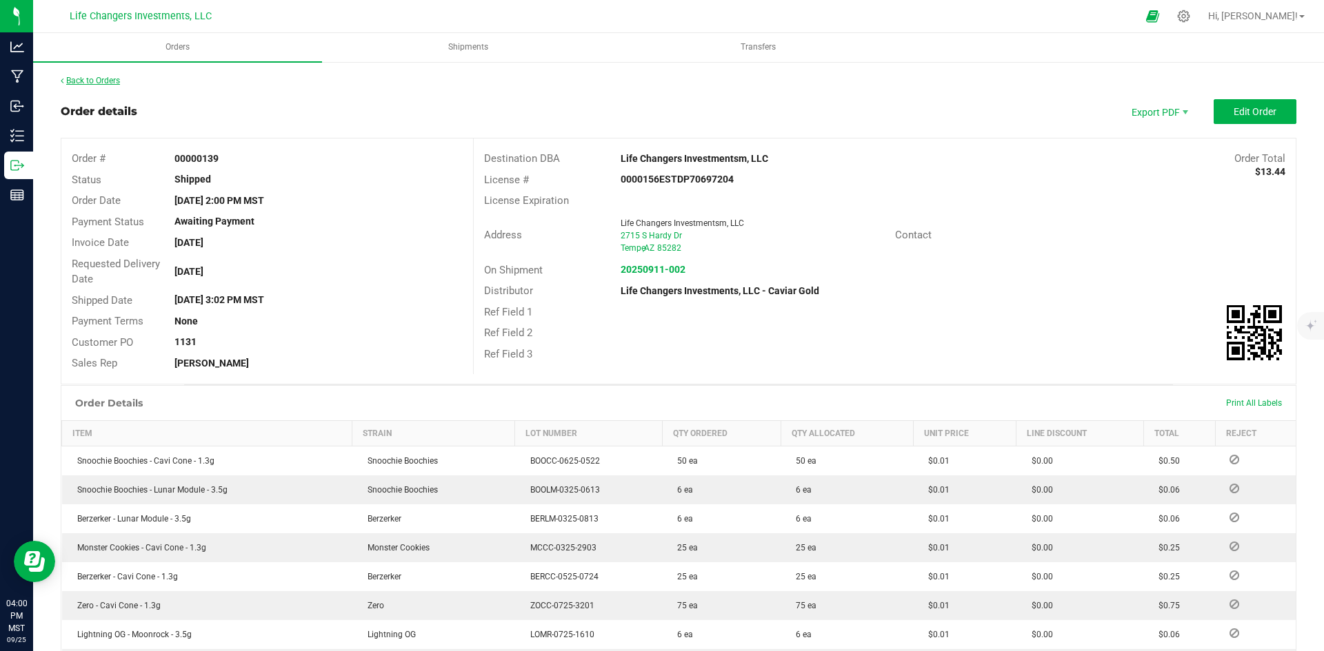
click at [90, 78] on link "Back to Orders" at bounding box center [90, 81] width 59 height 10
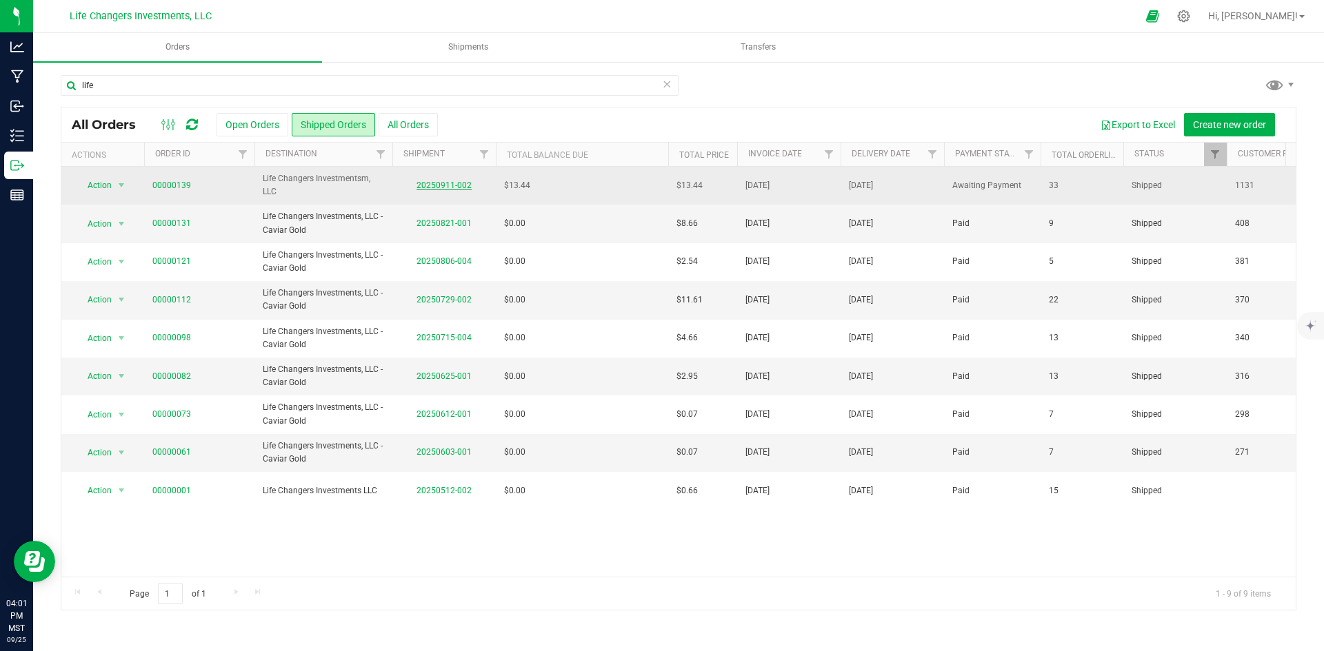
click at [443, 183] on link "20250911-002" at bounding box center [443, 186] width 55 height 10
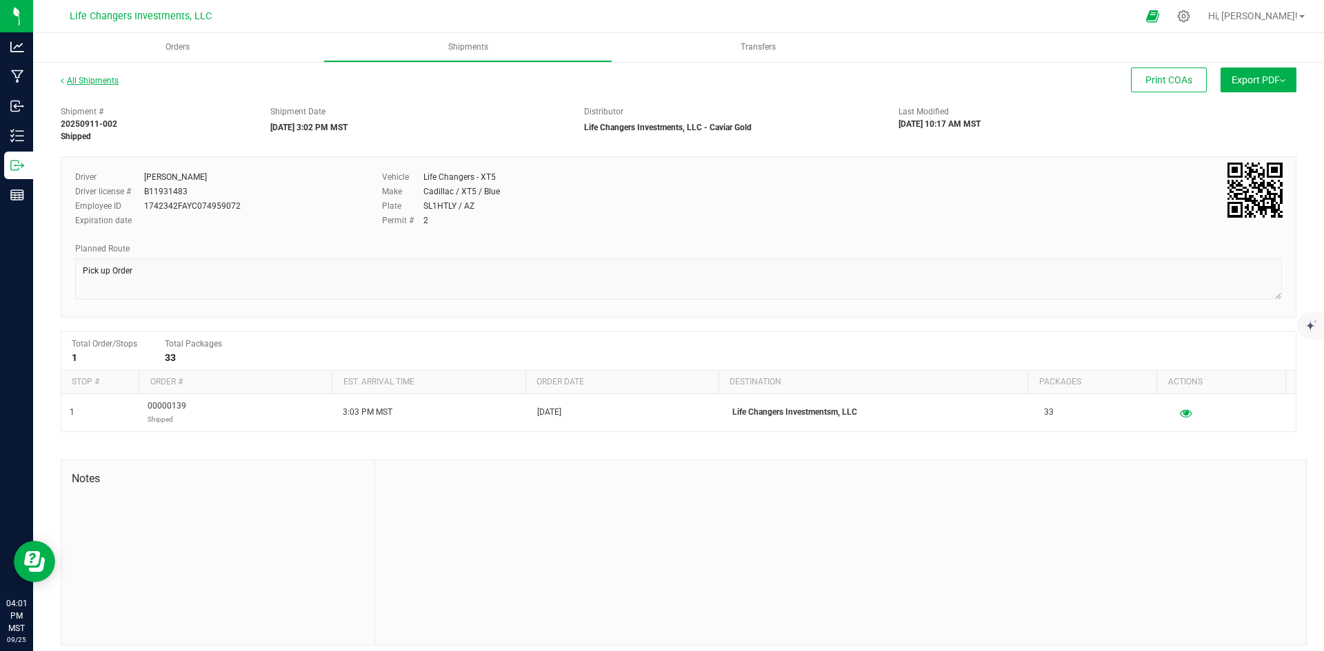
click at [88, 82] on link "All Shipments" at bounding box center [90, 81] width 58 height 10
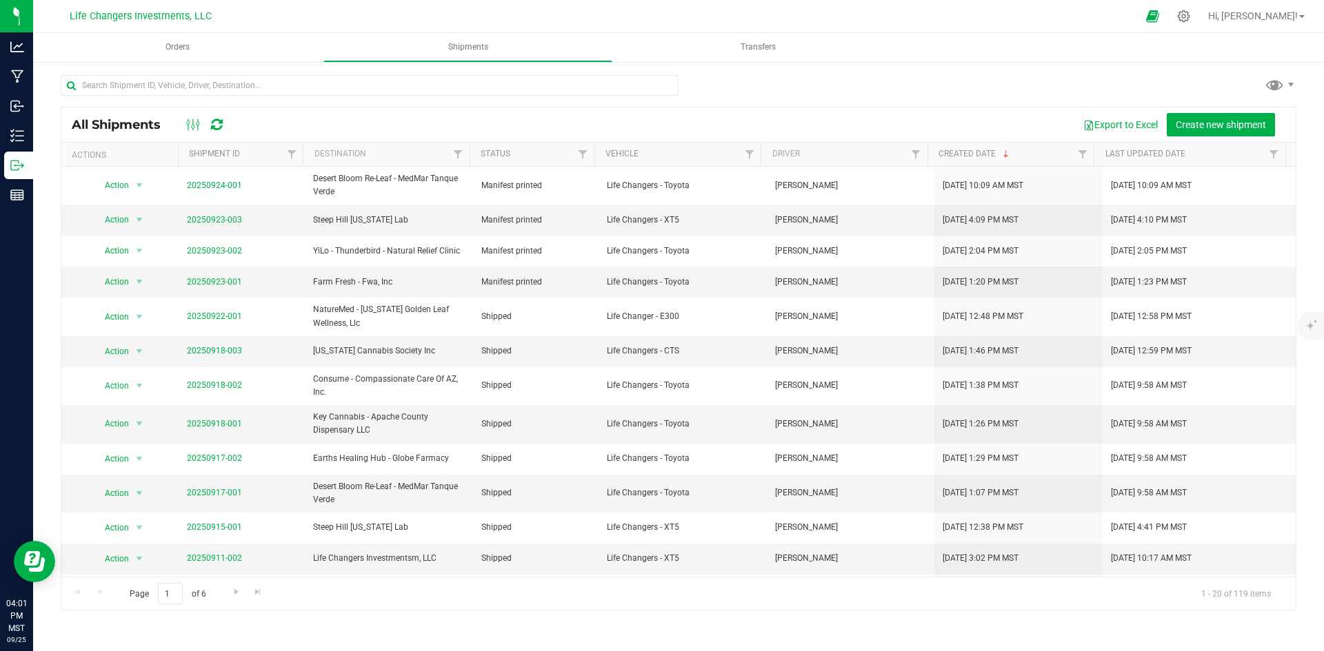
click at [827, 91] on div at bounding box center [678, 91] width 1235 height 32
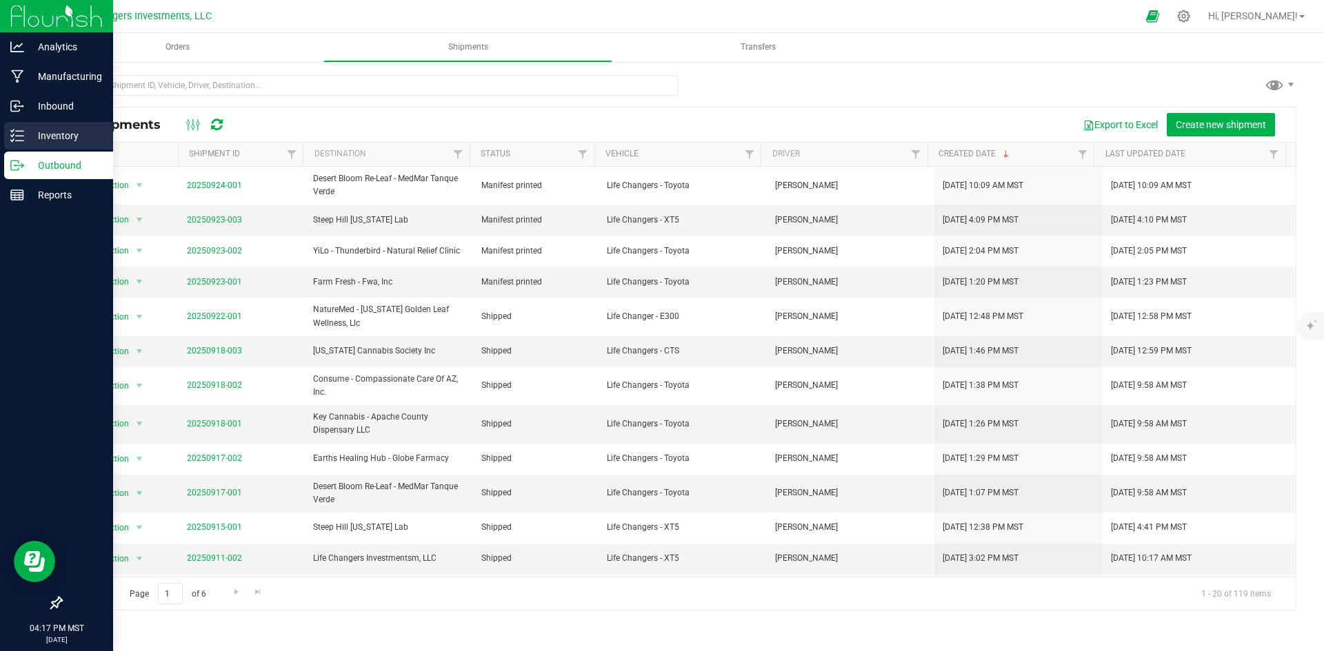
click at [60, 132] on p "Inventory" at bounding box center [65, 136] width 83 height 17
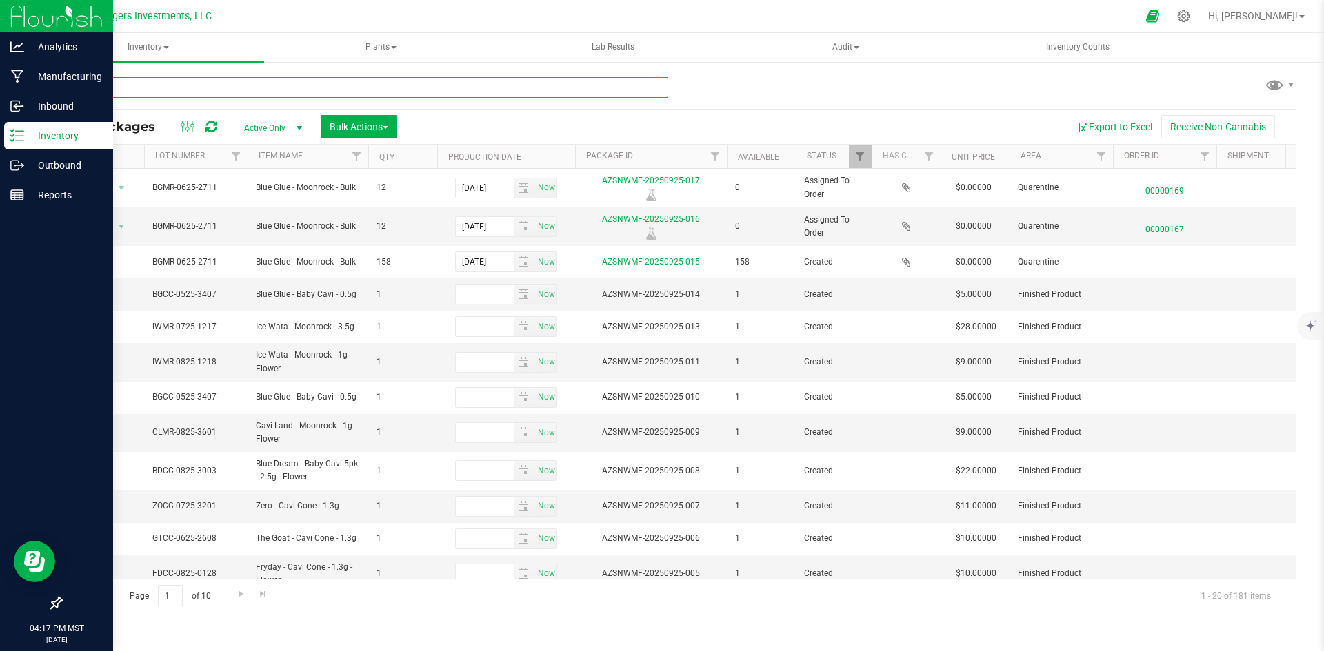
click at [281, 86] on input "text" at bounding box center [364, 87] width 607 height 21
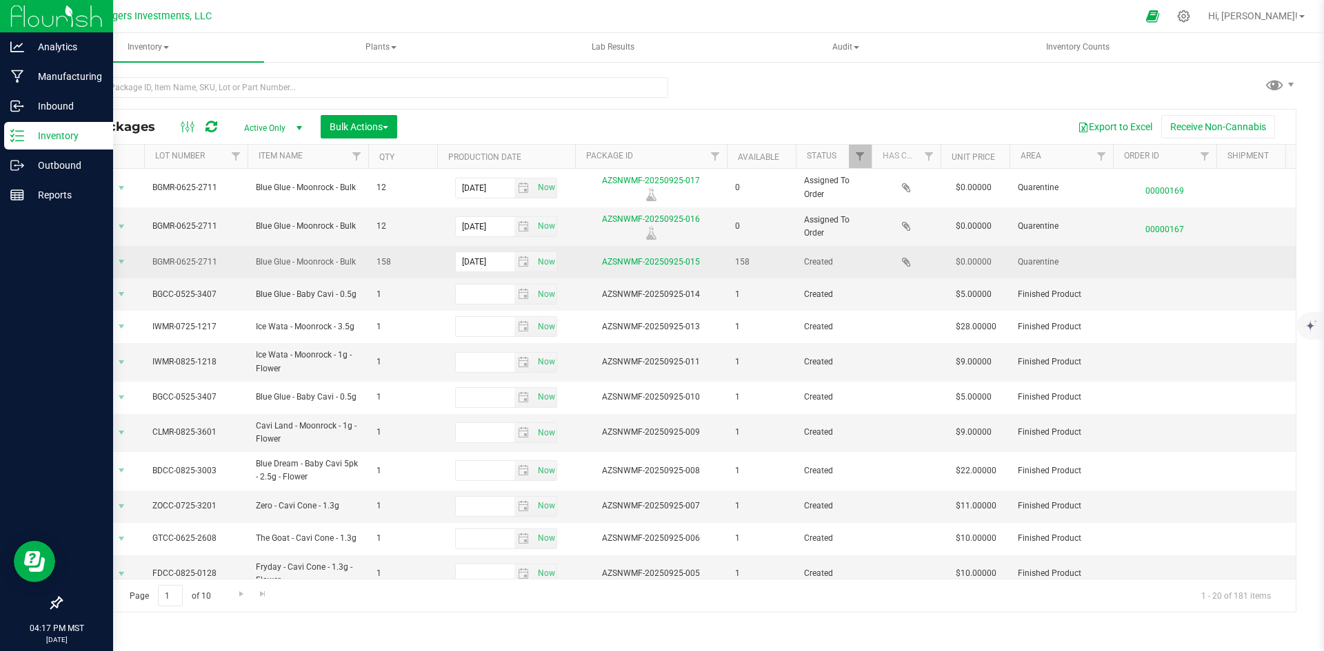
click at [903, 261] on icon at bounding box center [906, 261] width 9 height 11
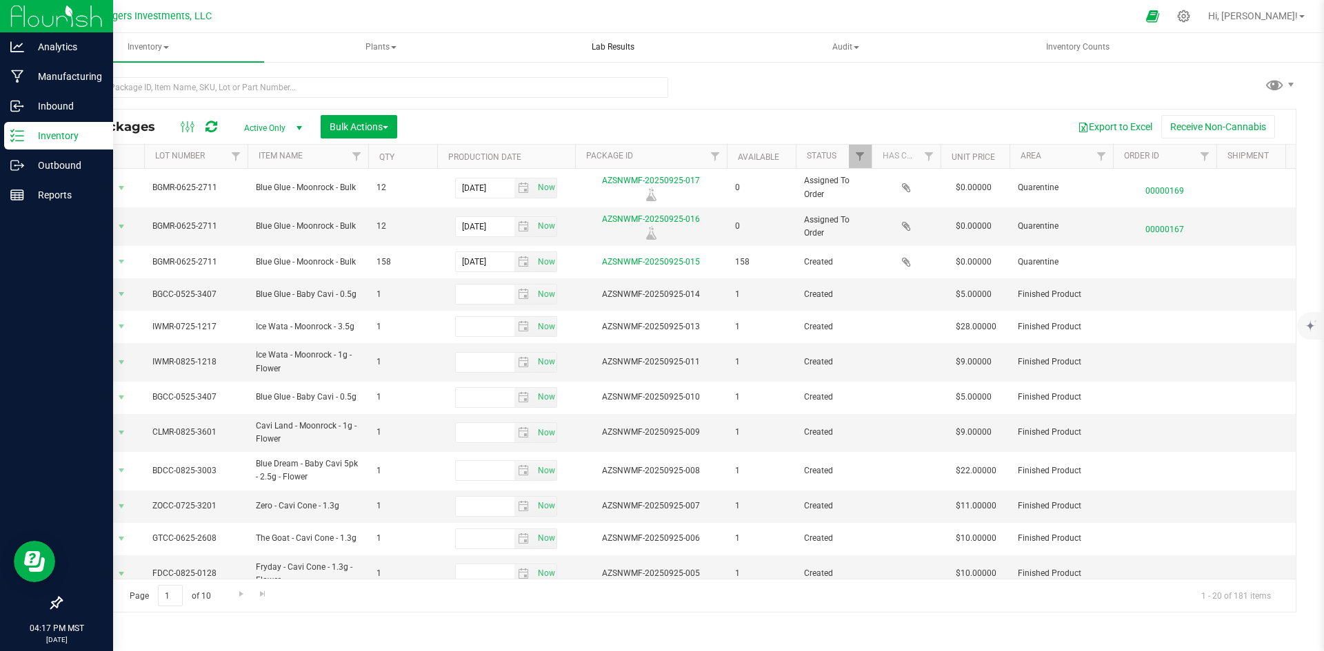
click at [614, 47] on span "Lab Results" at bounding box center [613, 47] width 80 height 12
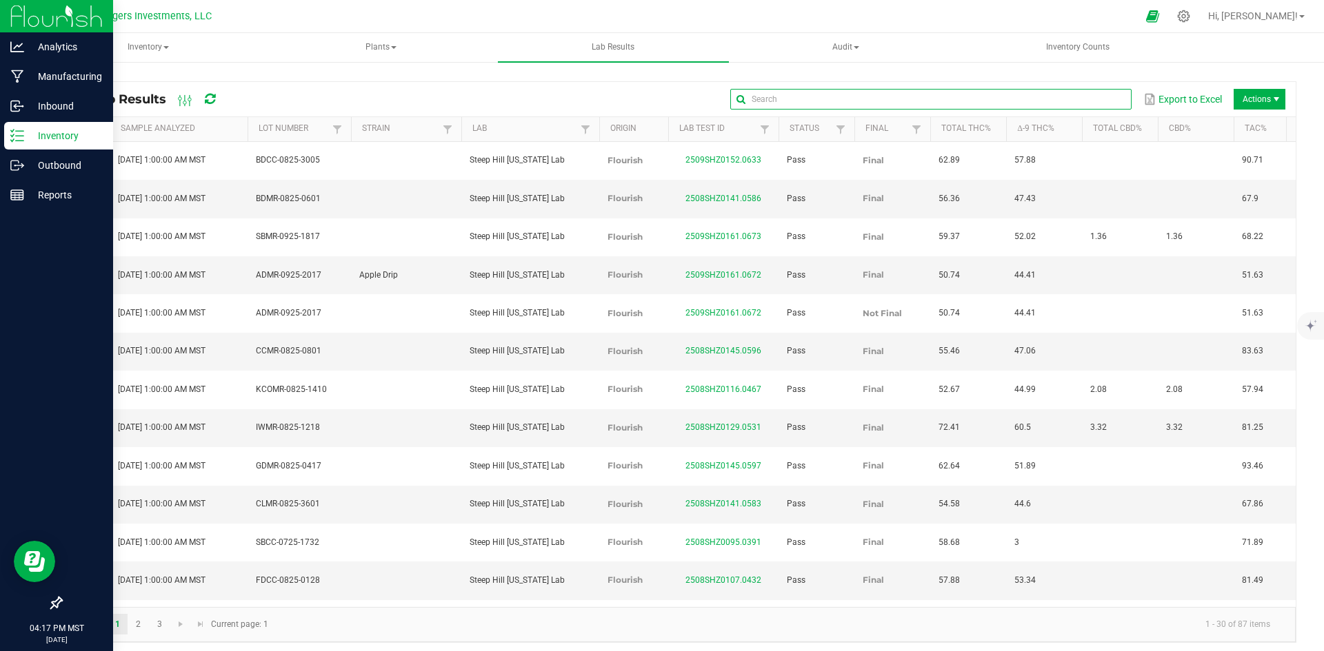
click at [1084, 100] on input "text" at bounding box center [930, 99] width 401 height 21
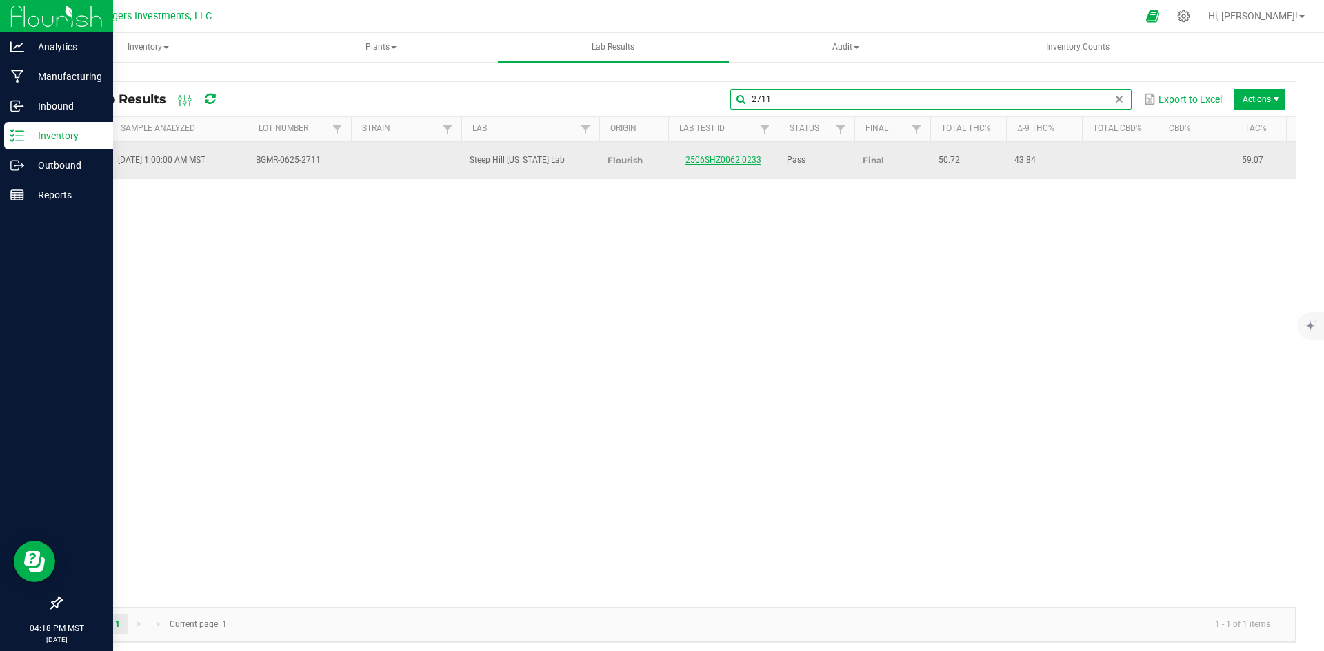
type input "2711"
click at [737, 155] on link "2506SHZ0062.0233" at bounding box center [723, 160] width 76 height 10
